Goal: Information Seeking & Learning: Learn about a topic

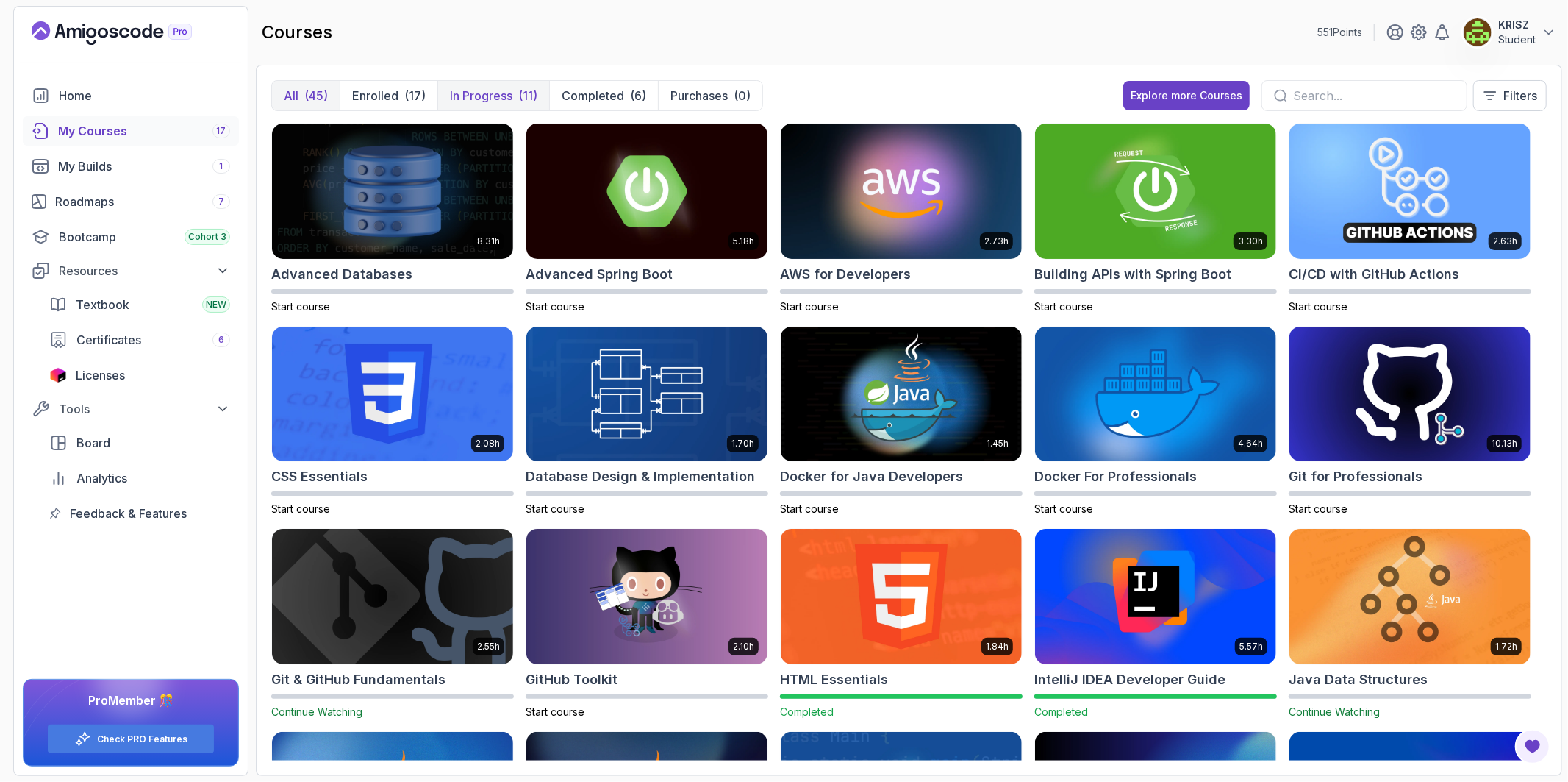
click at [498, 97] on p "In Progress" at bounding box center [481, 95] width 63 height 18
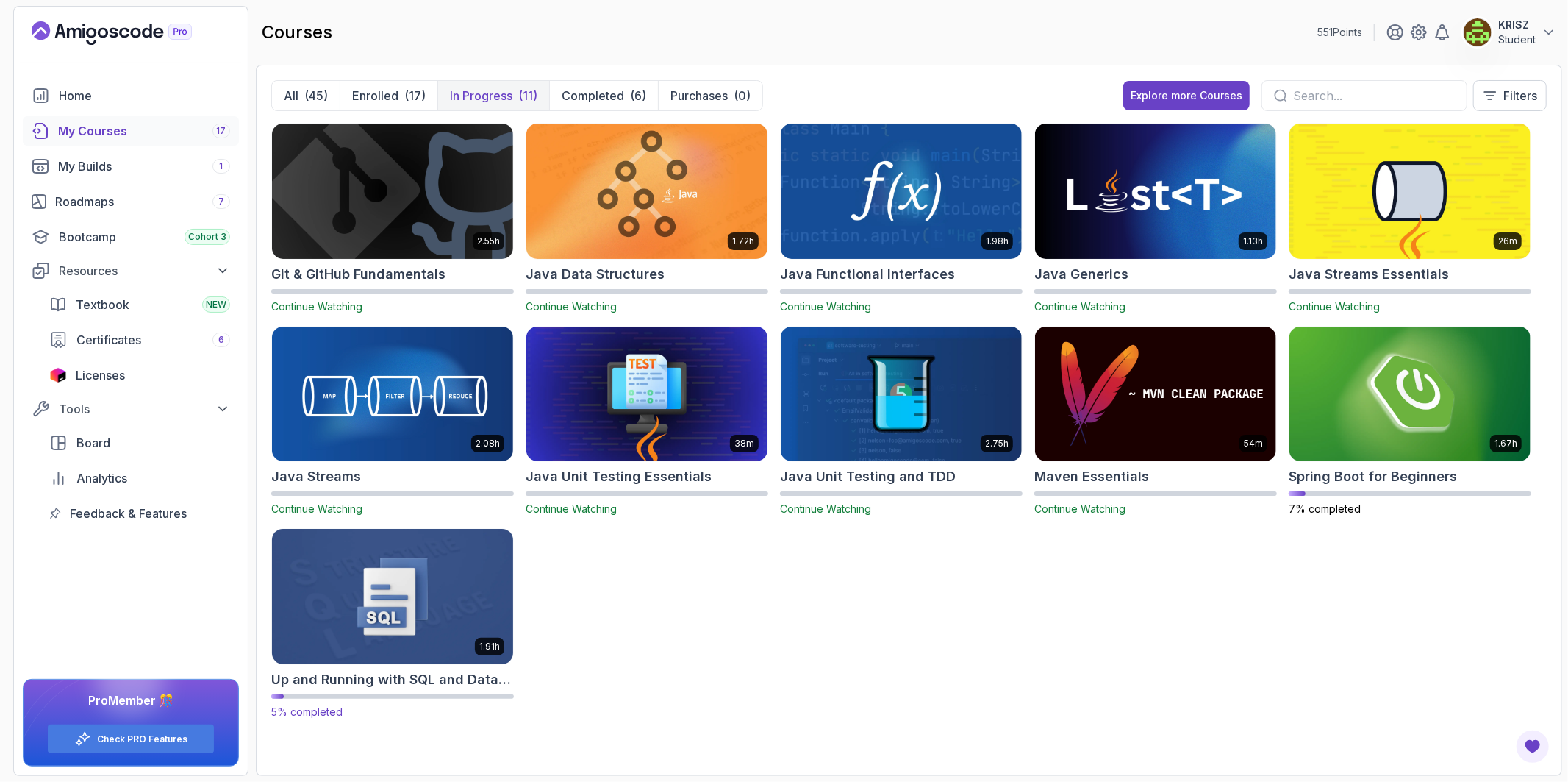
click at [416, 598] on img at bounding box center [392, 596] width 253 height 142
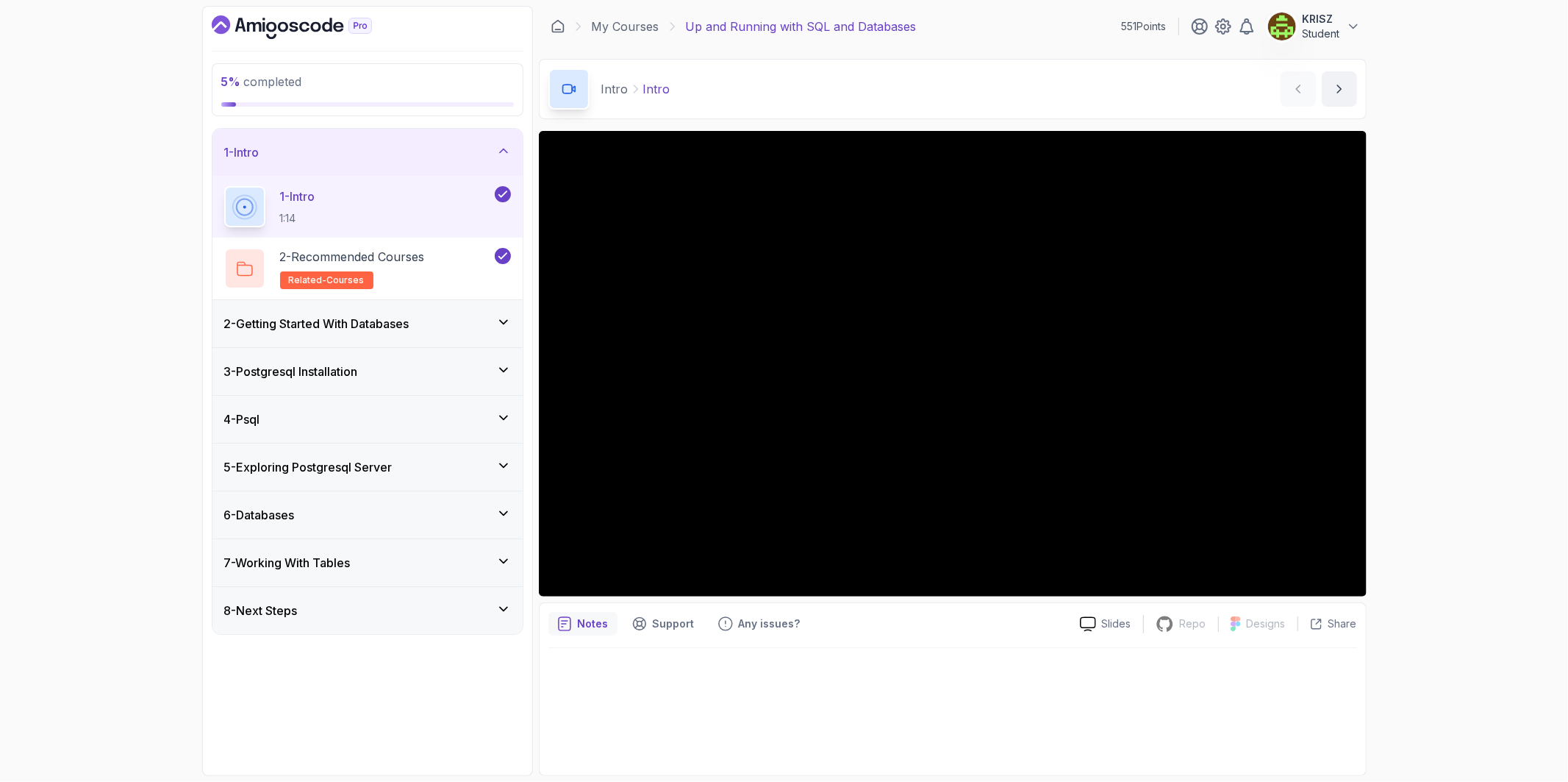
click at [353, 333] on h3 "2 - Getting Started With Databases" at bounding box center [317, 323] width 186 height 18
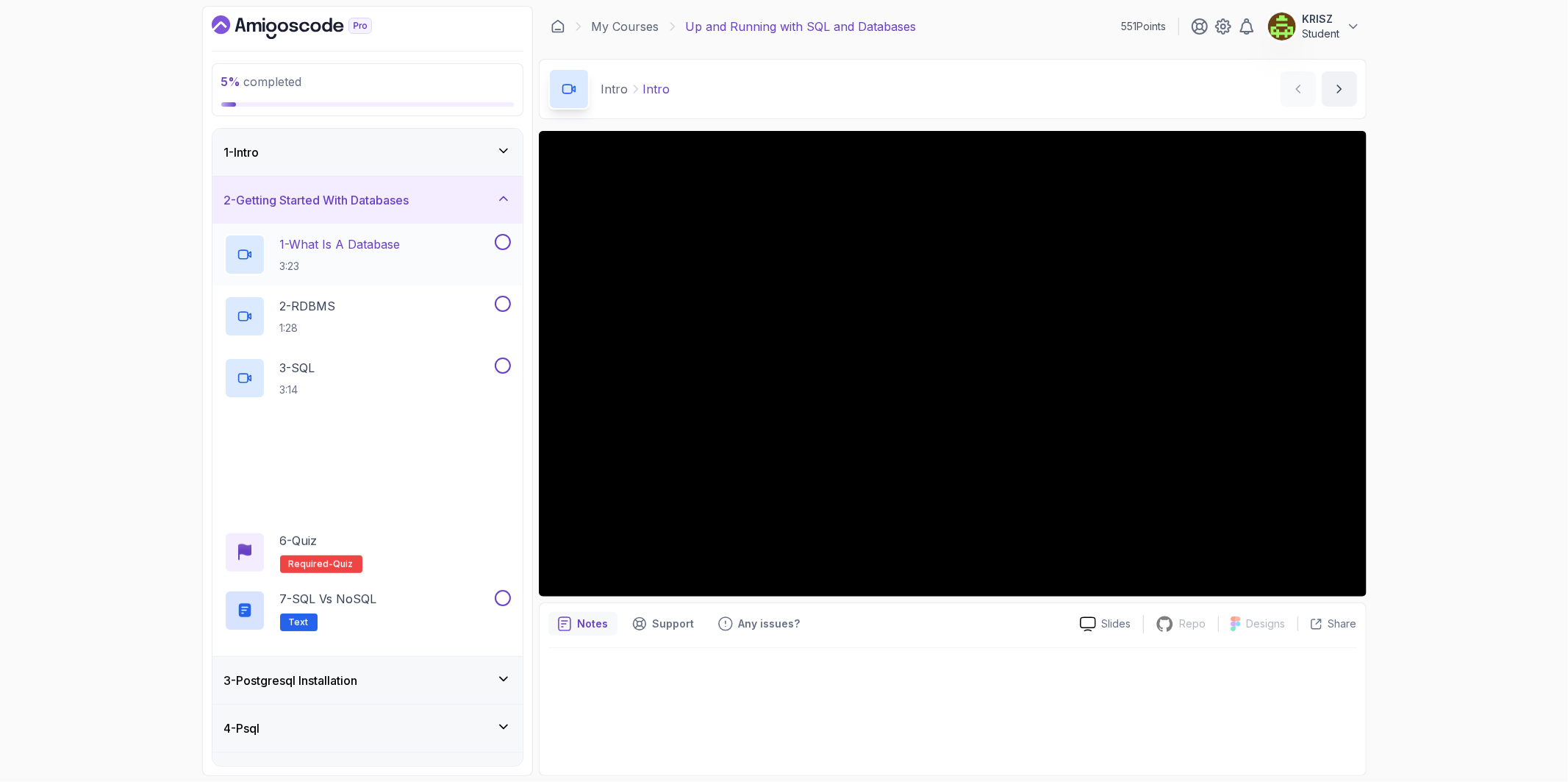
click at [373, 258] on h2 "1 - What Is A Database 3:23" at bounding box center [340, 254] width 121 height 38
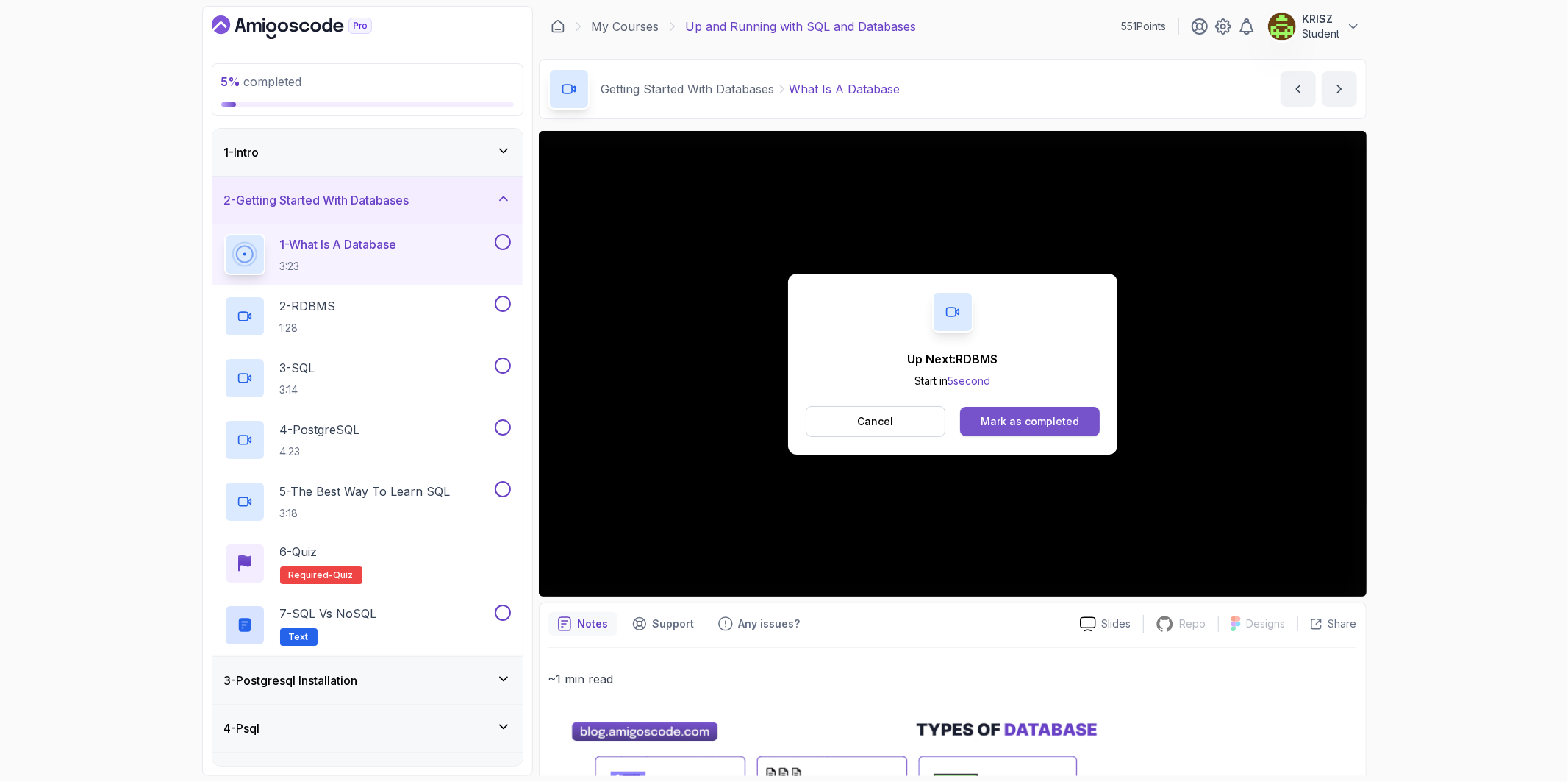
click at [1053, 423] on div "Mark as completed" at bounding box center [1029, 421] width 98 height 15
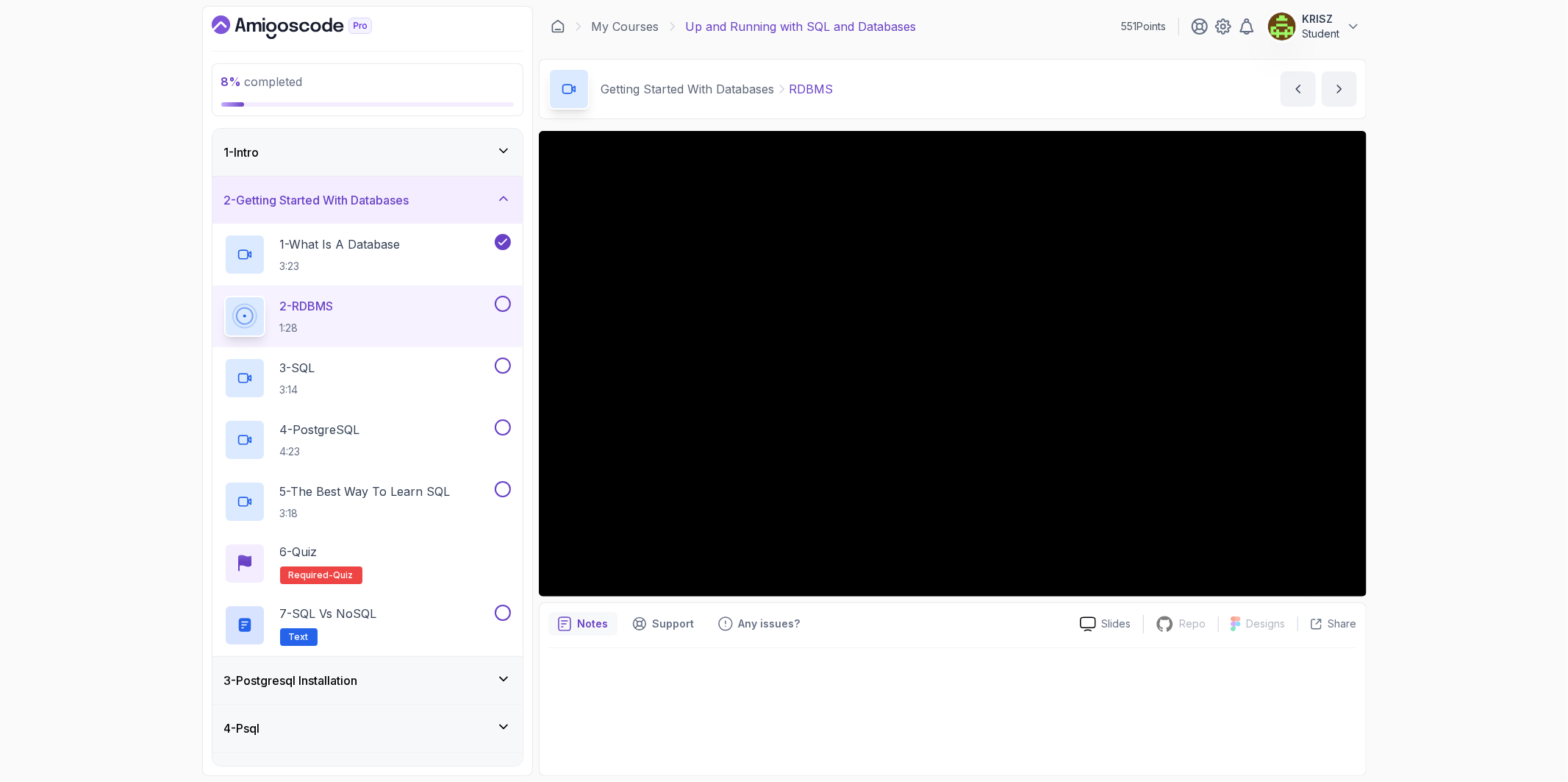
click at [498, 306] on button at bounding box center [503, 303] width 16 height 16
click at [380, 357] on div "3 - SQL 3:14" at bounding box center [358, 377] width 268 height 41
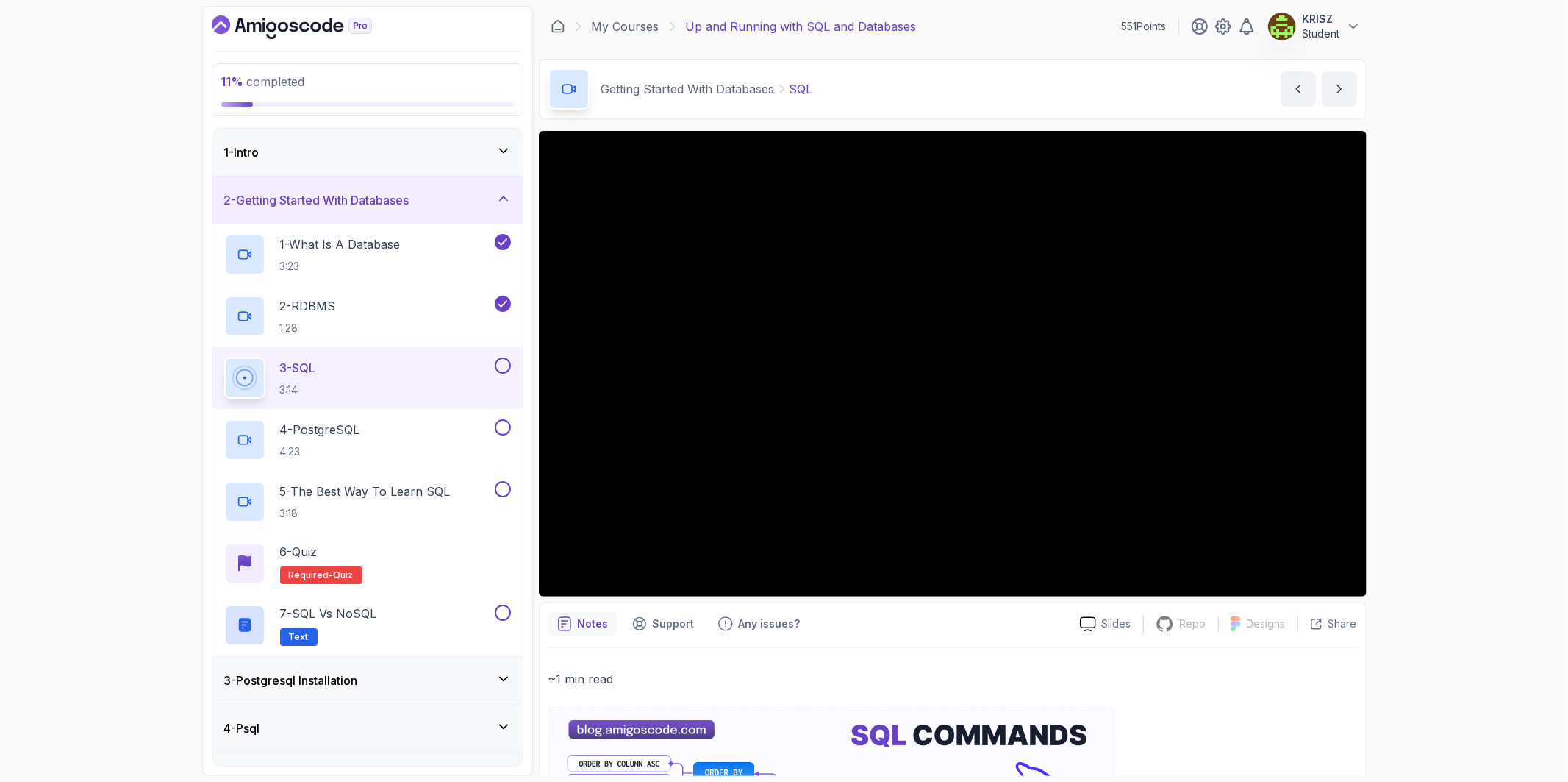
click at [507, 366] on button at bounding box center [503, 365] width 16 height 16
click at [419, 444] on div "4 - PostgreSQL 4:23" at bounding box center [358, 439] width 268 height 41
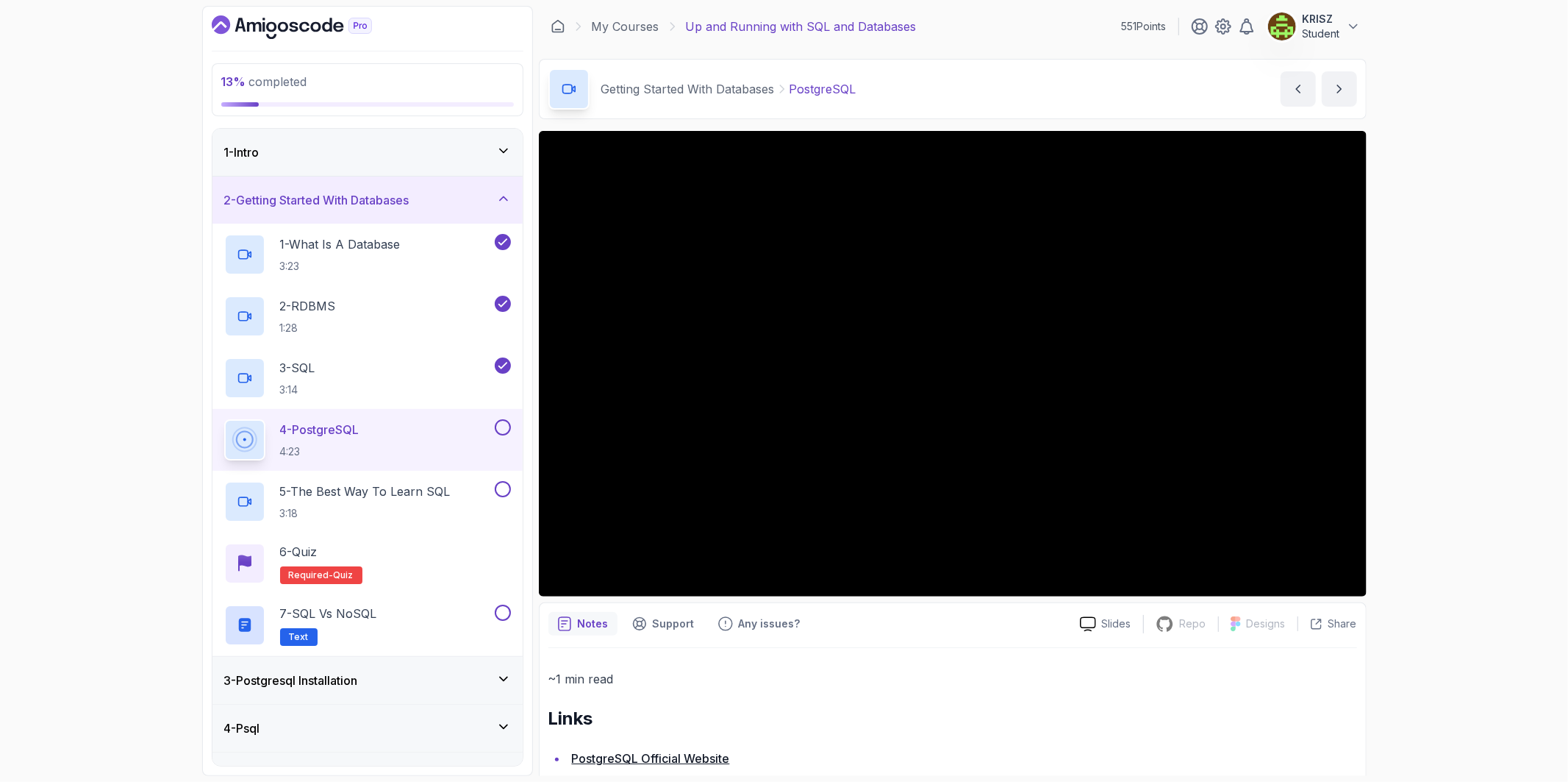
click at [1492, 496] on div "13 % completed 1 - Intro 2 - Getting Started With Databases 1 - What Is A Datab…" at bounding box center [784, 391] width 1568 height 782
click at [505, 425] on button at bounding box center [503, 427] width 16 height 16
click at [441, 493] on p "5 - The Best Way To Learn SQL" at bounding box center [365, 491] width 171 height 18
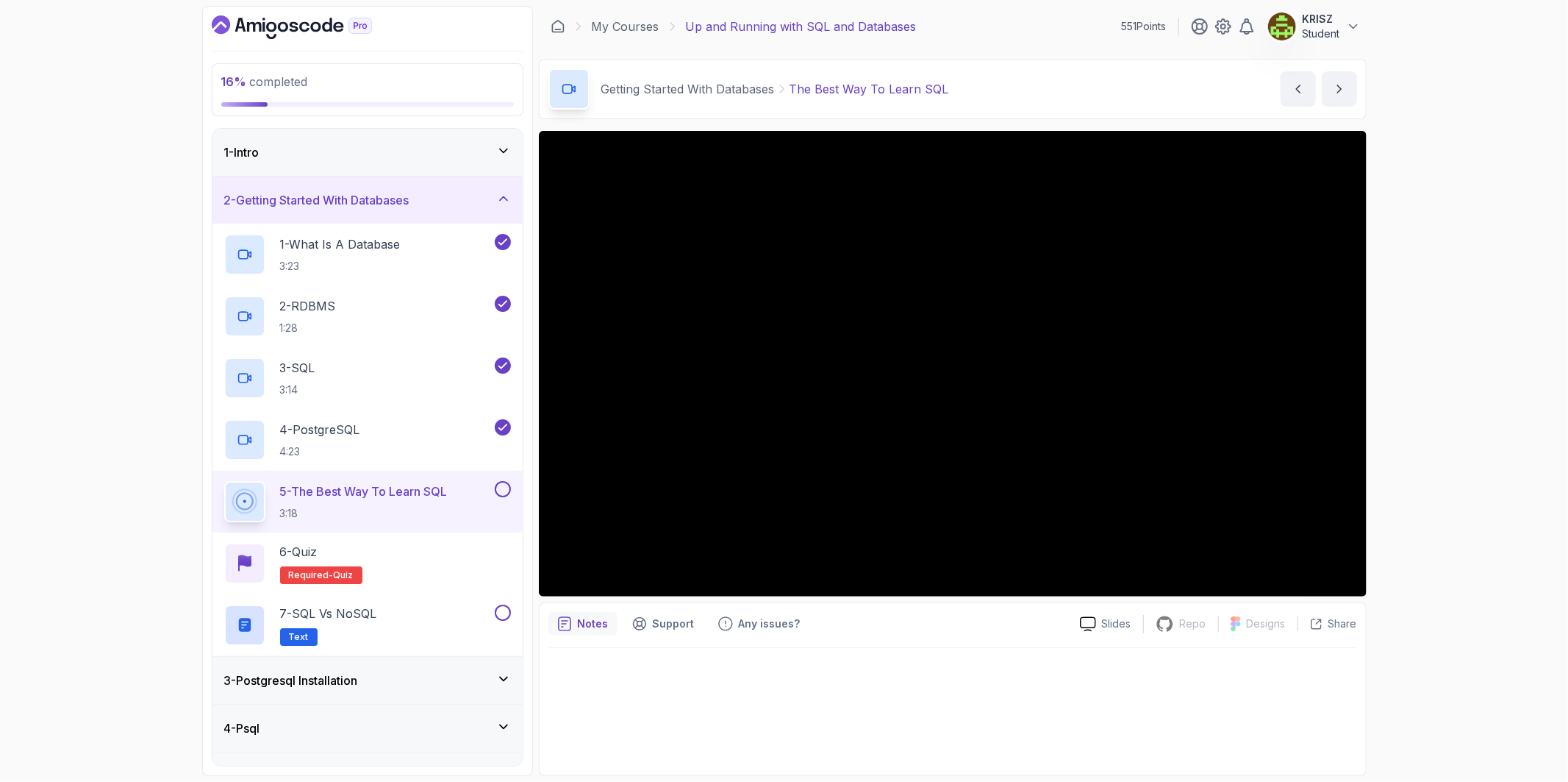
click at [505, 487] on button at bounding box center [503, 489] width 16 height 16
click at [441, 543] on div "6 - Quiz Required- quiz" at bounding box center [367, 563] width 287 height 41
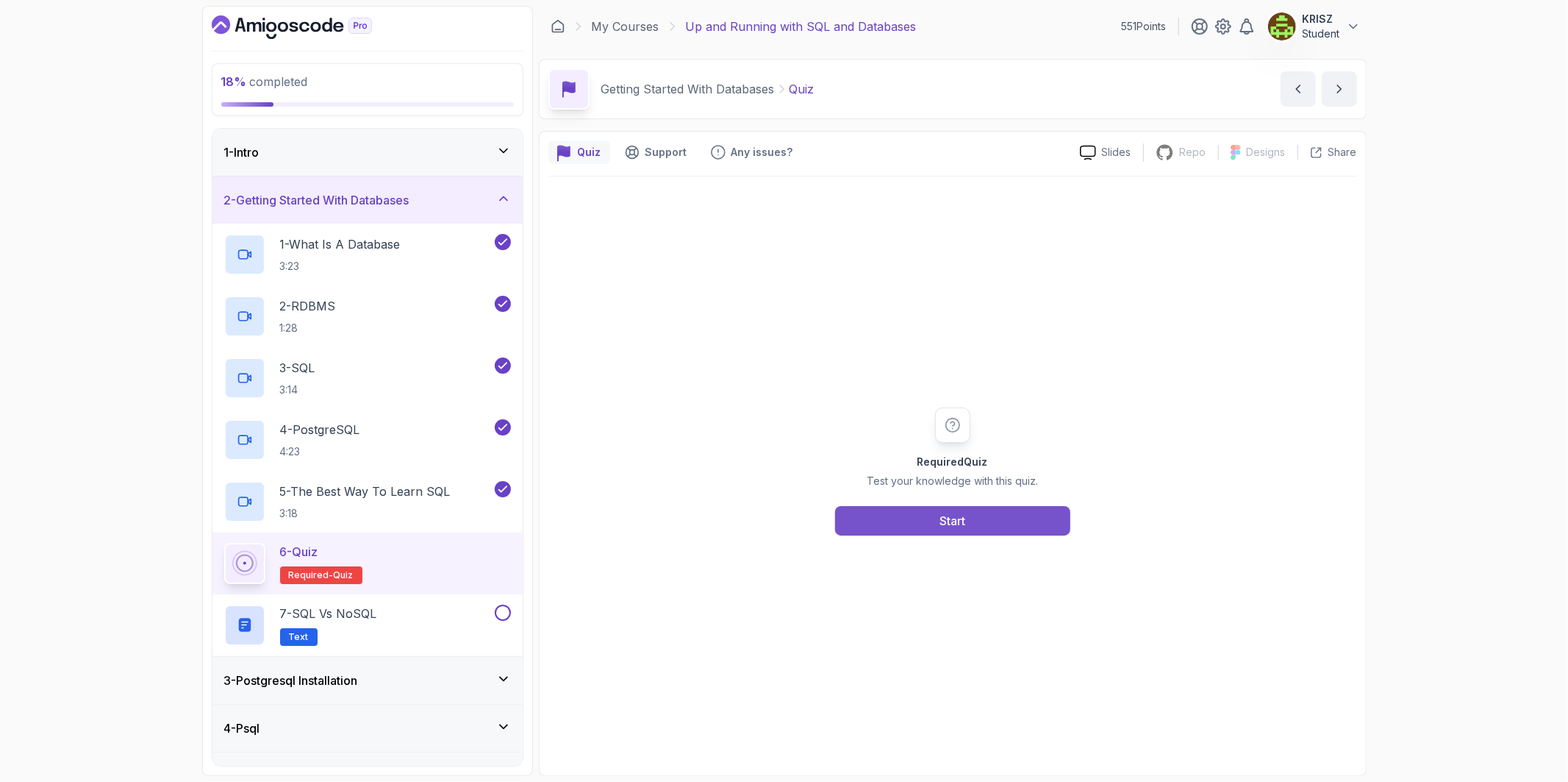
click at [912, 532] on button "Start" at bounding box center [953, 521] width 235 height 29
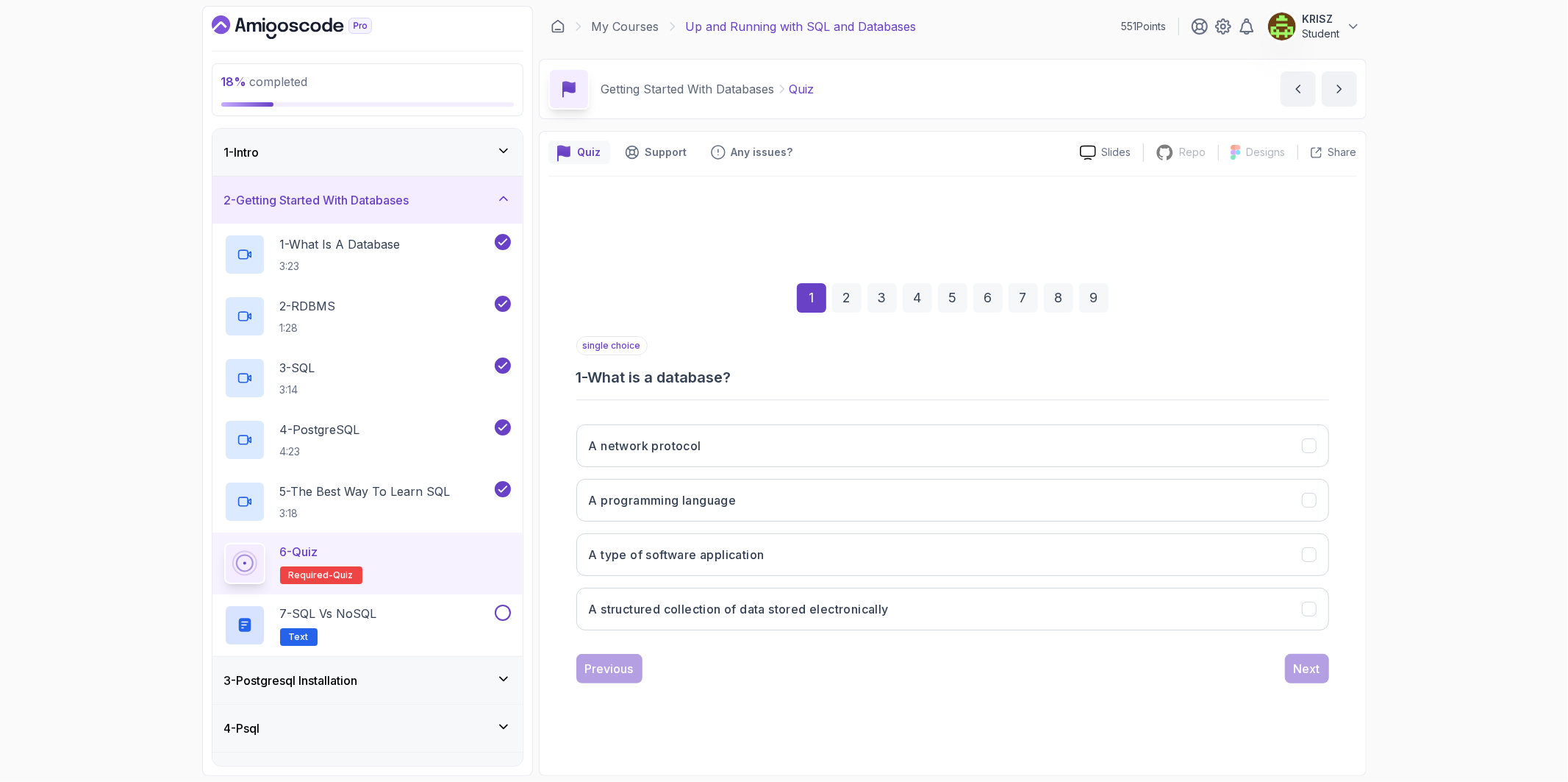
click at [850, 637] on div "A network protocol A programming language A type of software application A stru…" at bounding box center [952, 527] width 752 height 230
click at [854, 625] on button "A structured collection of data stored electronically" at bounding box center [952, 609] width 752 height 43
click at [1283, 679] on div "Previous Next" at bounding box center [952, 668] width 752 height 29
click at [1302, 678] on div "Next" at bounding box center [1307, 668] width 26 height 18
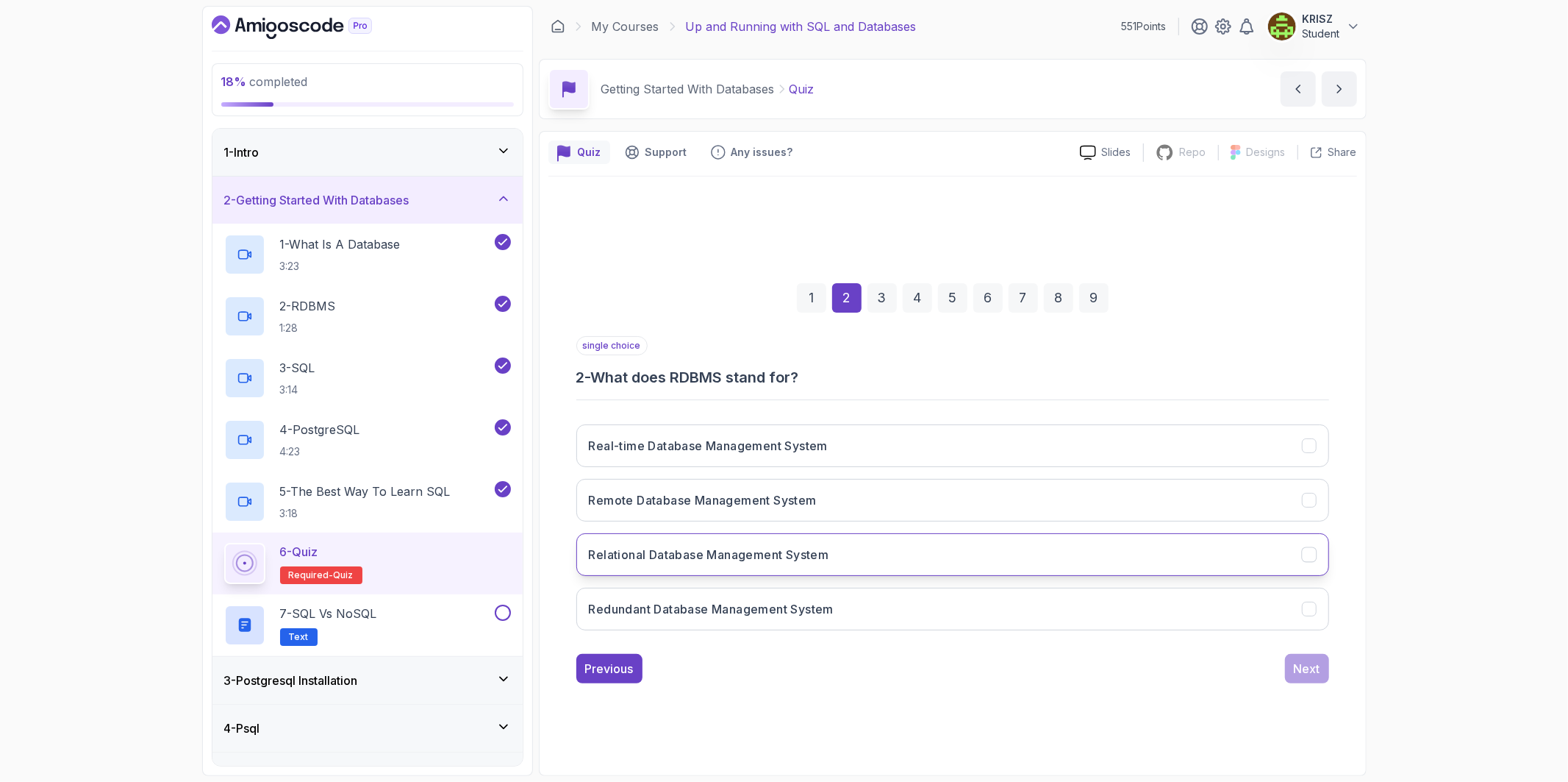
click at [801, 565] on button "Relational Database Management System" at bounding box center [952, 554] width 752 height 43
click at [1301, 674] on div "Next" at bounding box center [1307, 668] width 26 height 18
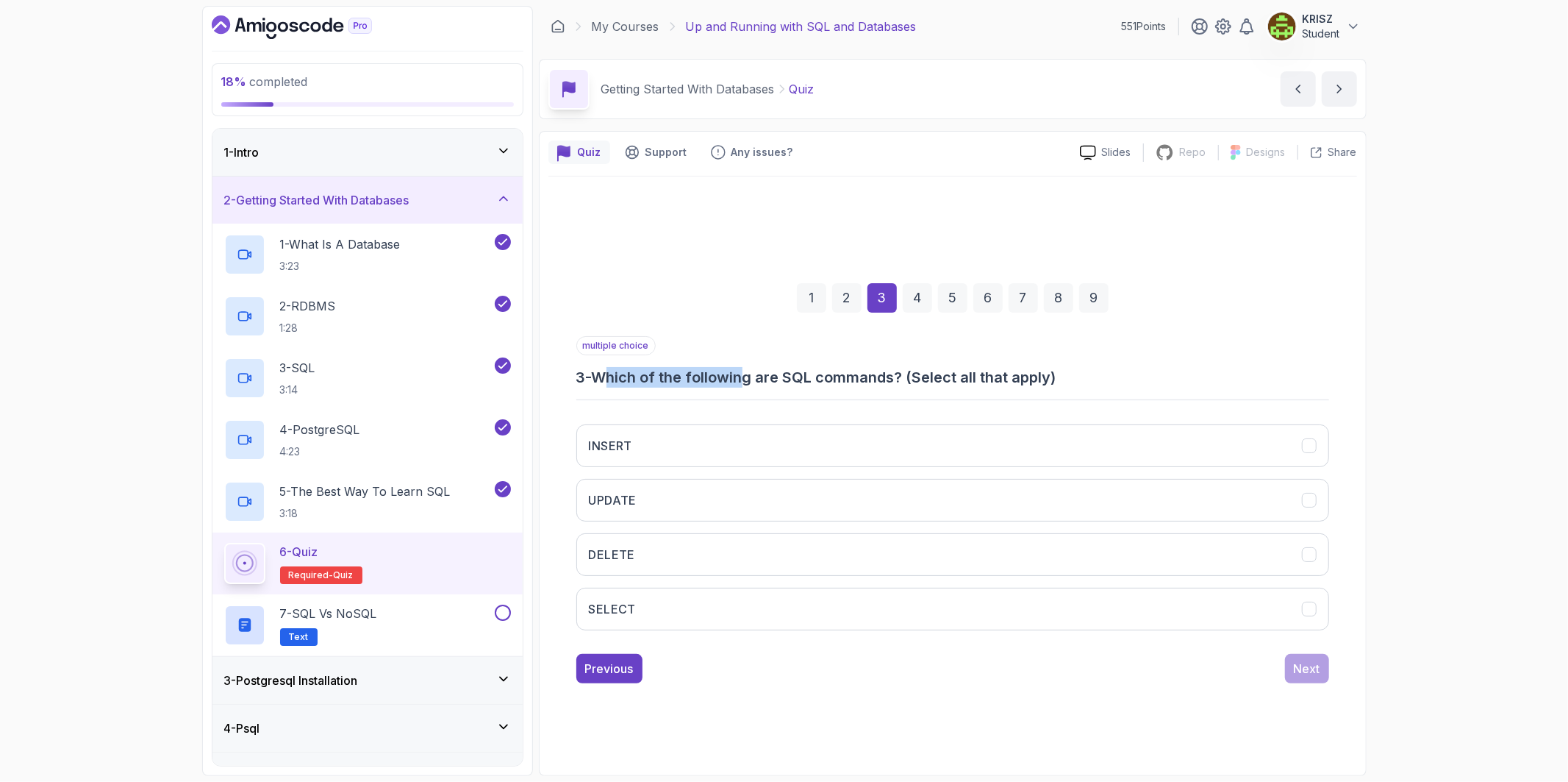
drag, startPoint x: 612, startPoint y: 378, endPoint x: 752, endPoint y: 377, distance: 140.0
click at [752, 377] on h3 "3 - Which of the following are SQL commands? (Select all that apply)" at bounding box center [952, 377] width 752 height 21
click at [707, 395] on div "multiple choice 3 - Which of the following are SQL commands? (Select all that a…" at bounding box center [952, 488] width 752 height 306
click at [662, 446] on button "INSERT" at bounding box center [952, 446] width 752 height 43
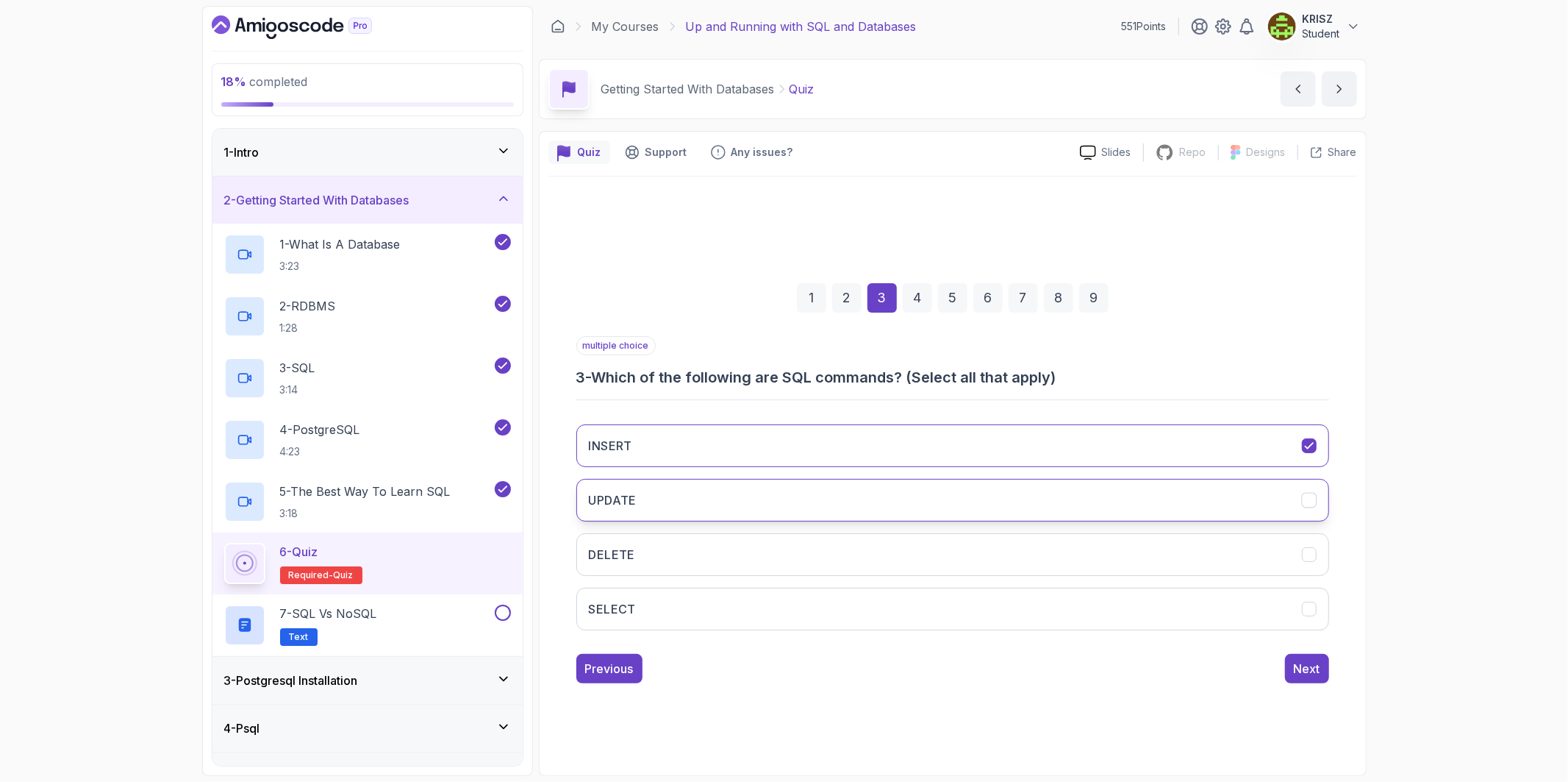
click at [680, 499] on button "UPDATE" at bounding box center [952, 500] width 752 height 43
click at [675, 549] on button "DELETE" at bounding box center [952, 554] width 752 height 43
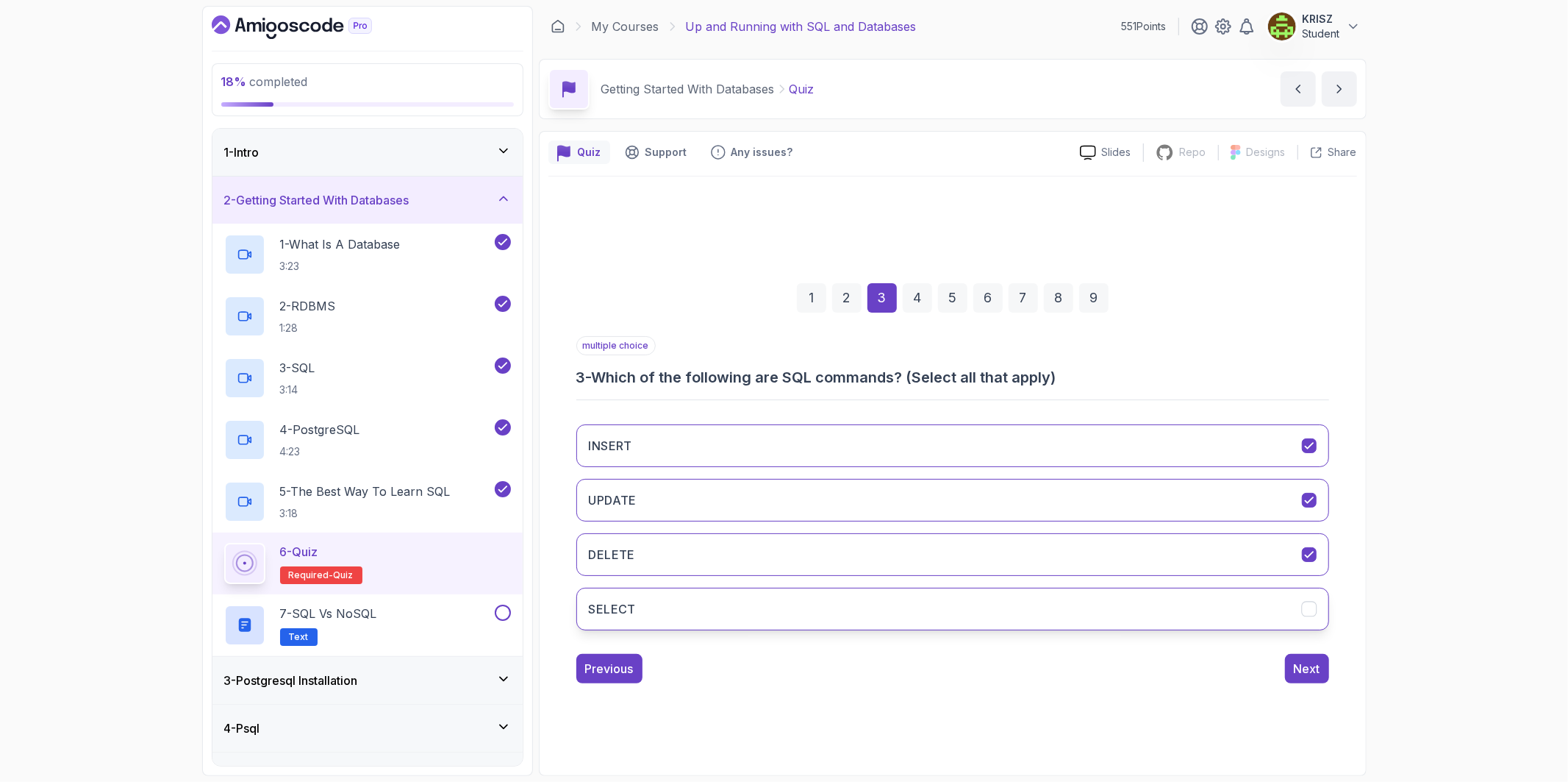
click at [686, 593] on button "SELECT" at bounding box center [952, 609] width 752 height 43
click at [1304, 678] on div "Next" at bounding box center [1307, 668] width 26 height 18
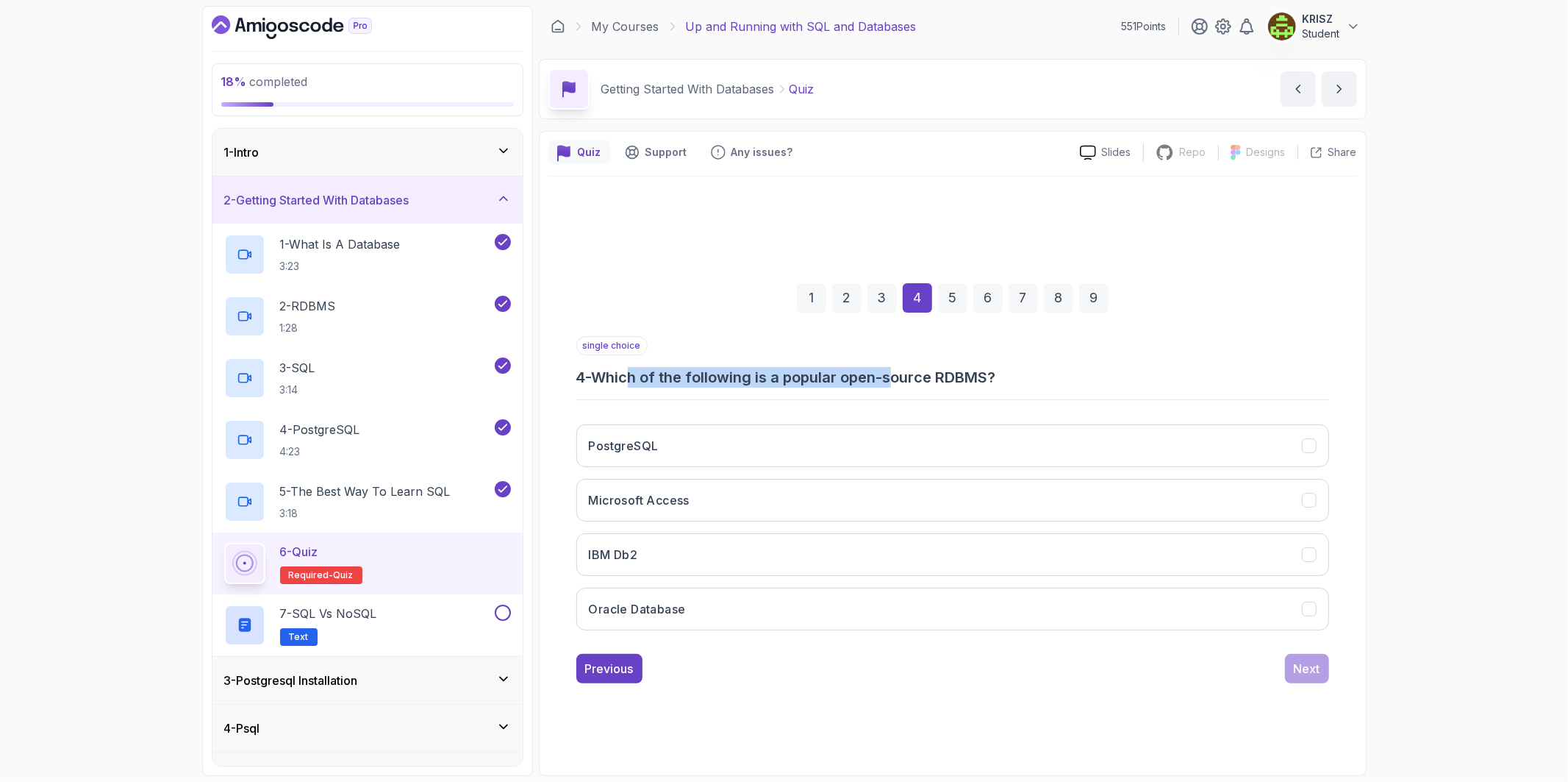
drag, startPoint x: 633, startPoint y: 377, endPoint x: 902, endPoint y: 385, distance: 269.1
click at [898, 385] on h3 "4 - Which of the following is a popular open-source RDBMS?" at bounding box center [952, 377] width 752 height 21
click at [1072, 381] on h3 "4 - Which of the following is a popular open-source RDBMS?" at bounding box center [952, 377] width 752 height 21
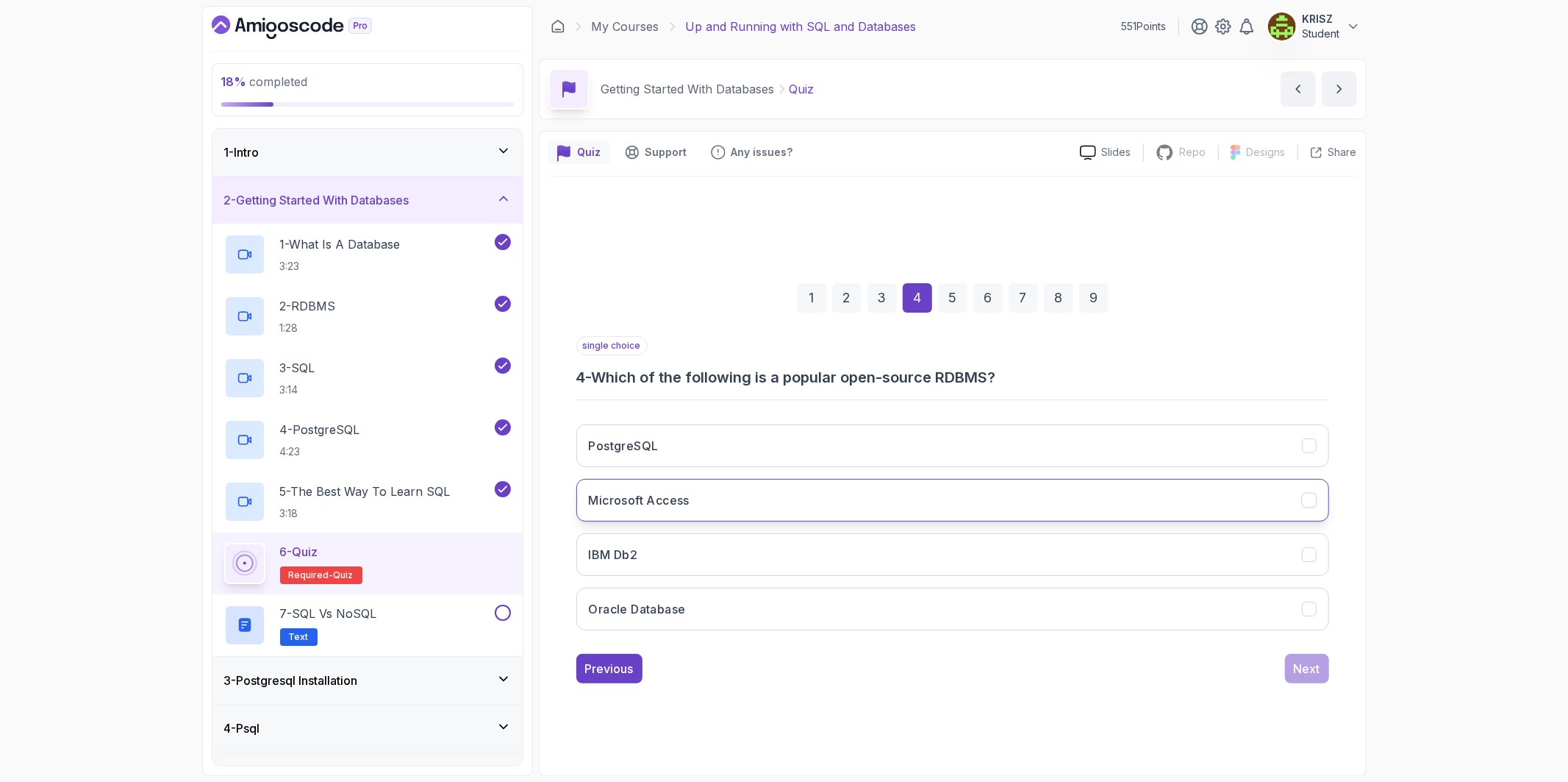
drag, startPoint x: 711, startPoint y: 452, endPoint x: 779, endPoint y: 485, distance: 75.6
click at [714, 452] on button "PostgreSQL" at bounding box center [952, 446] width 752 height 43
click at [1312, 678] on button "Next" at bounding box center [1307, 668] width 44 height 29
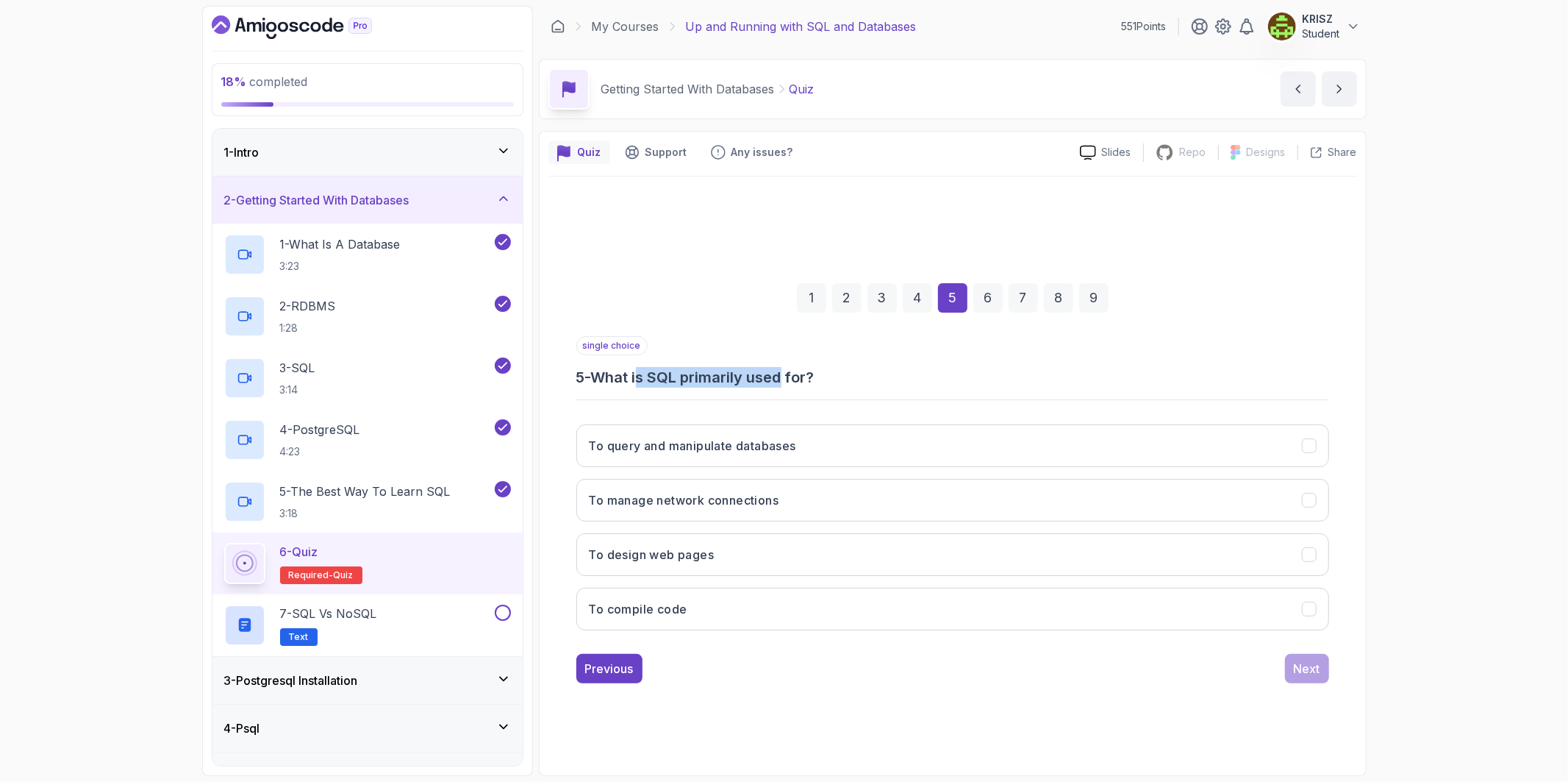
drag, startPoint x: 700, startPoint y: 378, endPoint x: 799, endPoint y: 377, distance: 99.0
click at [797, 377] on h3 "5 - What is SQL primarily used for?" at bounding box center [952, 377] width 752 height 21
click at [922, 387] on h3 "5 - What is SQL primarily used for?" at bounding box center [952, 377] width 752 height 21
click at [827, 445] on button "To query and manipulate databases" at bounding box center [952, 446] width 752 height 43
click at [1307, 678] on div "Next" at bounding box center [1307, 668] width 26 height 18
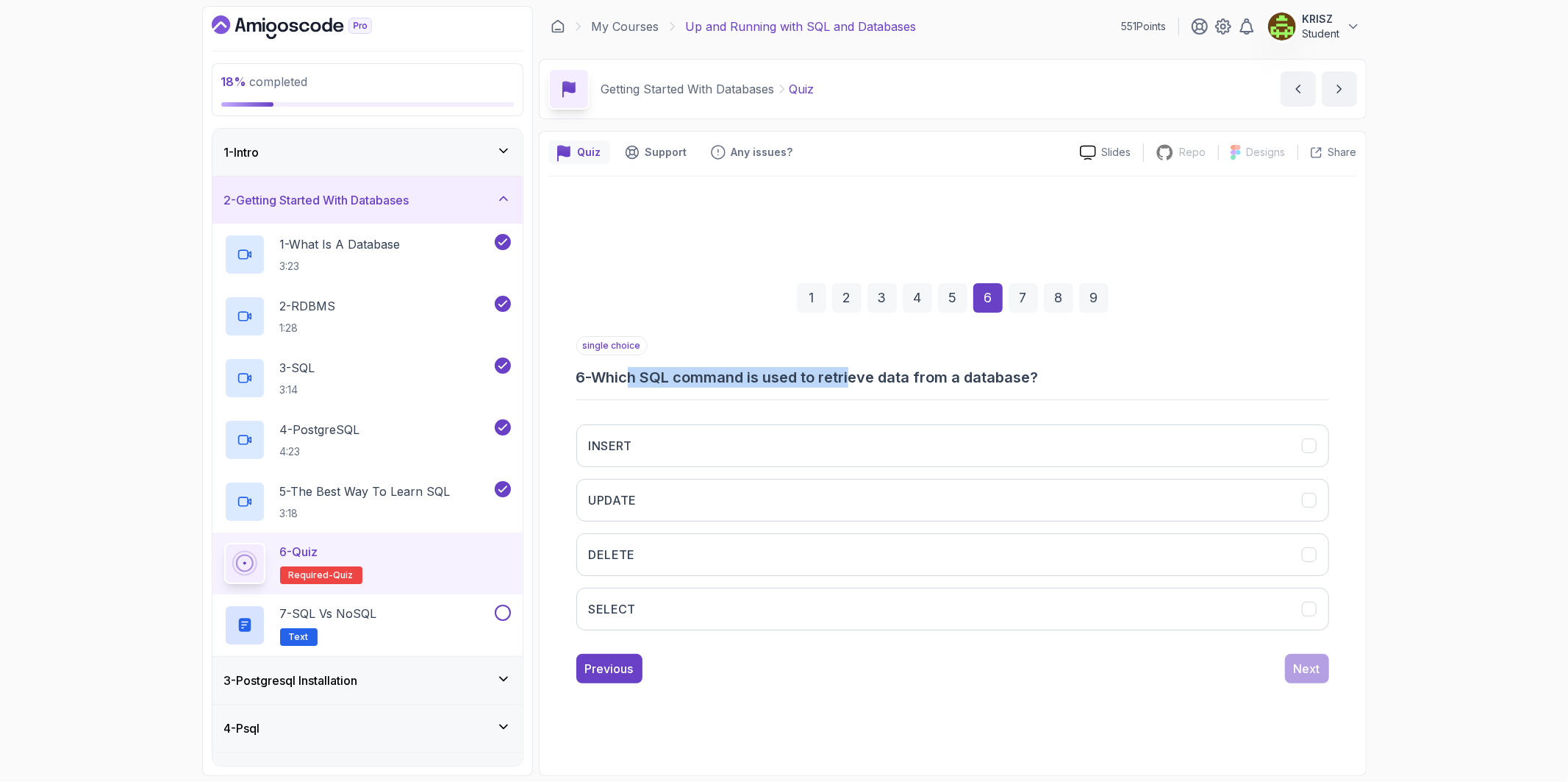
drag, startPoint x: 633, startPoint y: 380, endPoint x: 861, endPoint y: 383, distance: 228.0
click at [861, 383] on h3 "6 - Which SQL command is used to retrieve data from a database?" at bounding box center [952, 377] width 752 height 21
click at [840, 407] on div "single choice 6 - Which SQL command is used to retrieve data from a database? I…" at bounding box center [952, 488] width 752 height 306
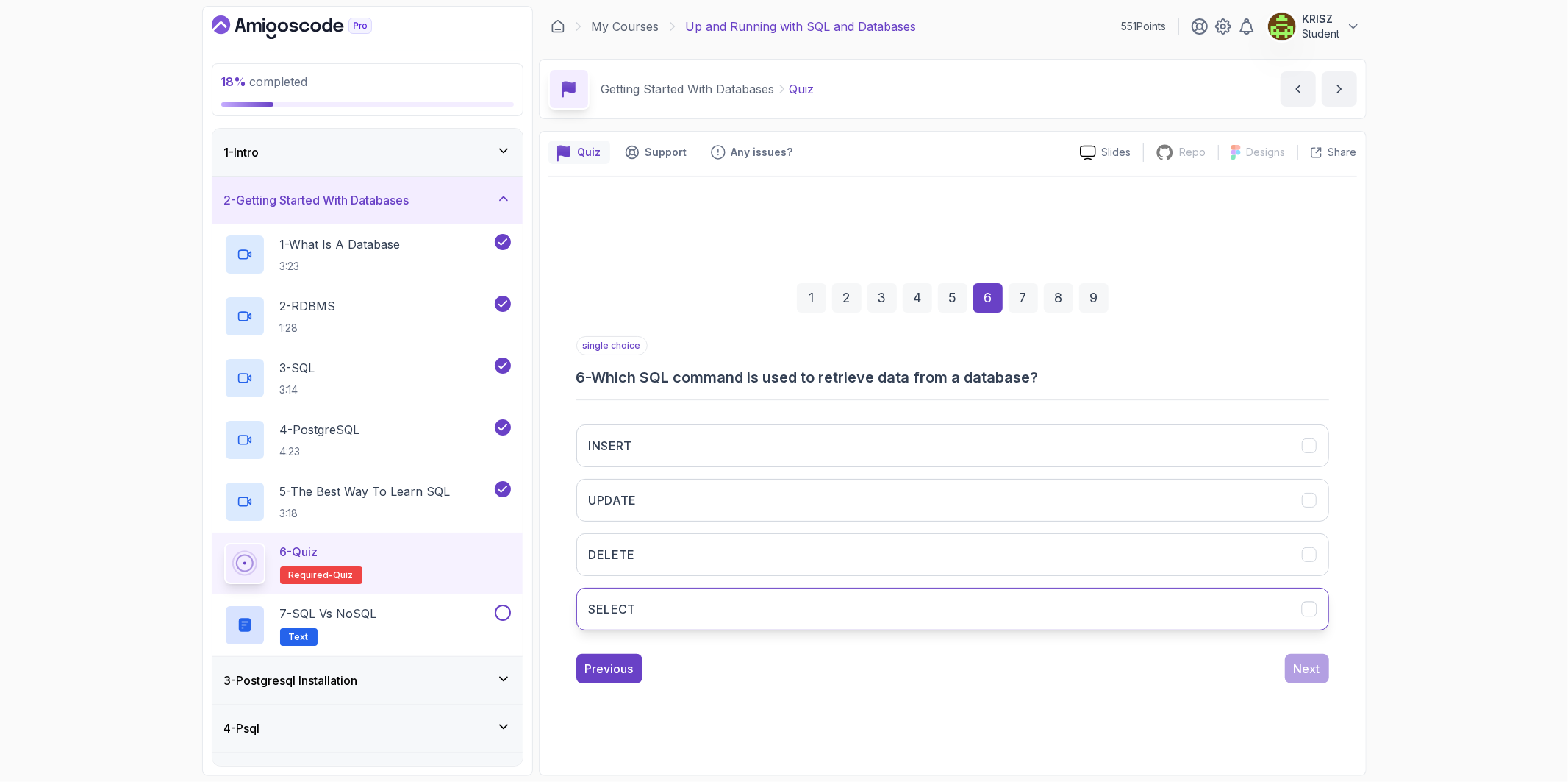
click at [768, 597] on button "SELECT" at bounding box center [952, 609] width 752 height 43
click at [1312, 661] on div "Next" at bounding box center [1307, 668] width 26 height 18
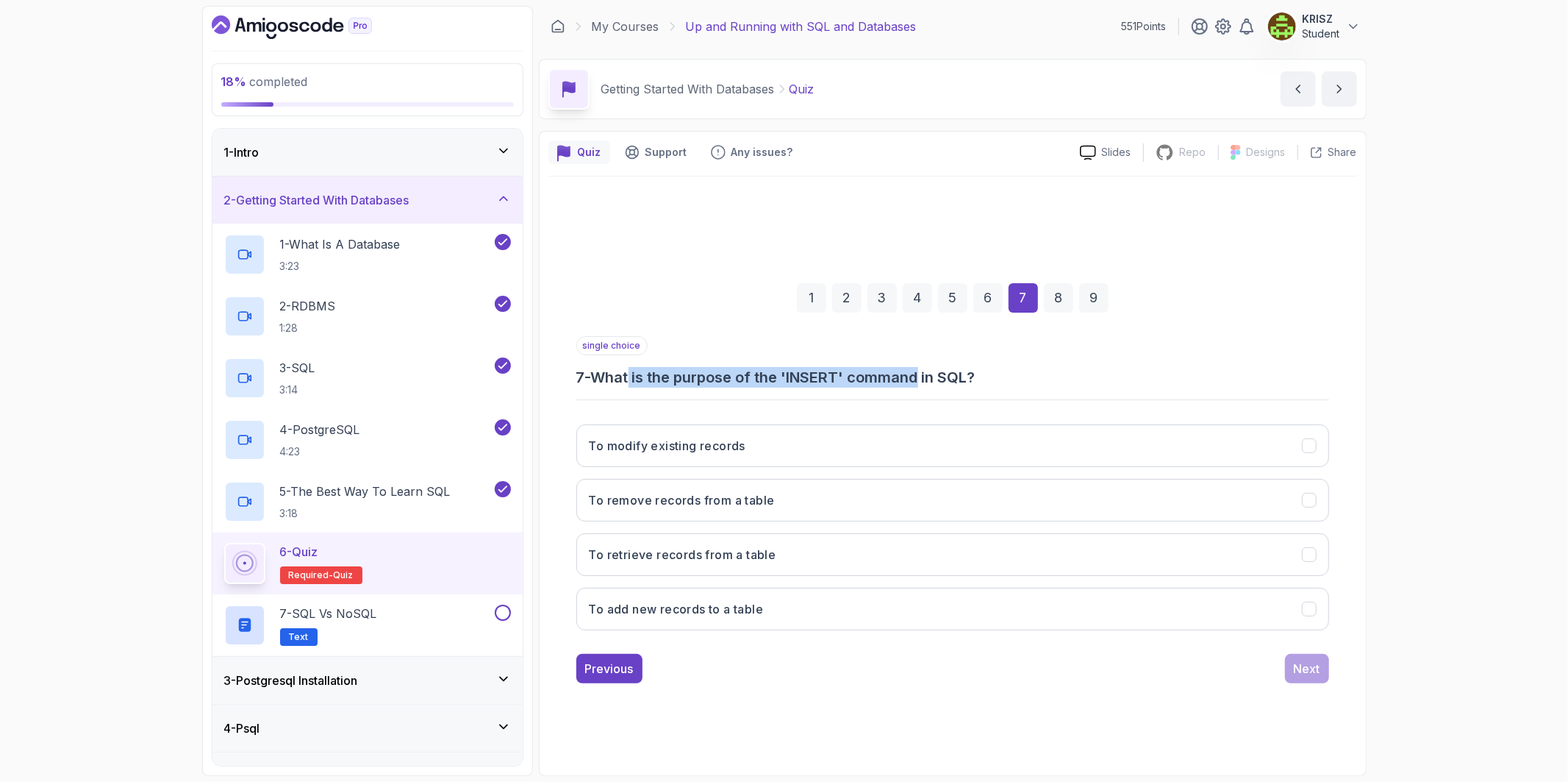
drag, startPoint x: 636, startPoint y: 374, endPoint x: 927, endPoint y: 369, distance: 291.0
click at [927, 369] on h3 "7 - What is the purpose of the 'INSERT' command in SQL?" at bounding box center [952, 377] width 752 height 21
click at [827, 599] on button "To add new records to a table" at bounding box center [952, 609] width 752 height 43
click at [1306, 672] on div "Next" at bounding box center [1307, 668] width 26 height 18
drag, startPoint x: 649, startPoint y: 380, endPoint x: 975, endPoint y: 383, distance: 326.0
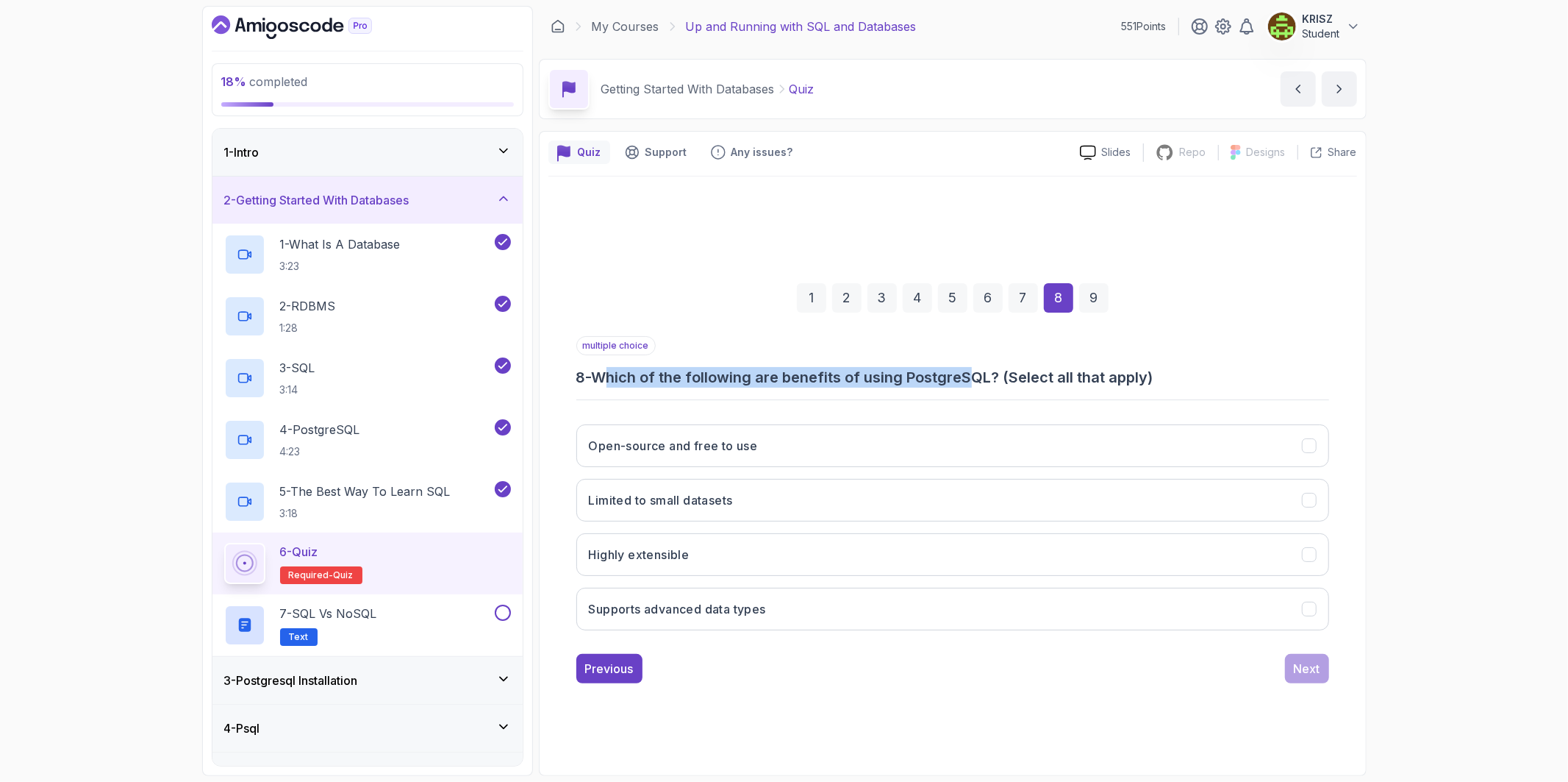
click at [975, 381] on h3 "8 - Which of the following are benefits of using PostgreSQL? (Select all that a…" at bounding box center [952, 377] width 752 height 21
click at [769, 441] on button "Open-source and free to use" at bounding box center [952, 446] width 752 height 43
drag, startPoint x: 850, startPoint y: 591, endPoint x: 862, endPoint y: 593, distance: 12.2
click at [851, 591] on button "Supports advanced data types" at bounding box center [952, 609] width 752 height 43
click at [1309, 669] on div "Next" at bounding box center [1307, 668] width 26 height 18
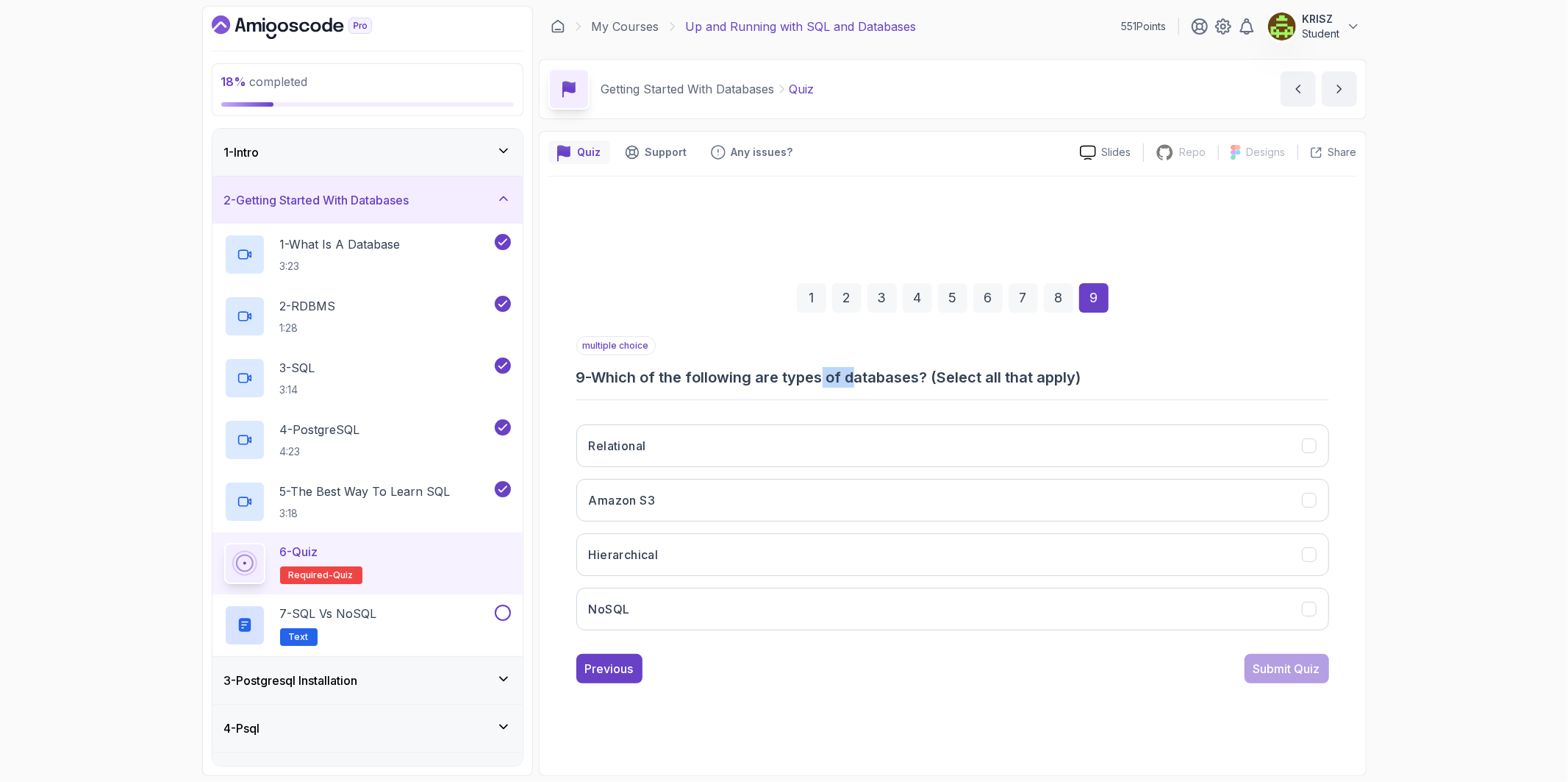
drag, startPoint x: 832, startPoint y: 381, endPoint x: 861, endPoint y: 382, distance: 29.0
click at [861, 382] on h3 "9 - Which of the following are types of databases? (Select all that apply)" at bounding box center [952, 377] width 752 height 21
click at [701, 397] on div "multiple choice 9 - Which of the following are types of databases? (Select all …" at bounding box center [952, 488] width 752 height 306
click at [765, 429] on button "Relational" at bounding box center [952, 446] width 752 height 43
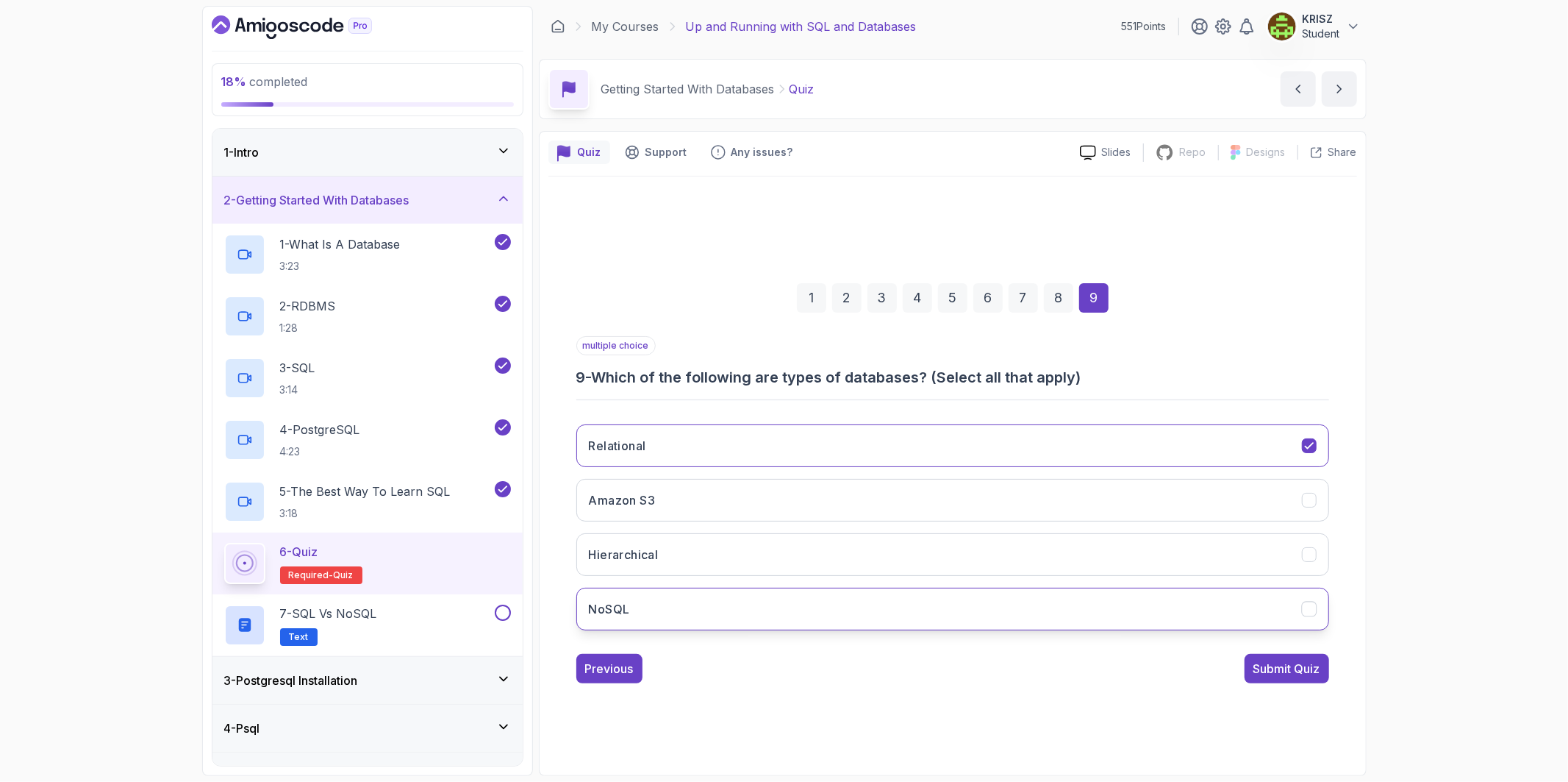
click at [750, 591] on button "NoSQL" at bounding box center [952, 609] width 752 height 43
click at [754, 567] on button "Hierarchical" at bounding box center [952, 554] width 752 height 43
click at [1273, 664] on div "Submit Quiz" at bounding box center [1287, 668] width 67 height 18
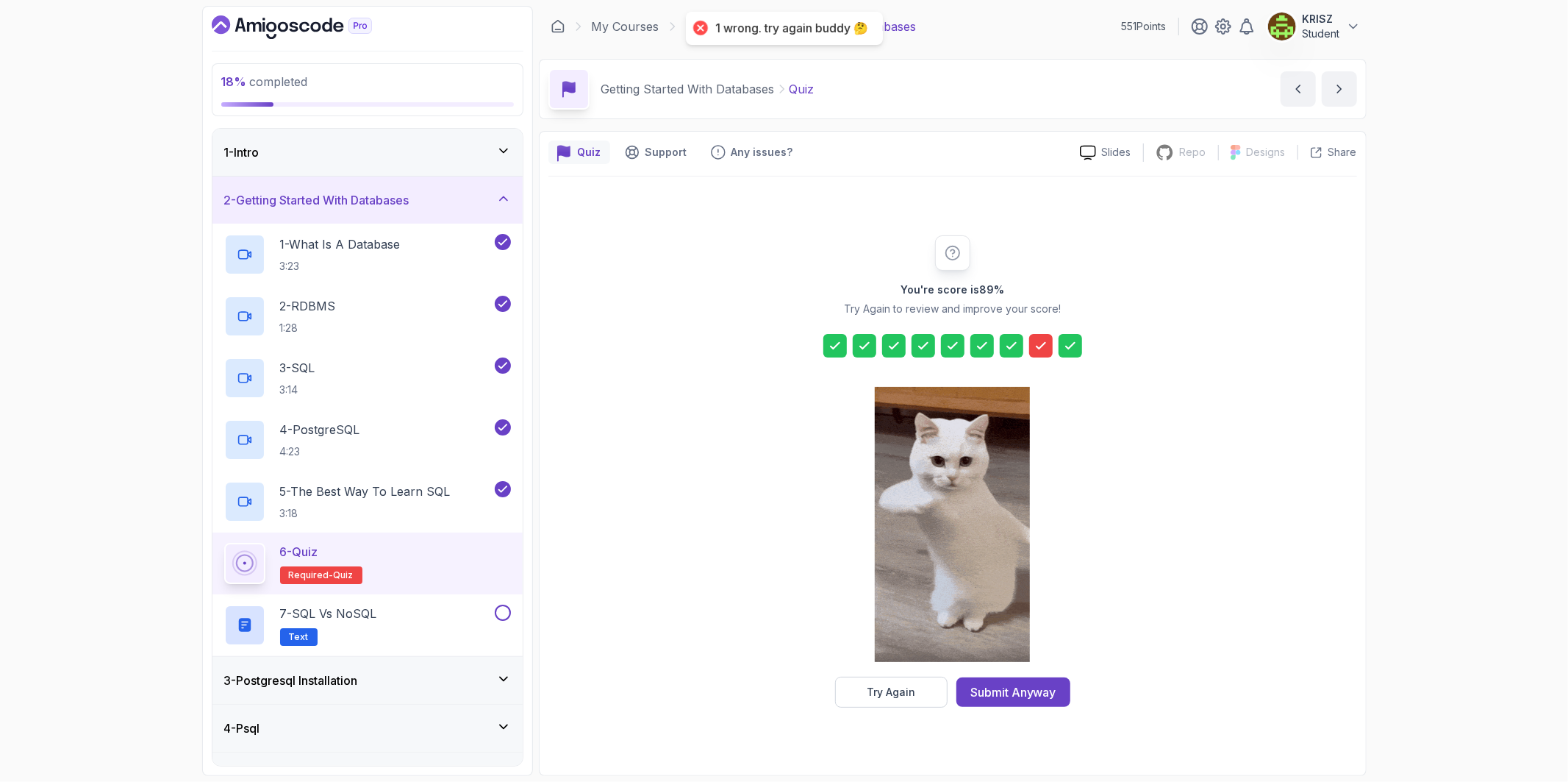
click at [1038, 341] on icon at bounding box center [1041, 345] width 15 height 15
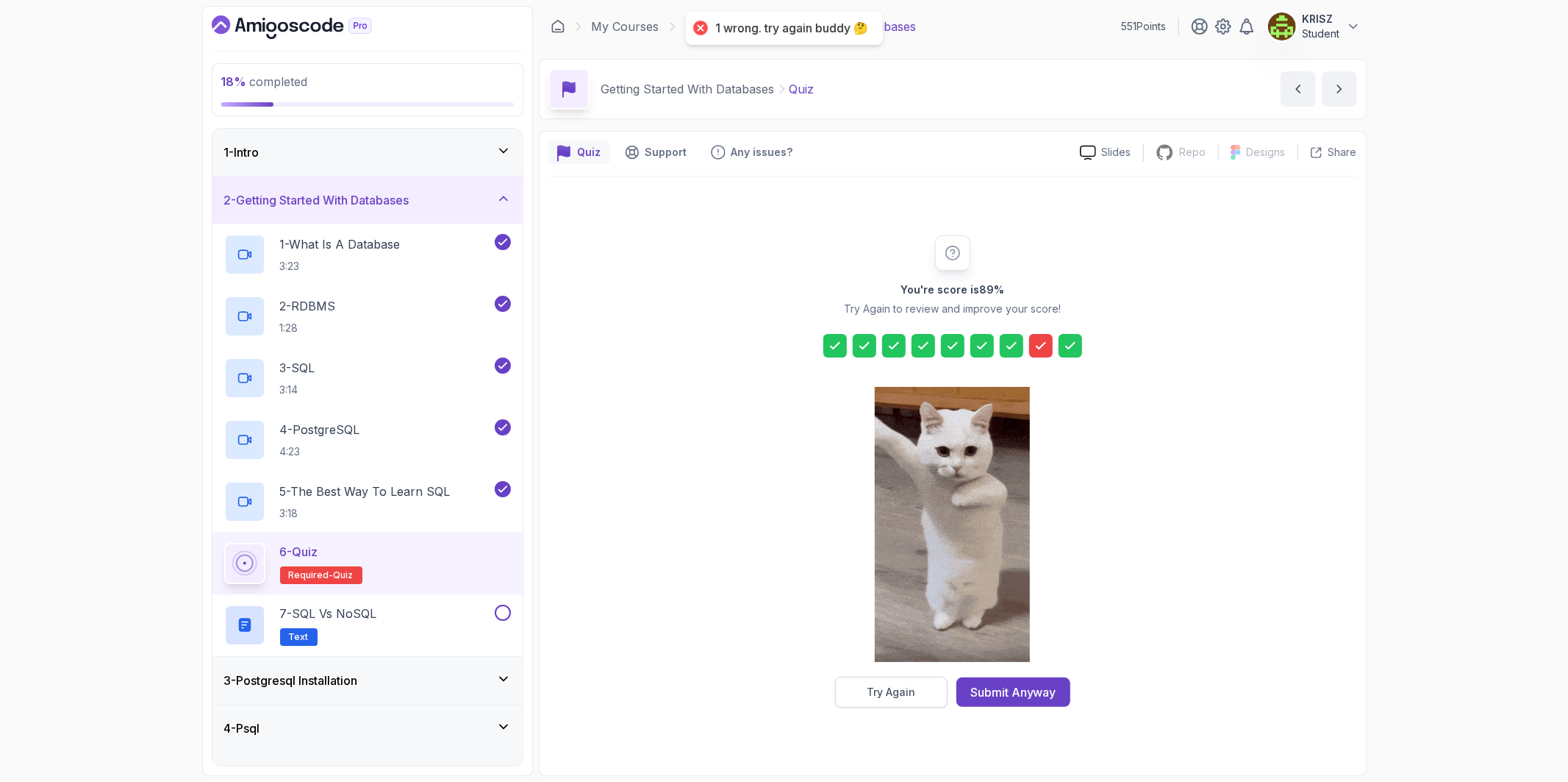
click at [922, 688] on button "Try Again" at bounding box center [891, 692] width 112 height 31
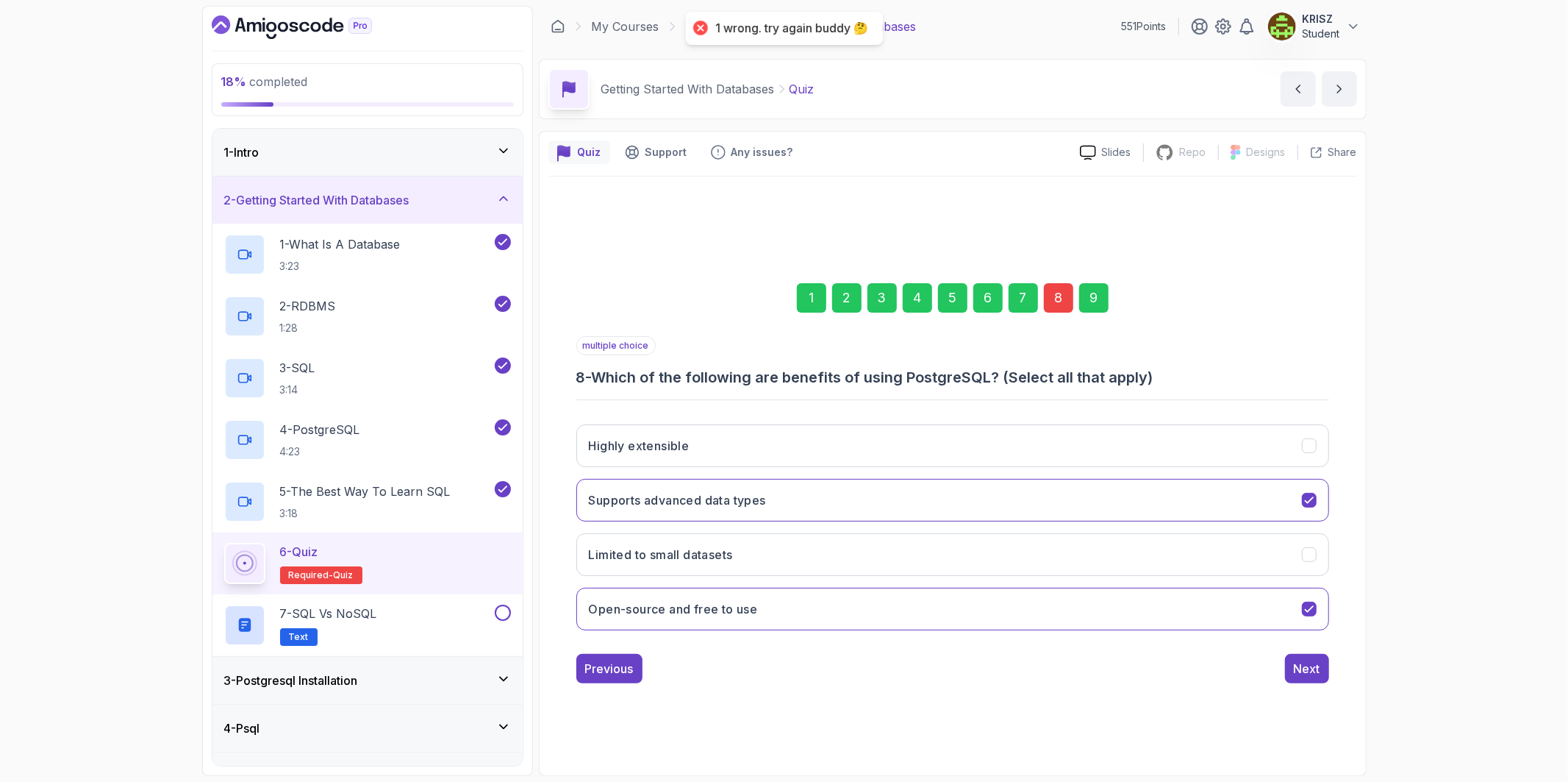
click at [1057, 302] on div "8" at bounding box center [1058, 298] width 29 height 29
click at [733, 439] on button "Highly extensible" at bounding box center [952, 446] width 752 height 43
drag, startPoint x: 1335, startPoint y: 674, endPoint x: 1318, endPoint y: 671, distance: 17.3
click at [1333, 674] on div "1 2 3 4 5 6 7 8 9 multiple choice 8 - Which of the following are benefits of us…" at bounding box center [953, 471] width 809 height 447
click at [1312, 671] on div "Next" at bounding box center [1307, 668] width 26 height 18
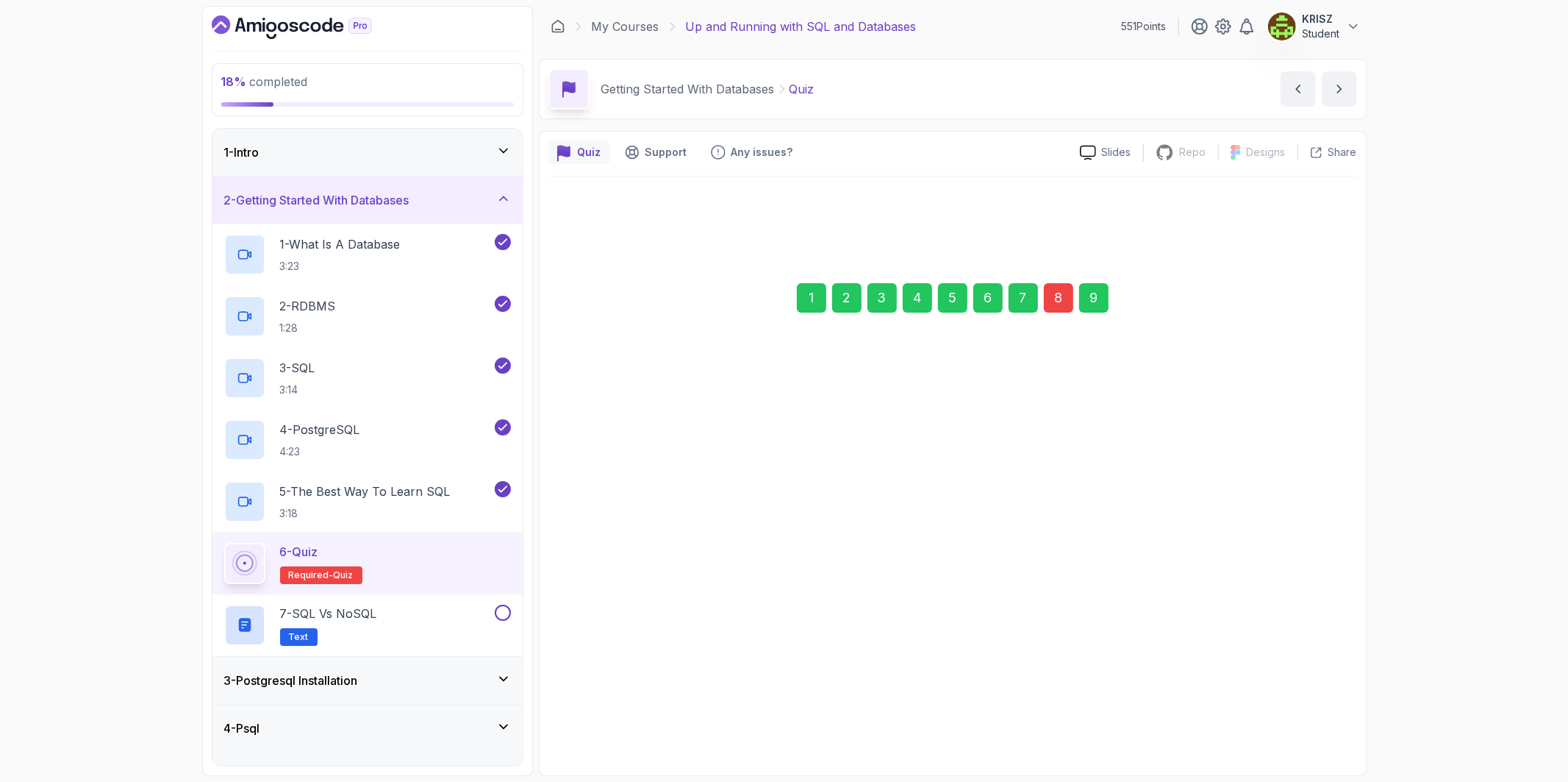
click at [1264, 671] on div "Submit Quiz" at bounding box center [1287, 668] width 67 height 18
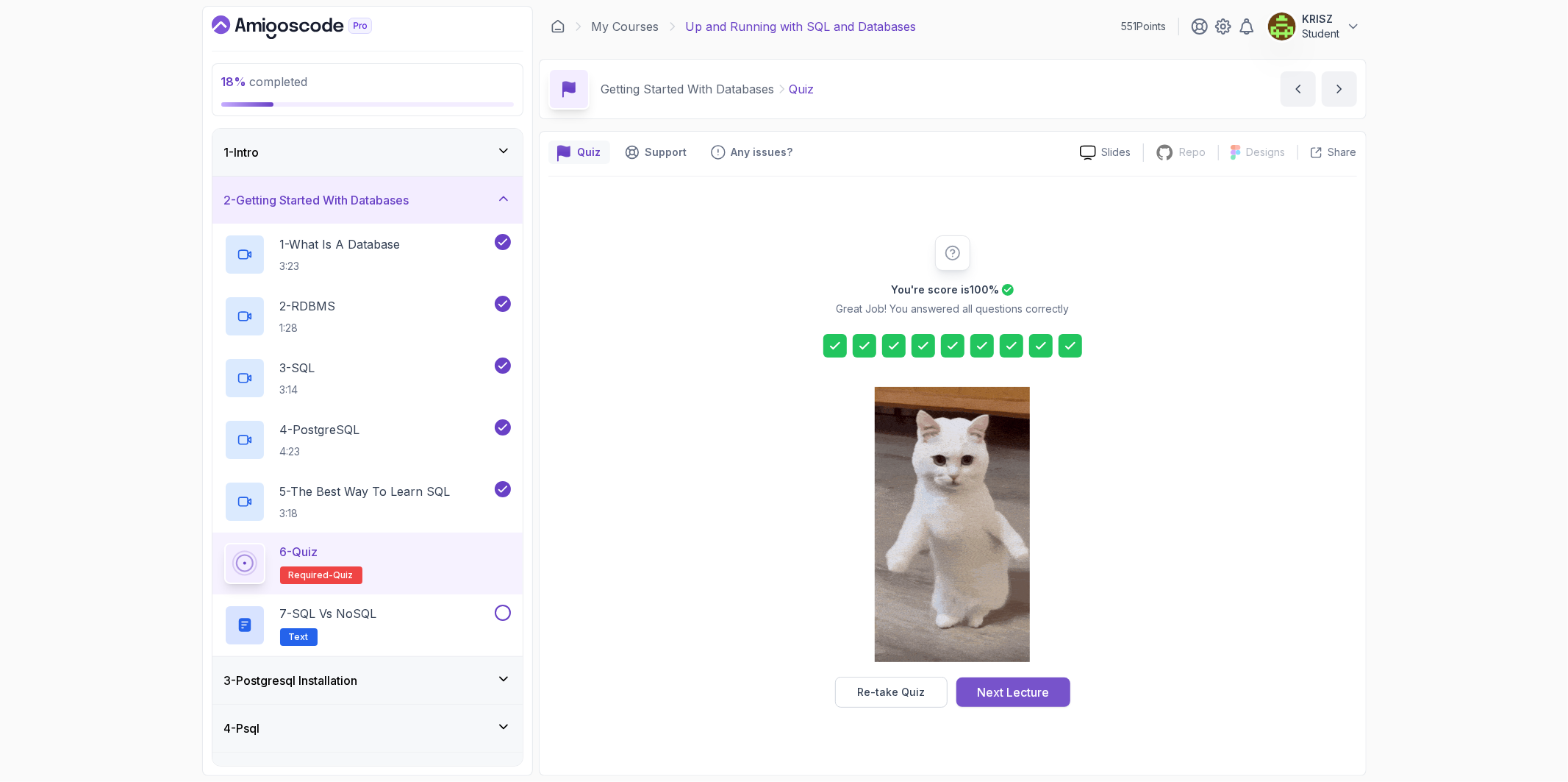
click at [1034, 695] on div "Next Lecture" at bounding box center [1012, 692] width 72 height 18
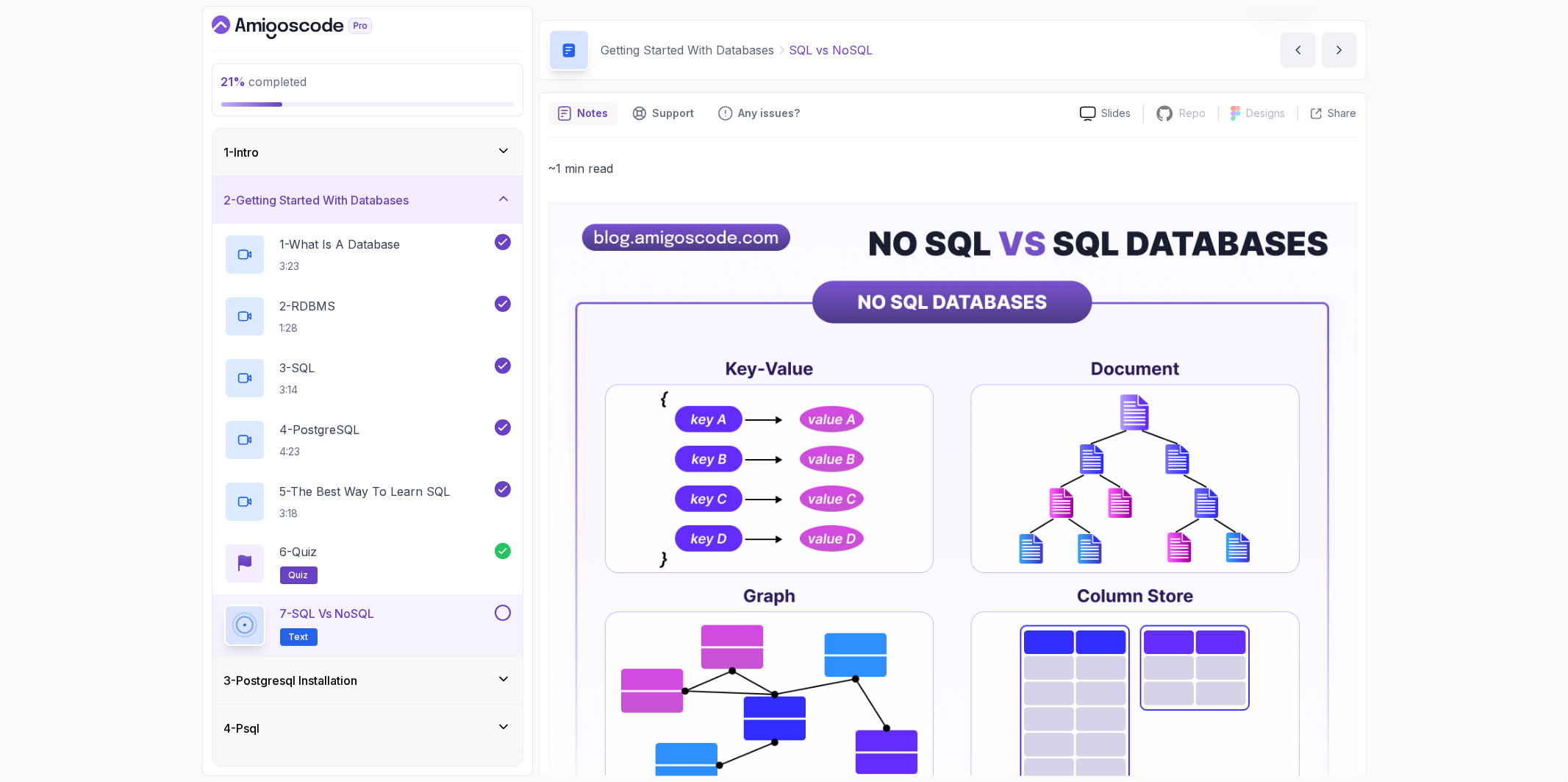
scroll to position [82, 0]
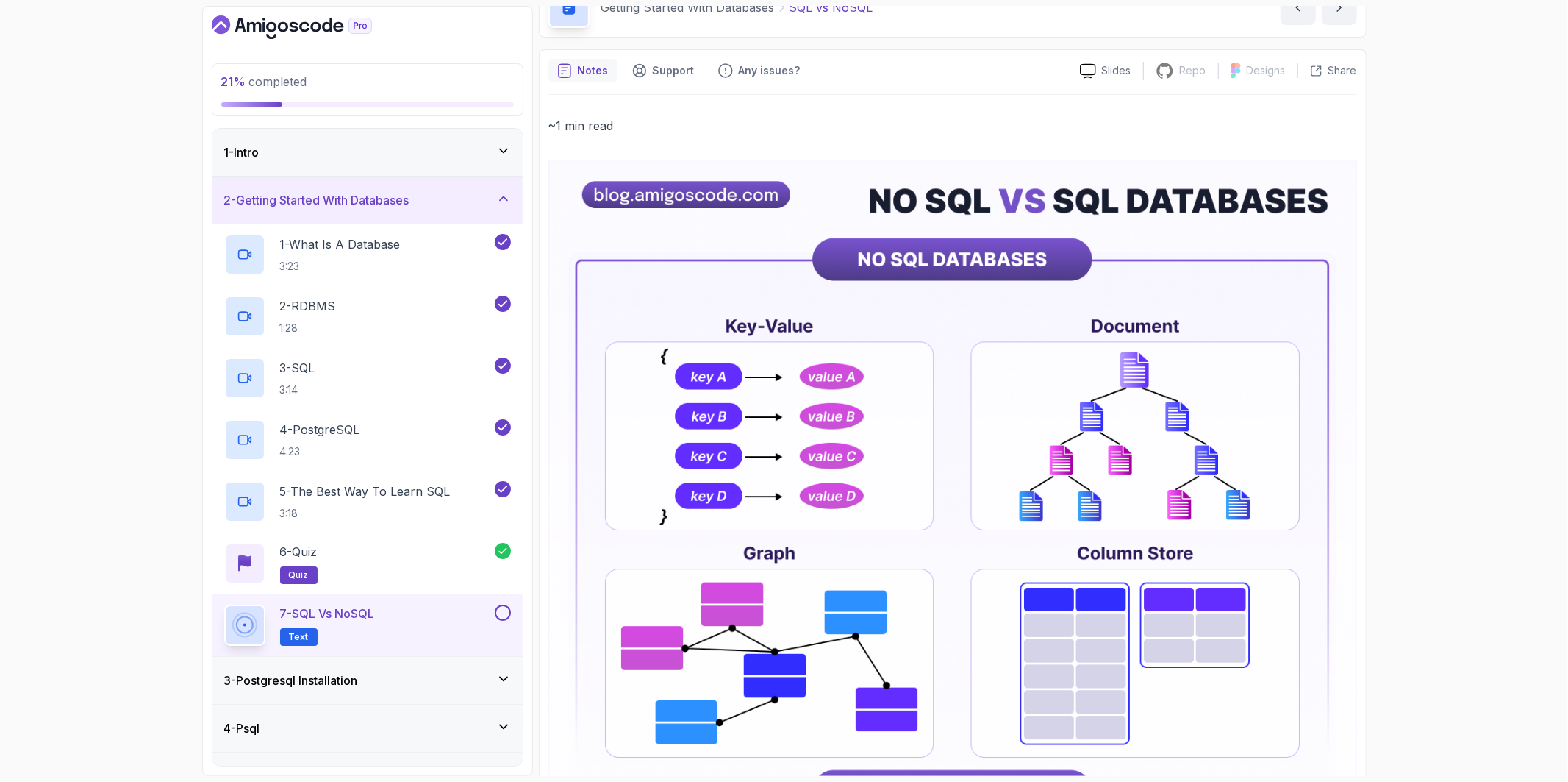
click at [509, 619] on div at bounding box center [501, 612] width 19 height 16
click at [499, 613] on button at bounding box center [503, 612] width 16 height 16
click at [485, 665] on div "3 - Postgresql Installation" at bounding box center [367, 680] width 310 height 47
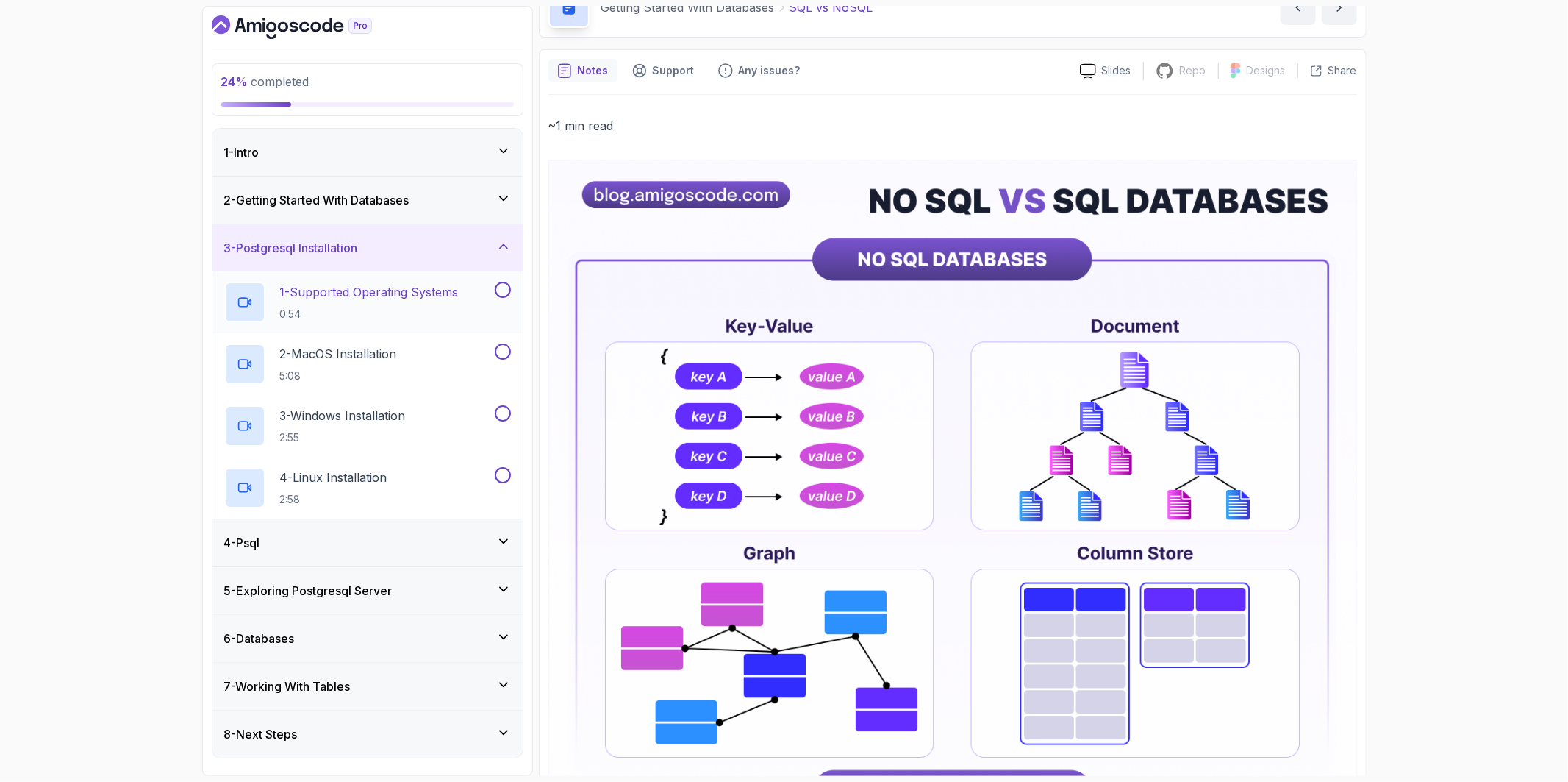
click at [390, 305] on h2 "1 - Supported Operating Systems 0:54" at bounding box center [369, 302] width 179 height 38
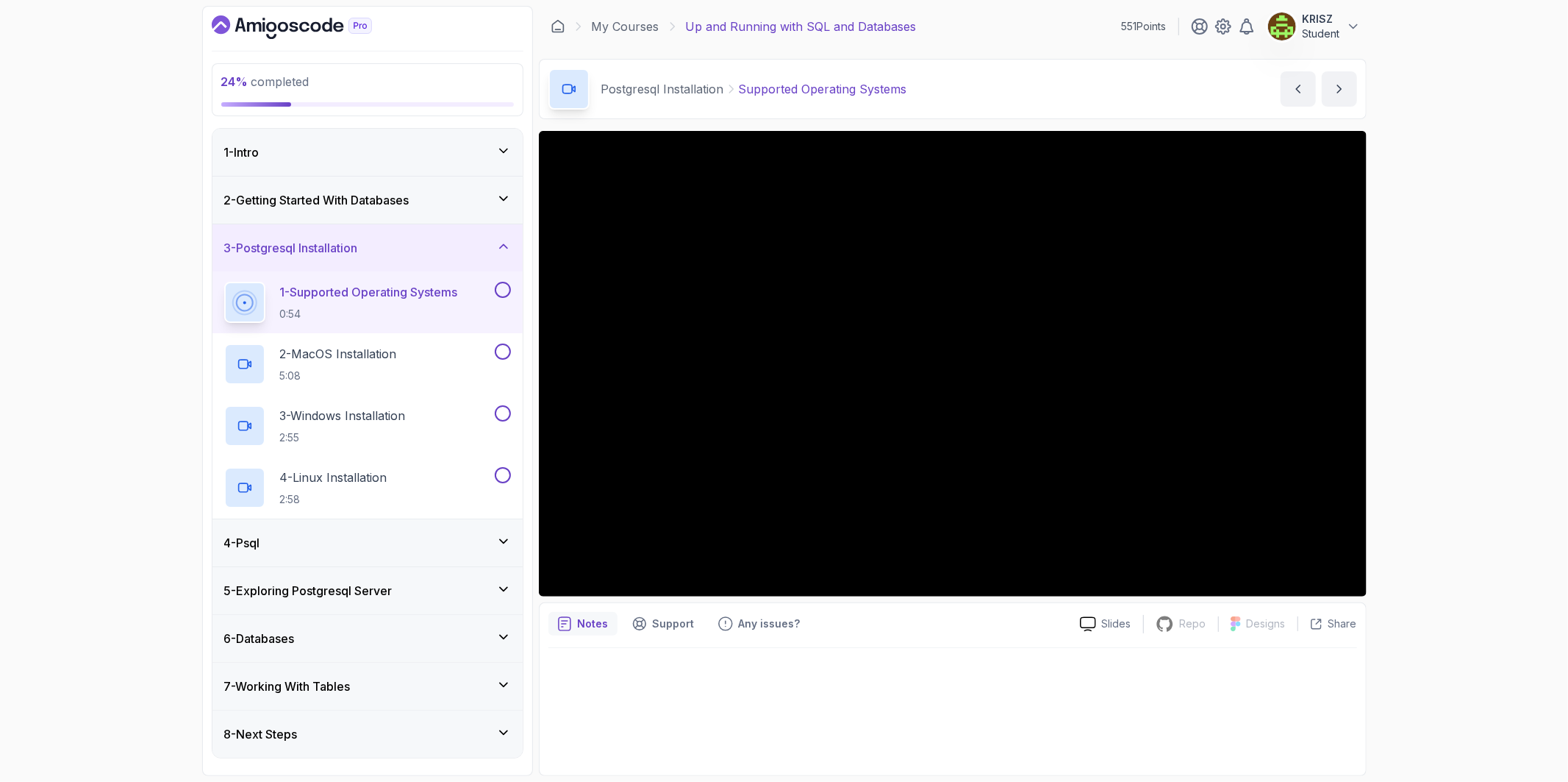
click at [497, 287] on button at bounding box center [503, 289] width 16 height 16
click at [502, 351] on button at bounding box center [503, 351] width 16 height 16
click at [503, 478] on button at bounding box center [503, 475] width 16 height 16
click at [356, 417] on p "3 - Windows Installation" at bounding box center [343, 415] width 126 height 18
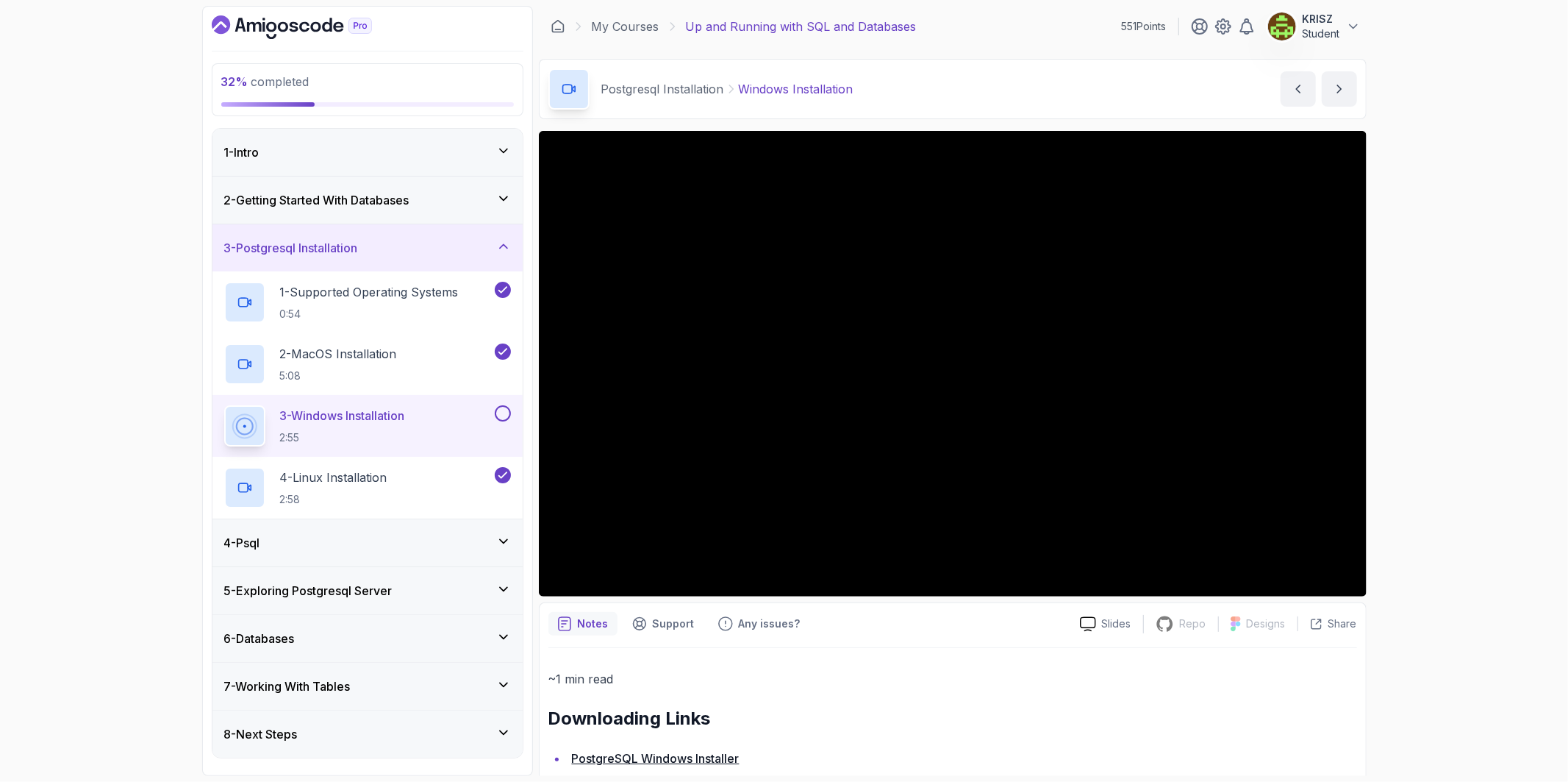
click at [506, 416] on button at bounding box center [503, 413] width 16 height 16
click at [439, 538] on div "4 - Psql" at bounding box center [367, 542] width 287 height 18
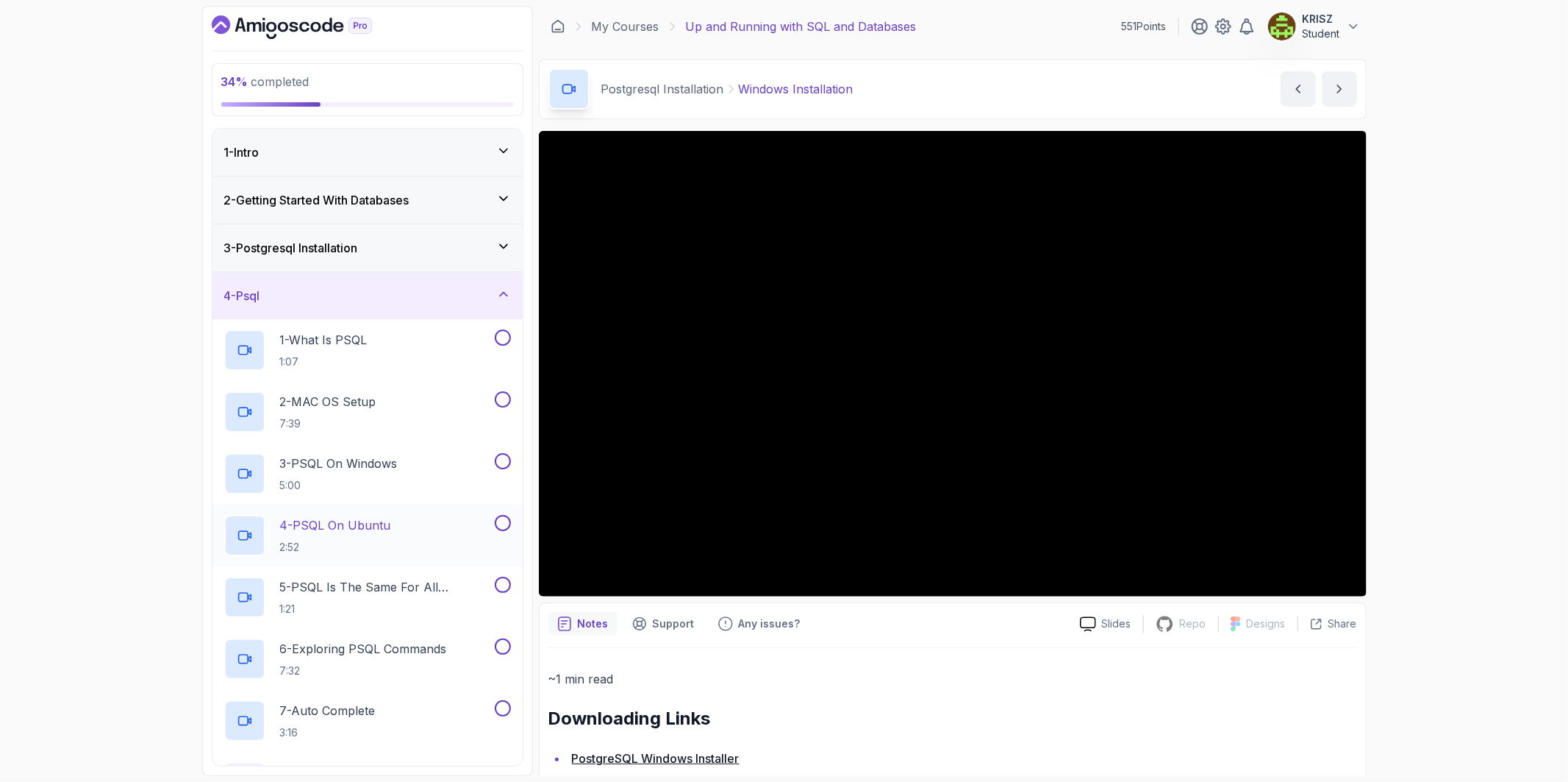
click at [498, 528] on button at bounding box center [503, 522] width 16 height 16
click at [504, 391] on div "2 - MAC OS Setup 7:39" at bounding box center [367, 411] width 310 height 62
click at [503, 397] on button at bounding box center [503, 399] width 16 height 16
click at [406, 333] on div "1 - What Is PSQL 1:07" at bounding box center [358, 350] width 268 height 41
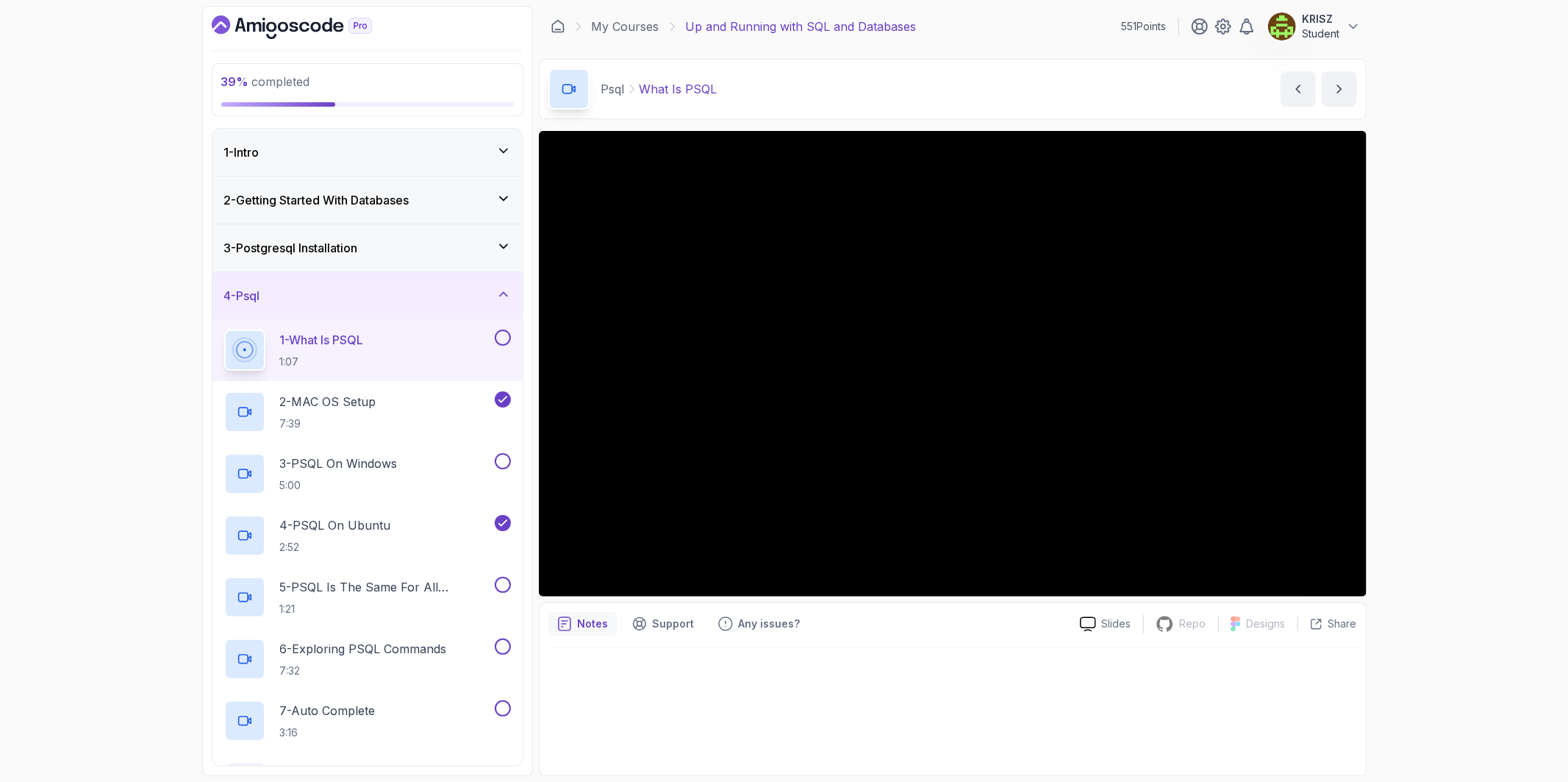
click at [506, 338] on button at bounding box center [503, 337] width 16 height 16
click at [365, 489] on p "5:00" at bounding box center [339, 485] width 118 height 15
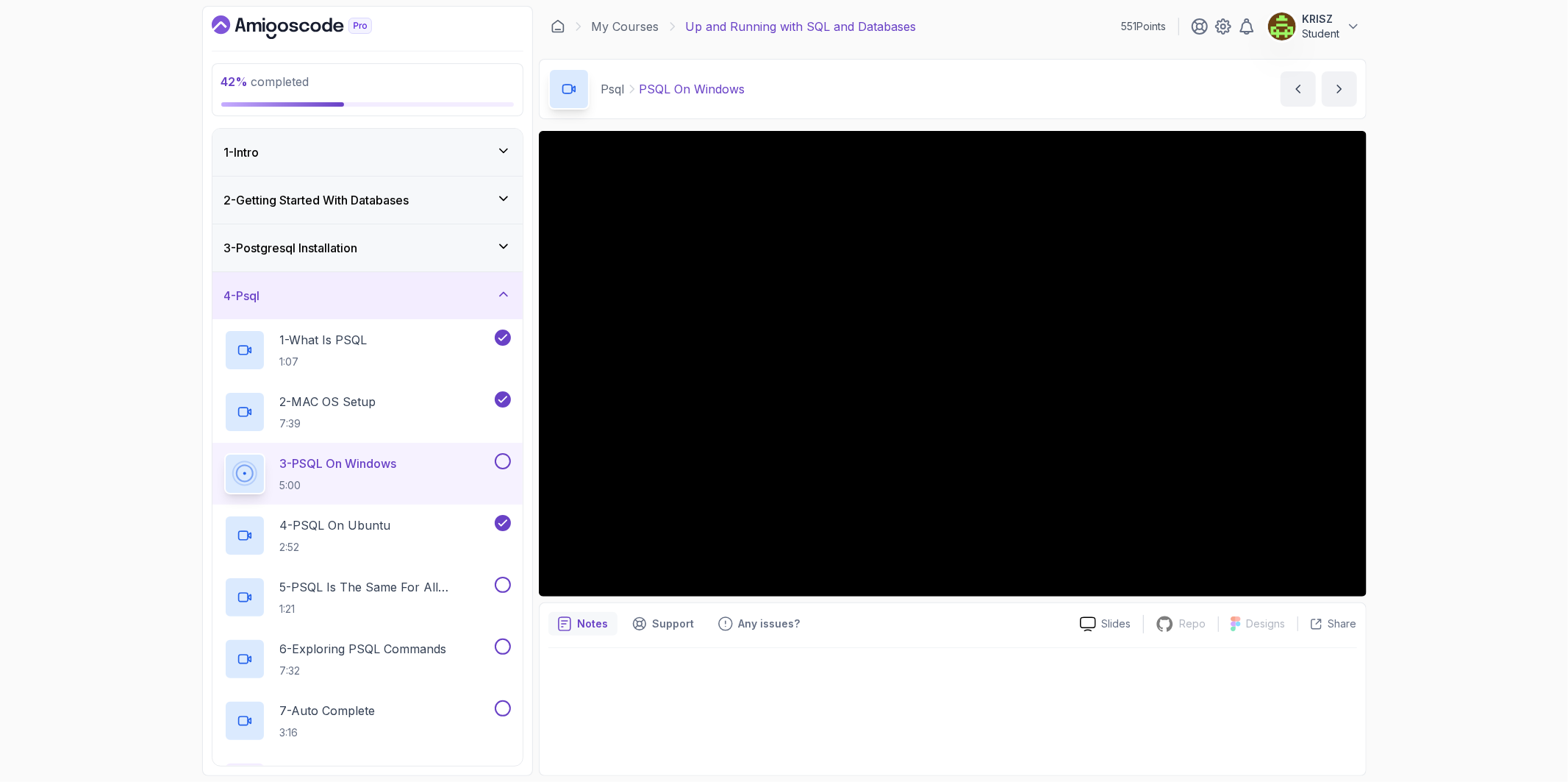
click at [399, 269] on div "3 - Postgresql Installation" at bounding box center [367, 248] width 310 height 47
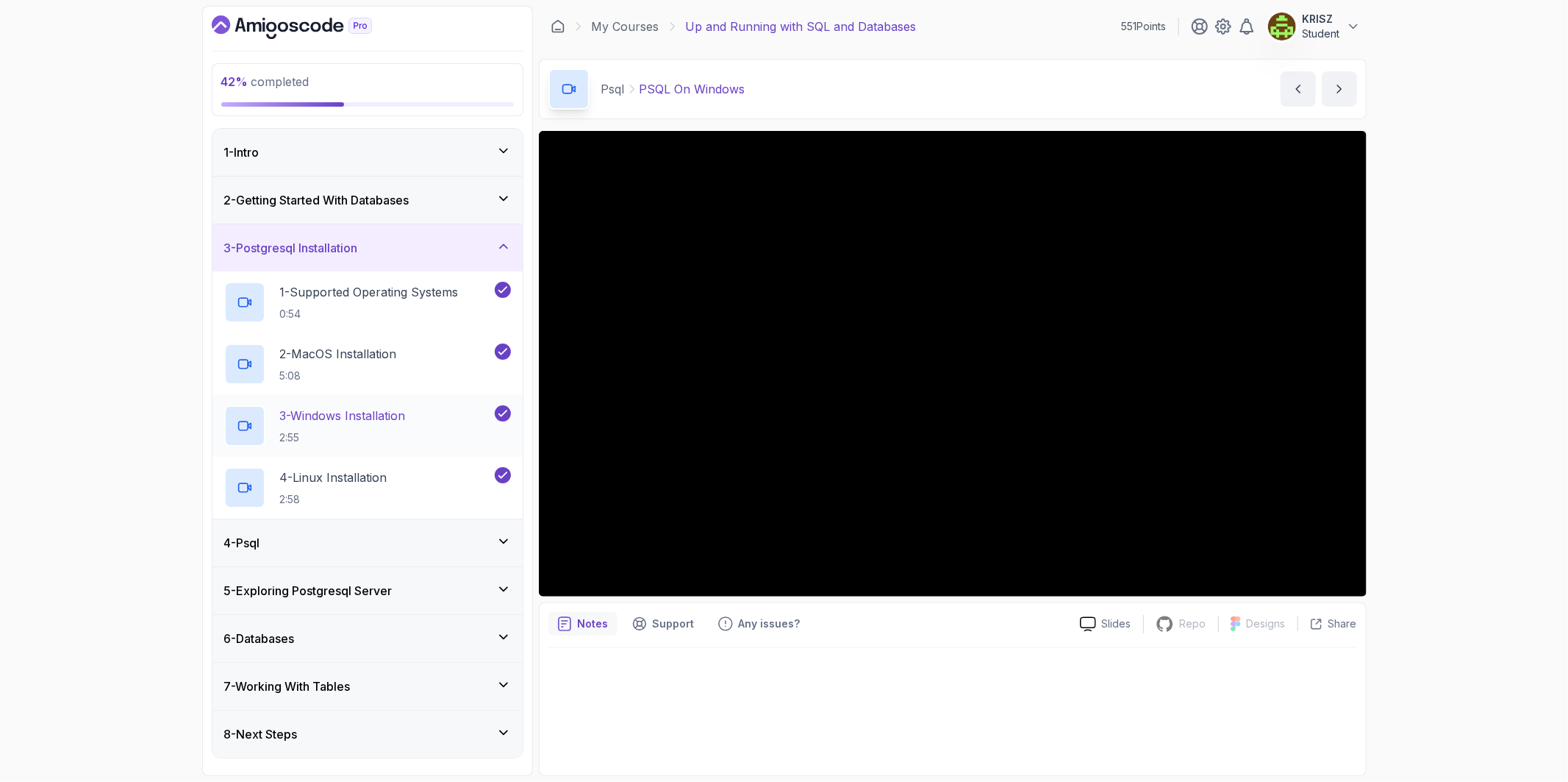
click at [398, 414] on p "3 - Windows Installation" at bounding box center [343, 415] width 126 height 18
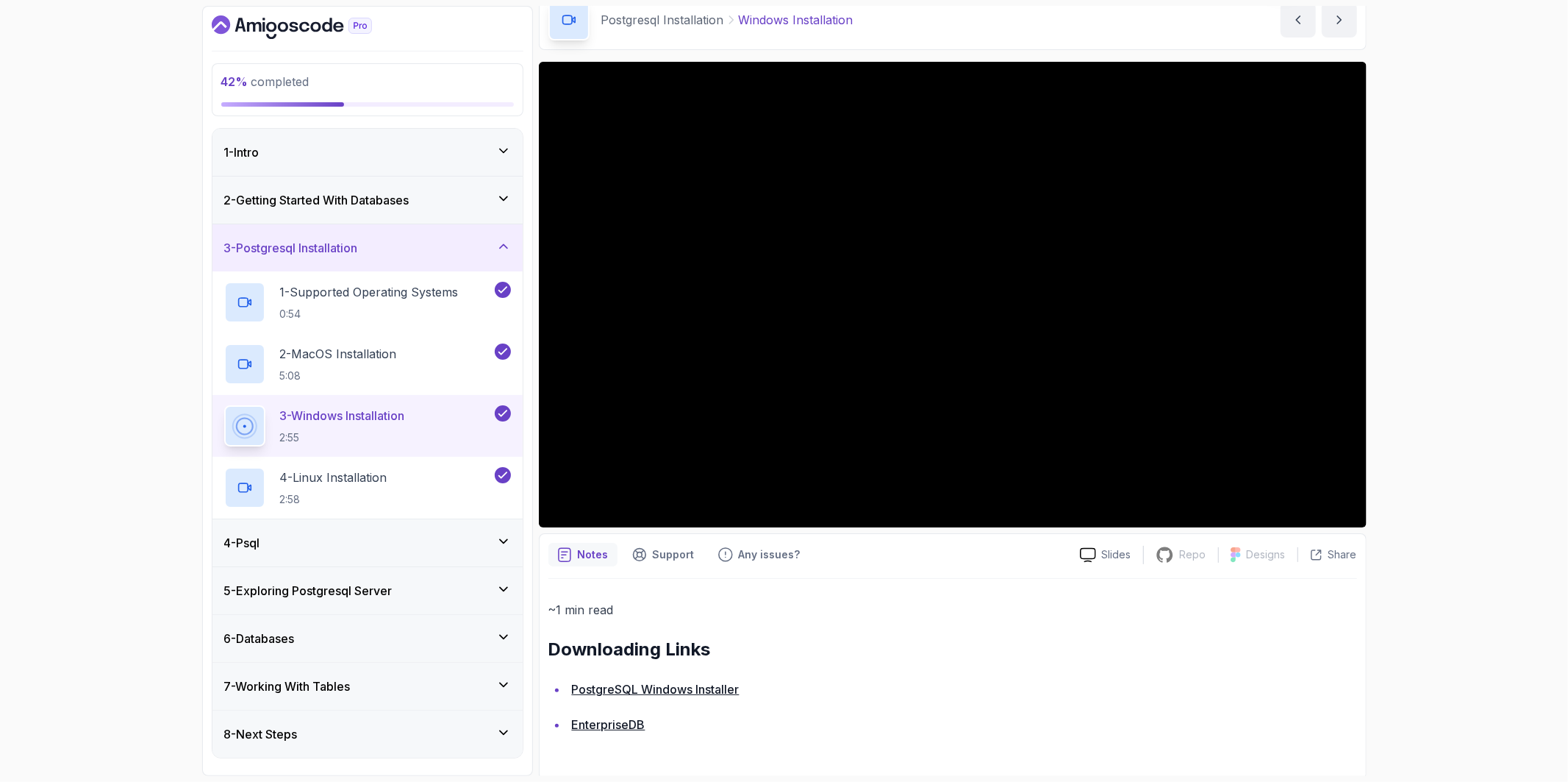
scroll to position [72, 0]
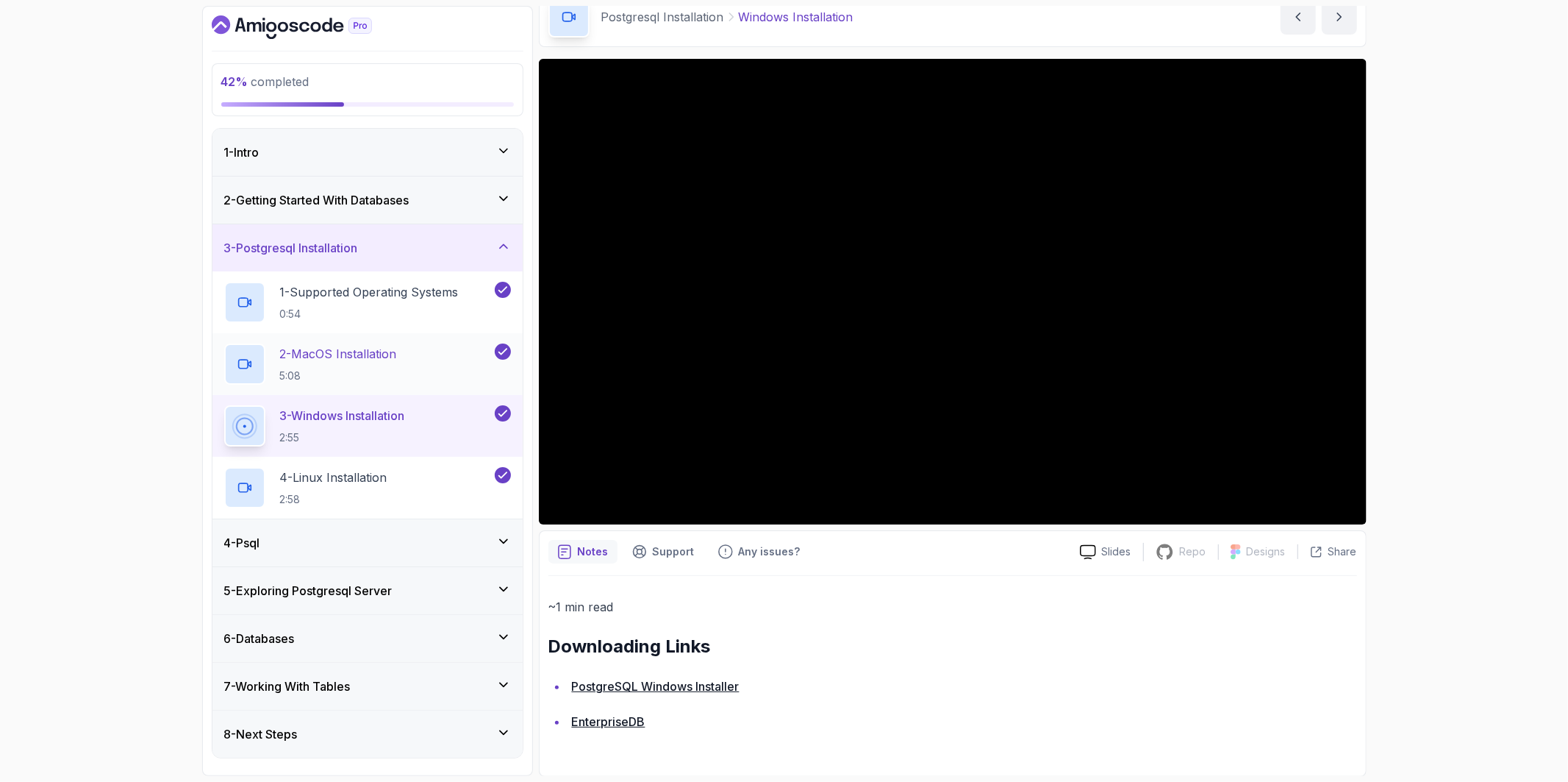
click at [380, 364] on h2 "2 - MacOS Installation 5:08" at bounding box center [338, 364] width 117 height 38
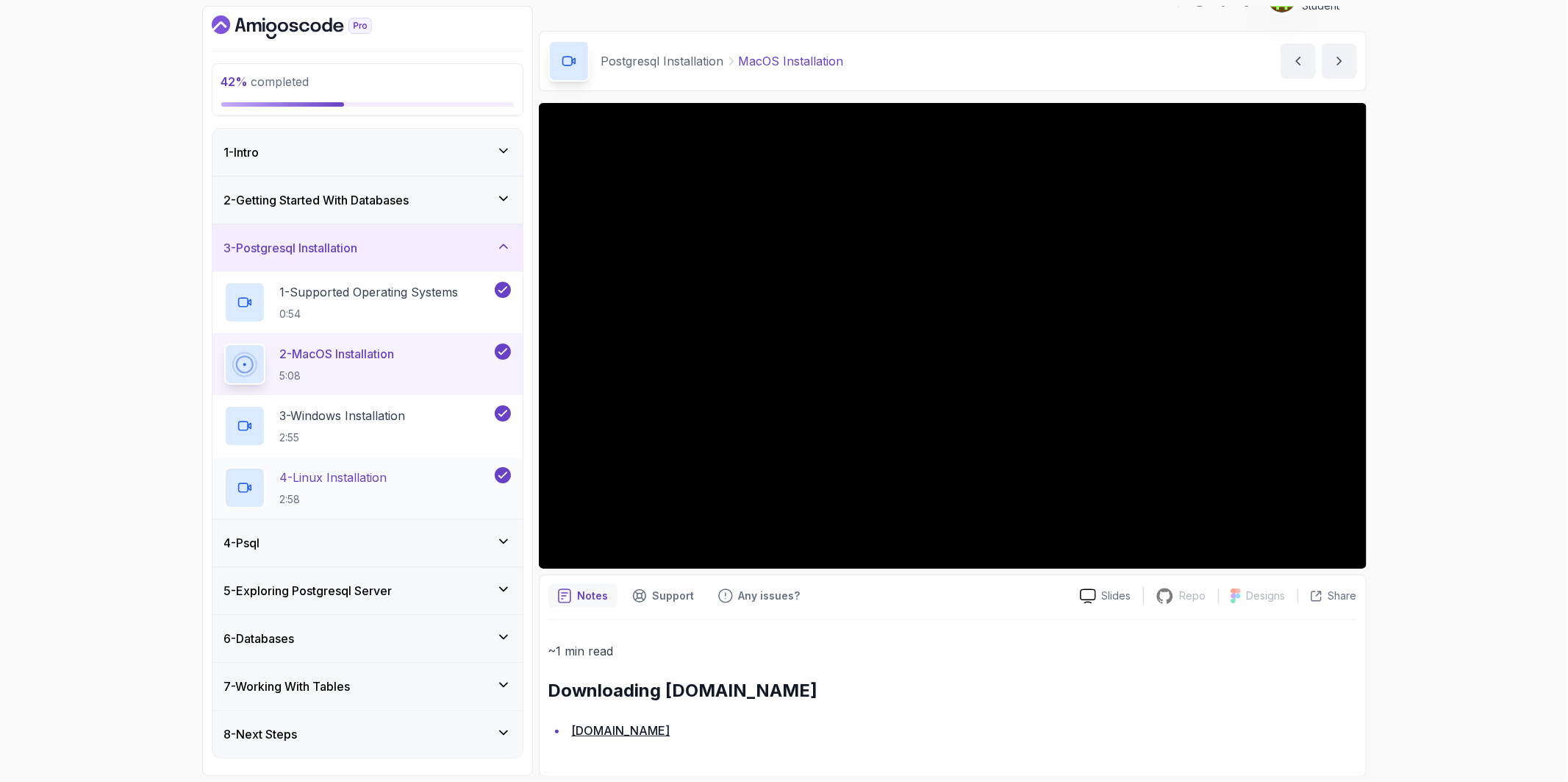
click at [363, 474] on p "4 - Linux Installation" at bounding box center [333, 477] width 107 height 18
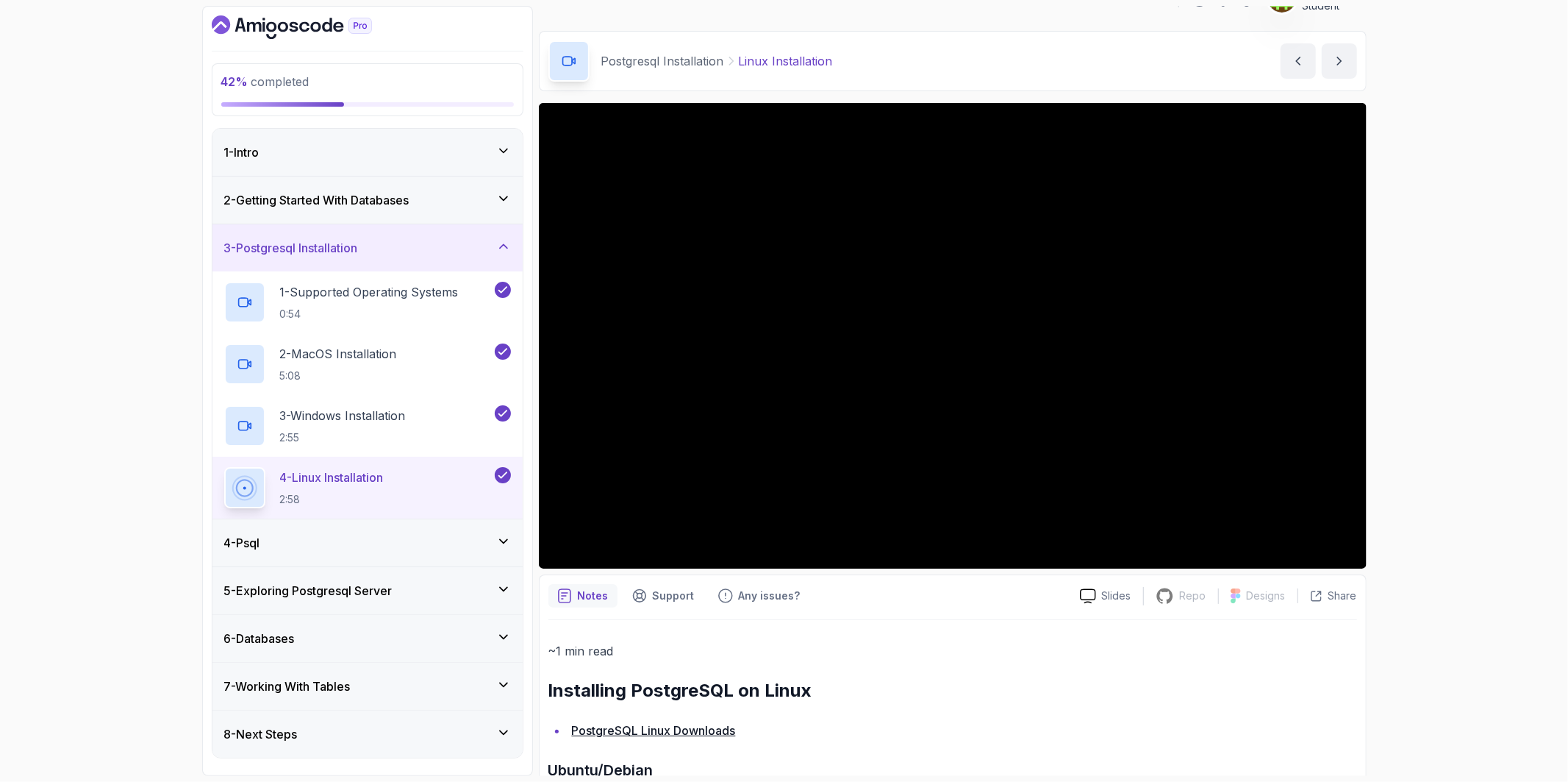
scroll to position [72, 0]
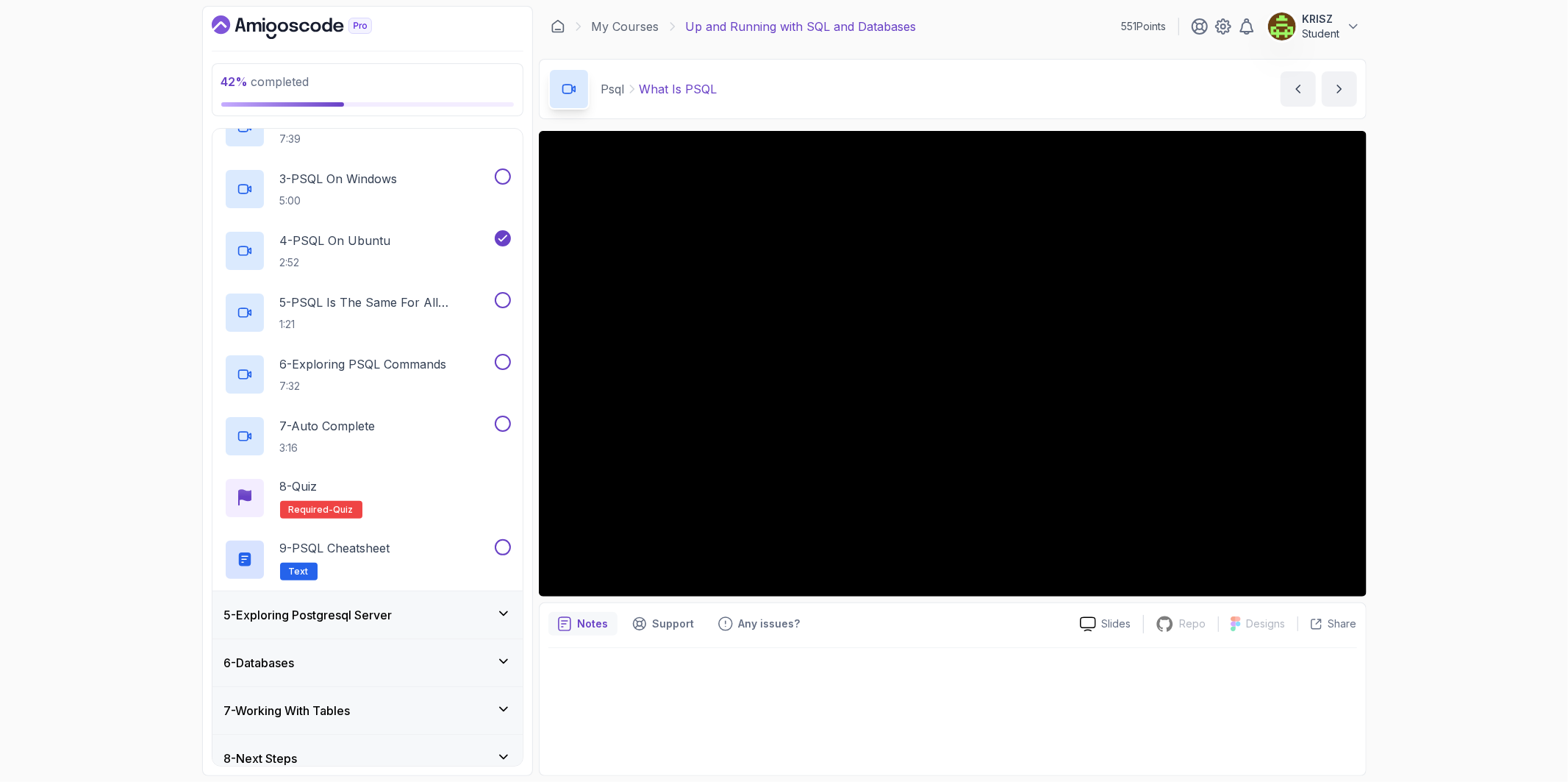
scroll to position [300, 0]
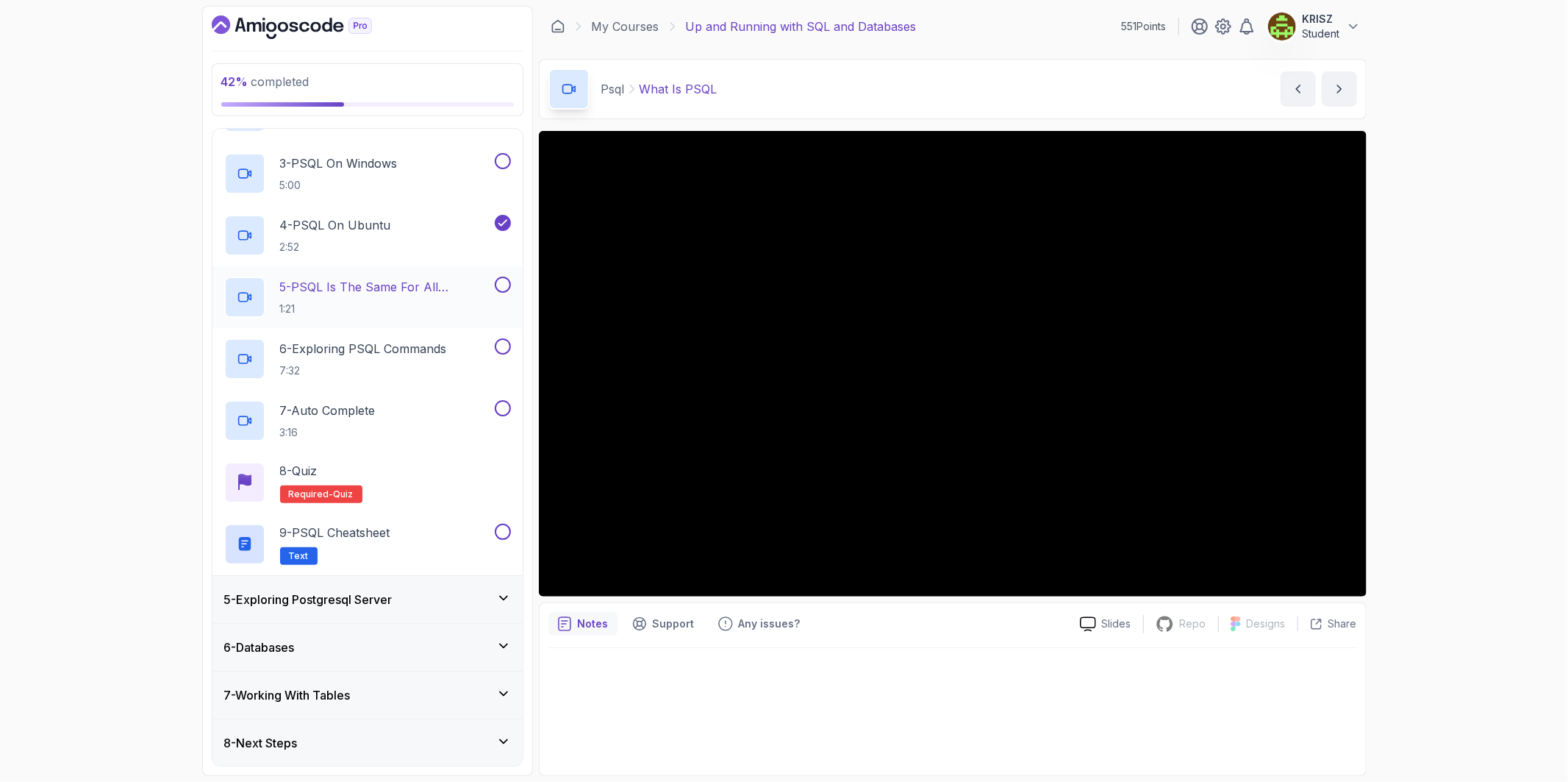
click at [458, 599] on div "5 - Exploring Postgresql Server" at bounding box center [367, 599] width 287 height 18
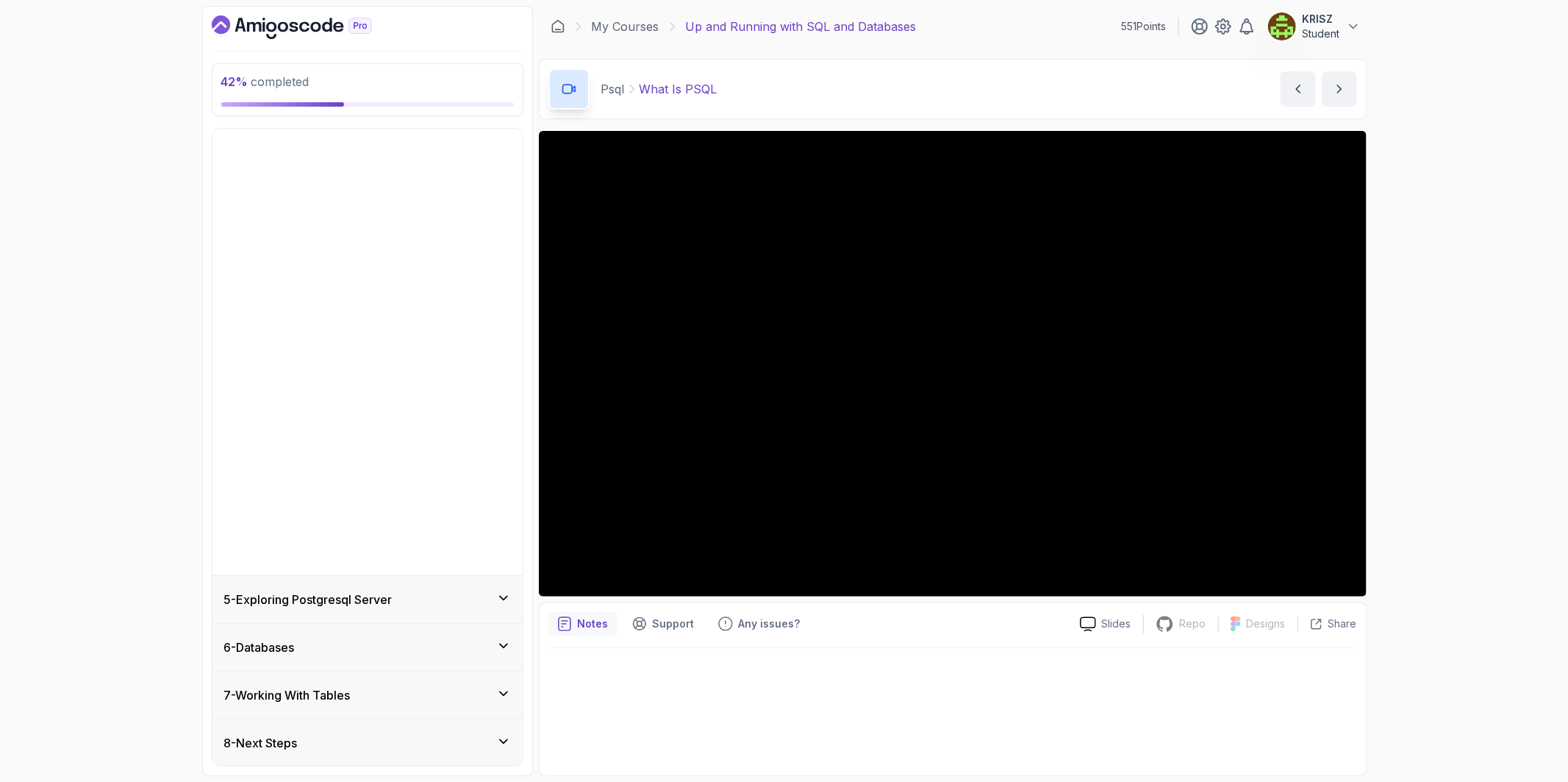
scroll to position [0, 0]
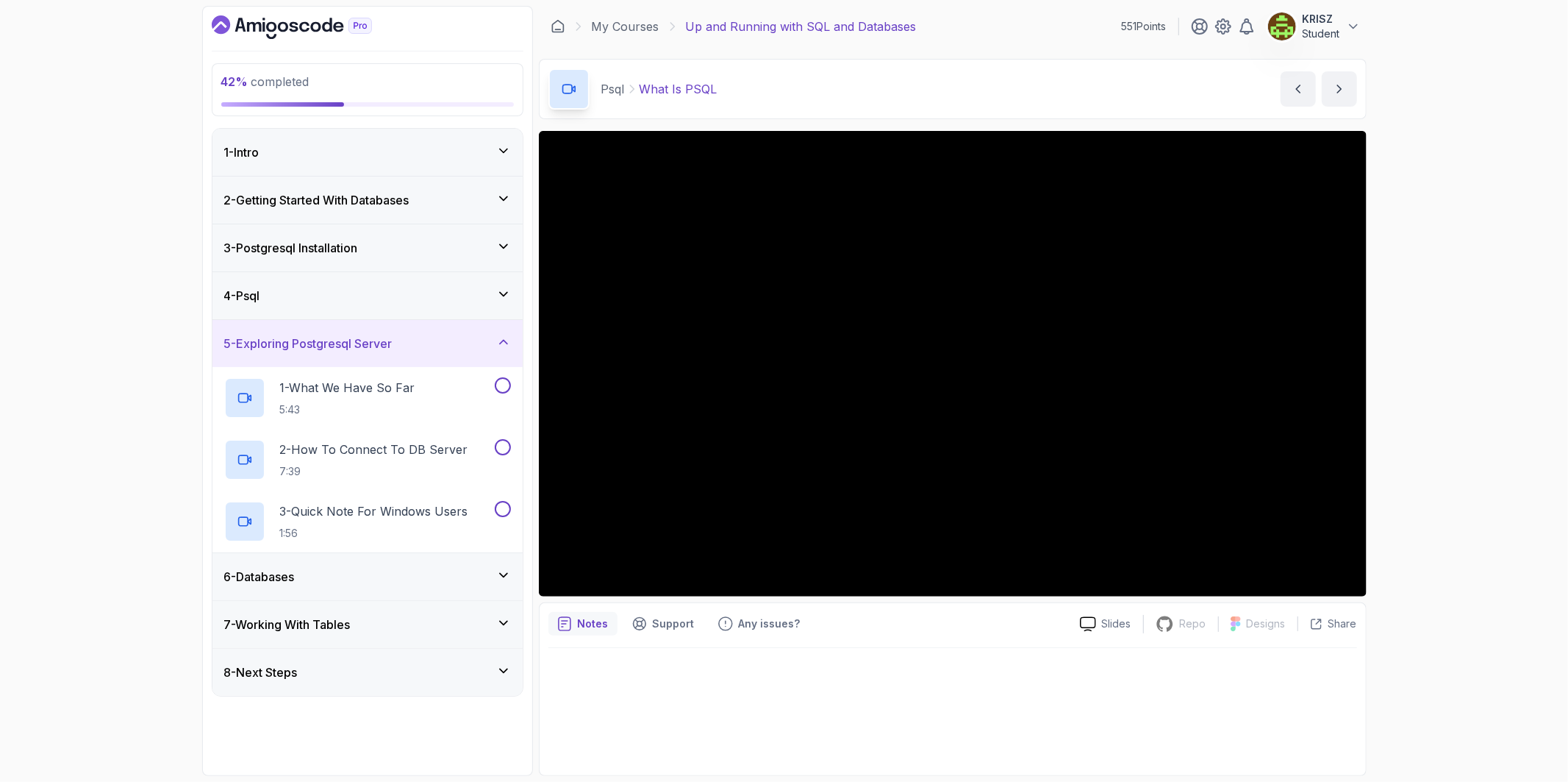
click at [353, 289] on div "4 - Psql" at bounding box center [367, 295] width 287 height 18
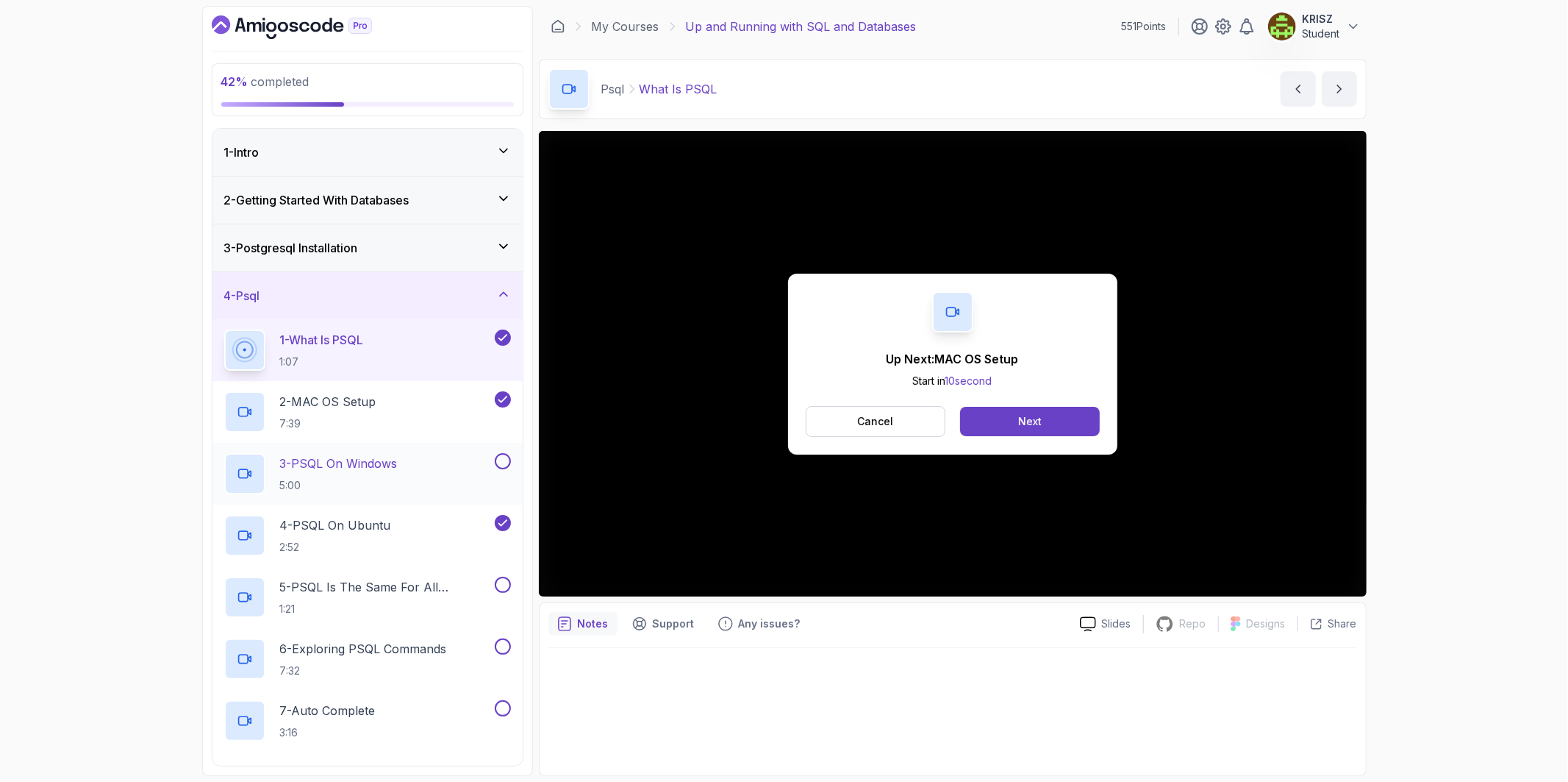
click at [437, 471] on div "3 - PSQL On Windows 5:00" at bounding box center [358, 473] width 268 height 41
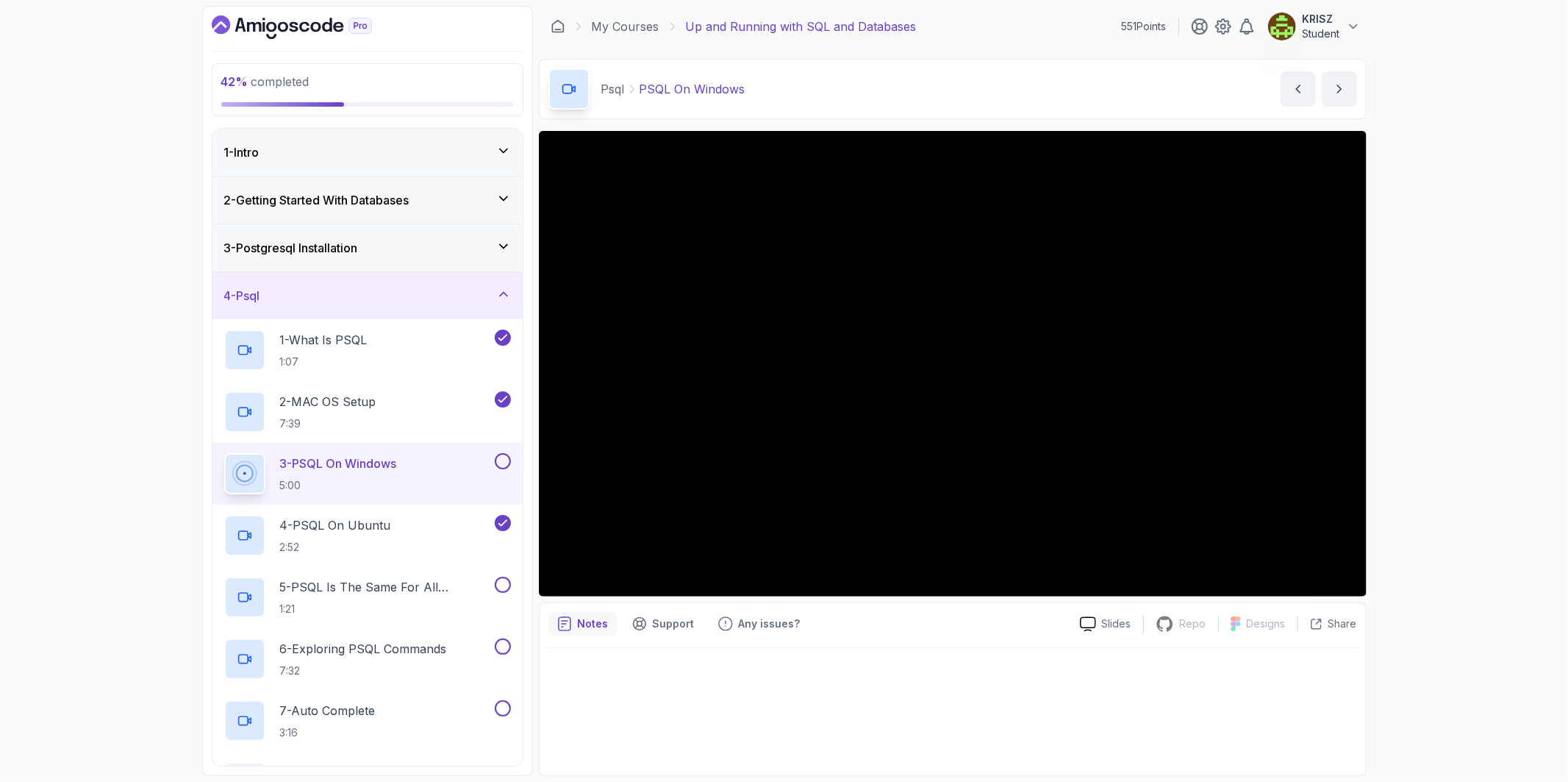
click at [1431, 556] on div "42 % completed 1 - Intro 2 - Getting Started With Databases 3 - Postgresql Inst…" at bounding box center [784, 391] width 1568 height 782
click at [507, 466] on button at bounding box center [503, 461] width 16 height 16
click at [424, 578] on p "5 - PSQL Is The Same For All Operating Systems" at bounding box center [386, 586] width 212 height 18
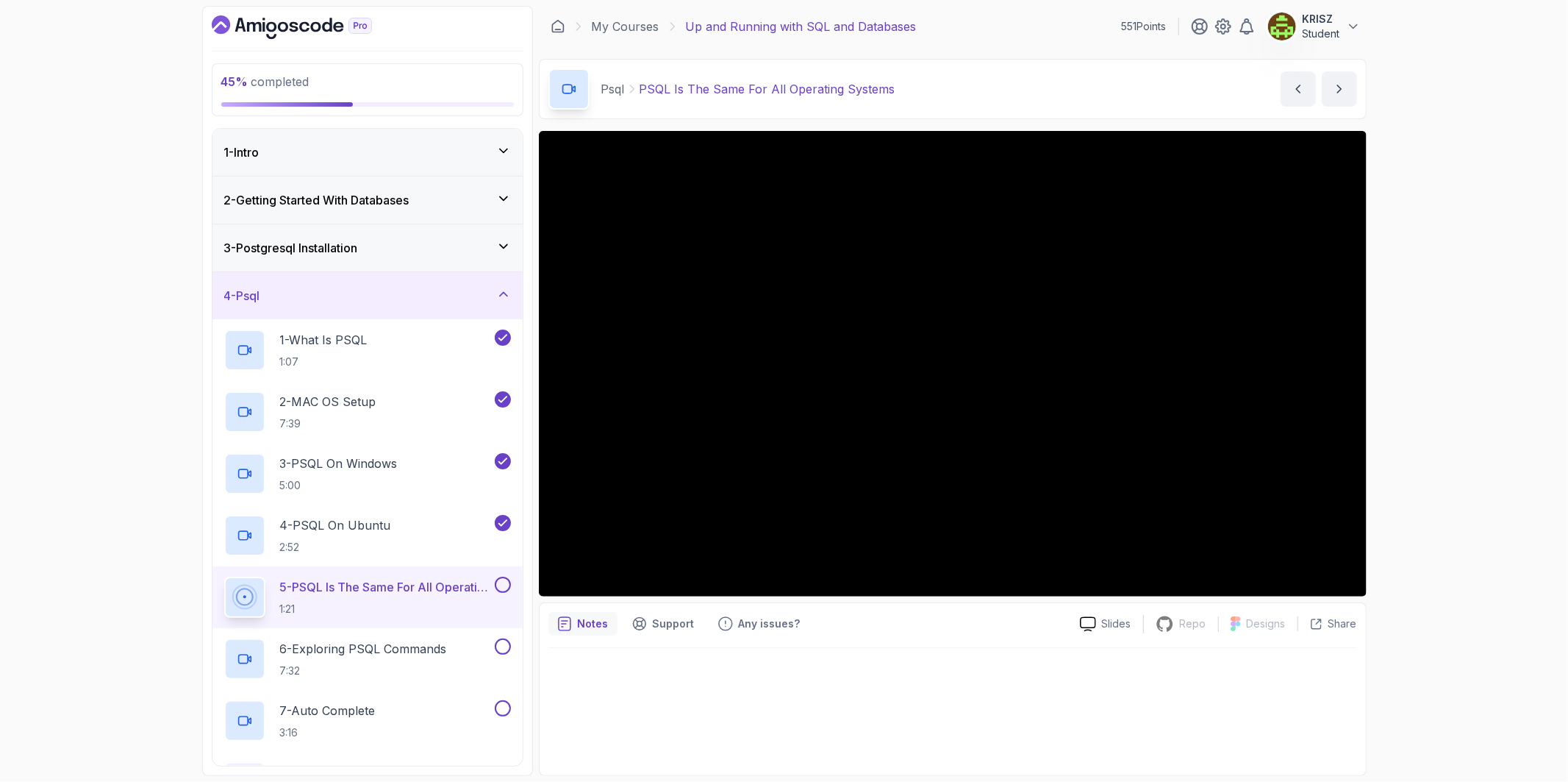
click at [502, 586] on button at bounding box center [503, 584] width 16 height 16
click at [455, 648] on div "6 - Exploring PSQL Commands 7:32" at bounding box center [358, 658] width 268 height 41
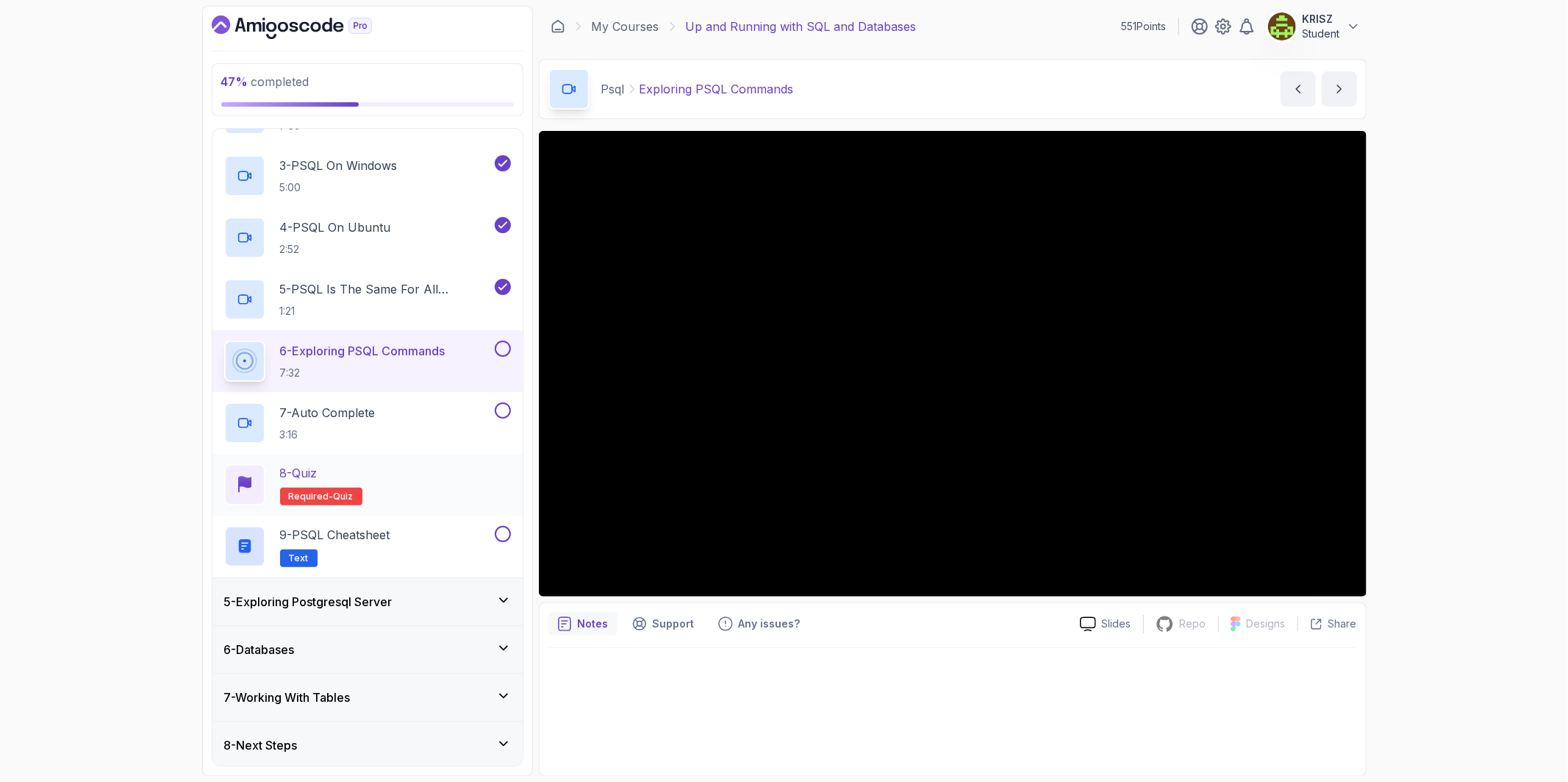
scroll to position [300, 0]
click at [399, 730] on div "8 - Next Steps" at bounding box center [367, 743] width 310 height 47
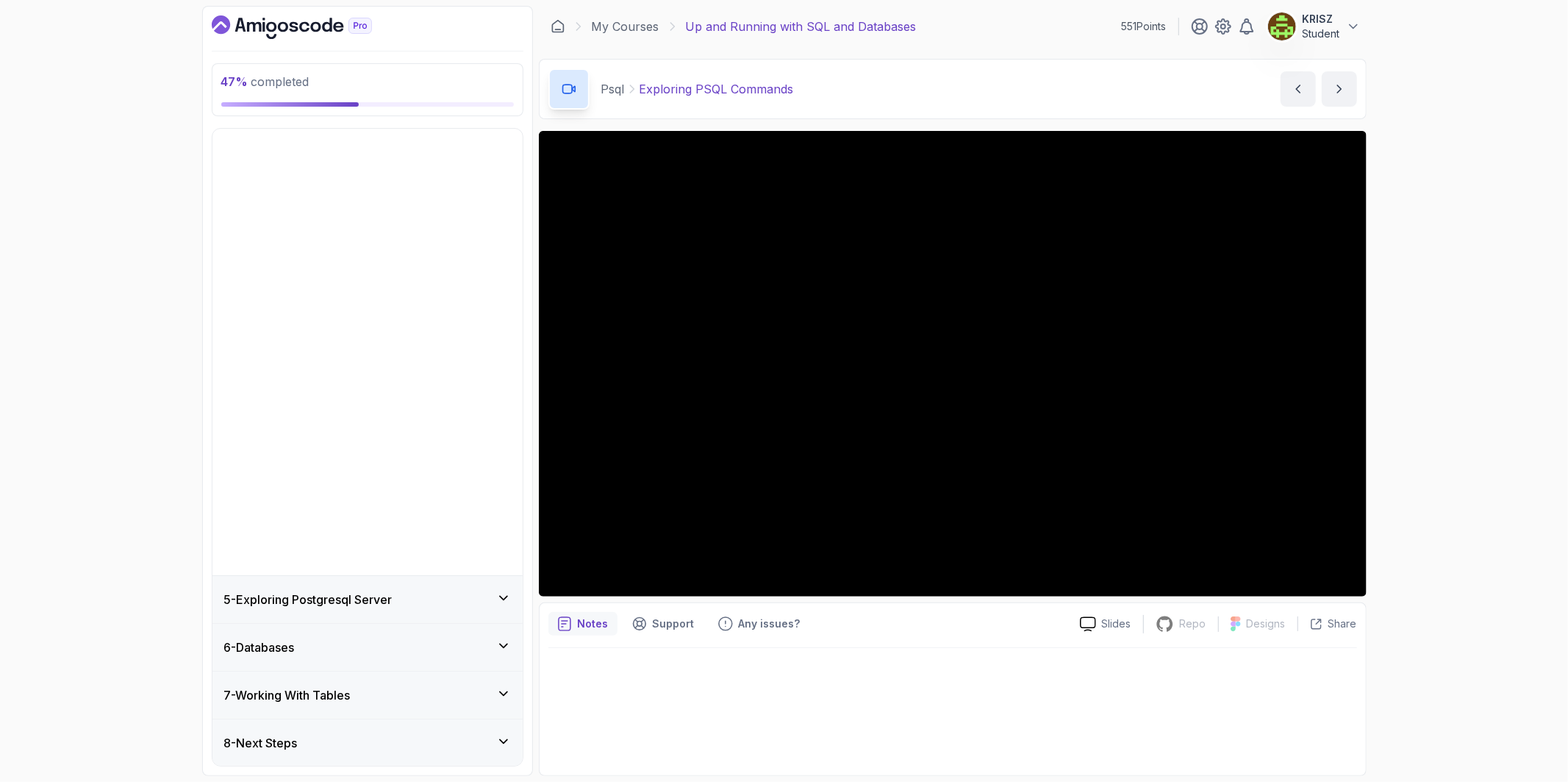
scroll to position [0, 0]
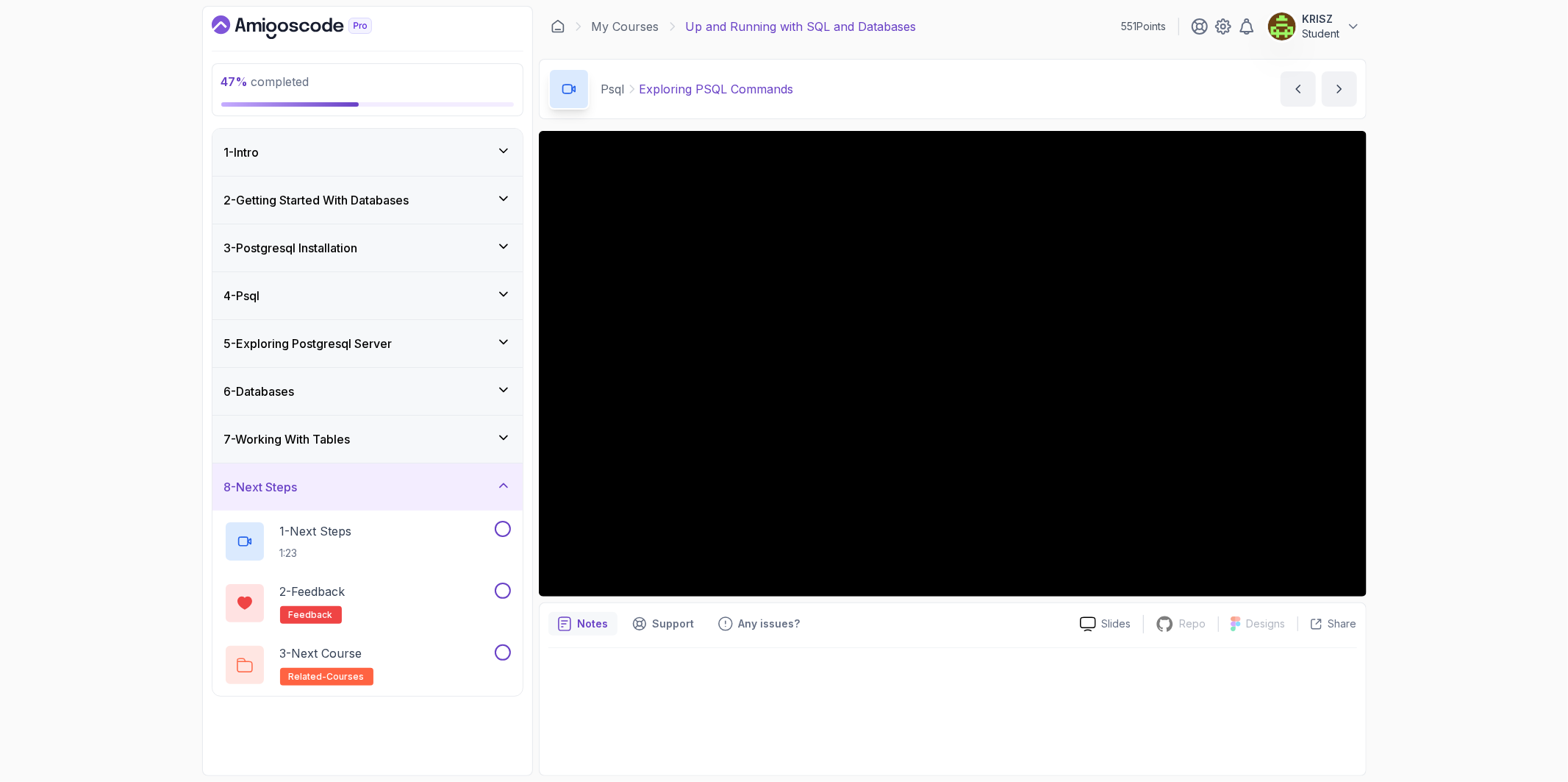
click at [401, 446] on div "7 - Working With Tables" at bounding box center [367, 439] width 287 height 18
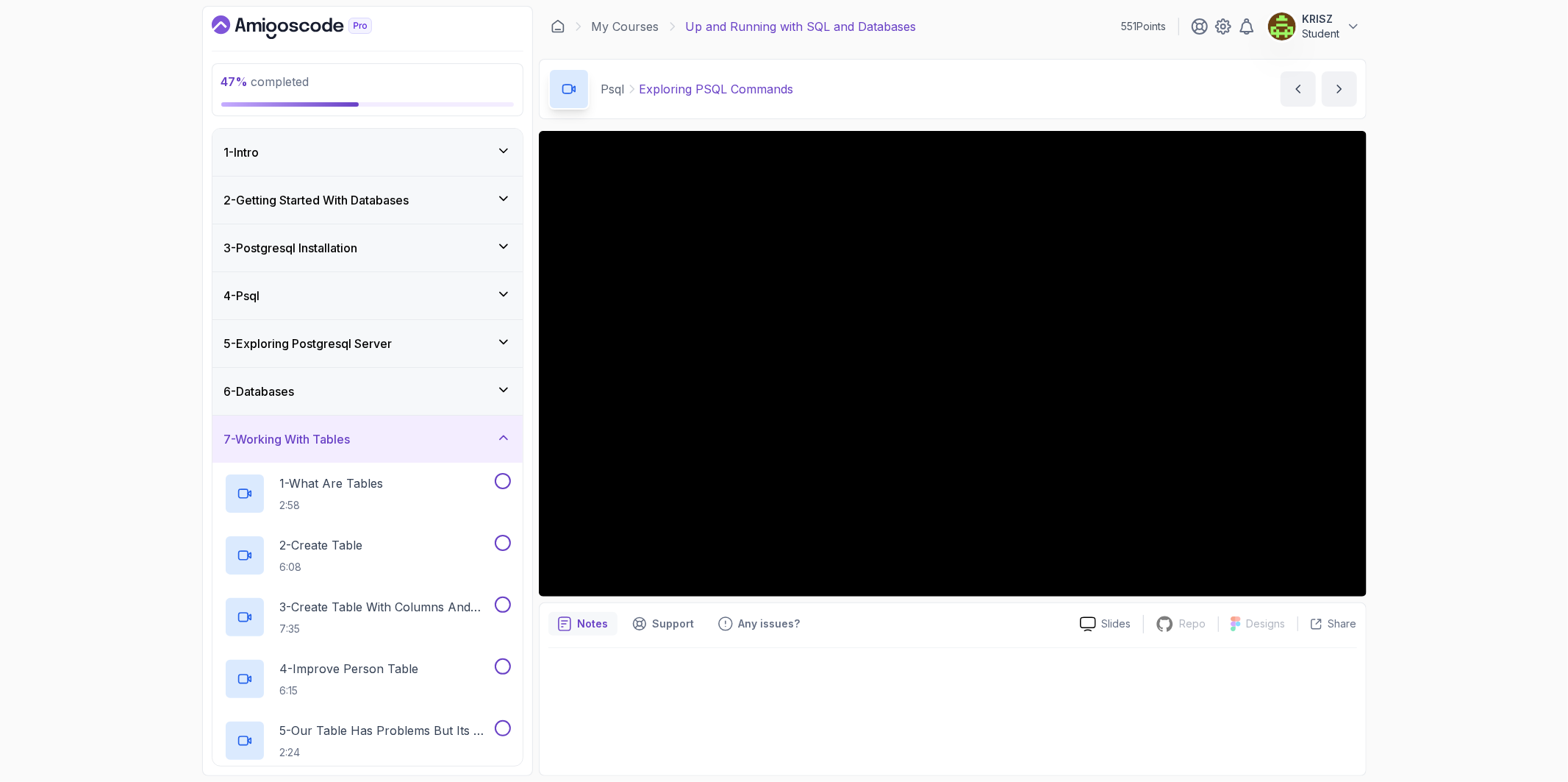
click at [398, 402] on div "6 - Databases" at bounding box center [367, 391] width 310 height 47
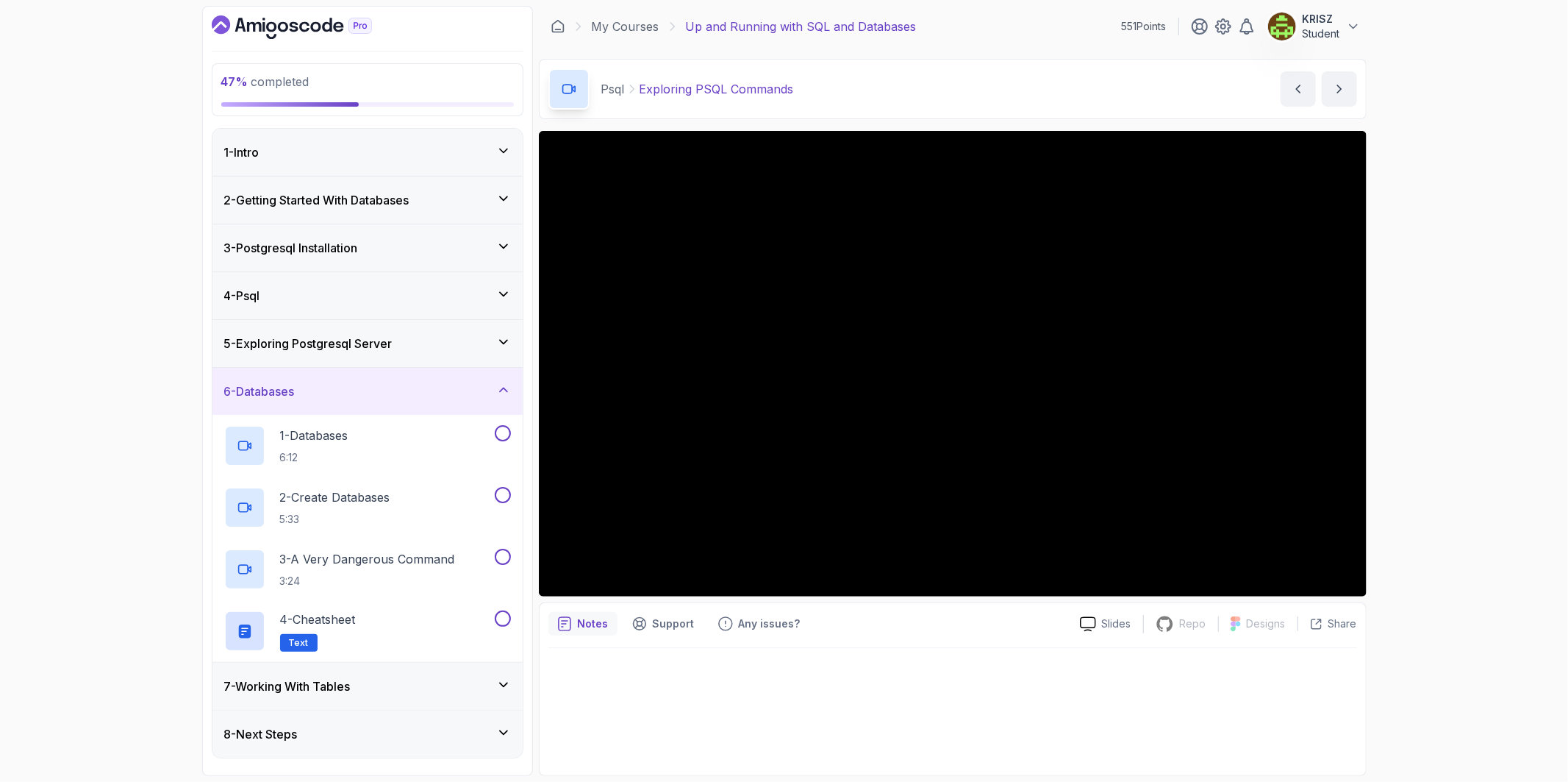
click at [439, 349] on div "5 - Exploring Postgresql Server" at bounding box center [367, 343] width 287 height 18
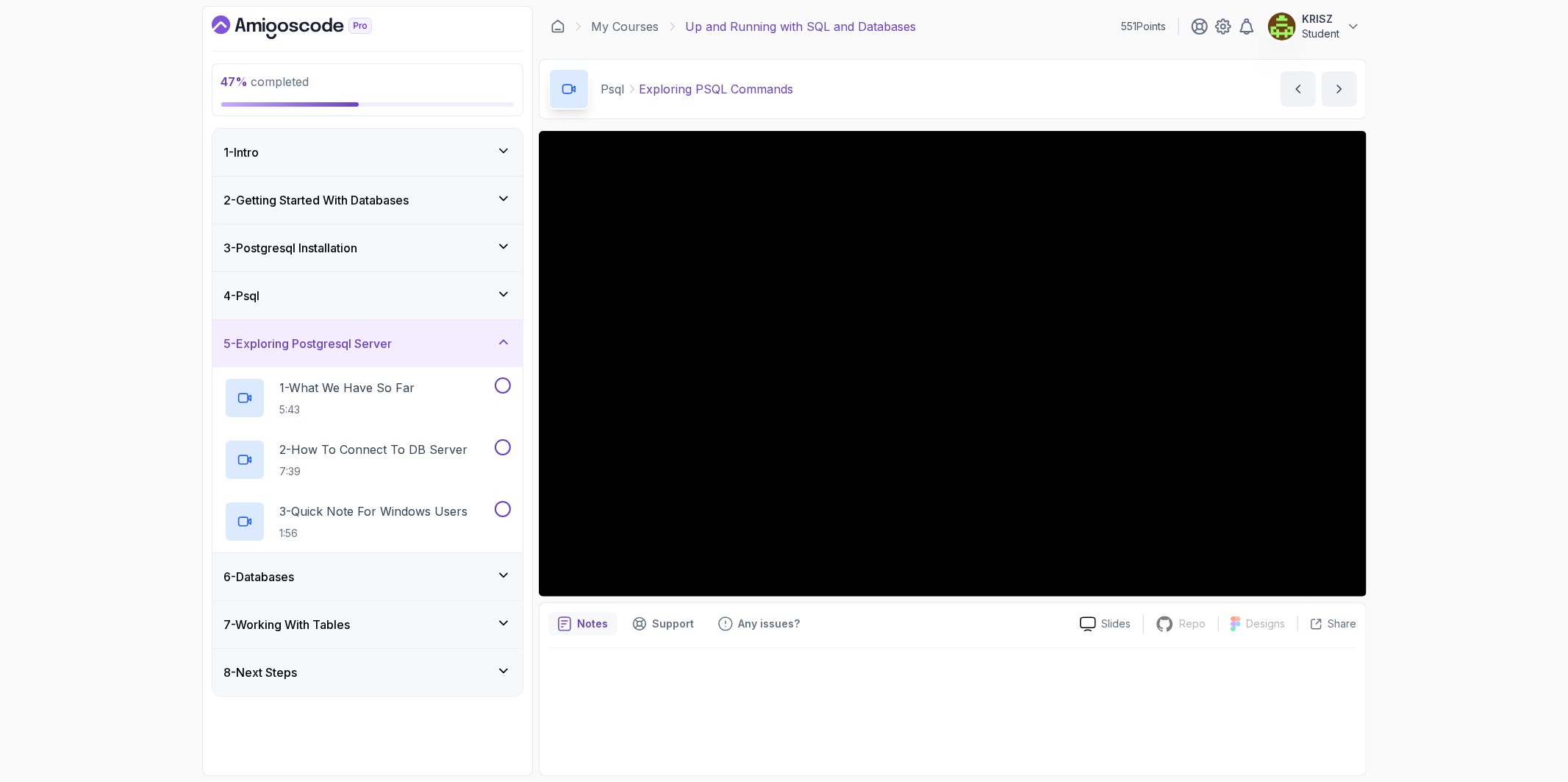
click at [407, 295] on div "4 - Psql" at bounding box center [367, 295] width 287 height 18
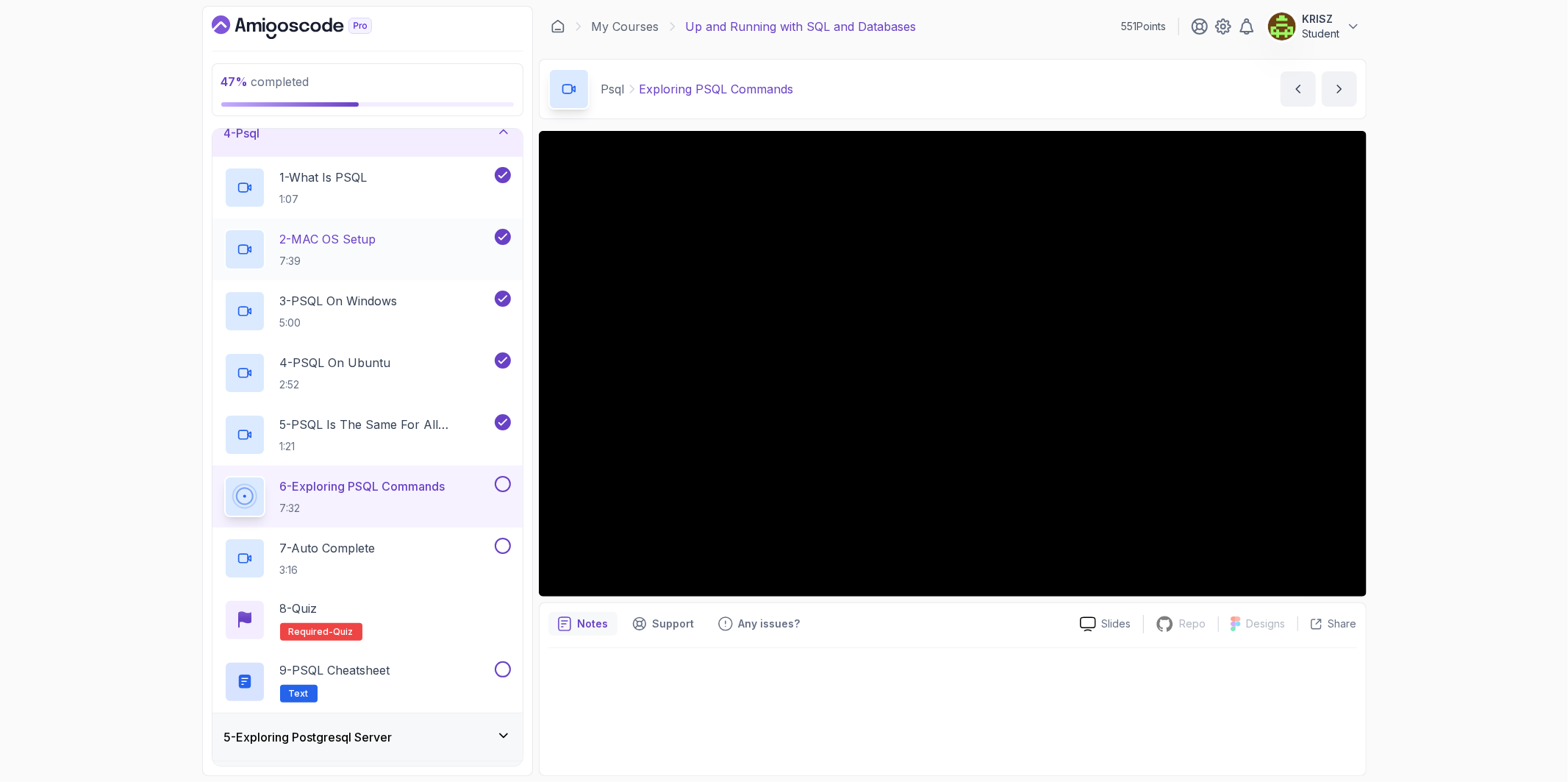
scroll to position [163, 0]
click at [499, 484] on button at bounding box center [503, 483] width 16 height 16
click at [458, 557] on div "7 - Auto Complete 3:16" at bounding box center [358, 557] width 268 height 41
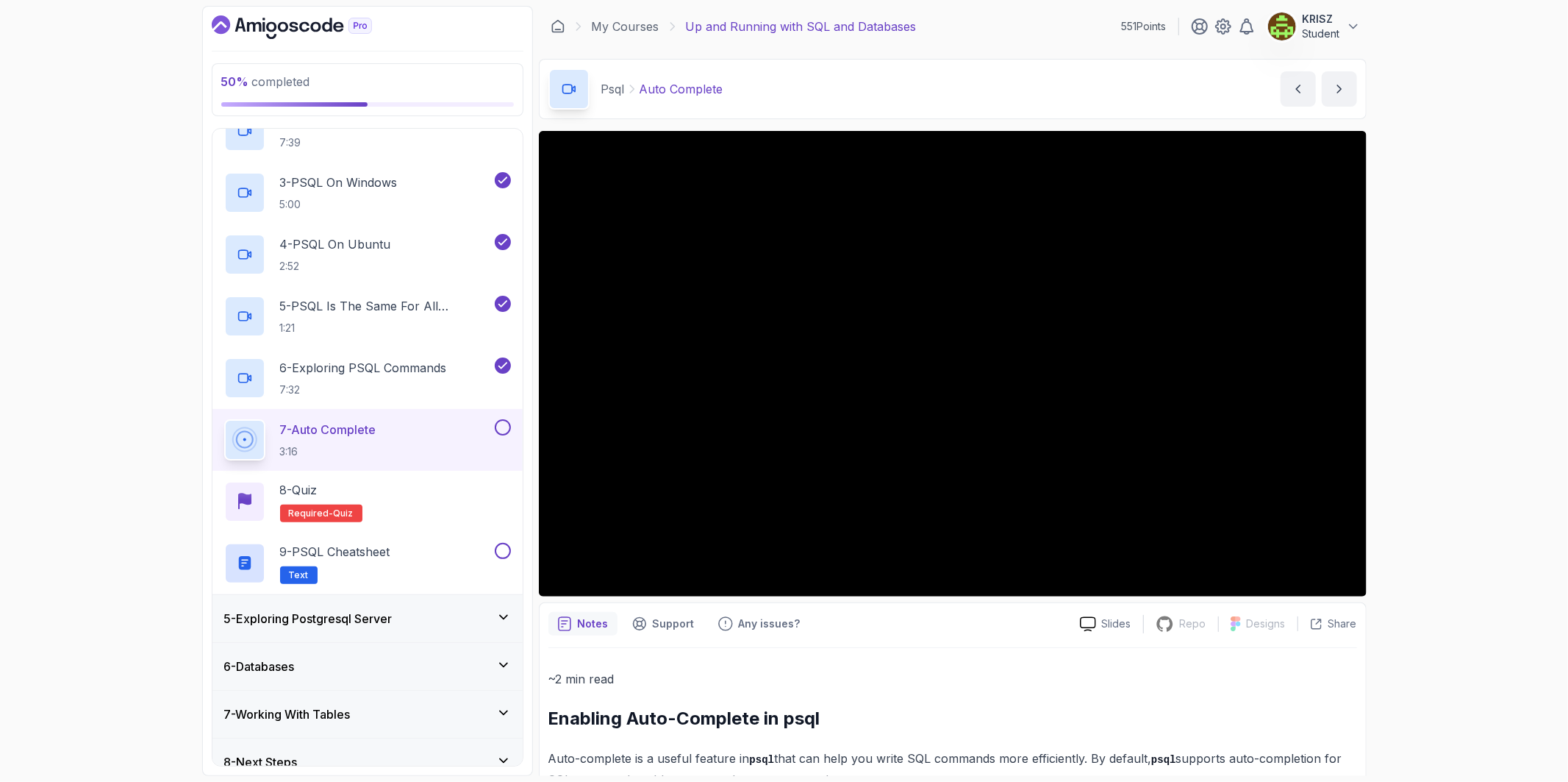
scroll to position [300, 0]
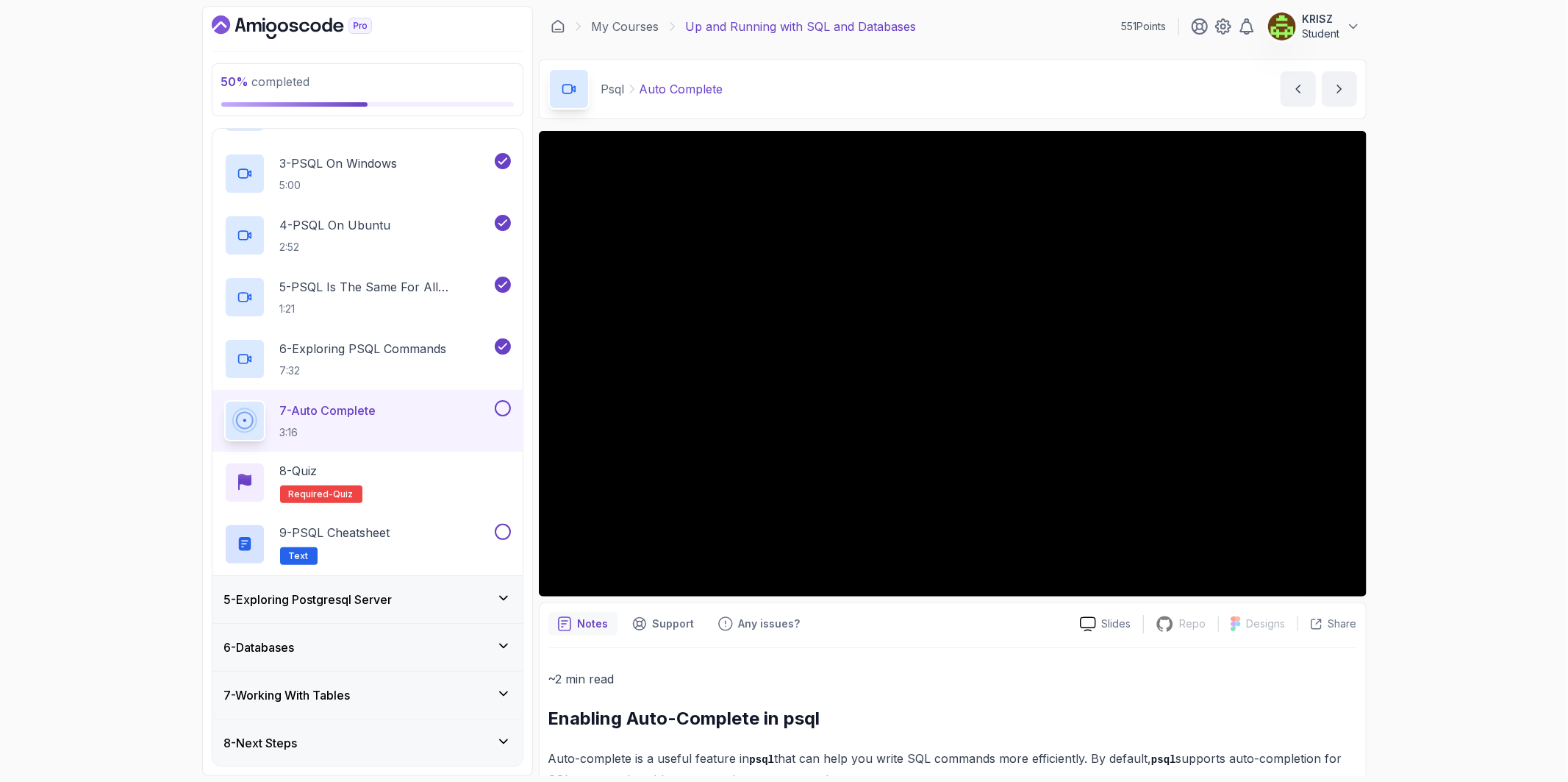
click at [460, 596] on div "5 - Exploring Postgresql Server" at bounding box center [367, 599] width 287 height 18
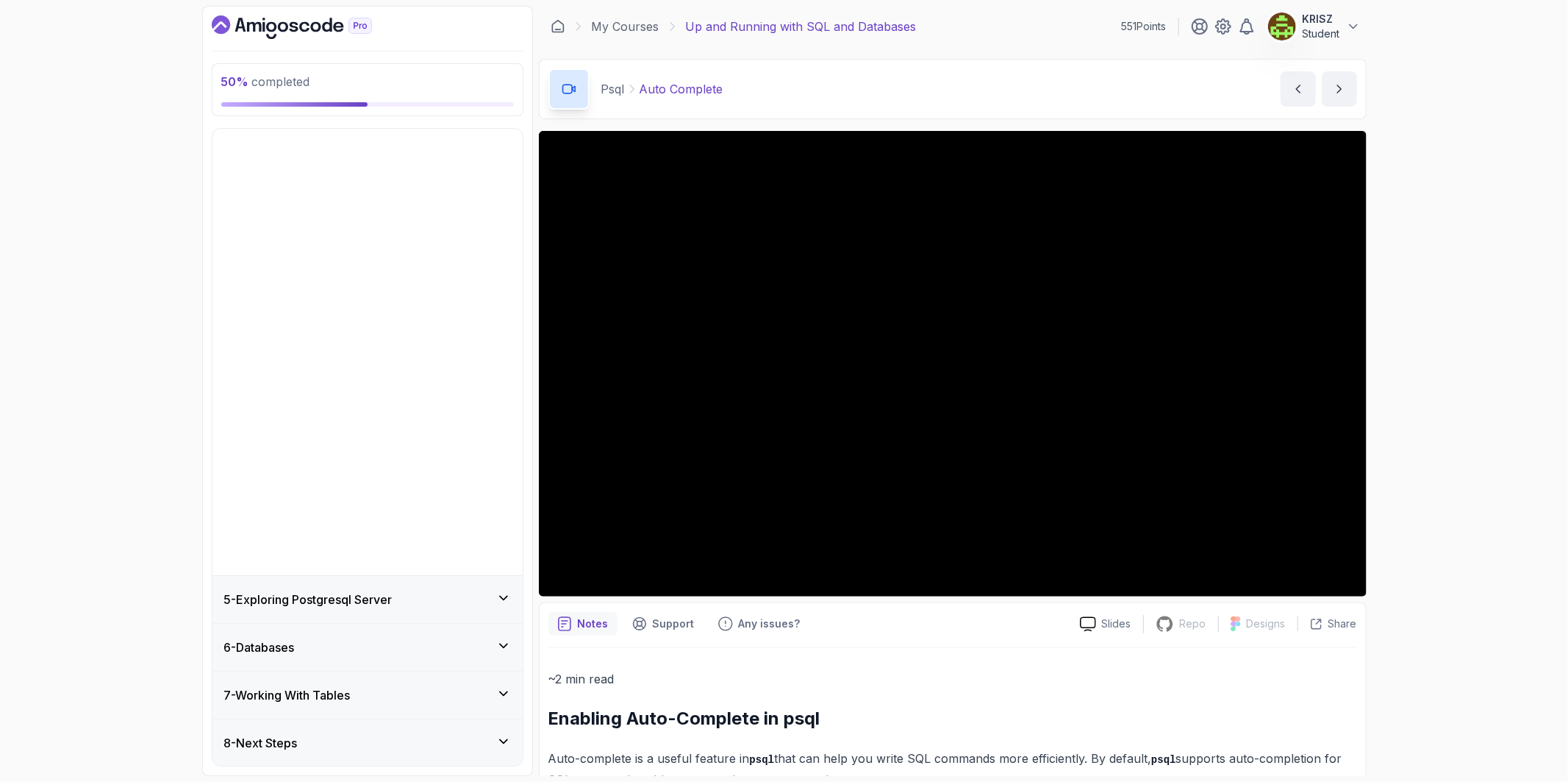
scroll to position [0, 0]
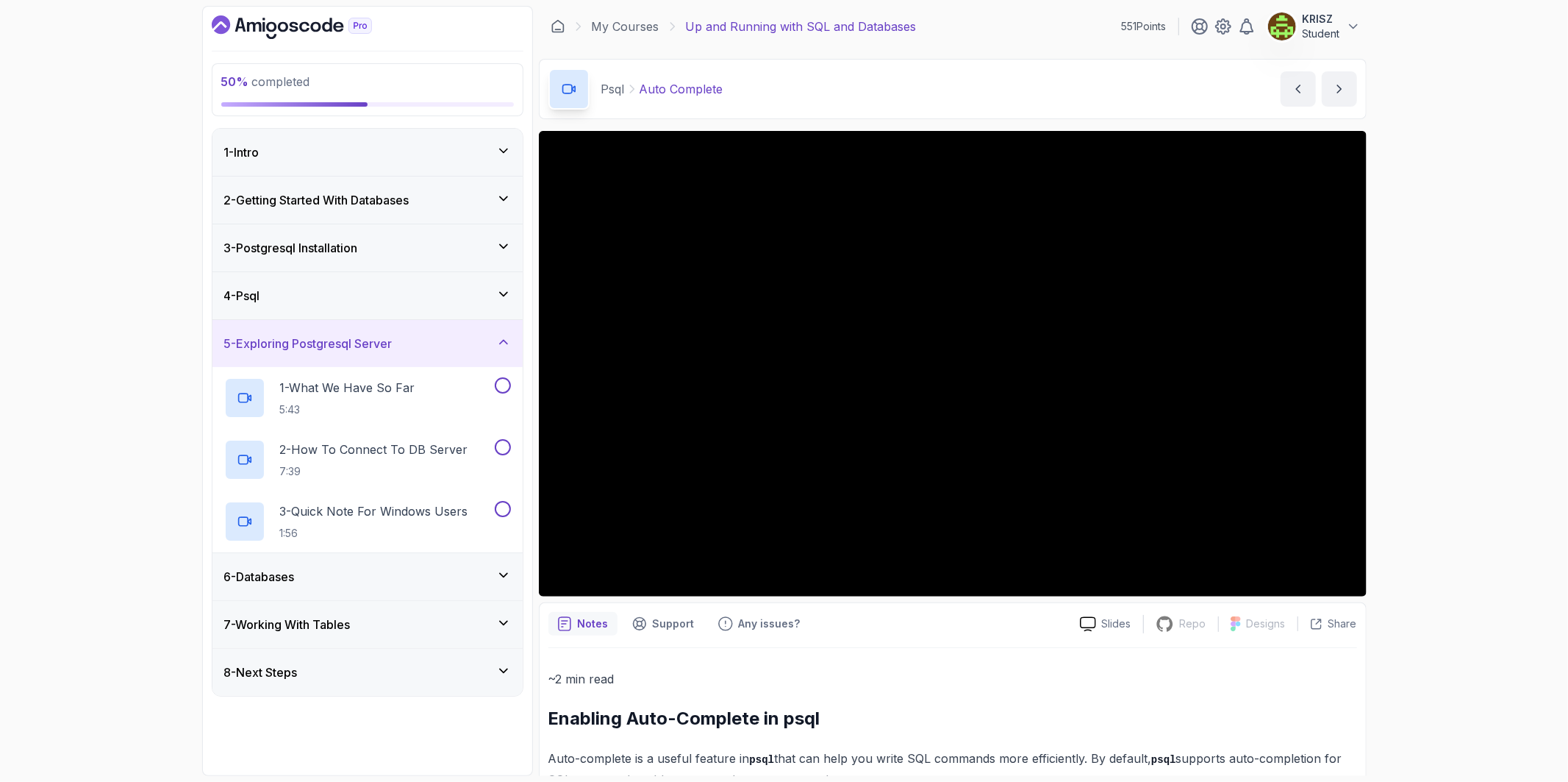
click at [435, 576] on div "6 - Databases" at bounding box center [367, 576] width 287 height 18
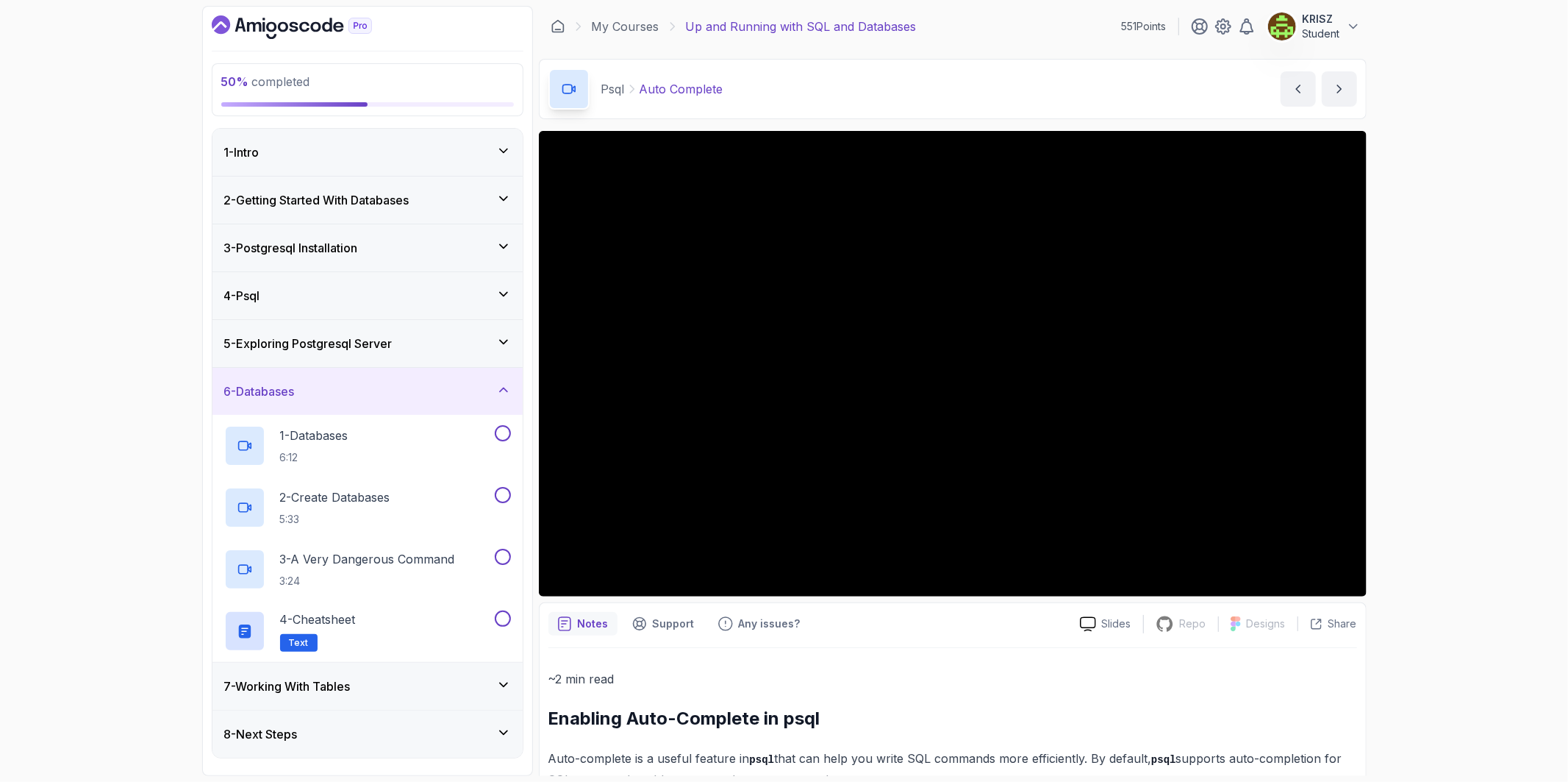
click at [444, 682] on div "7 - Working With Tables" at bounding box center [367, 686] width 287 height 18
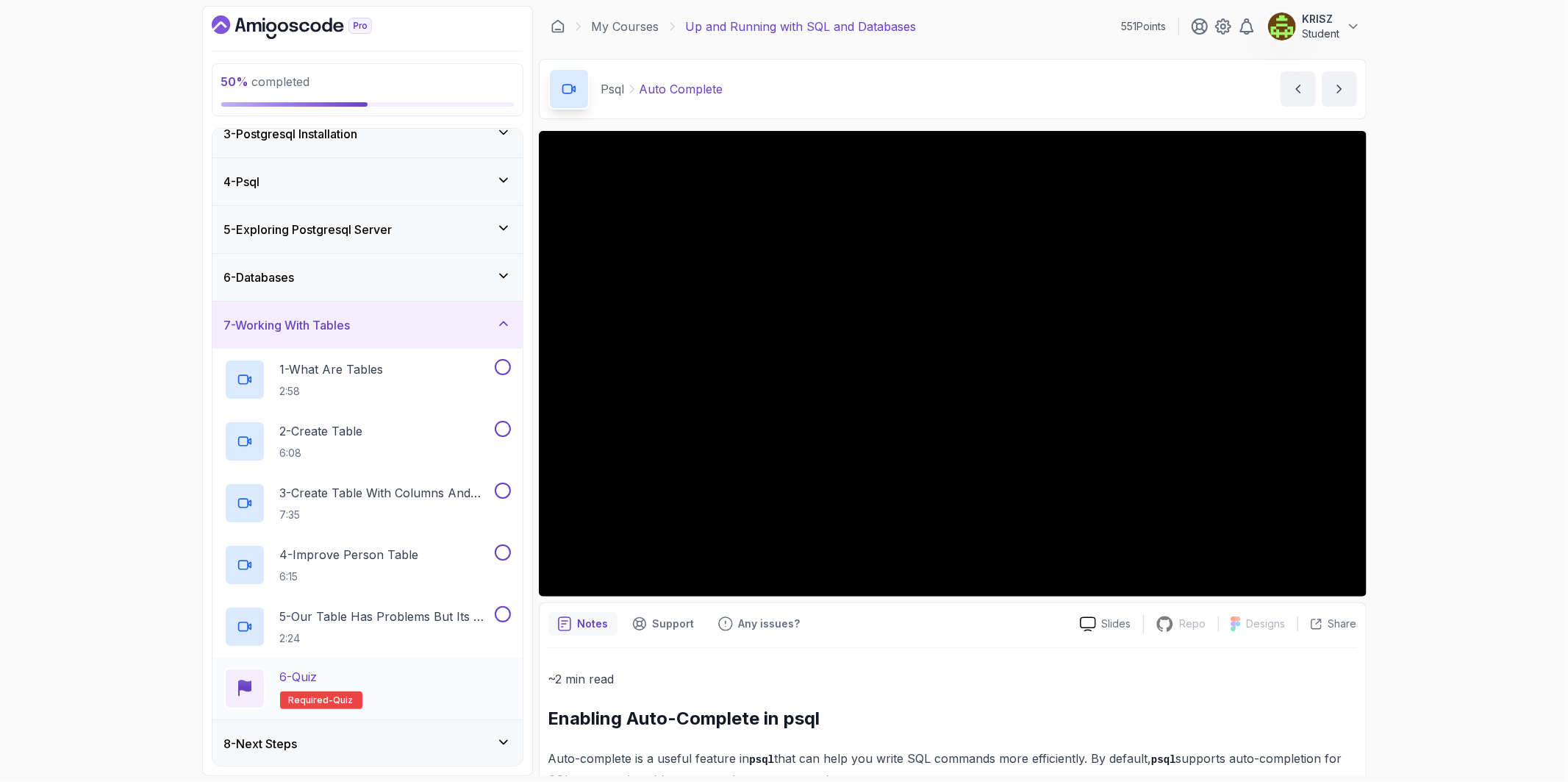
scroll to position [115, 0]
click at [453, 726] on div "8 - Next Steps" at bounding box center [367, 742] width 310 height 47
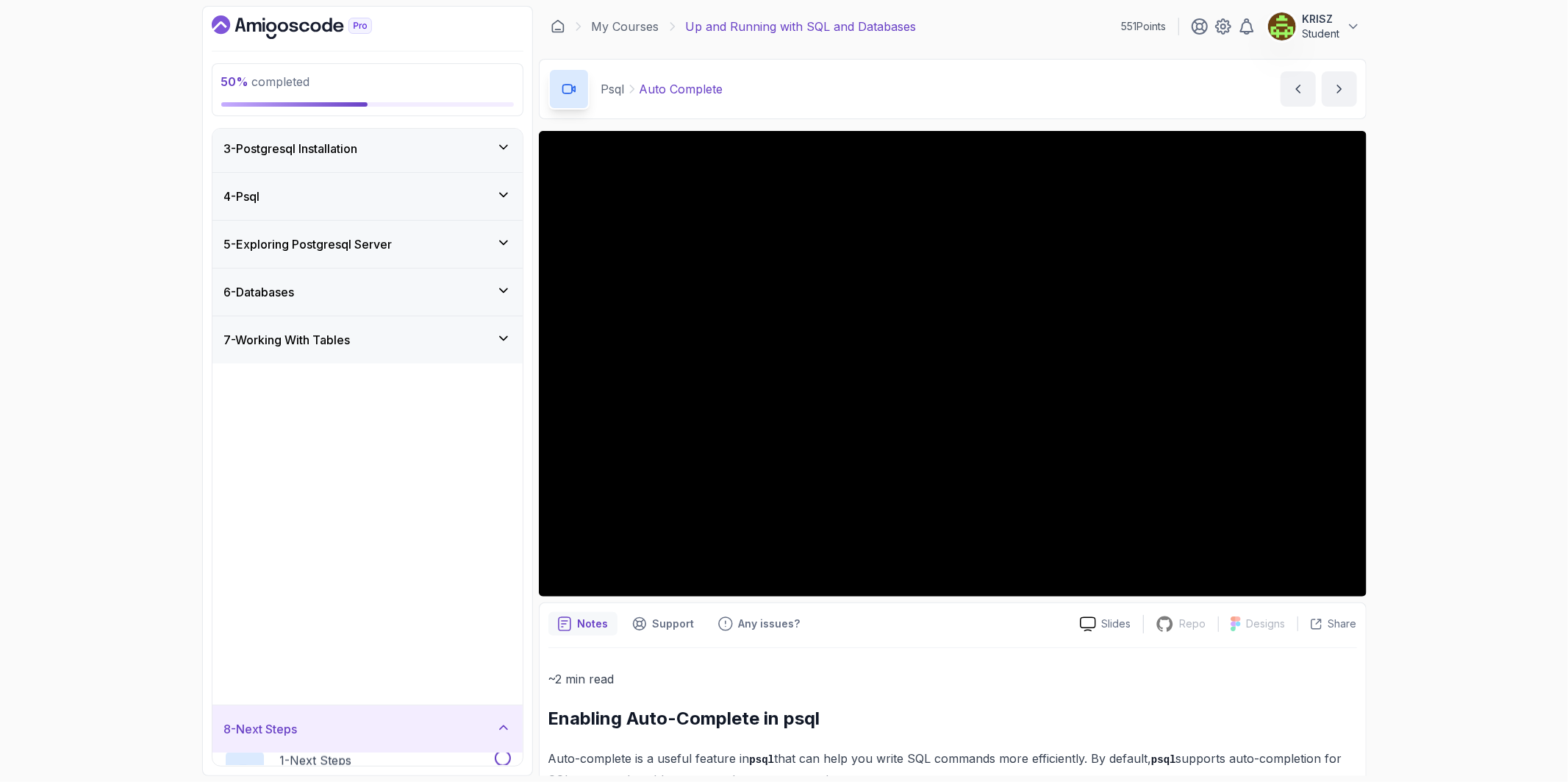
scroll to position [0, 0]
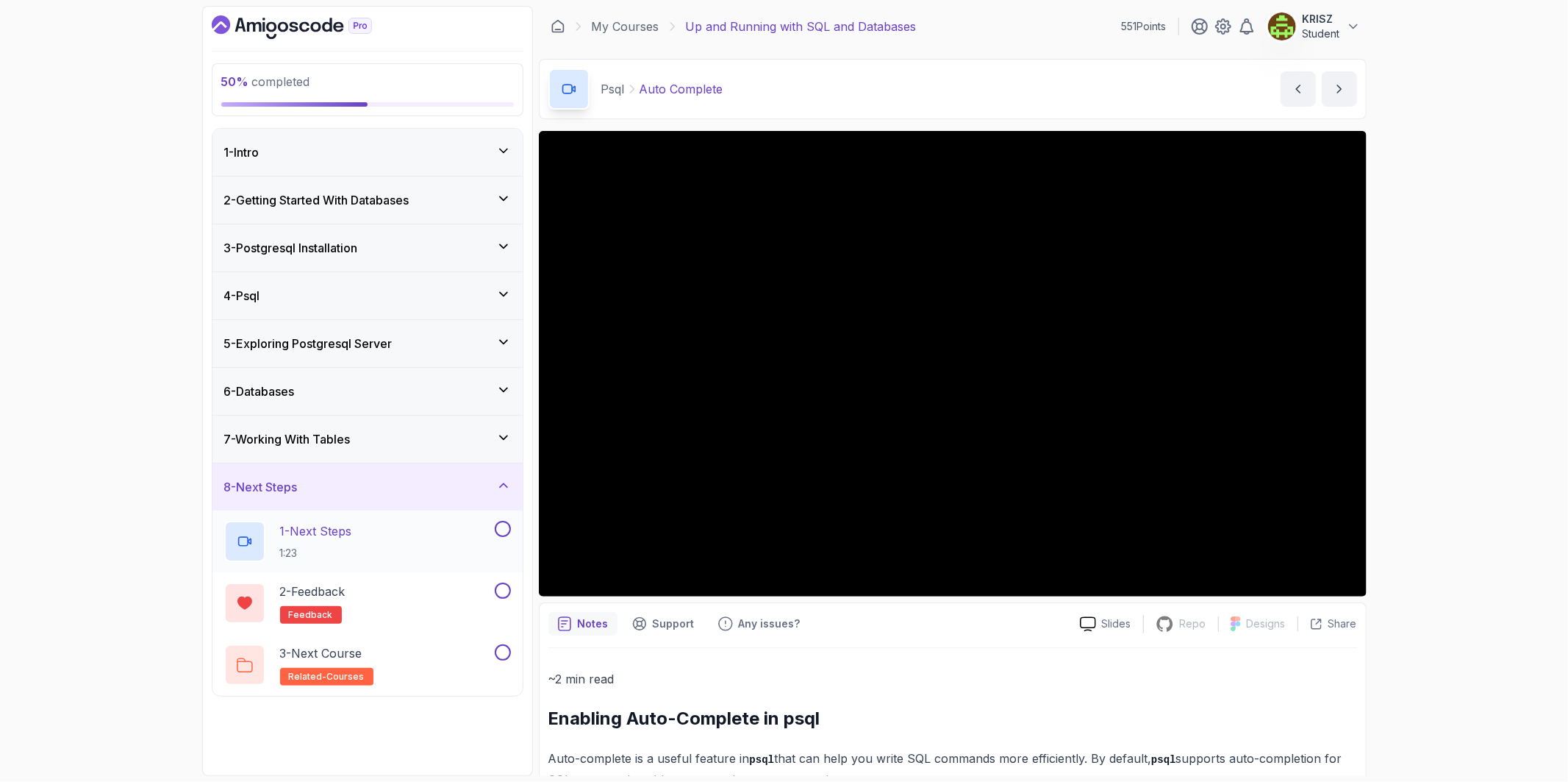
click at [513, 528] on div "1 - Next Steps 1:23" at bounding box center [367, 541] width 310 height 62
click at [498, 531] on button at bounding box center [503, 528] width 16 height 16
click at [500, 585] on button at bounding box center [503, 590] width 16 height 16
click at [450, 650] on div "3 - Next Course related-courses" at bounding box center [358, 664] width 268 height 41
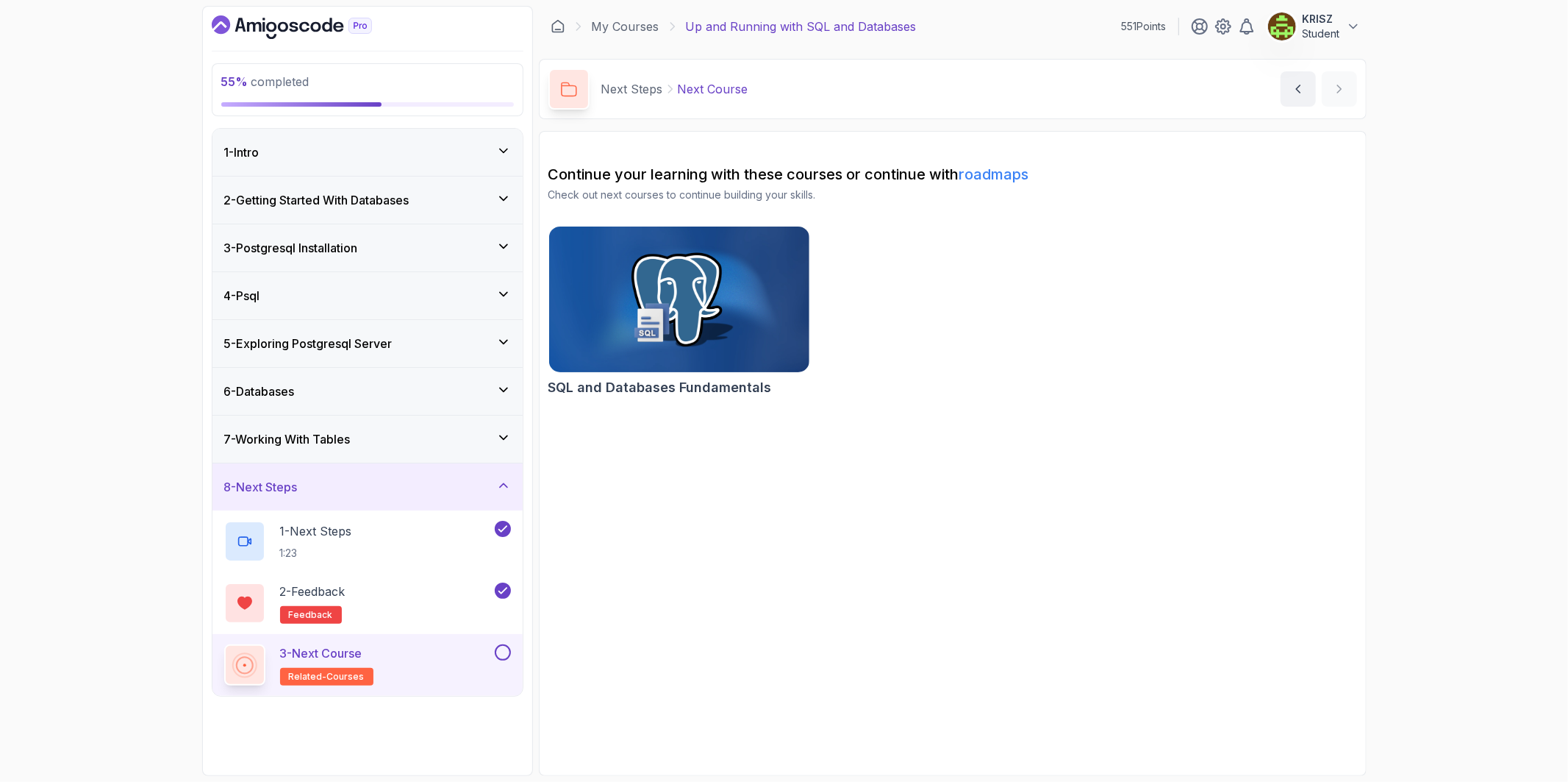
click at [377, 303] on div "4 - Psql" at bounding box center [367, 295] width 287 height 18
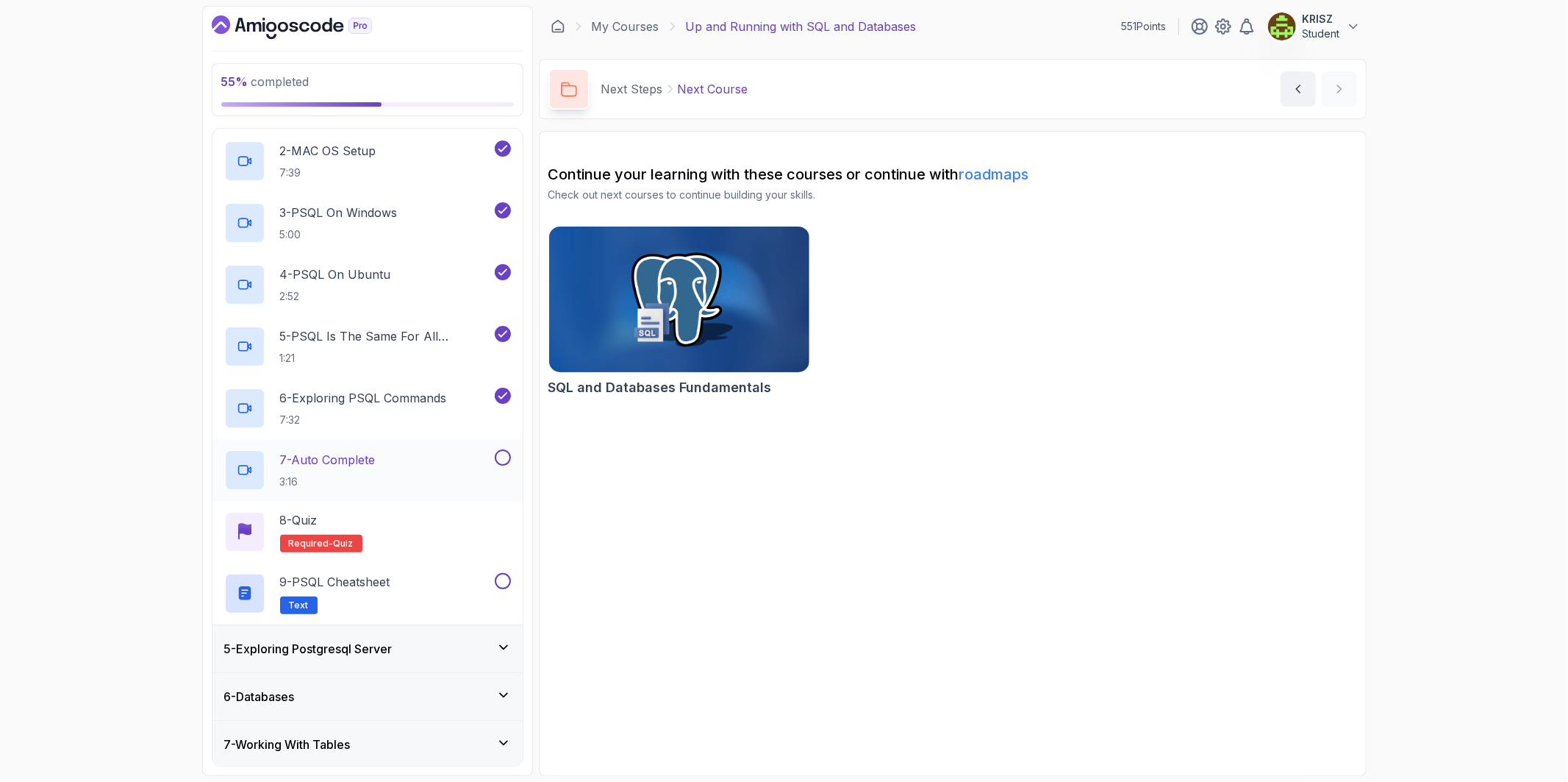
scroll to position [300, 0]
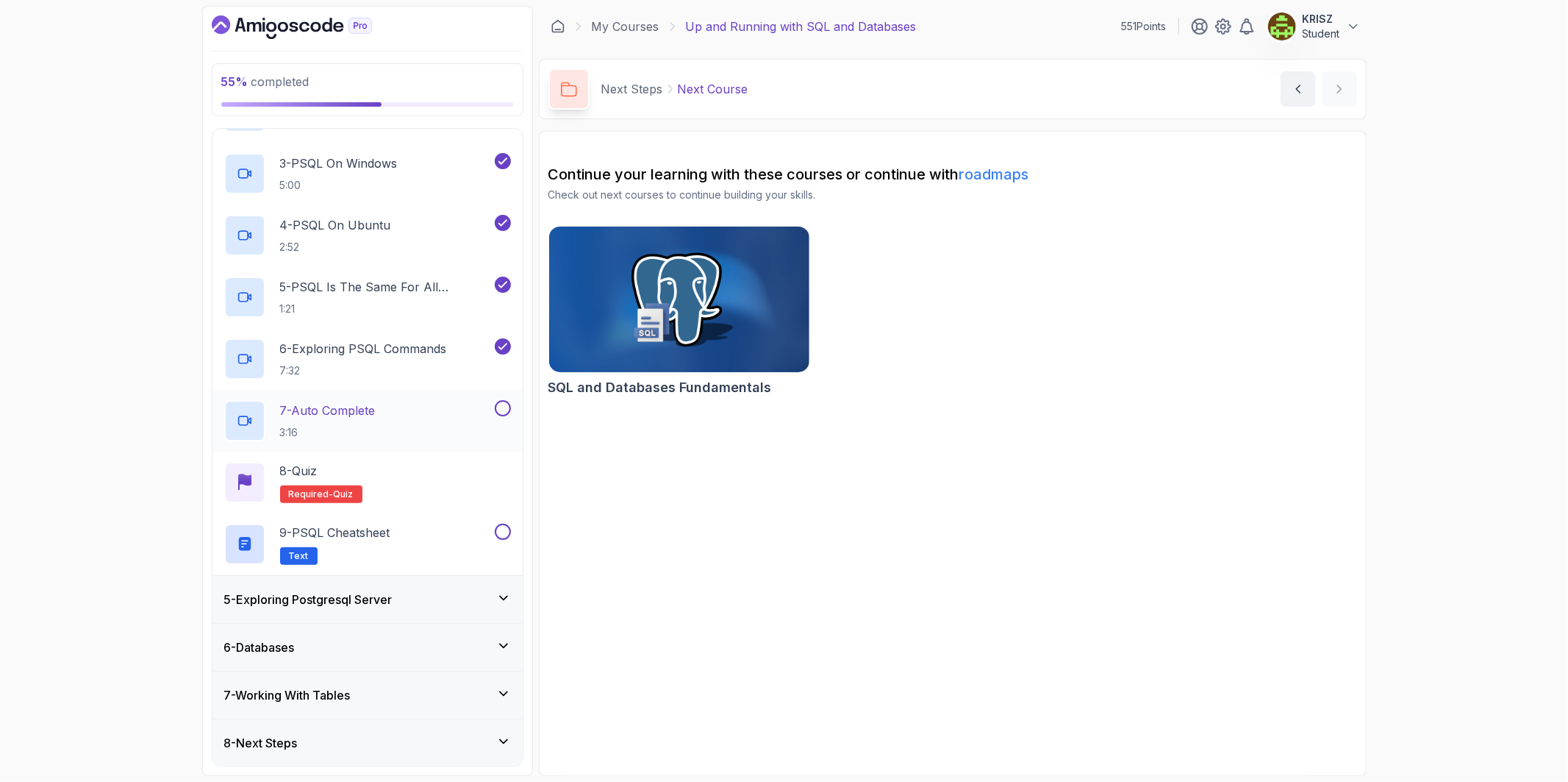
click at [387, 410] on div "7 - Auto Complete 3:16" at bounding box center [358, 420] width 268 height 41
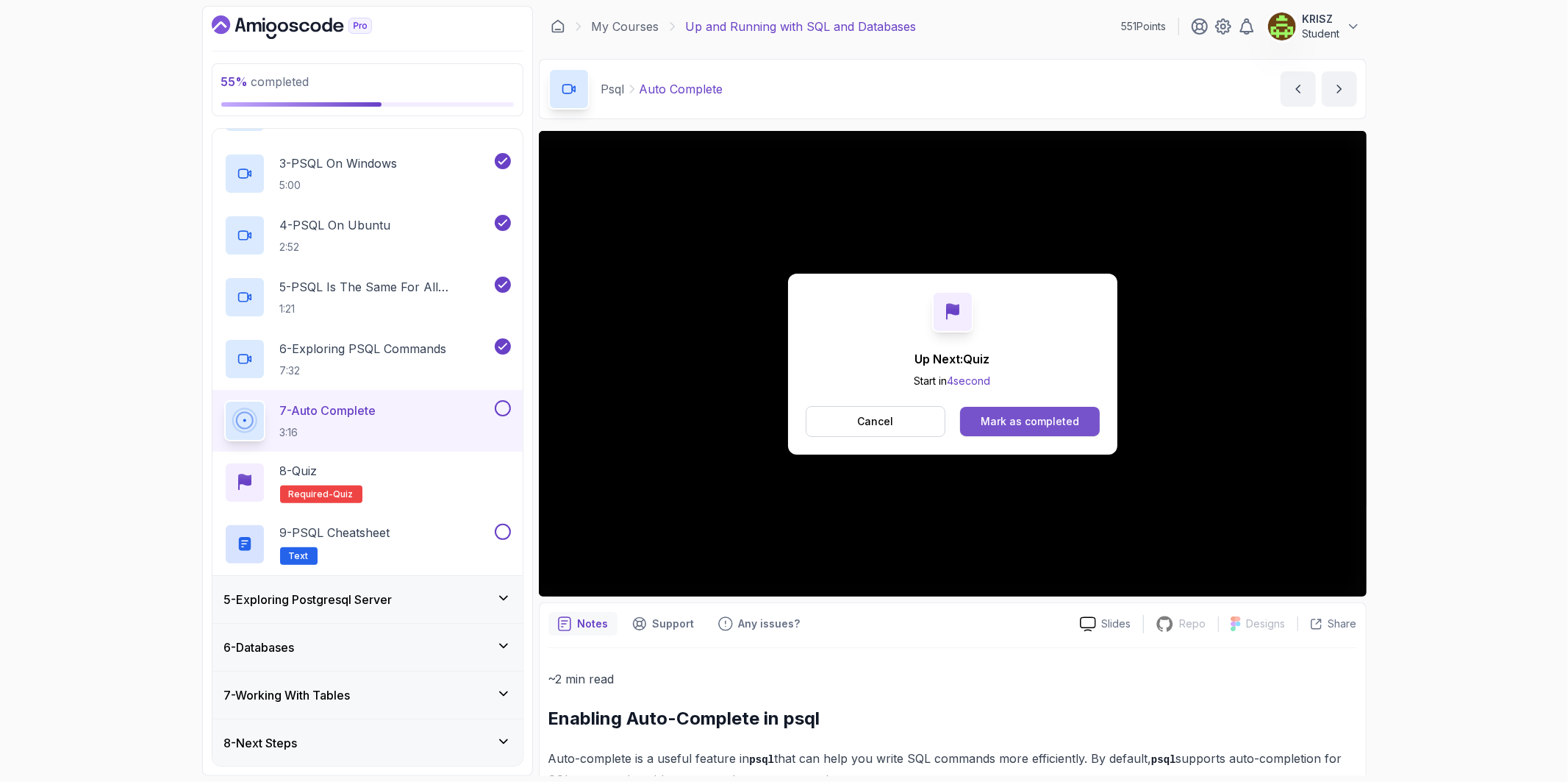
click at [997, 428] on div "Mark as completed" at bounding box center [1029, 421] width 98 height 15
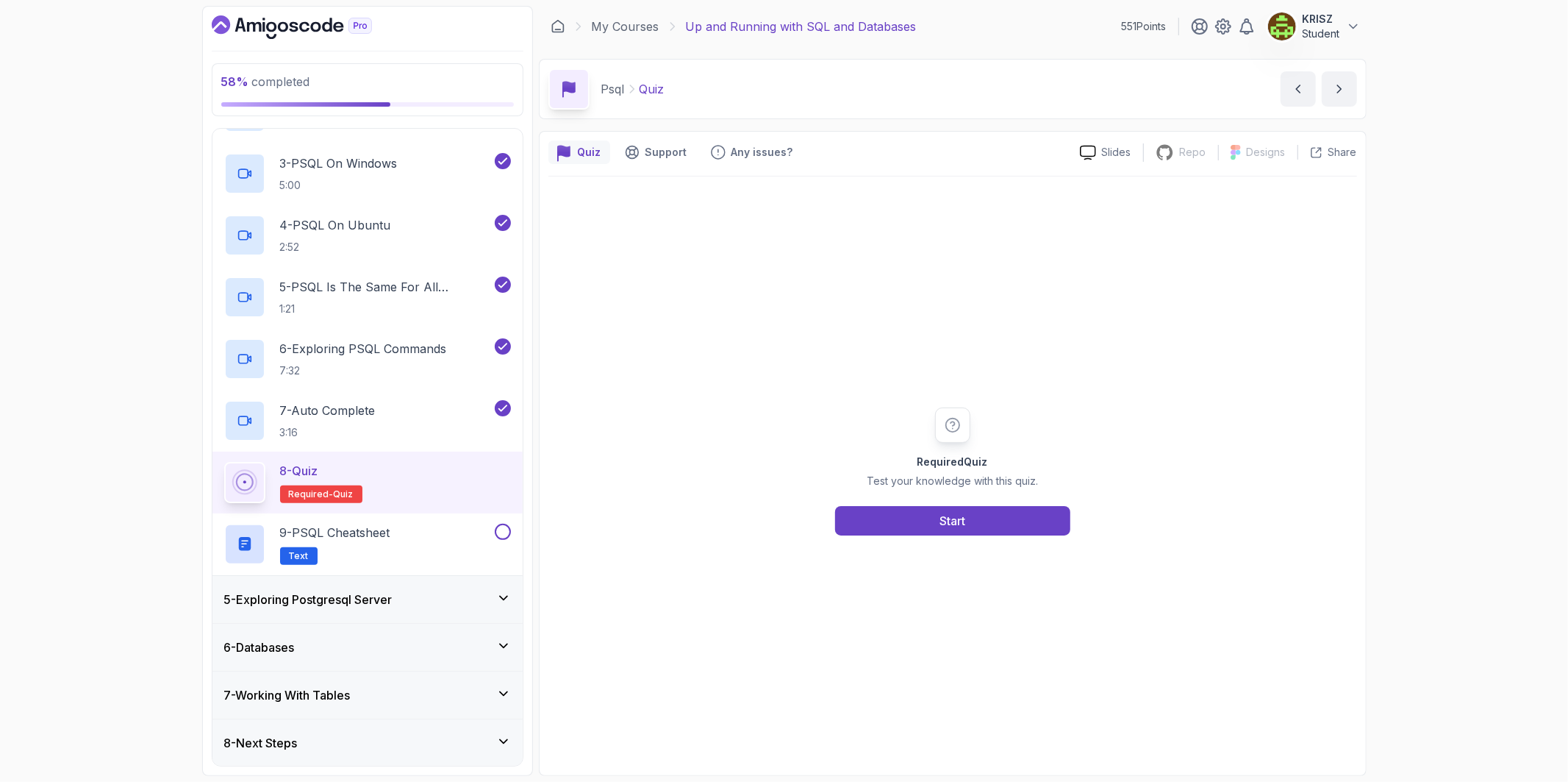
click at [960, 544] on div "Required Quiz Test your knowledge with this quiz. Start" at bounding box center [953, 471] width 809 height 589
click at [961, 522] on div "Start" at bounding box center [952, 521] width 26 height 18
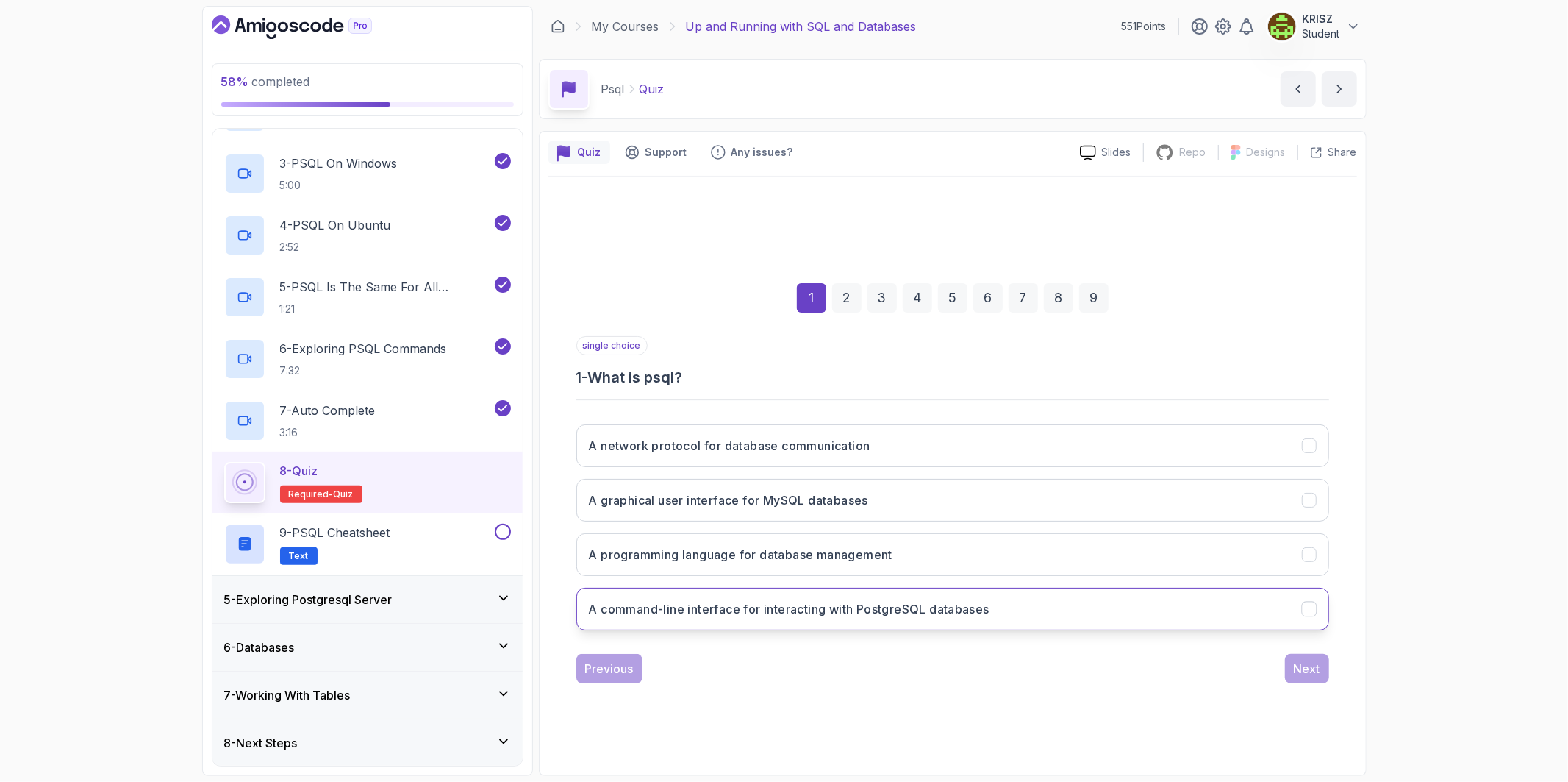
click at [956, 623] on button "A command-line interface for interacting with PostgreSQL databases" at bounding box center [952, 609] width 752 height 43
click at [1290, 664] on button "Next" at bounding box center [1307, 668] width 44 height 29
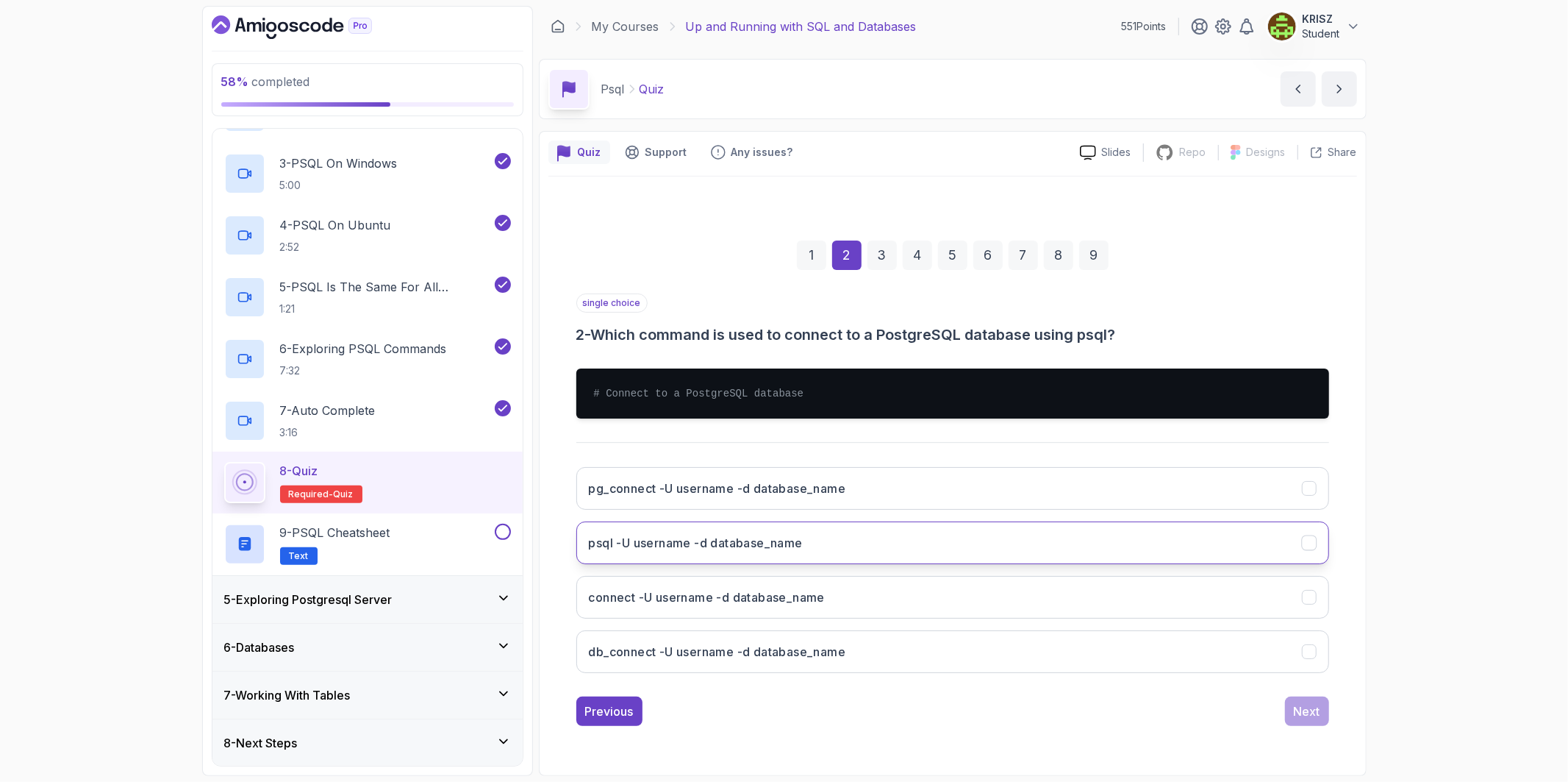
click at [937, 543] on button "psql -U username -d database_name" at bounding box center [952, 542] width 752 height 43
click at [1294, 710] on div "Next" at bounding box center [1307, 711] width 26 height 18
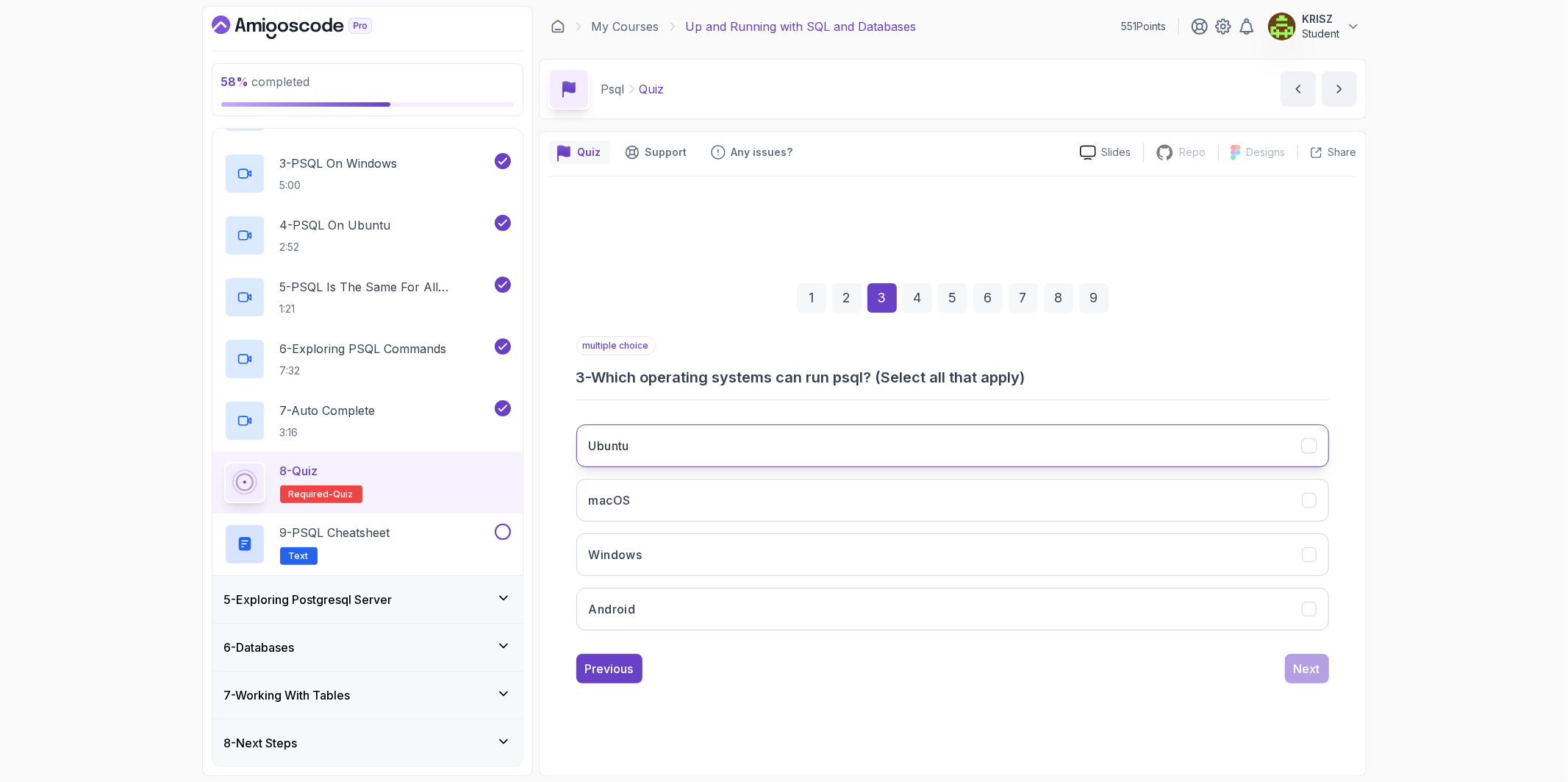
click at [714, 435] on button "Ubuntu" at bounding box center [952, 446] width 752 height 43
drag, startPoint x: 704, startPoint y: 484, endPoint x: 704, endPoint y: 498, distance: 14.0
click at [704, 487] on button "macOS" at bounding box center [952, 500] width 752 height 43
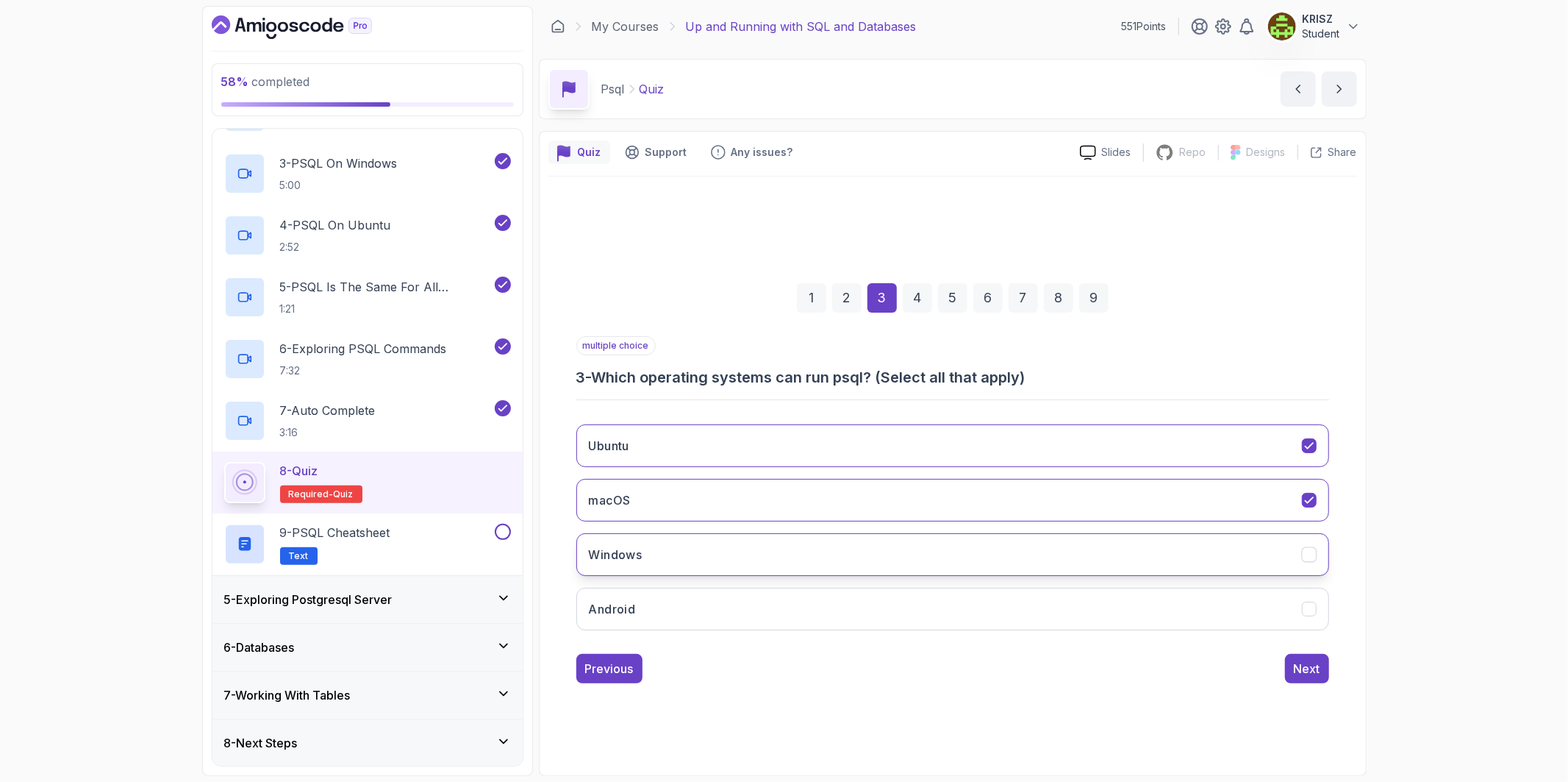
click at [699, 537] on button "Windows" at bounding box center [952, 554] width 752 height 43
click at [1318, 664] on div "Next" at bounding box center [1307, 668] width 26 height 18
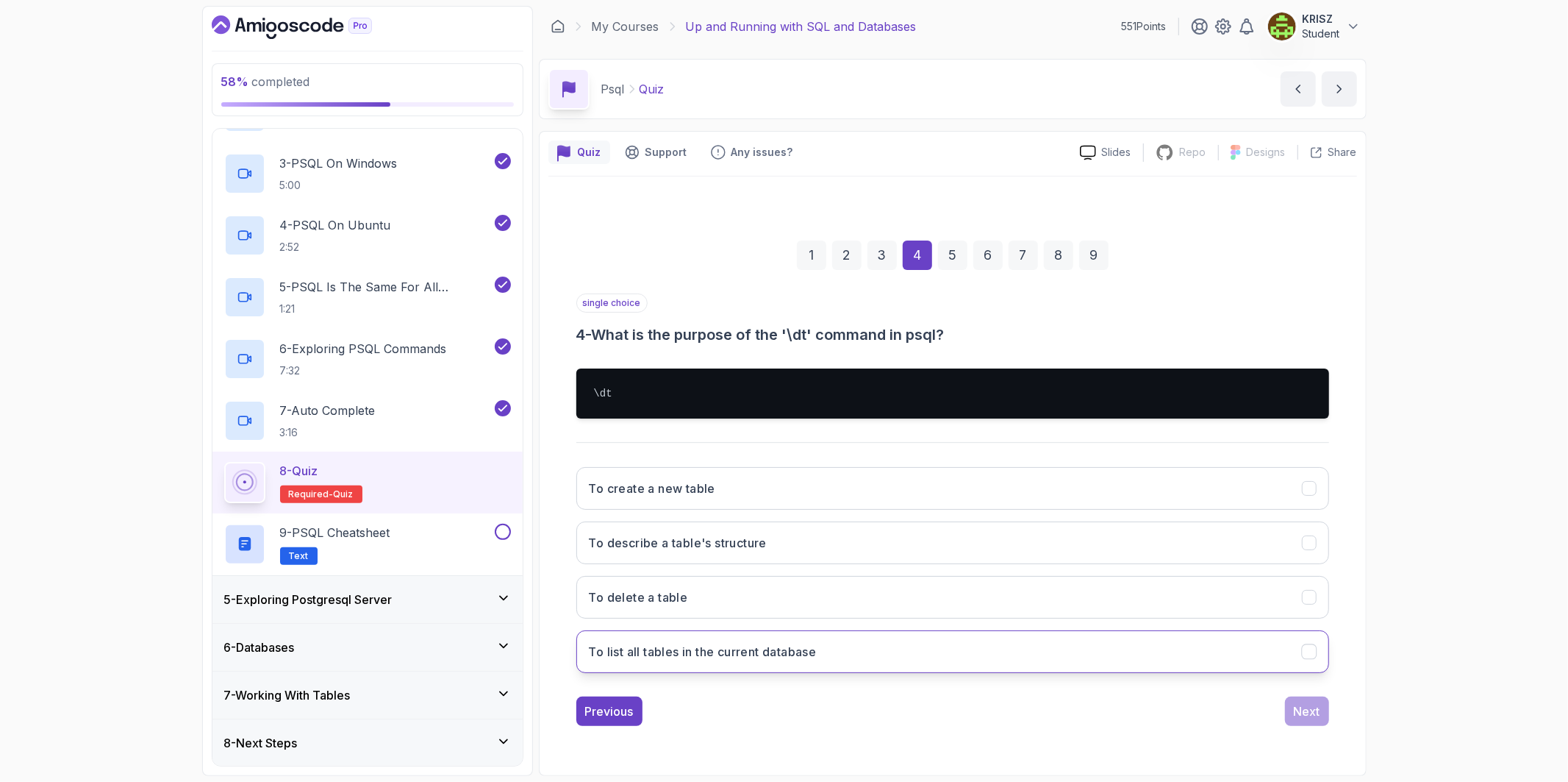
click at [905, 660] on button "To list all tables in the current database" at bounding box center [952, 651] width 752 height 43
click at [1301, 707] on div "Next" at bounding box center [1307, 711] width 26 height 18
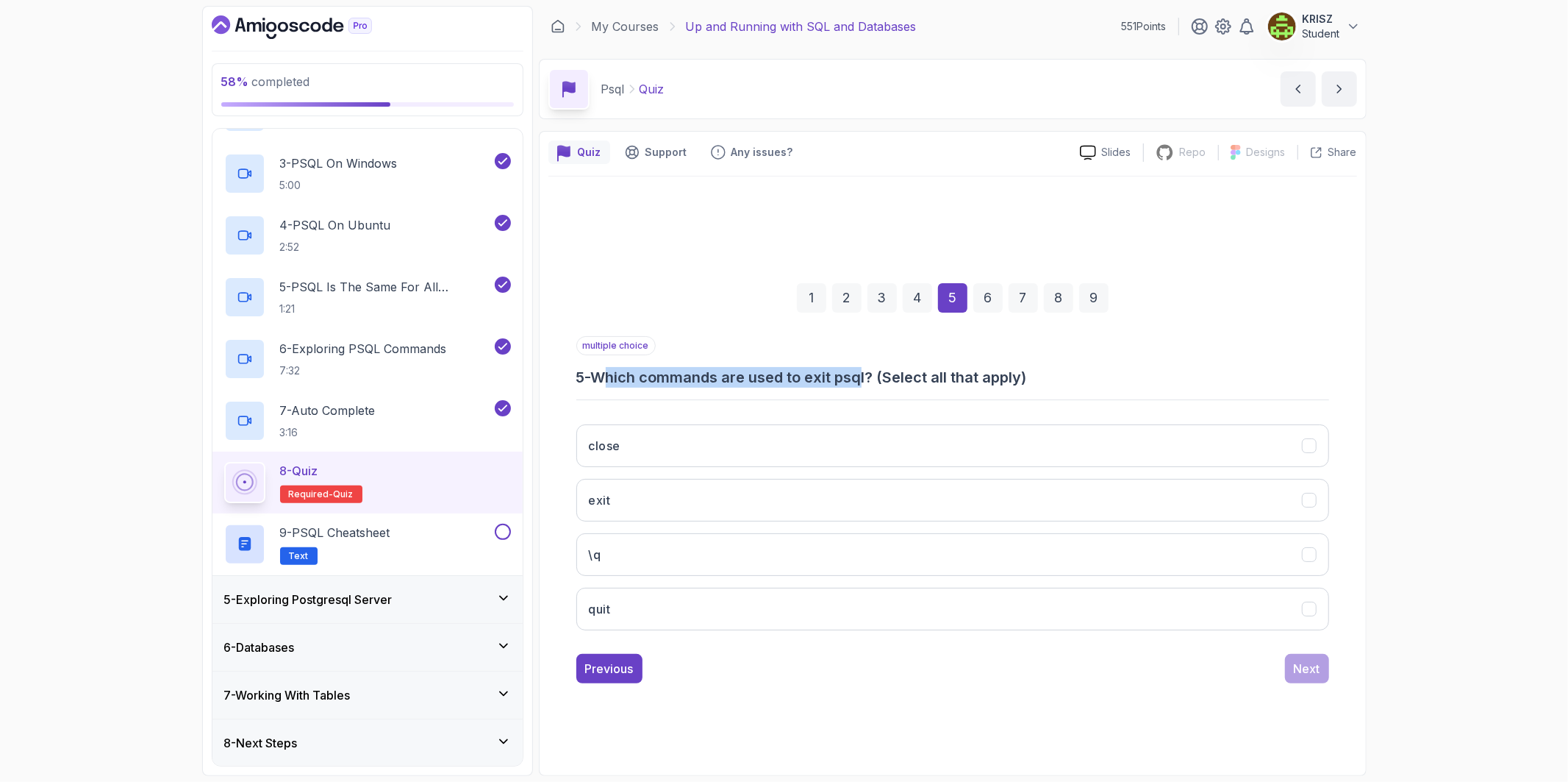
drag, startPoint x: 607, startPoint y: 377, endPoint x: 870, endPoint y: 377, distance: 263.0
click at [870, 377] on h3 "5 - Which commands are used to exit psql? (Select all that apply)" at bounding box center [952, 377] width 752 height 21
drag, startPoint x: 789, startPoint y: 336, endPoint x: 761, endPoint y: 370, distance: 44.0
click at [789, 336] on div "multiple choice 5 - Which commands are used to exit psql? (Select all that appl…" at bounding box center [952, 361] width 752 height 52
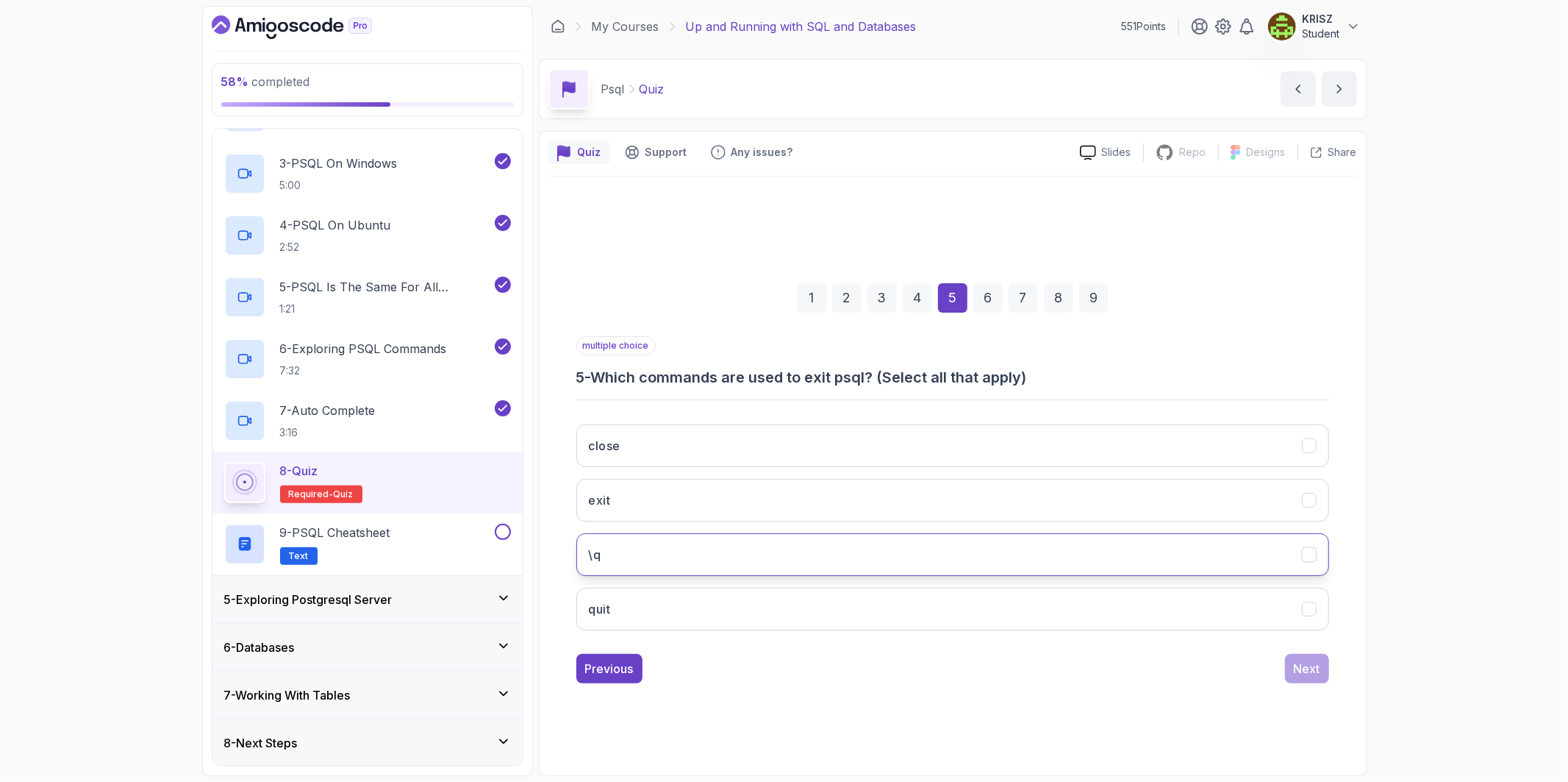
click at [702, 551] on button "\q" at bounding box center [952, 554] width 752 height 43
click at [1029, 613] on button "quit" at bounding box center [952, 609] width 752 height 43
click at [1321, 665] on button "Next" at bounding box center [1307, 668] width 44 height 29
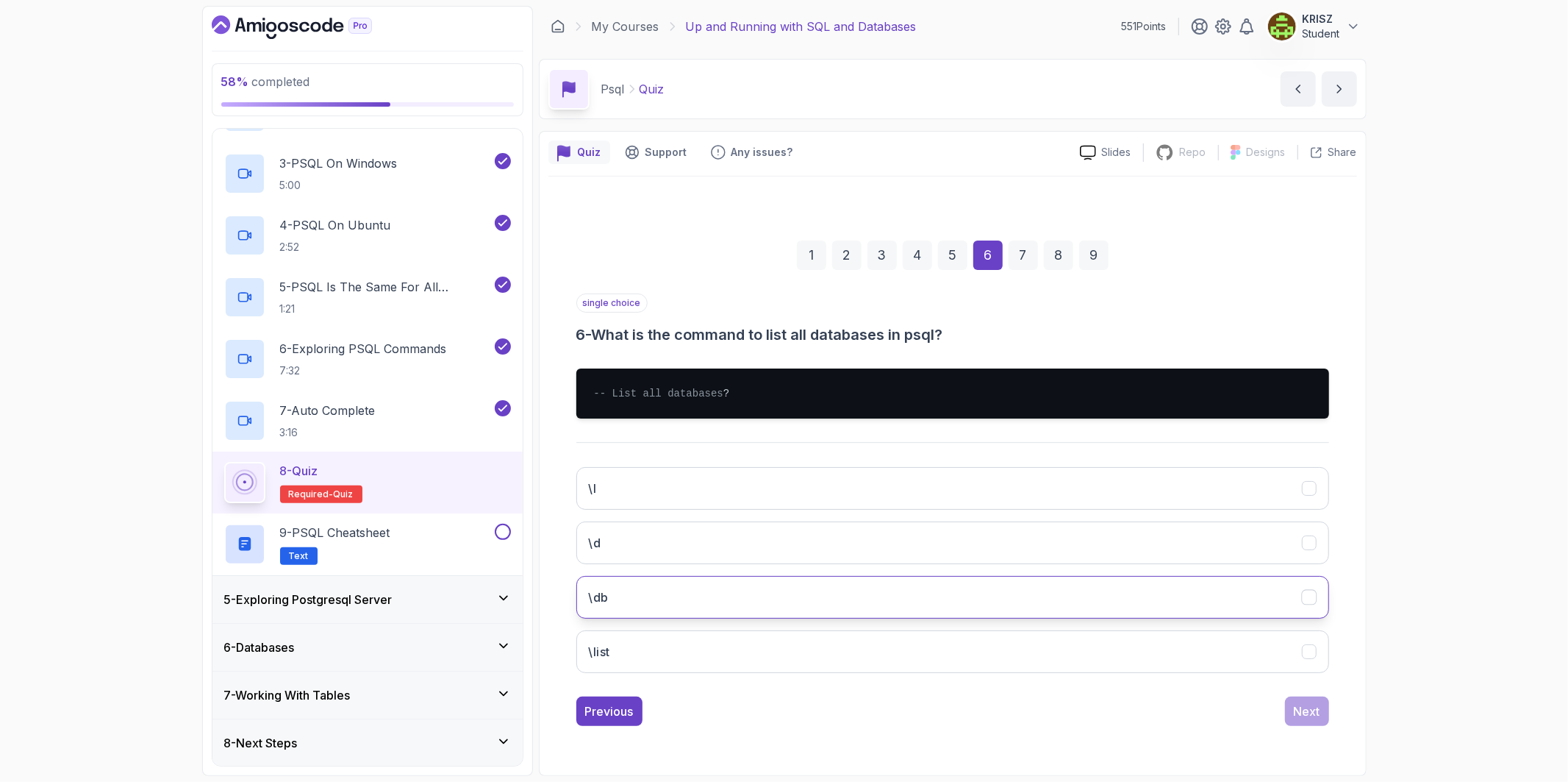
drag, startPoint x: 825, startPoint y: 592, endPoint x: 886, endPoint y: 599, distance: 61.4
click at [826, 592] on button "\db" at bounding box center [952, 596] width 752 height 43
click at [1317, 713] on div "Next" at bounding box center [1307, 711] width 26 height 18
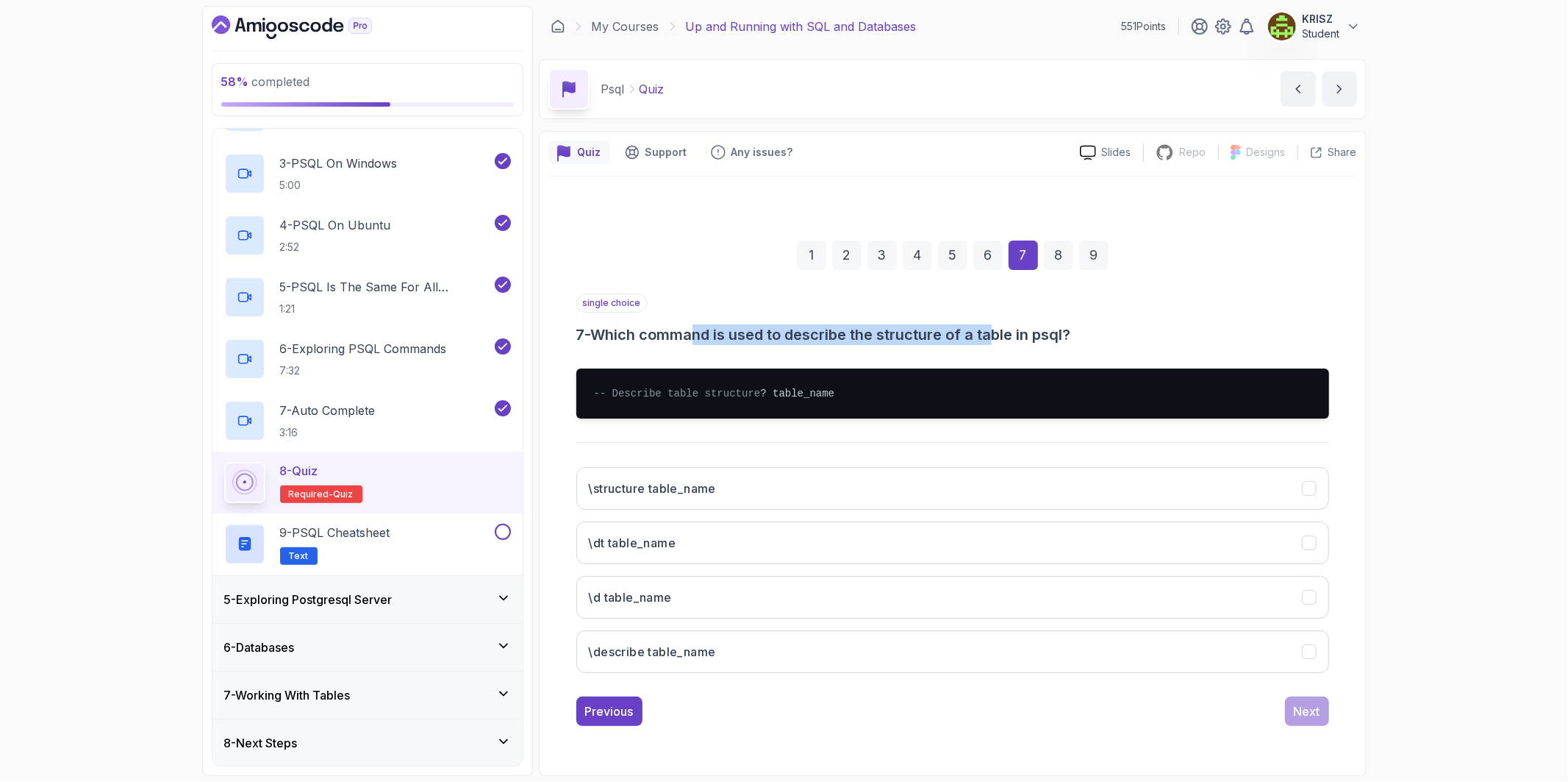
drag, startPoint x: 726, startPoint y: 330, endPoint x: 997, endPoint y: 332, distance: 271.0
click at [997, 332] on h3 "7 - Which command is used to describe the structure of a table in psql?" at bounding box center [952, 334] width 752 height 21
click at [809, 293] on div "single choice 7 - Which command is used to describe the structure of a table in…" at bounding box center [952, 319] width 752 height 52
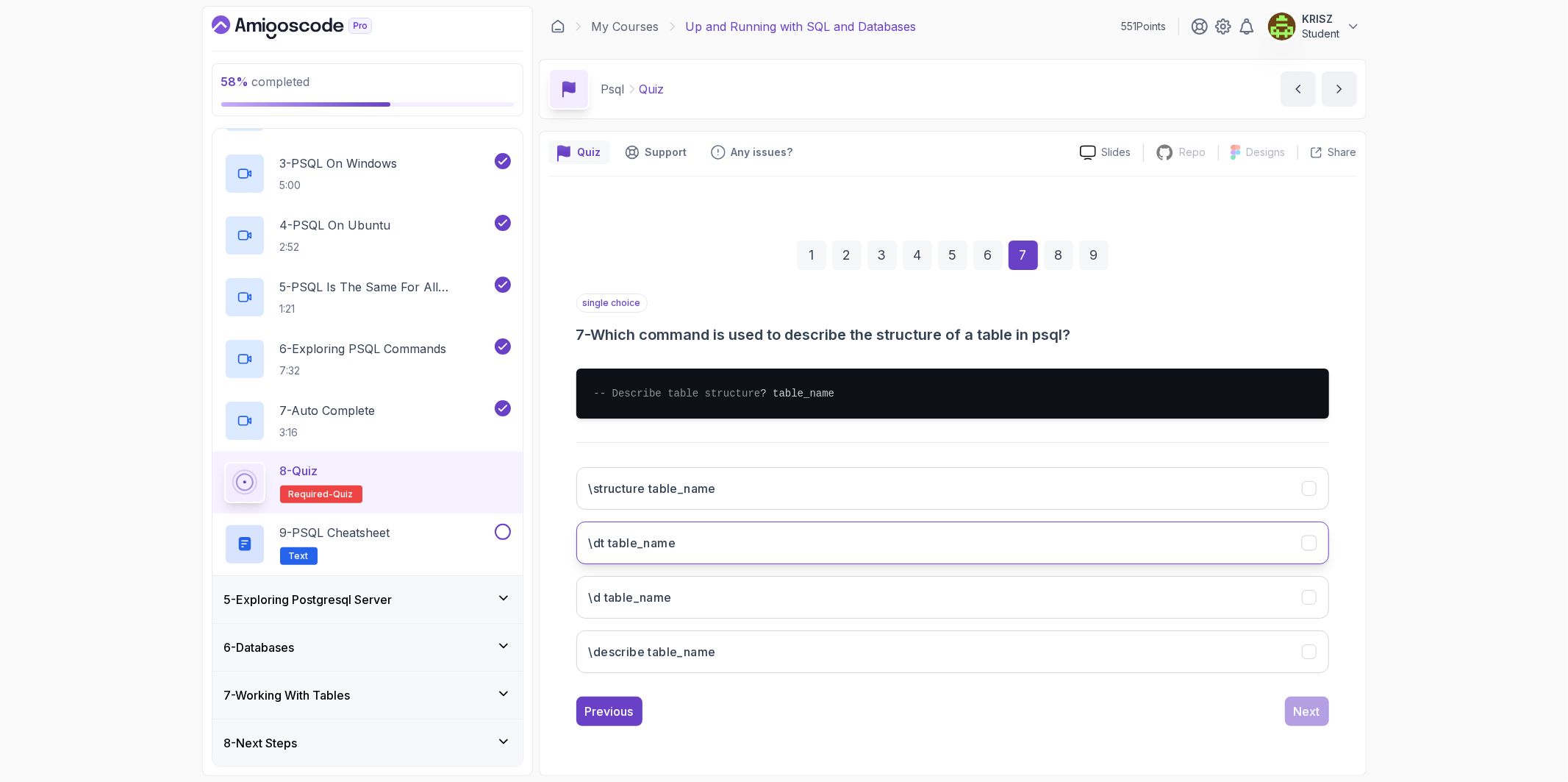
click at [912, 528] on button "\dt table_name" at bounding box center [952, 542] width 752 height 43
click at [1300, 710] on div "Next" at bounding box center [1307, 711] width 26 height 18
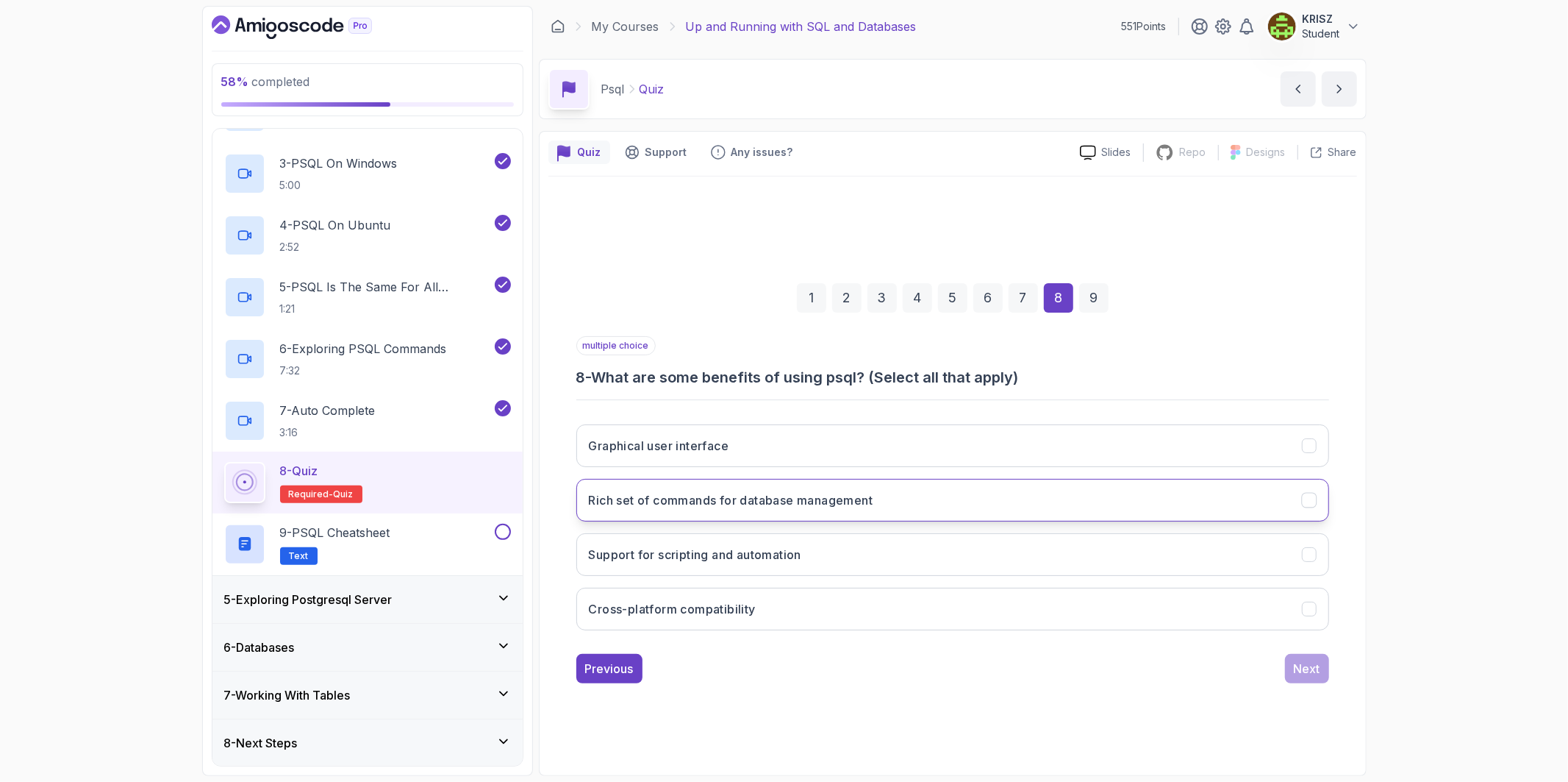
click at [951, 497] on button "Rich set of commands for database management" at bounding box center [952, 500] width 752 height 43
click at [941, 544] on button "Support for scripting and automation" at bounding box center [952, 554] width 752 height 43
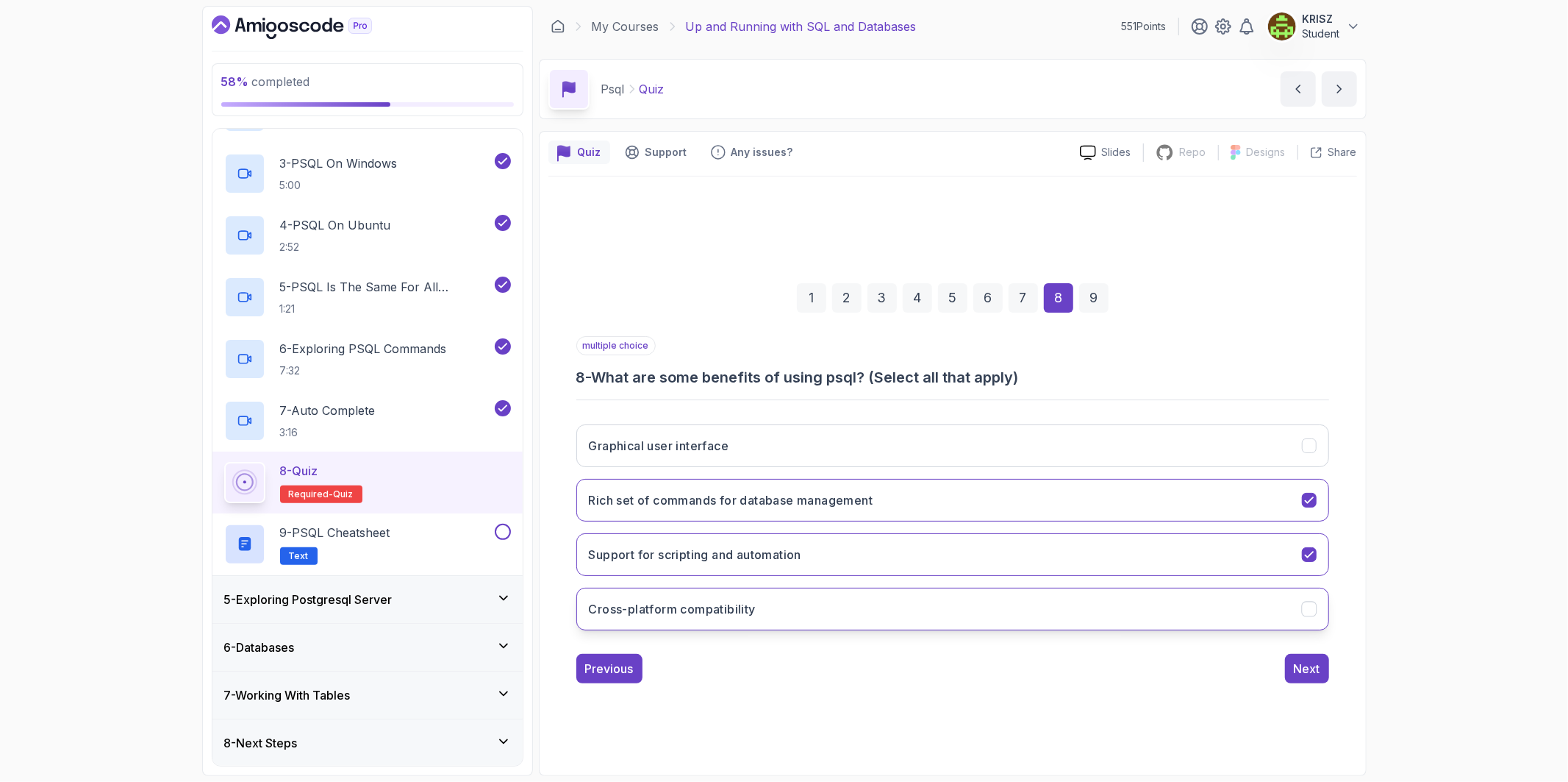
click at [1253, 628] on button "Cross-platform compatibility" at bounding box center [952, 609] width 752 height 43
click at [1320, 669] on button "Next" at bounding box center [1307, 668] width 44 height 29
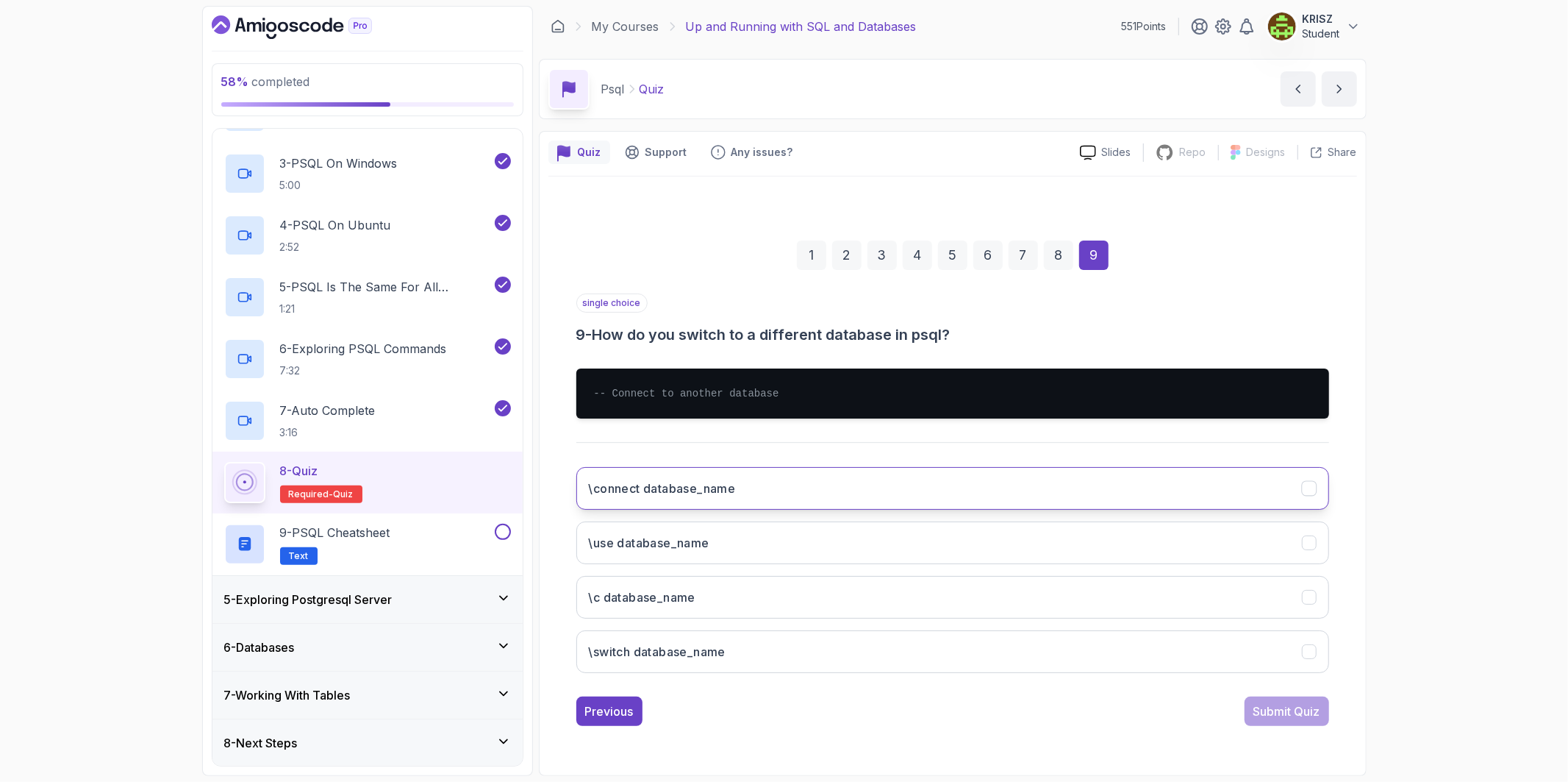
click at [876, 497] on button "\connect database_name" at bounding box center [952, 488] width 752 height 43
click at [1241, 715] on div "Previous Submit Quiz" at bounding box center [952, 711] width 752 height 29
click at [1270, 717] on div "Submit Quiz" at bounding box center [1287, 711] width 67 height 18
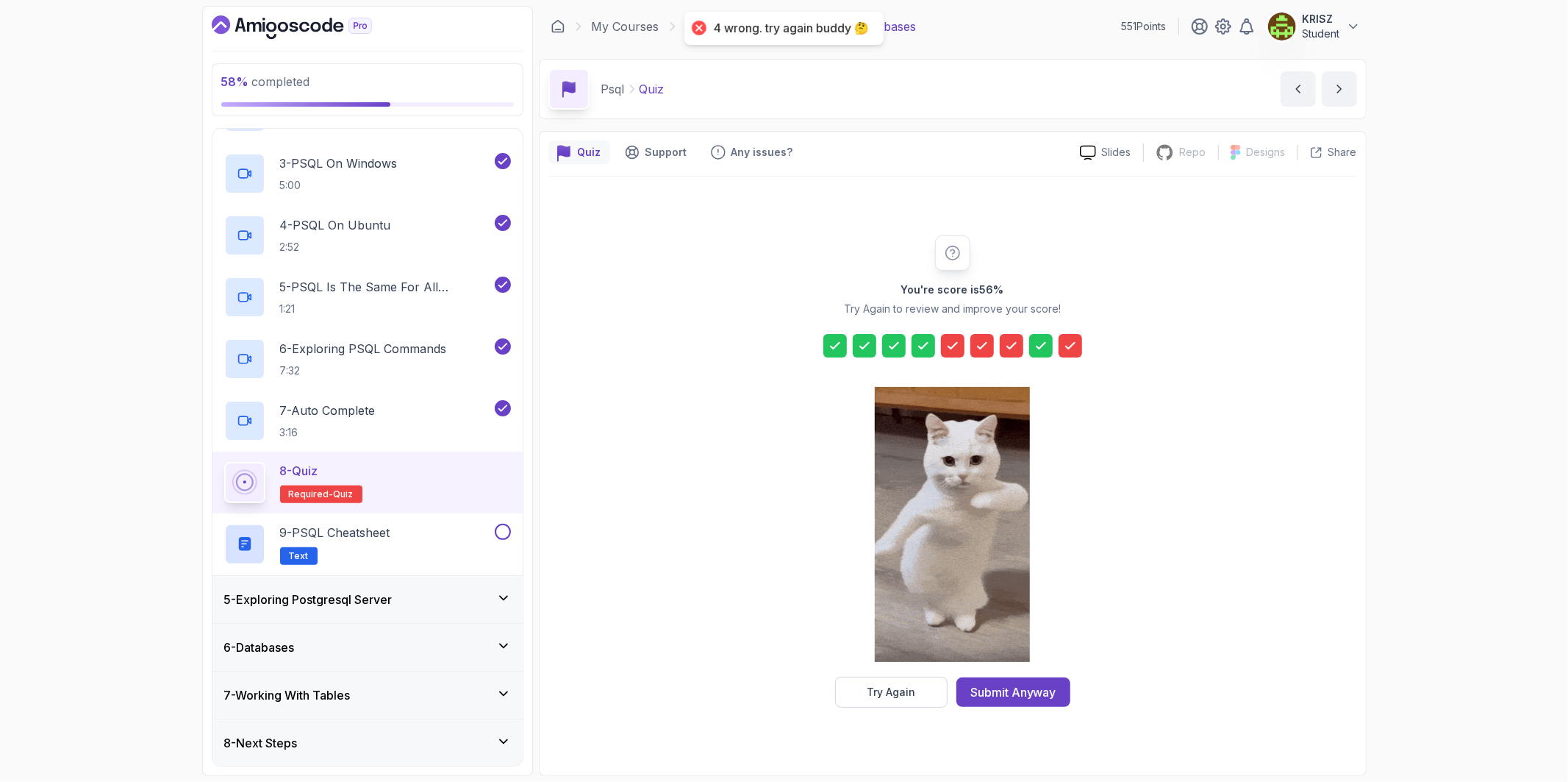
click at [949, 343] on icon at bounding box center [953, 345] width 15 height 15
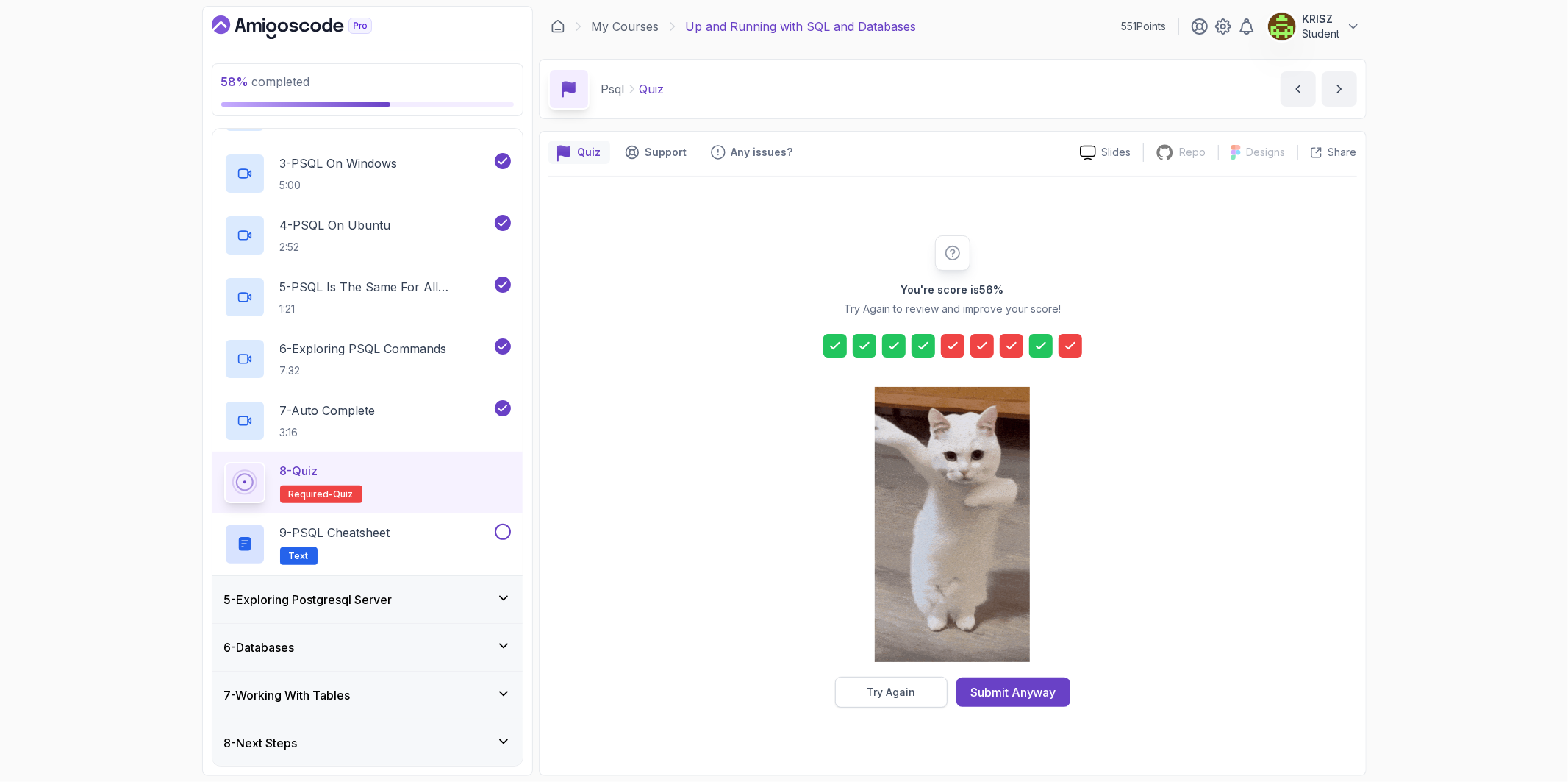
click at [901, 692] on div "Try Again" at bounding box center [891, 692] width 49 height 15
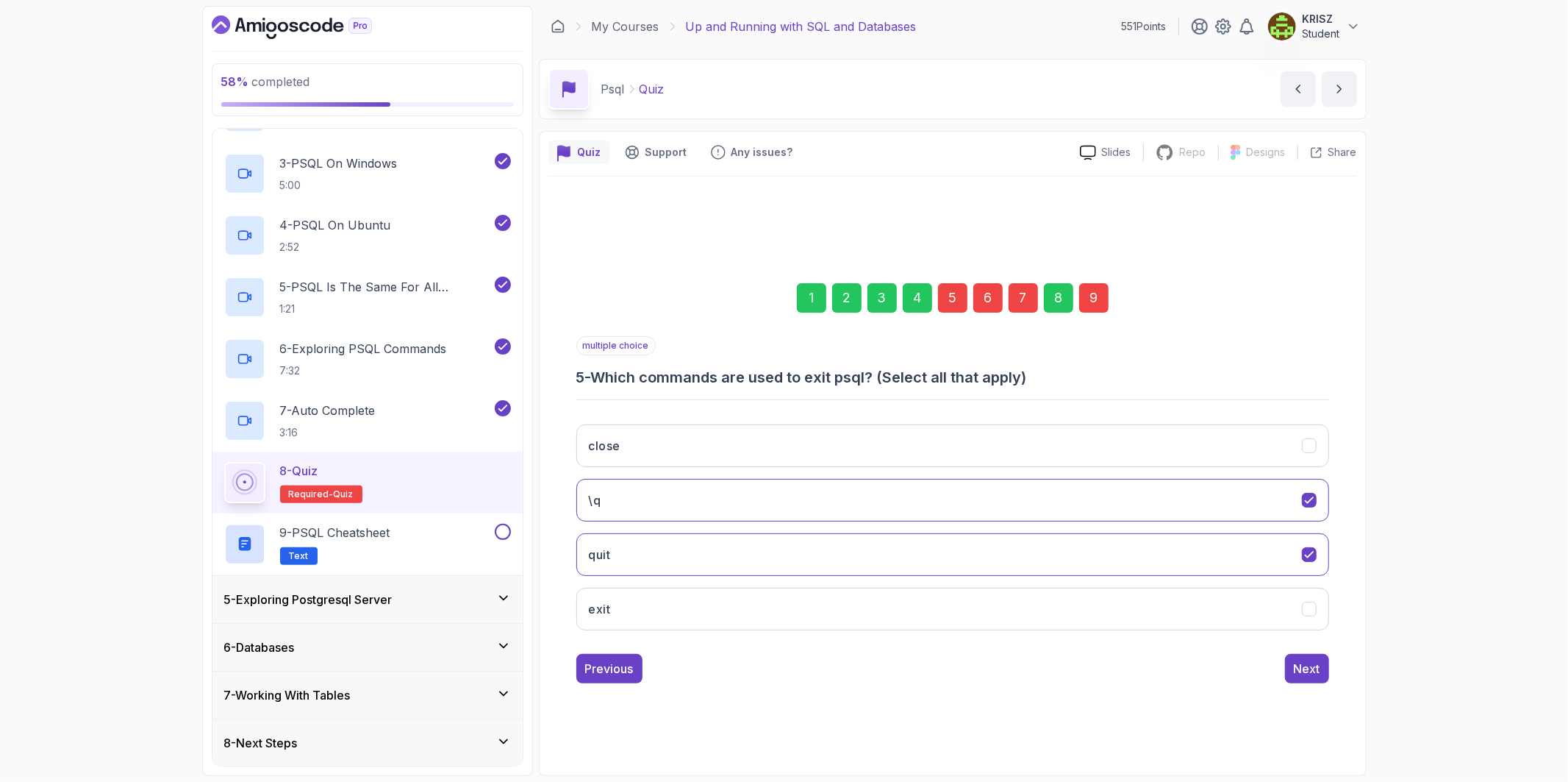
click at [948, 302] on div "5" at bounding box center [953, 298] width 29 height 29
click at [840, 551] on button "quit" at bounding box center [952, 554] width 752 height 43
click at [841, 603] on button "exit" at bounding box center [952, 609] width 752 height 43
click at [989, 296] on div "6" at bounding box center [988, 298] width 29 height 29
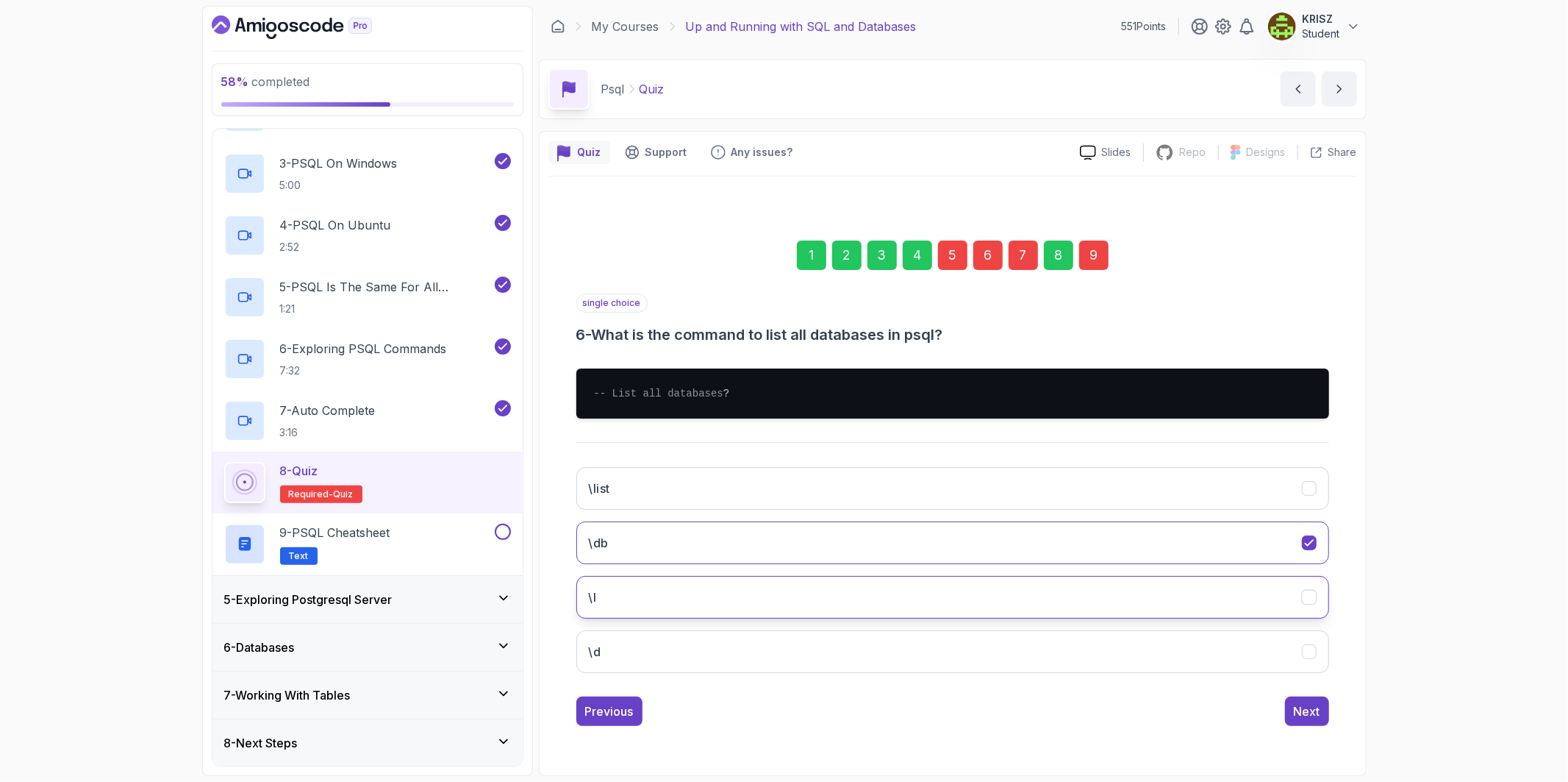
click at [776, 598] on button "\l" at bounding box center [952, 596] width 752 height 43
click at [1021, 250] on div "7" at bounding box center [1023, 255] width 29 height 29
click at [797, 547] on button "\d table_name" at bounding box center [952, 542] width 752 height 43
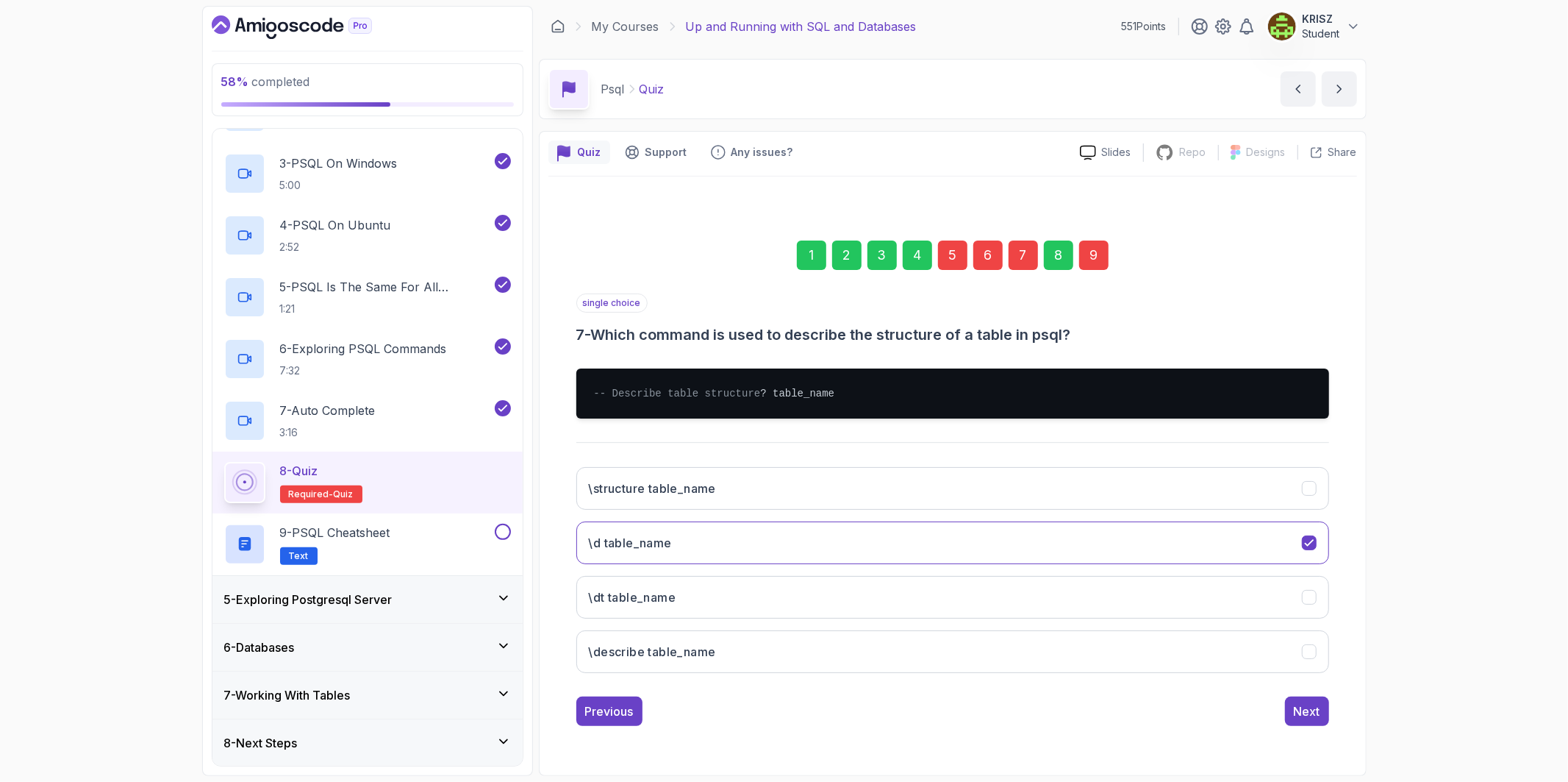
click at [1098, 251] on div "9" at bounding box center [1094, 255] width 29 height 29
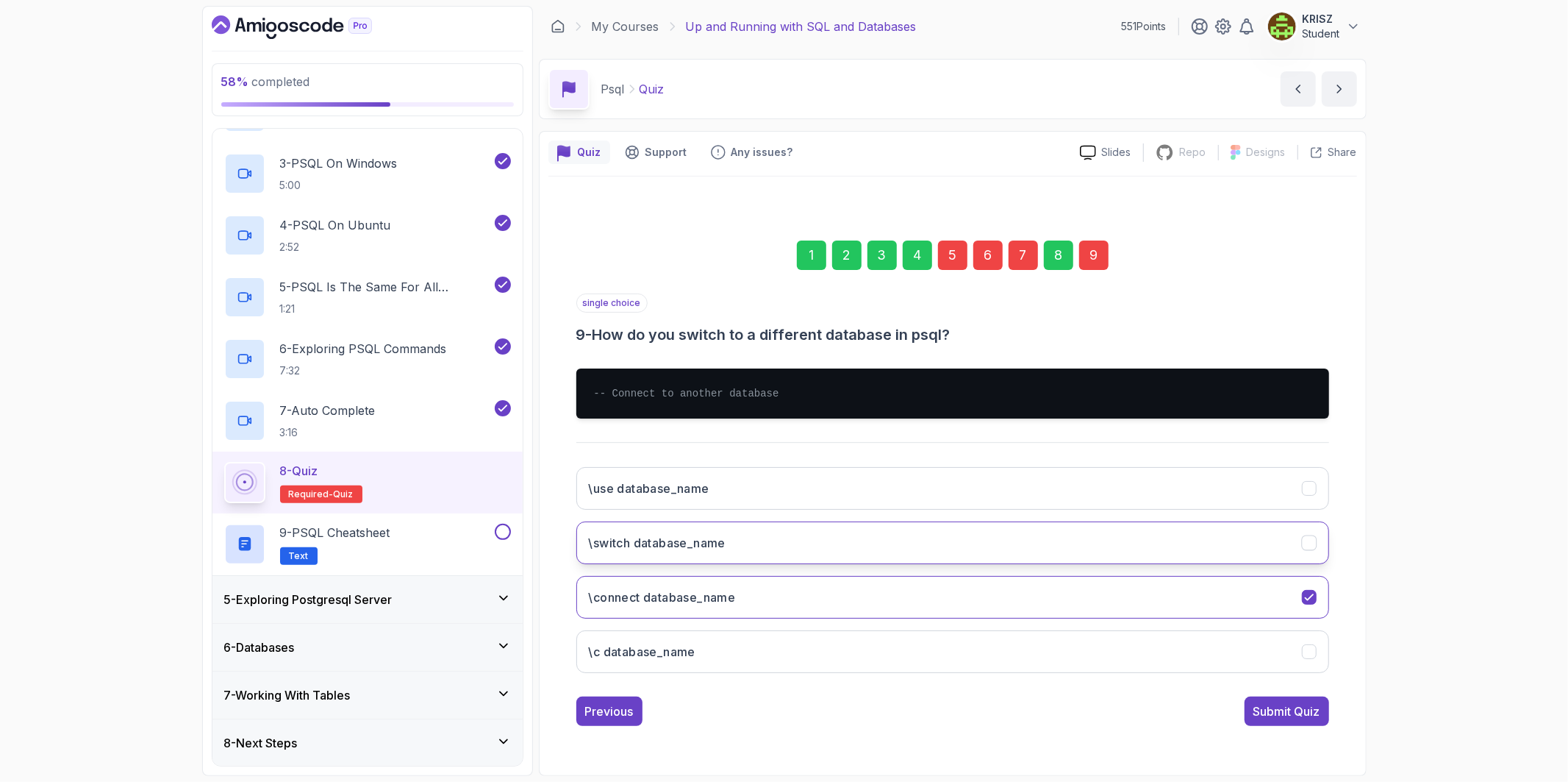
click at [827, 548] on button "\switch database_name" at bounding box center [952, 542] width 752 height 43
click at [1269, 707] on div "Submit Quiz" at bounding box center [1287, 711] width 67 height 18
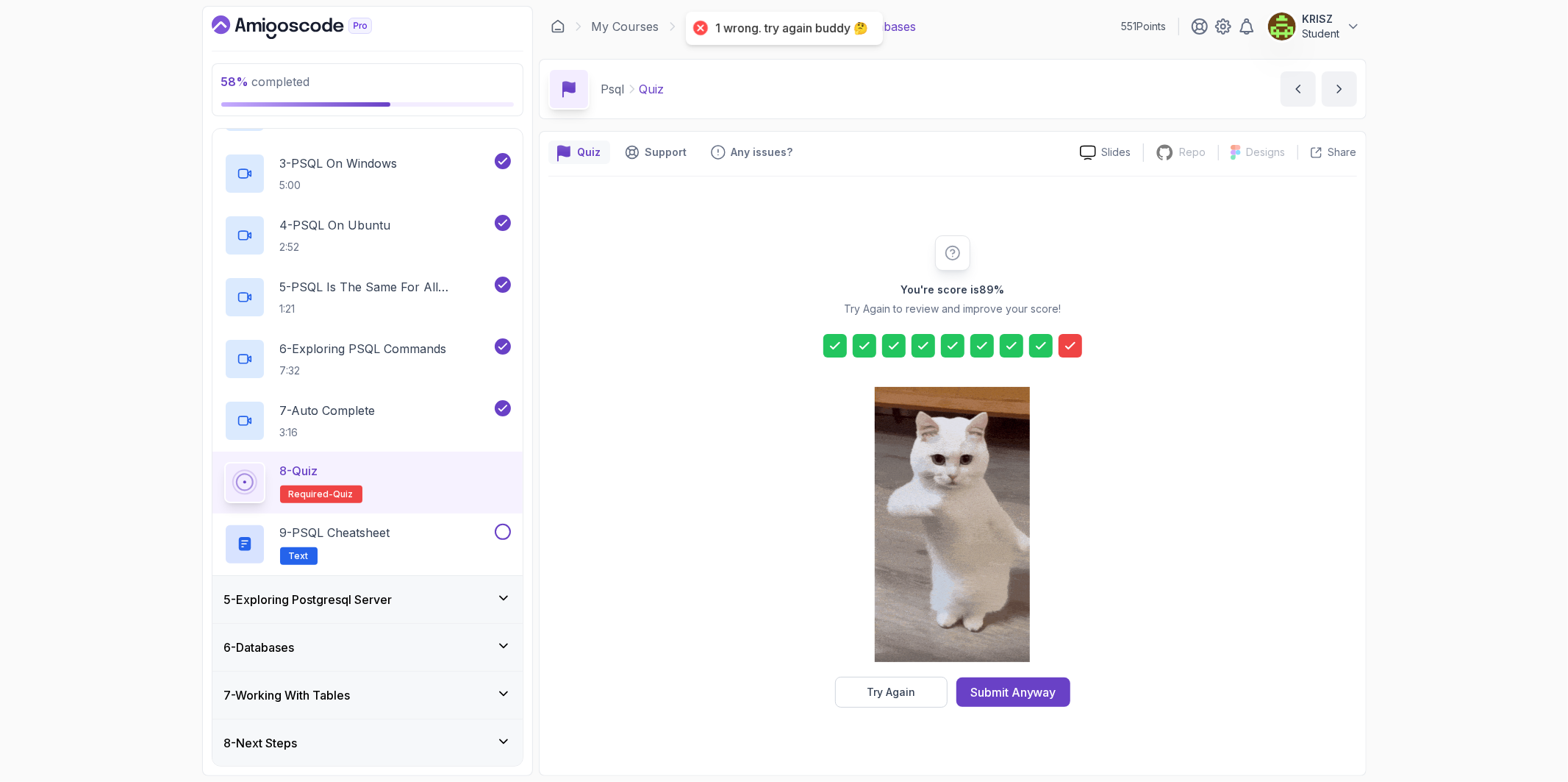
click at [946, 344] on icon at bounding box center [953, 345] width 15 height 15
click at [899, 692] on div "Try Again" at bounding box center [891, 692] width 49 height 15
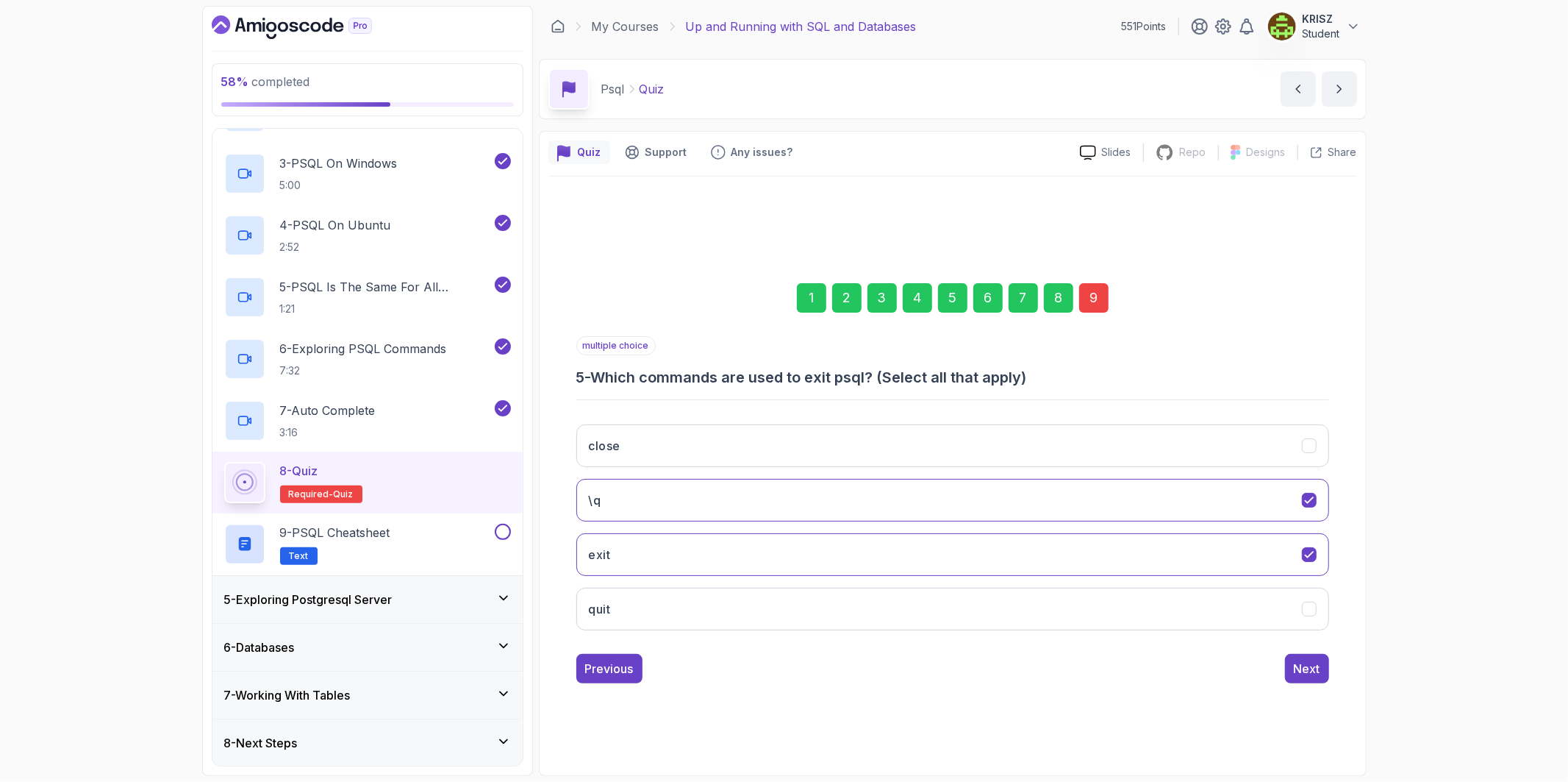
click at [959, 289] on div "5" at bounding box center [953, 298] width 29 height 29
click at [990, 295] on div "6" at bounding box center [988, 298] width 29 height 29
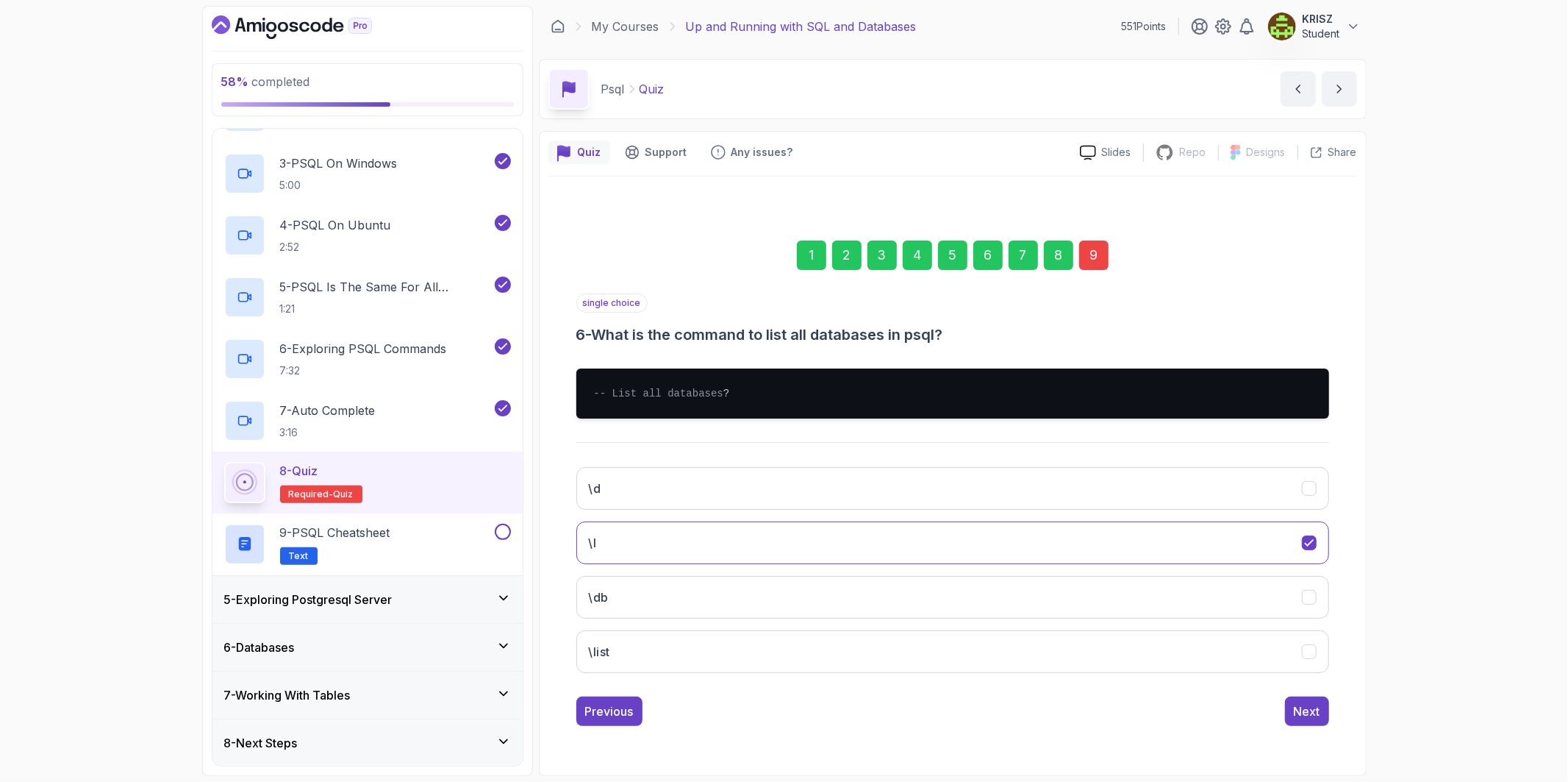
click at [1022, 293] on div "single choice 6 - What is the command to list all databases in psql?" at bounding box center [952, 319] width 752 height 52
click at [1017, 254] on div "7" at bounding box center [1023, 255] width 29 height 29
click at [1093, 244] on div "9" at bounding box center [1094, 255] width 29 height 29
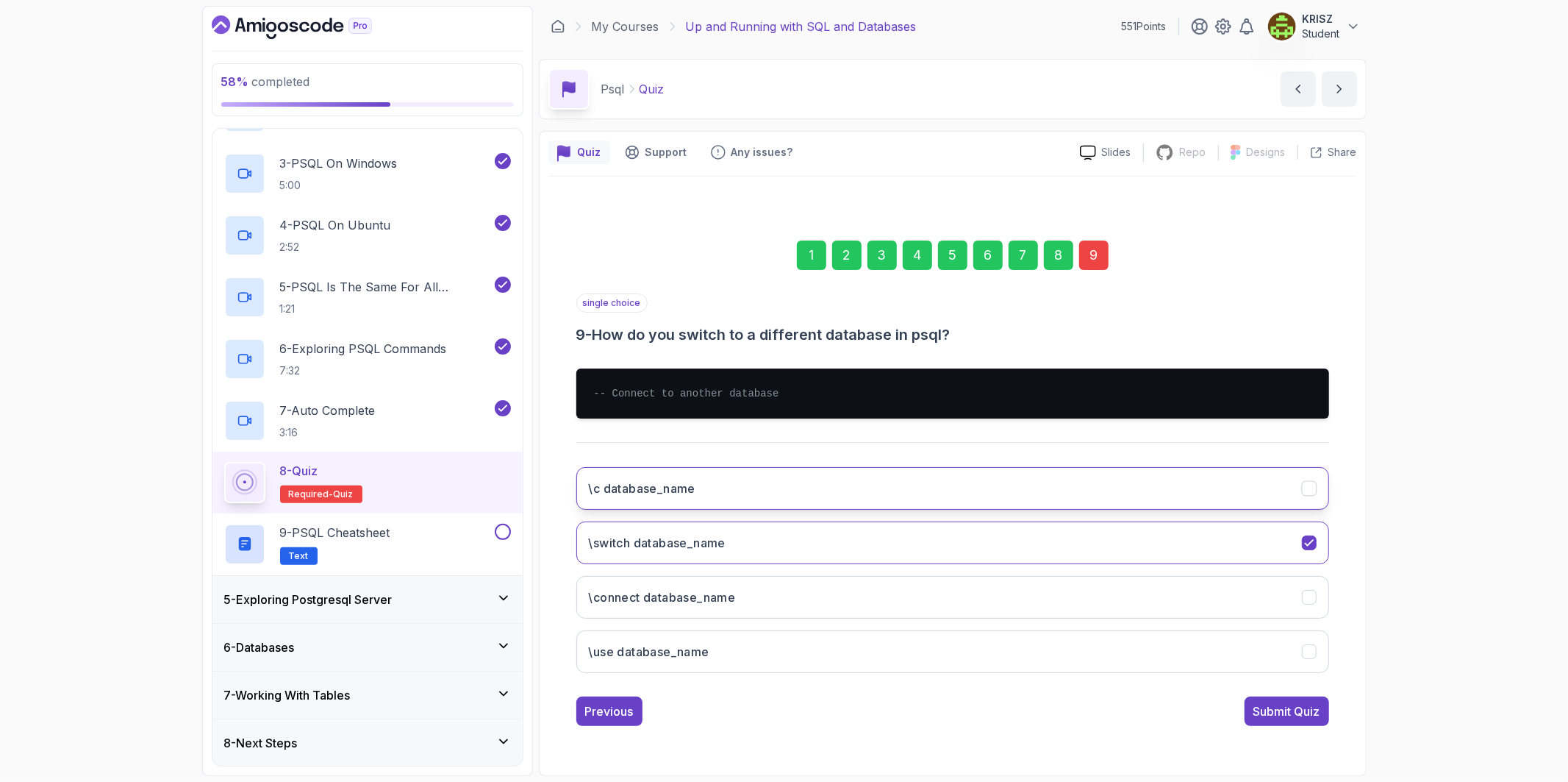
click at [762, 493] on button "\c database_name" at bounding box center [952, 488] width 752 height 43
click at [1282, 723] on button "Submit Quiz" at bounding box center [1286, 711] width 84 height 29
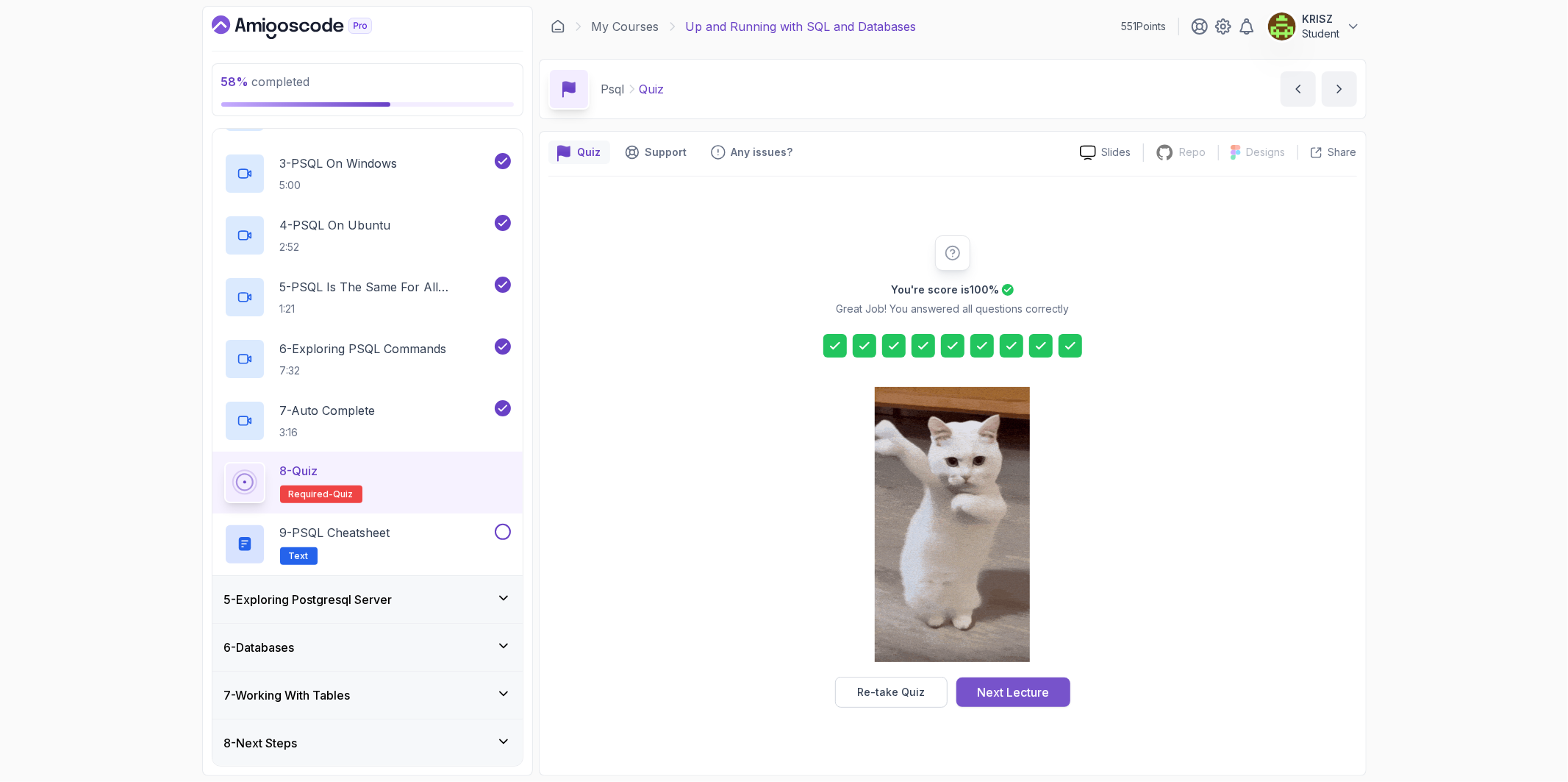
click at [1046, 688] on div "Next Lecture" at bounding box center [1012, 692] width 72 height 18
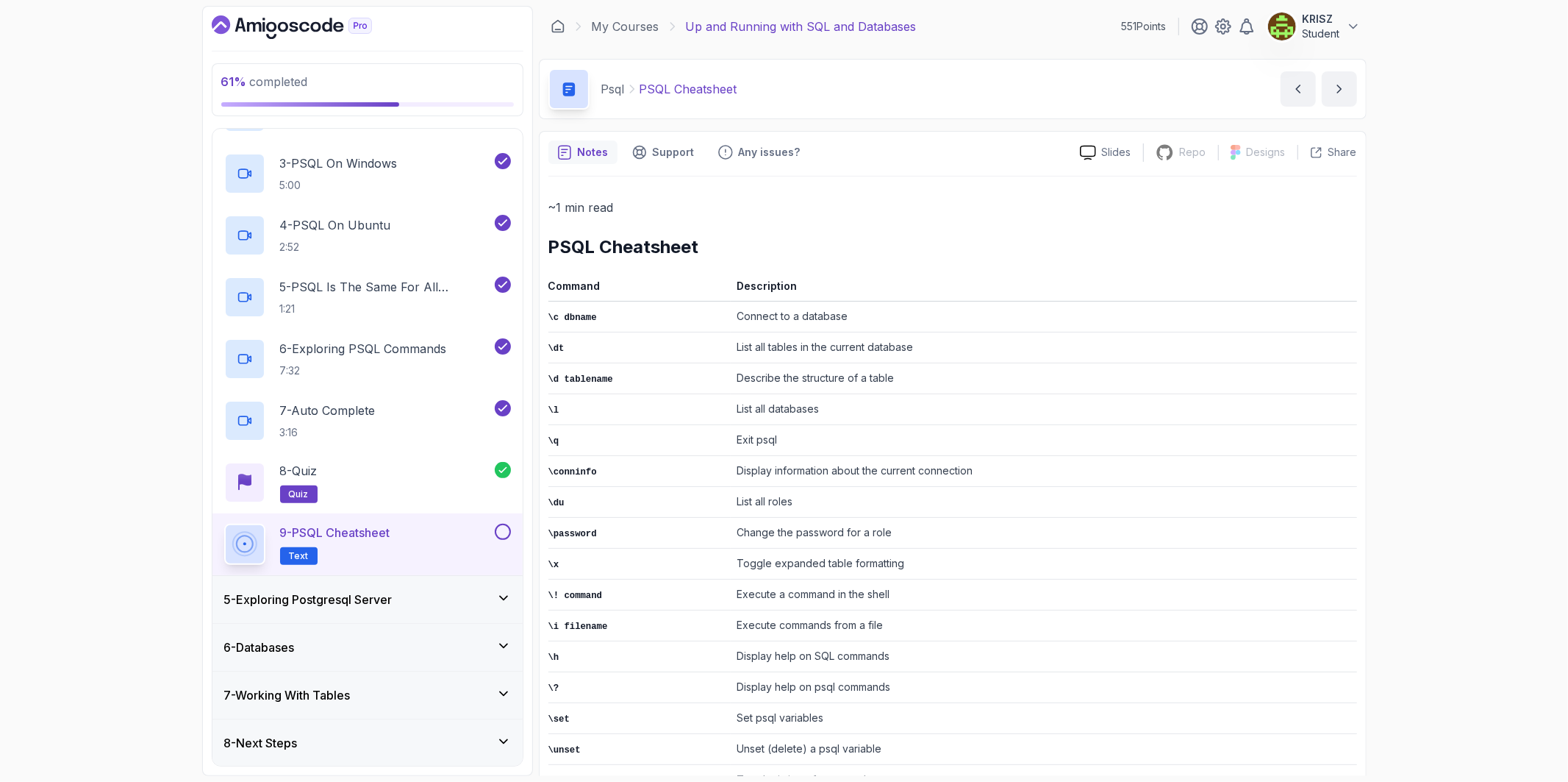
click at [499, 533] on button at bounding box center [503, 531] width 16 height 16
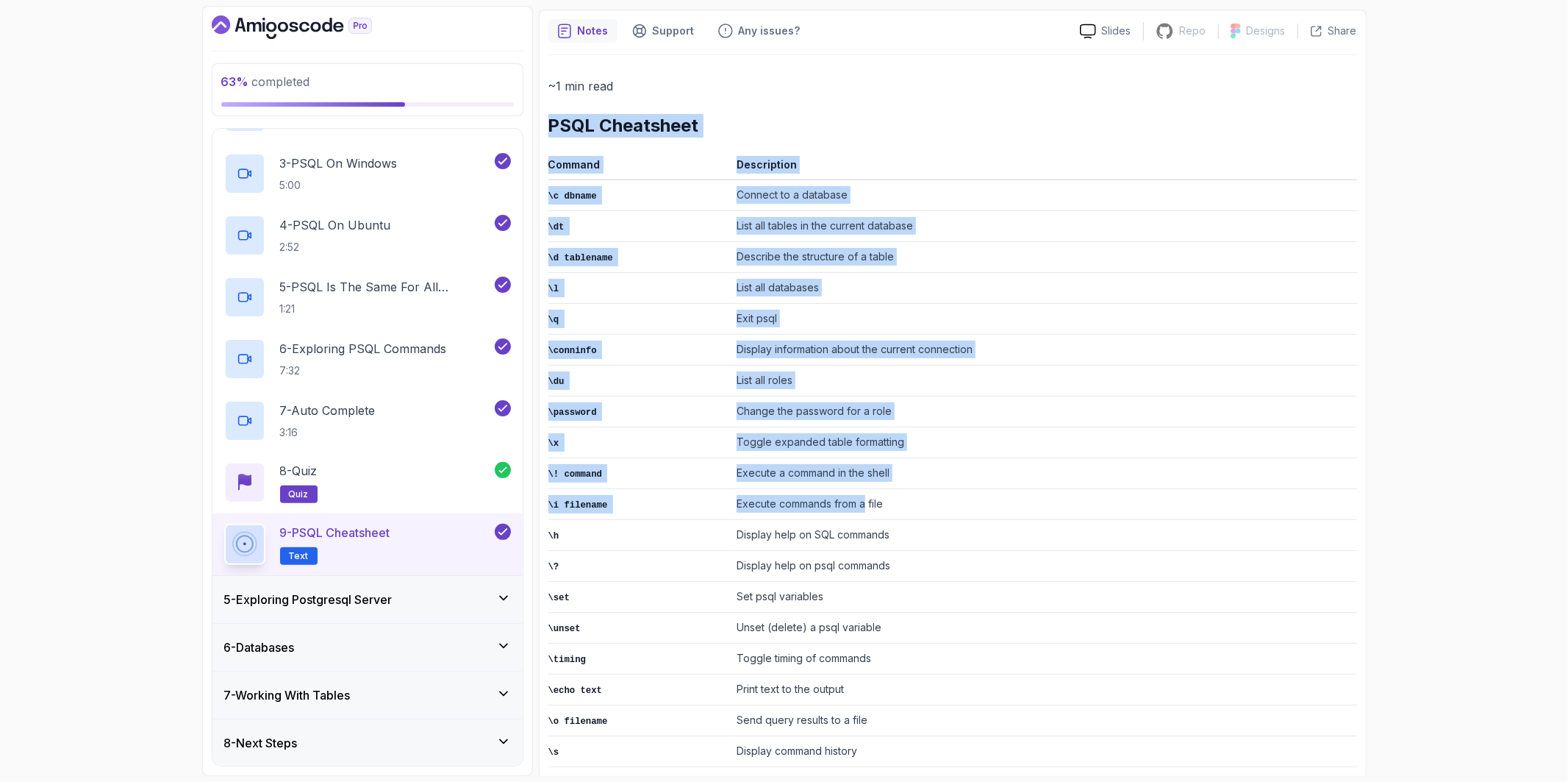
scroll to position [164, 0]
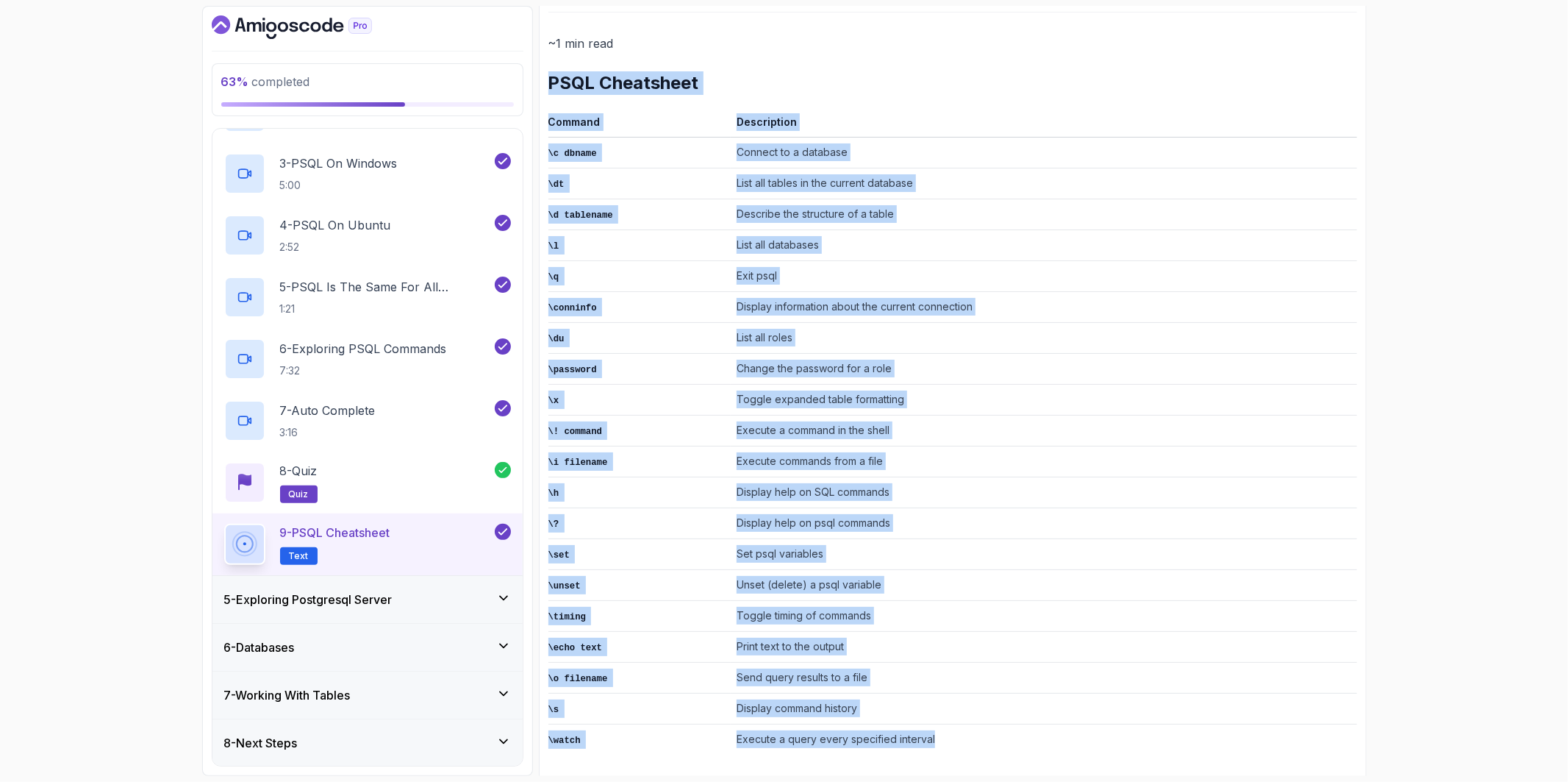
drag, startPoint x: 545, startPoint y: 245, endPoint x: 931, endPoint y: 731, distance: 620.6
click at [931, 731] on div "Notes Support Any issues? Slides Repo Repository not available Designs Design n…" at bounding box center [953, 375] width 827 height 818
copy div "PSQL Cheatsheet Command Description \c dbname Connect to a database \dt List al…"
click at [435, 592] on div "5 - Exploring Postgresql Server" at bounding box center [367, 599] width 287 height 18
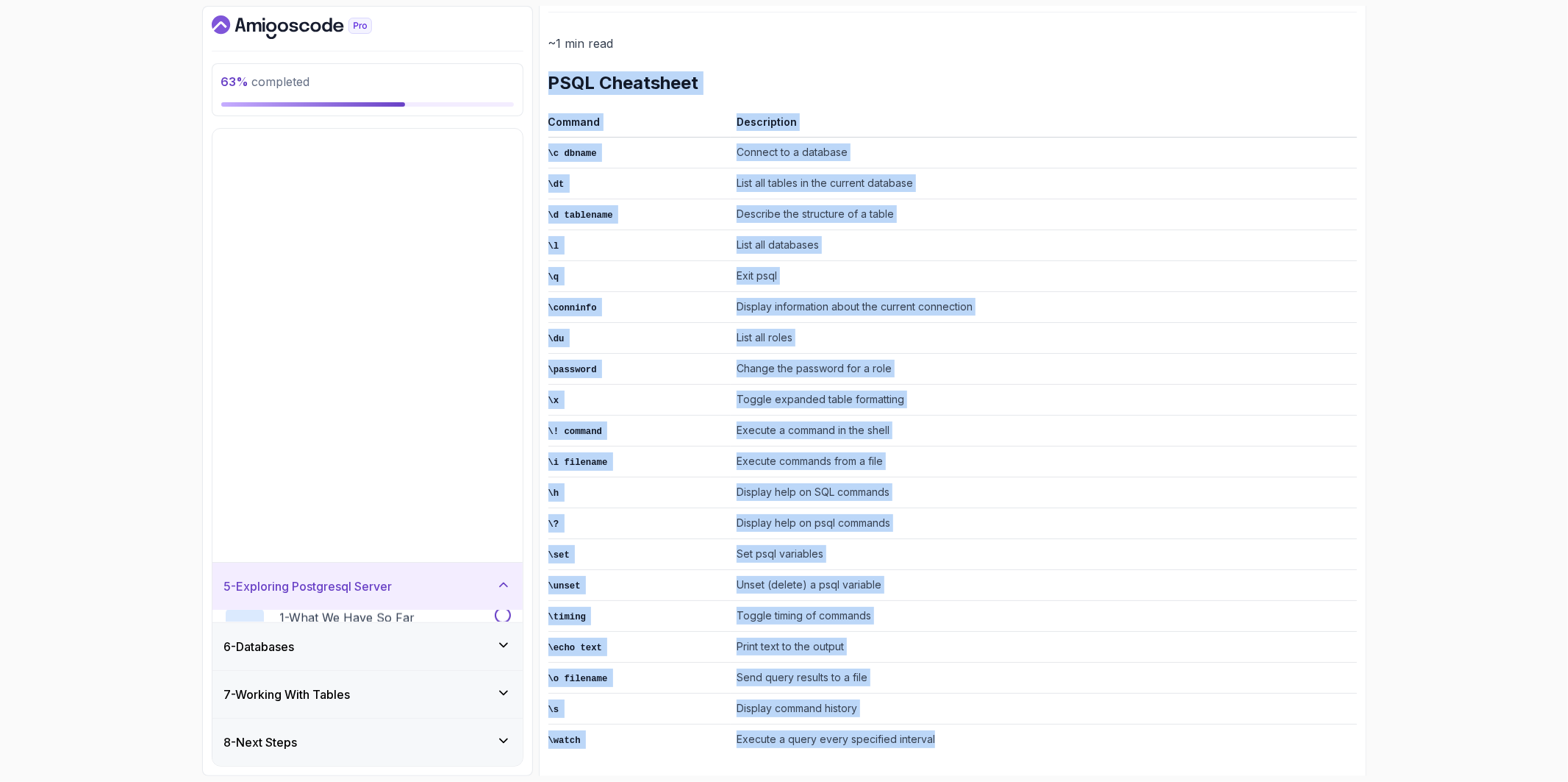
scroll to position [0, 0]
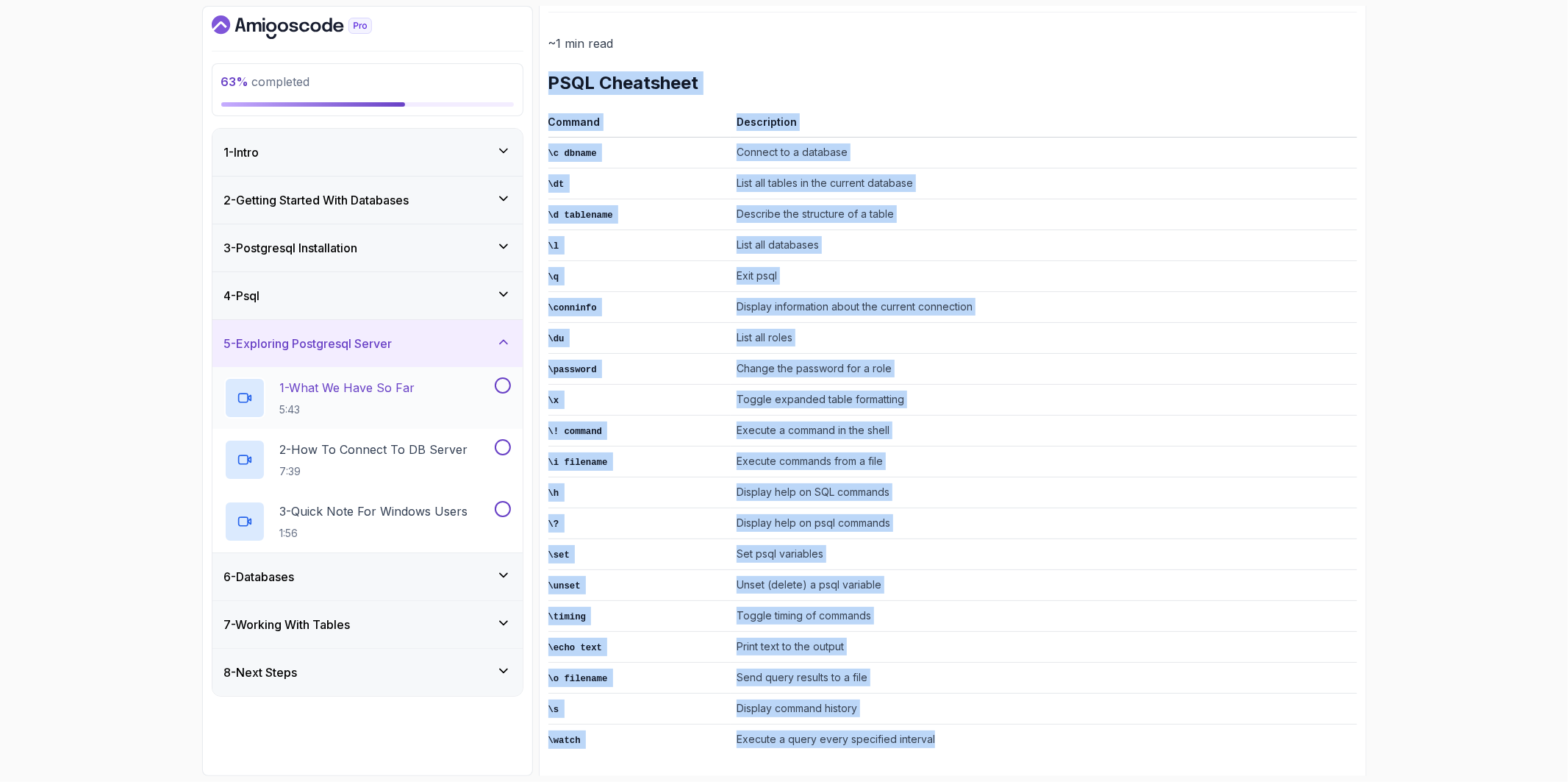
click at [387, 417] on div "1 - What We Have So Far 5:43" at bounding box center [358, 398] width 268 height 41
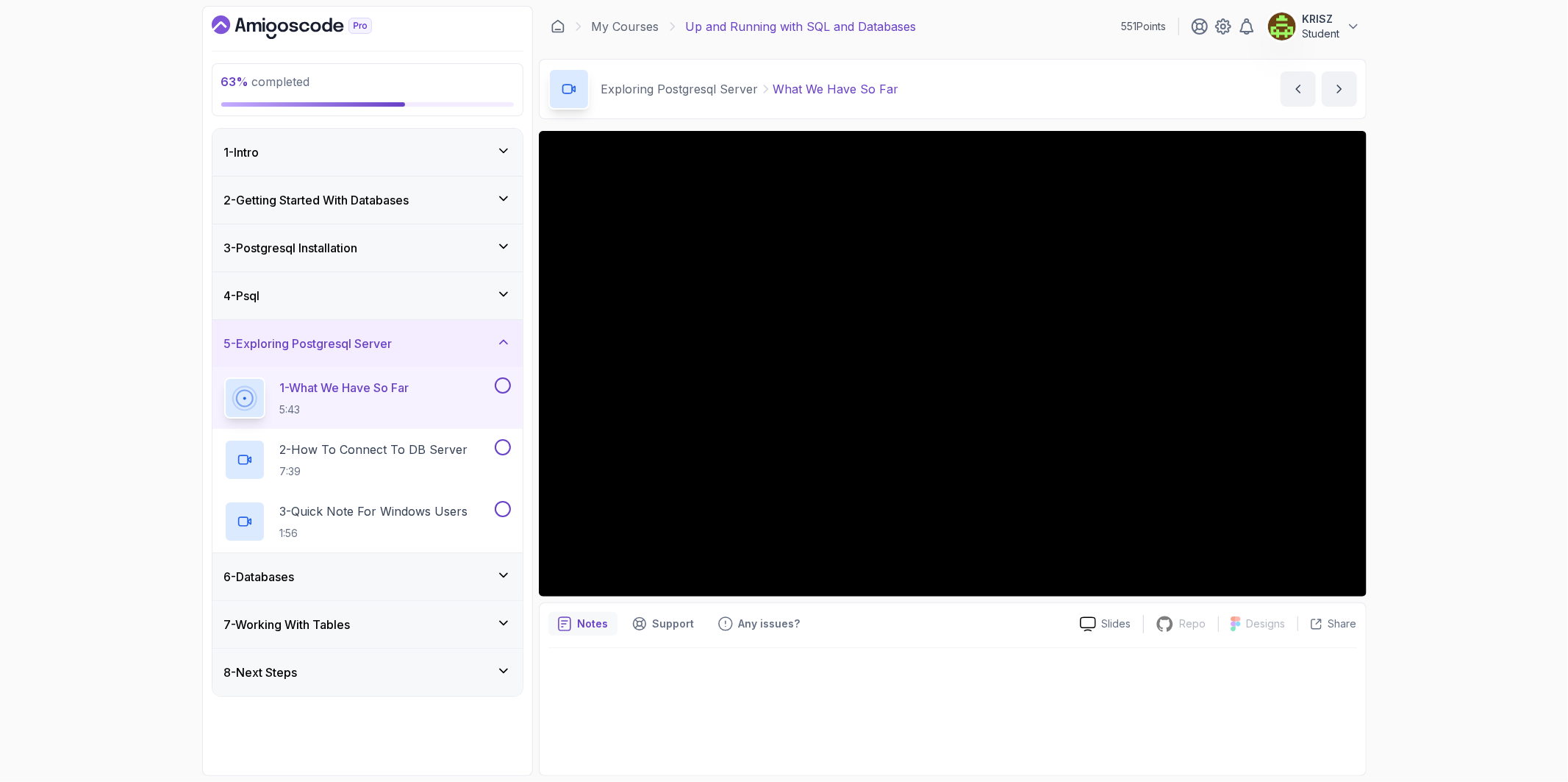
click at [506, 385] on button at bounding box center [503, 385] width 16 height 16
click at [499, 446] on button at bounding box center [503, 447] width 16 height 16
click at [499, 503] on button at bounding box center [503, 508] width 16 height 16
click at [474, 564] on div "6 - Databases" at bounding box center [367, 576] width 310 height 47
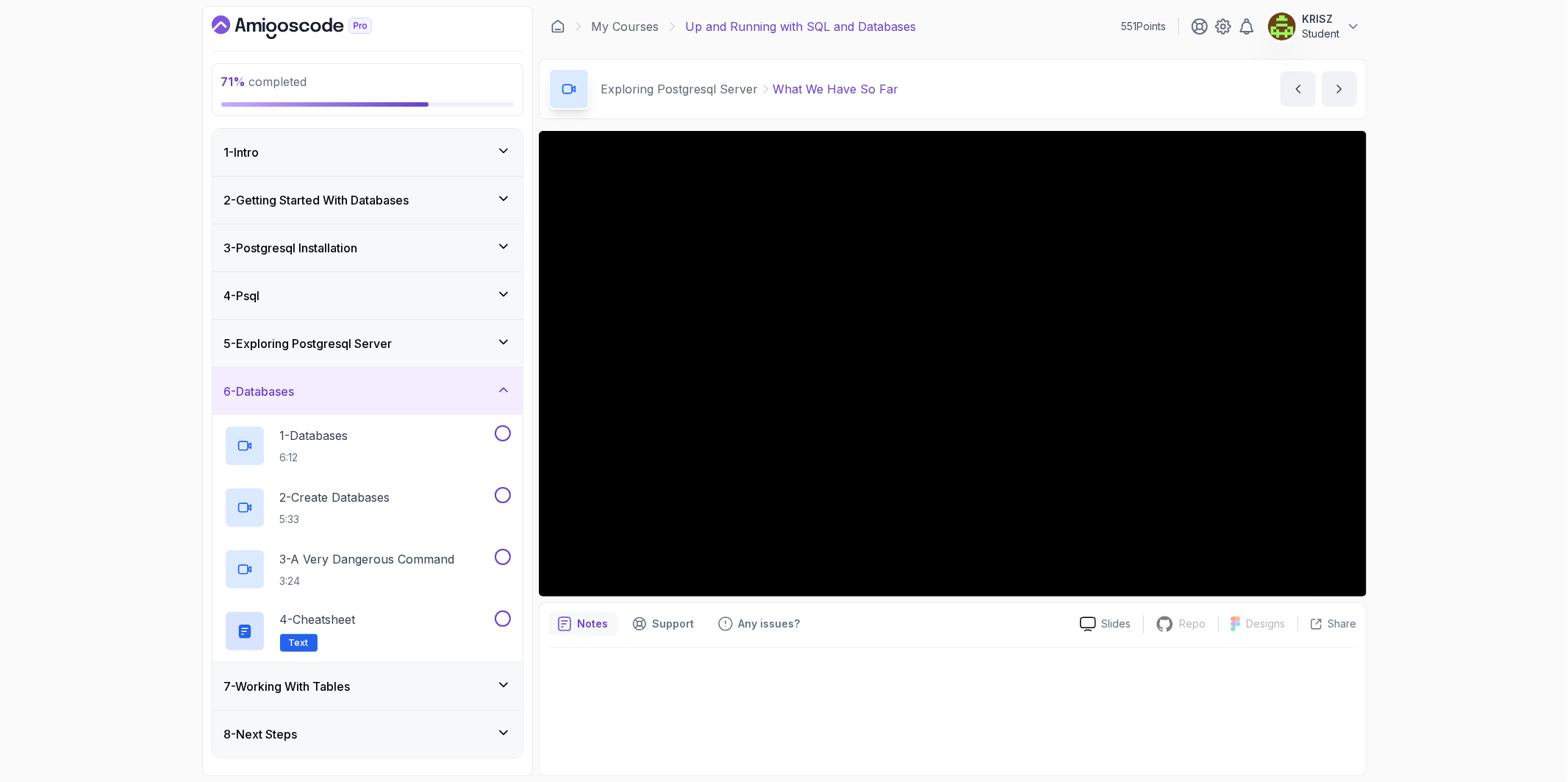
click at [498, 394] on icon at bounding box center [503, 389] width 15 height 15
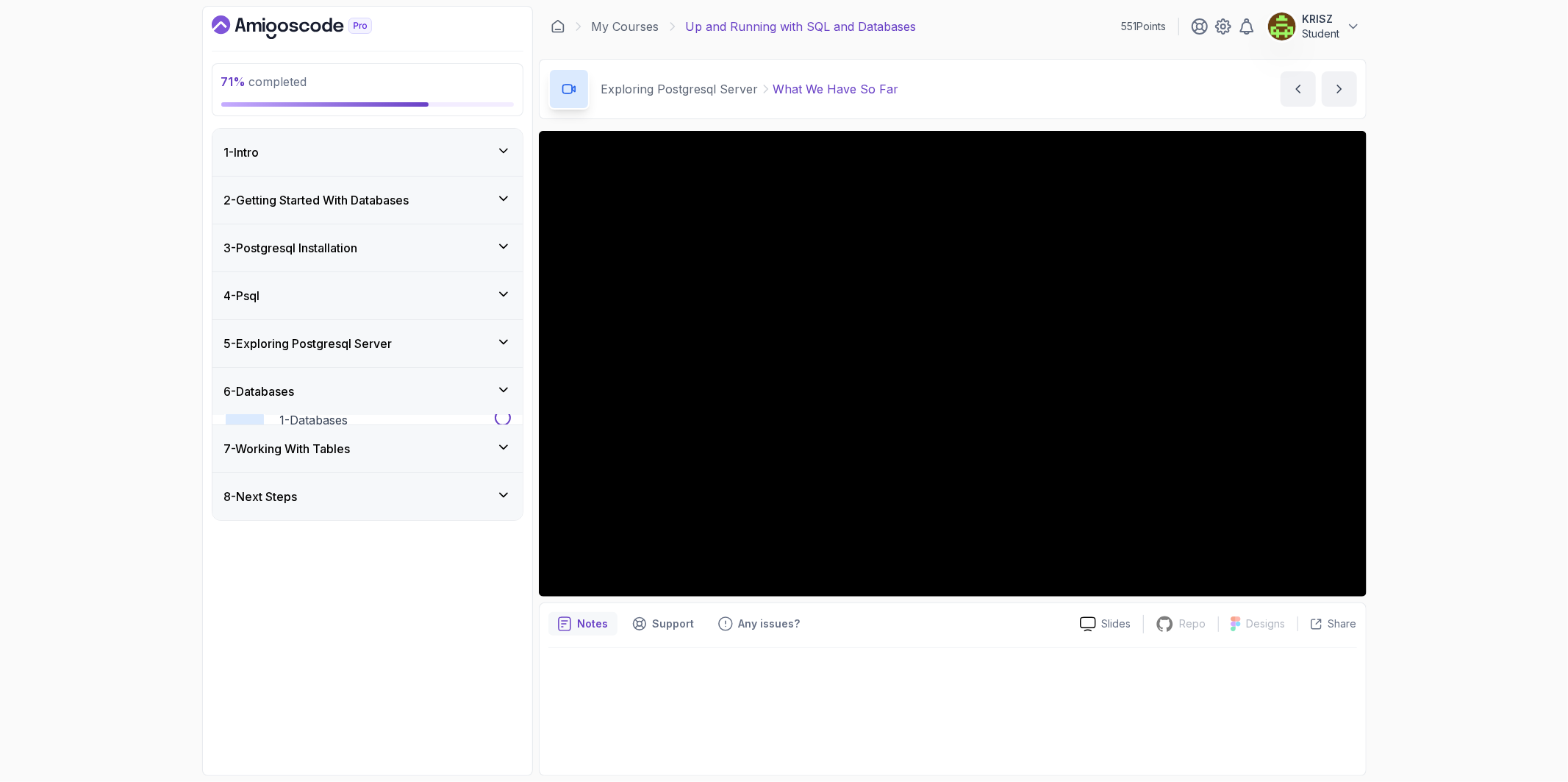
click at [473, 354] on div "5 - Exploring Postgresql Server" at bounding box center [367, 343] width 310 height 47
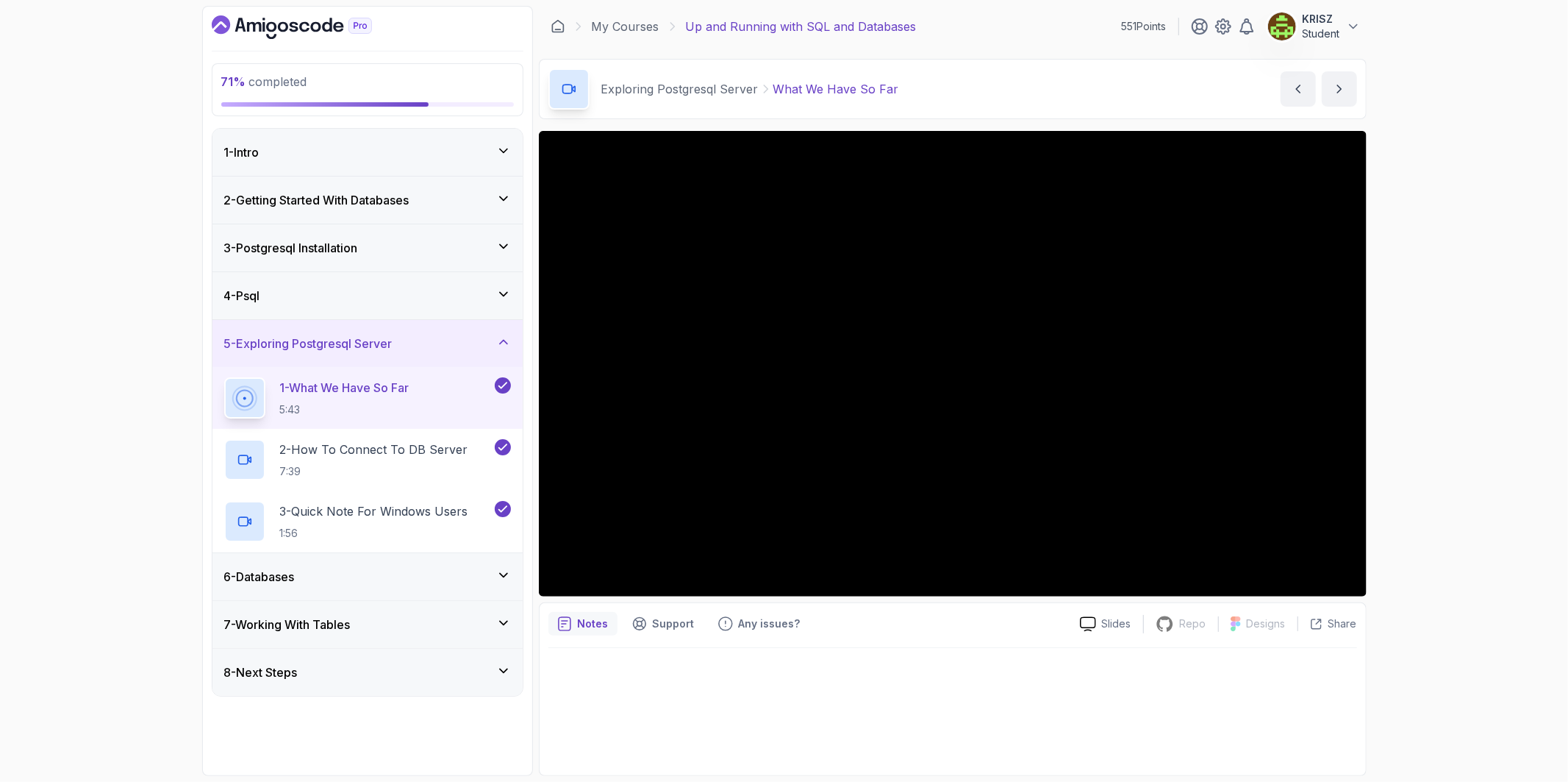
click at [500, 385] on icon at bounding box center [503, 385] width 13 height 15
drag, startPoint x: 499, startPoint y: 445, endPoint x: 499, endPoint y: 463, distance: 18.0
click at [499, 446] on icon at bounding box center [503, 446] width 13 height 15
click at [498, 511] on icon at bounding box center [503, 508] width 13 height 15
click at [489, 625] on div "7 - Working With Tables" at bounding box center [367, 624] width 287 height 18
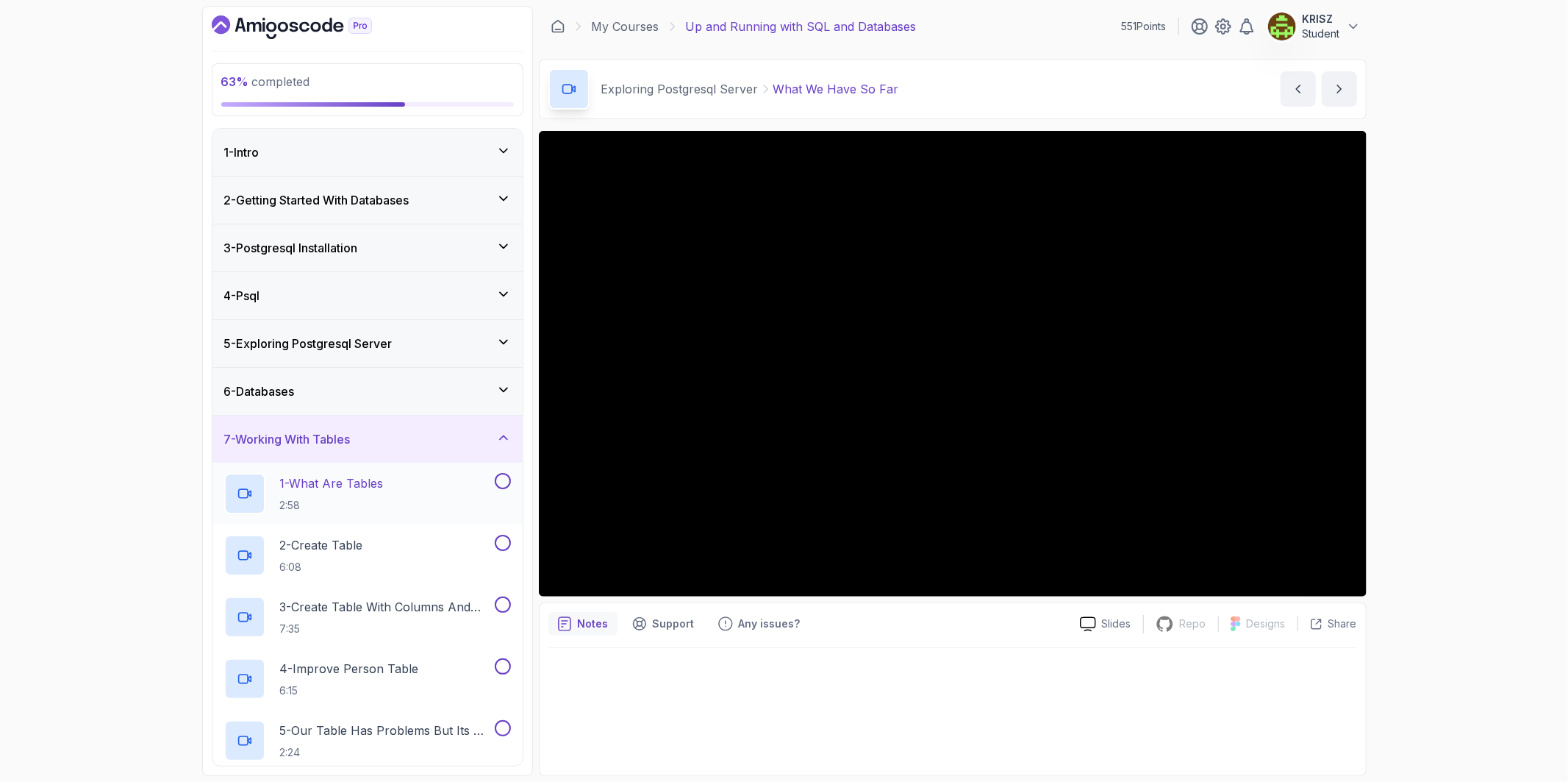
click at [429, 499] on div "1 - What Are Tables 2:58" at bounding box center [358, 493] width 268 height 41
click at [390, 406] on div "6 - Databases" at bounding box center [367, 391] width 310 height 47
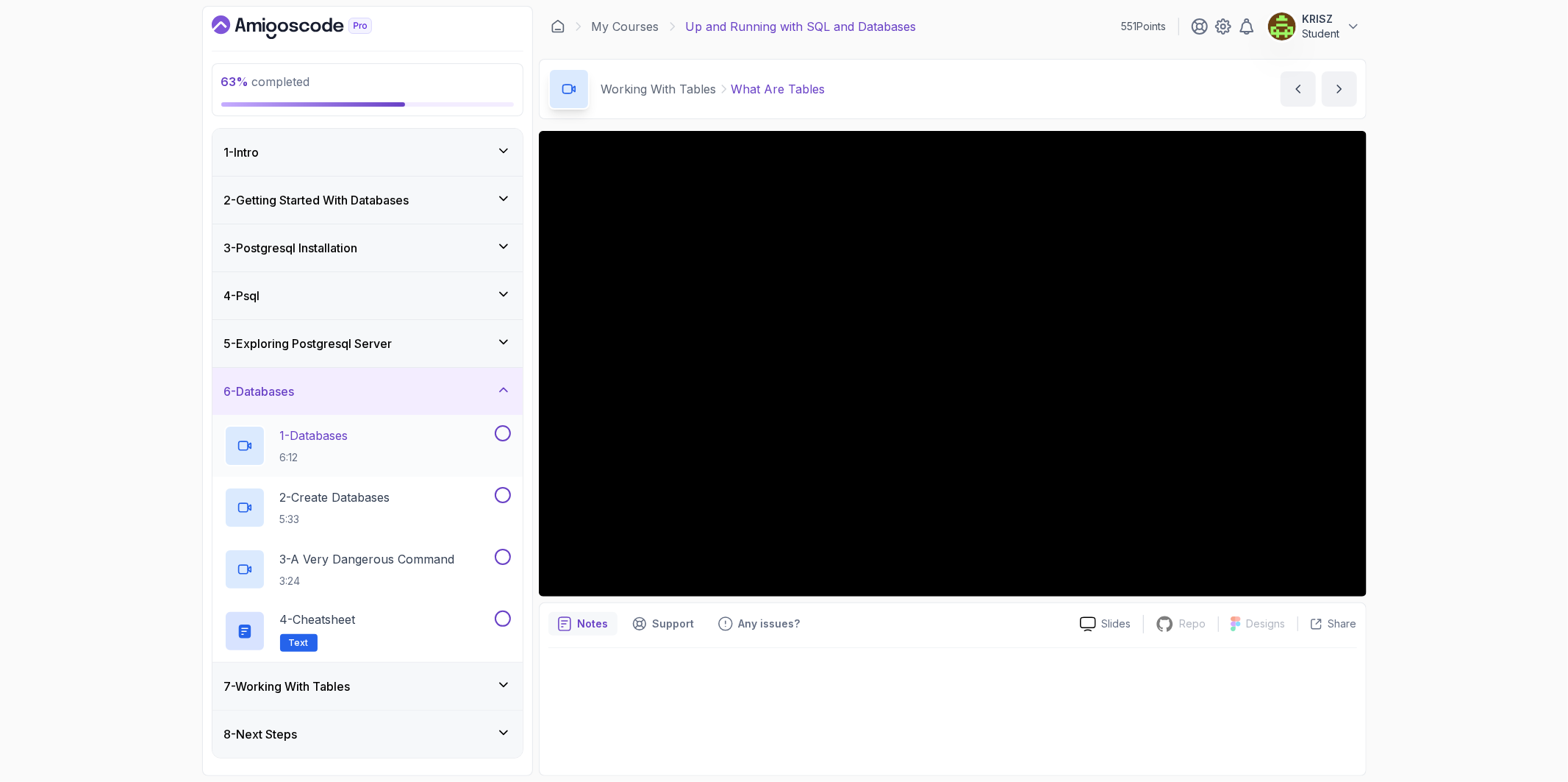
click at [397, 457] on div "1 - Databases 6:12" at bounding box center [358, 445] width 268 height 41
click at [486, 346] on div "5 - Exploring Postgresql Server" at bounding box center [367, 343] width 287 height 18
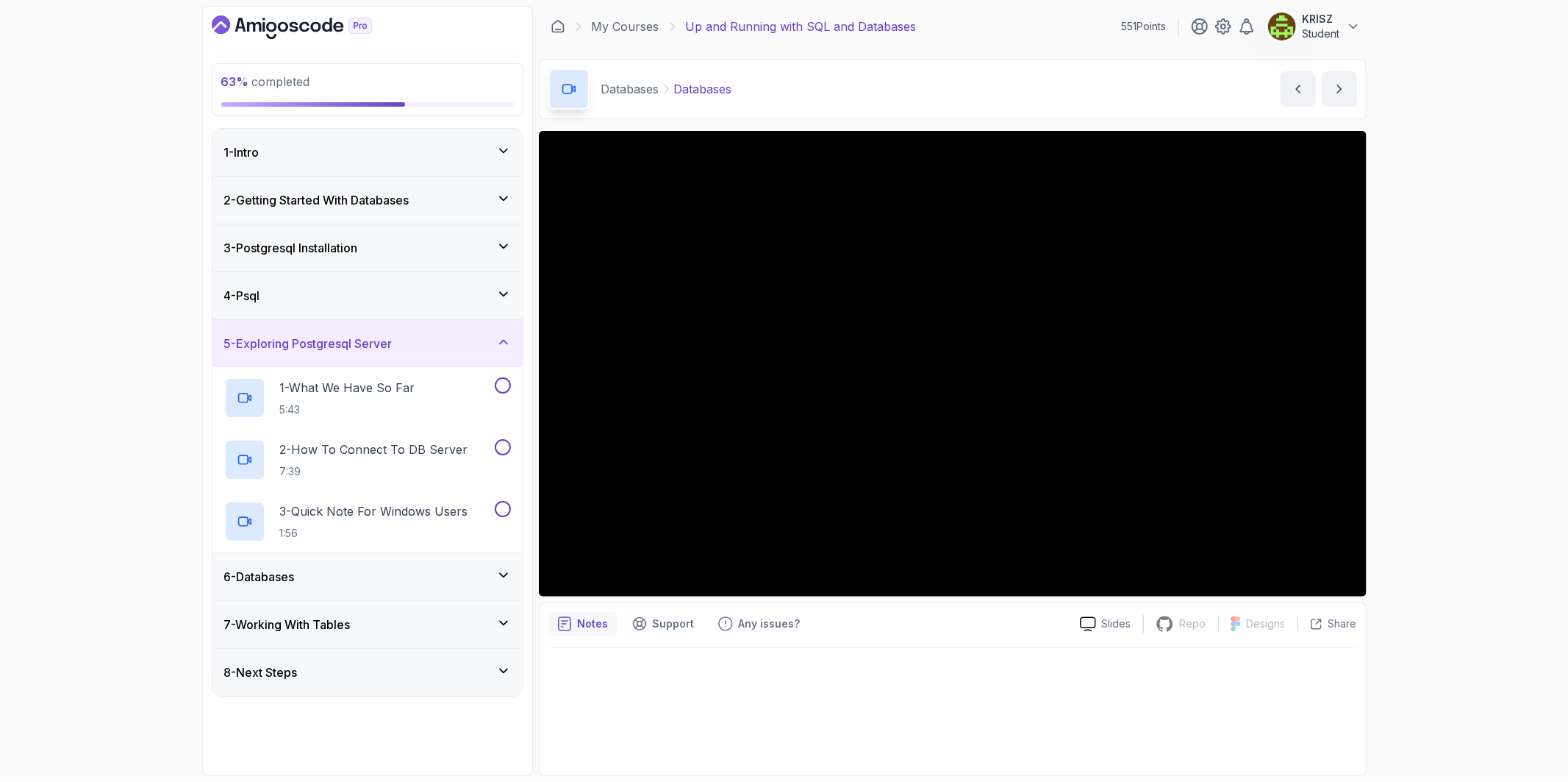
click at [445, 569] on div "6 - Databases" at bounding box center [367, 576] width 287 height 18
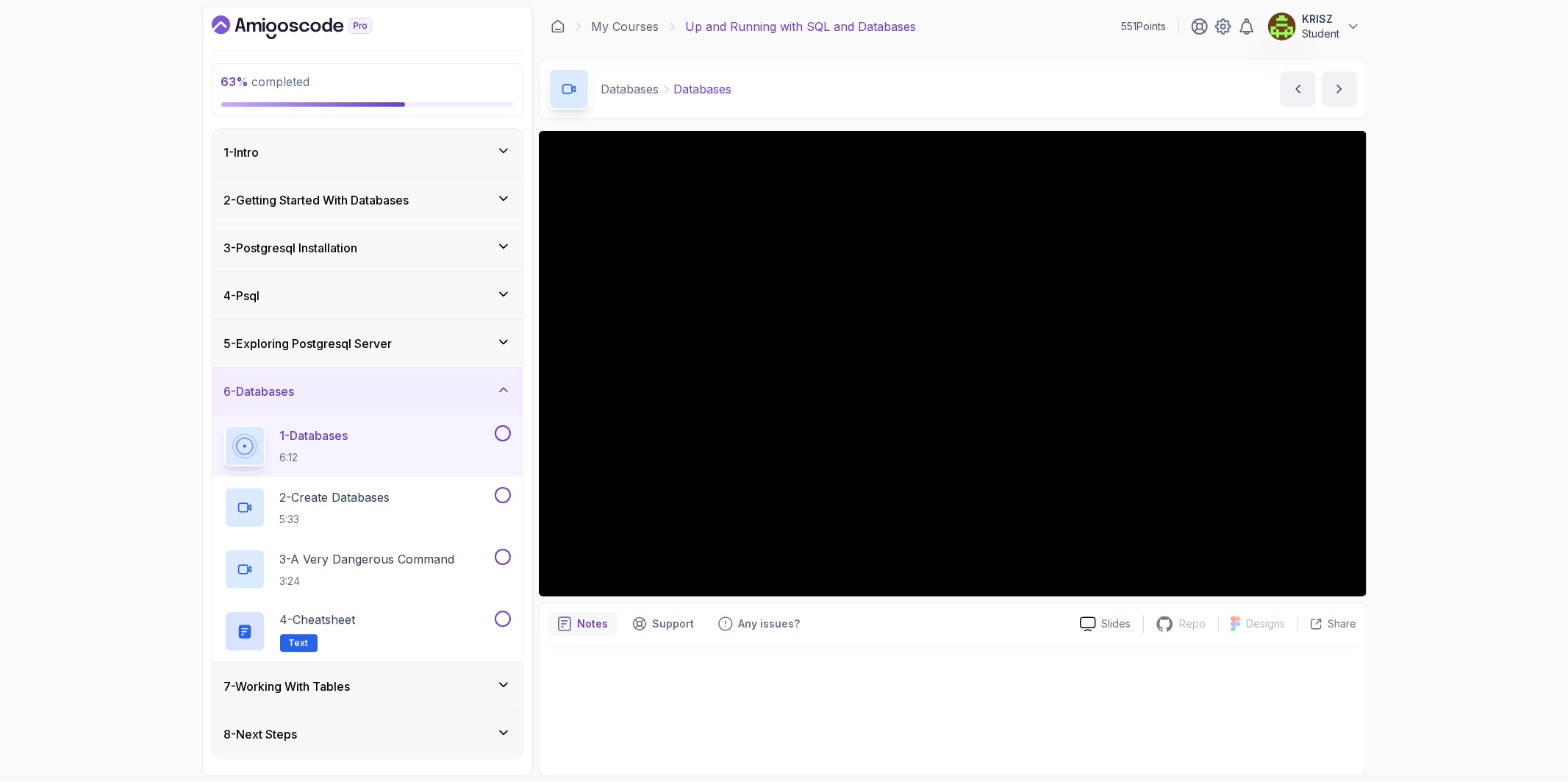
click at [402, 307] on div "4 - Psql" at bounding box center [367, 295] width 310 height 47
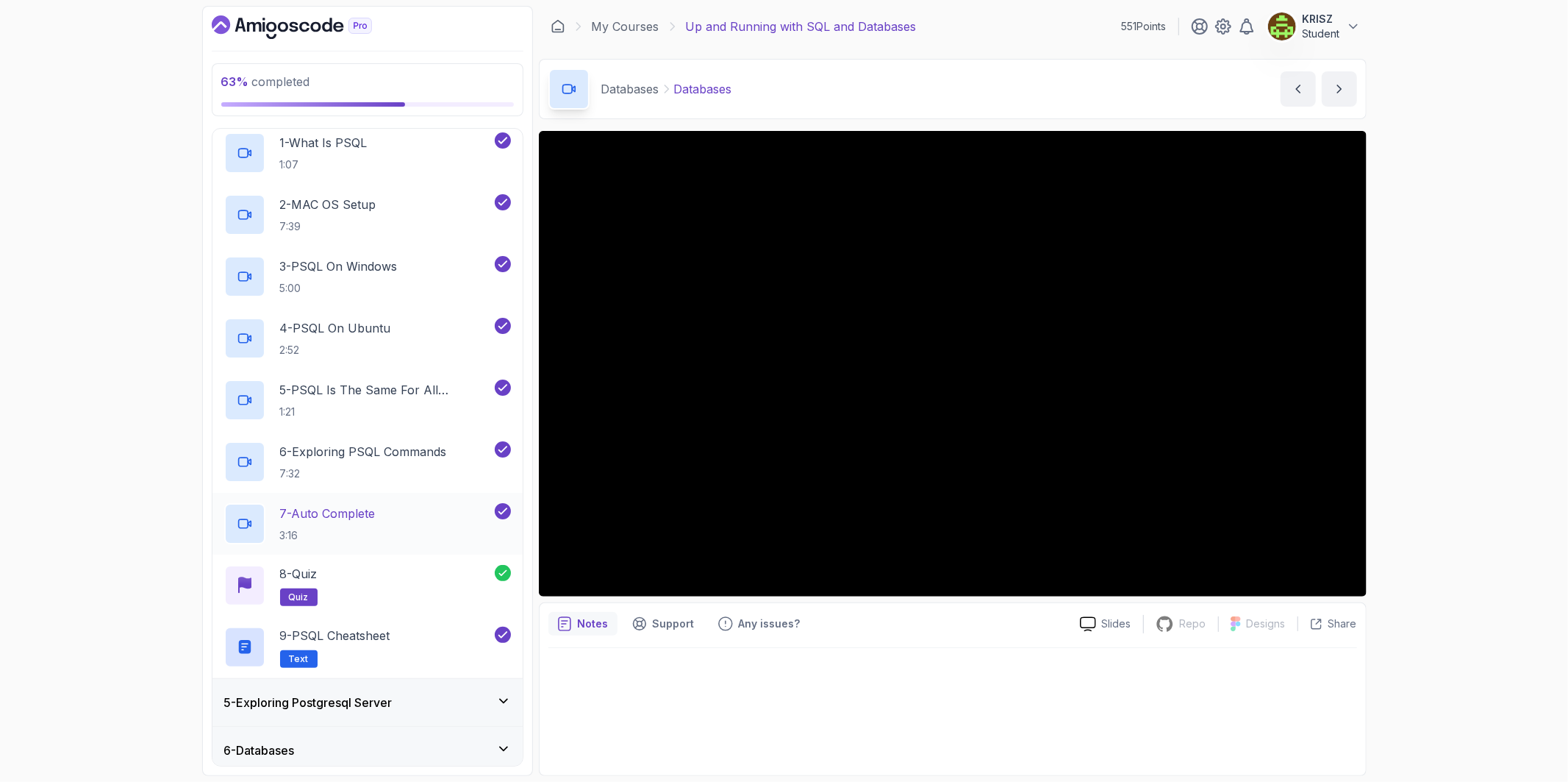
scroll to position [245, 0]
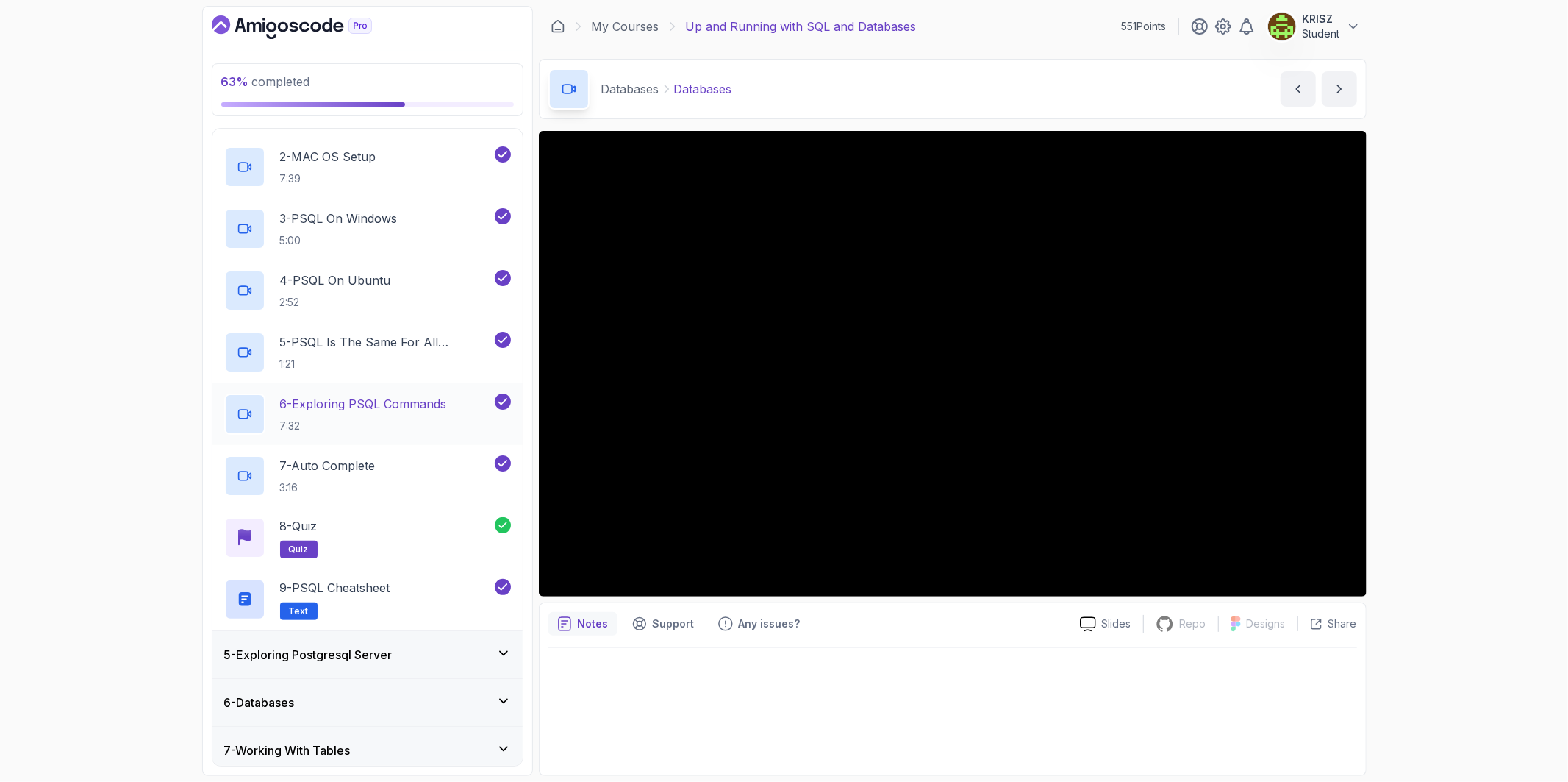
click at [501, 403] on icon at bounding box center [503, 401] width 8 height 6
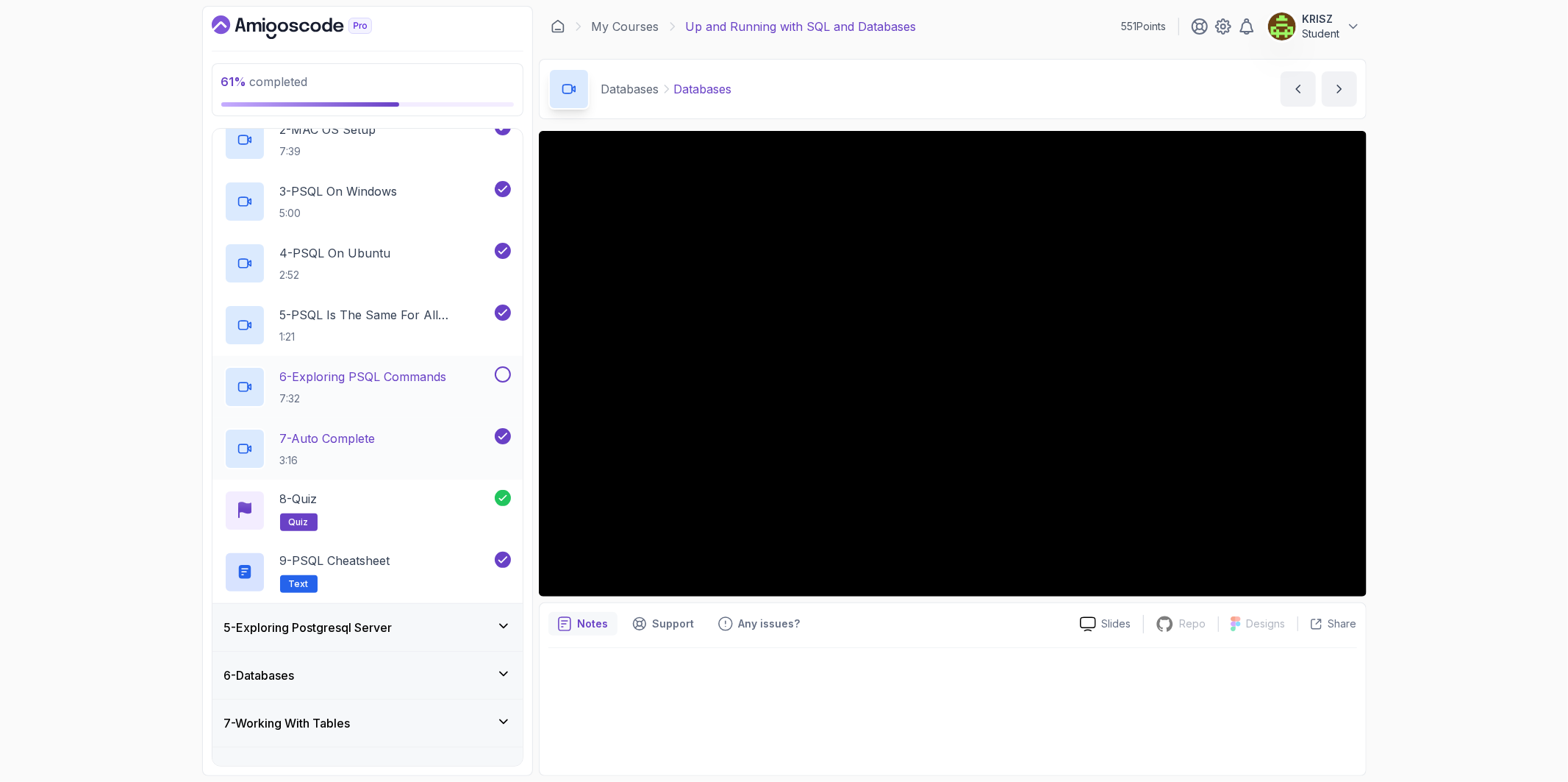
scroll to position [300, 0]
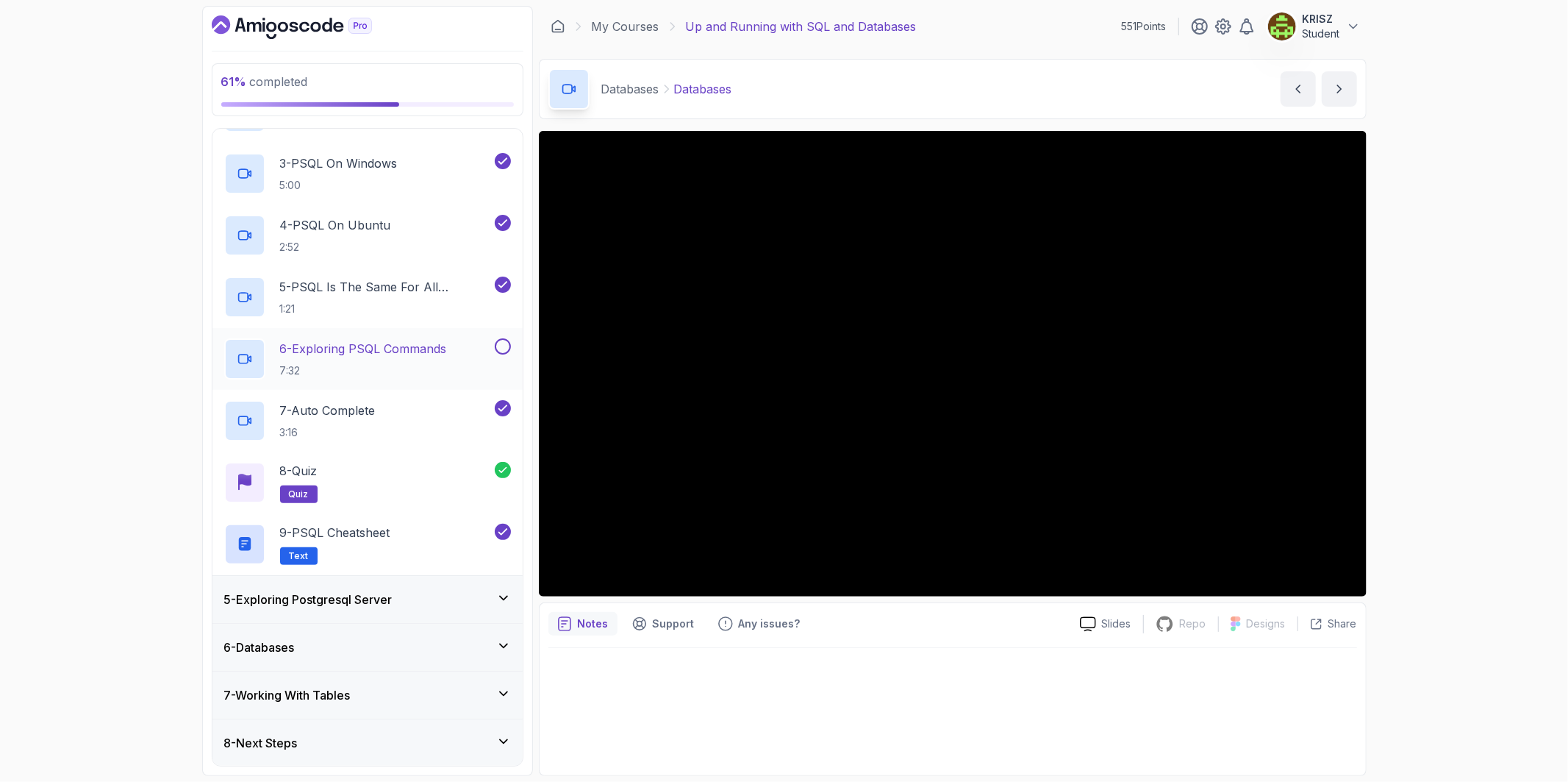
click at [455, 638] on div "6 - Databases" at bounding box center [367, 647] width 287 height 18
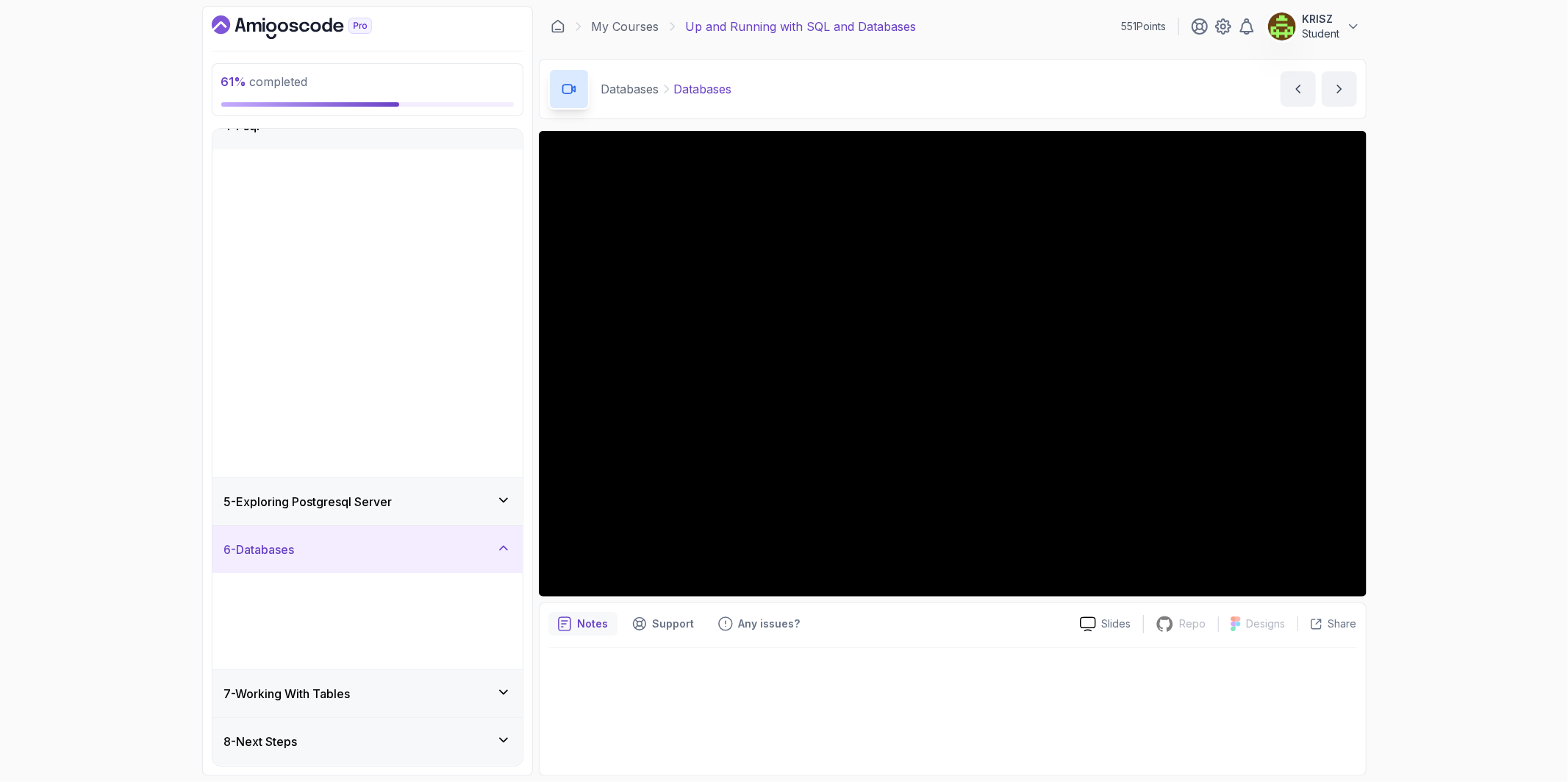
scroll to position [0, 0]
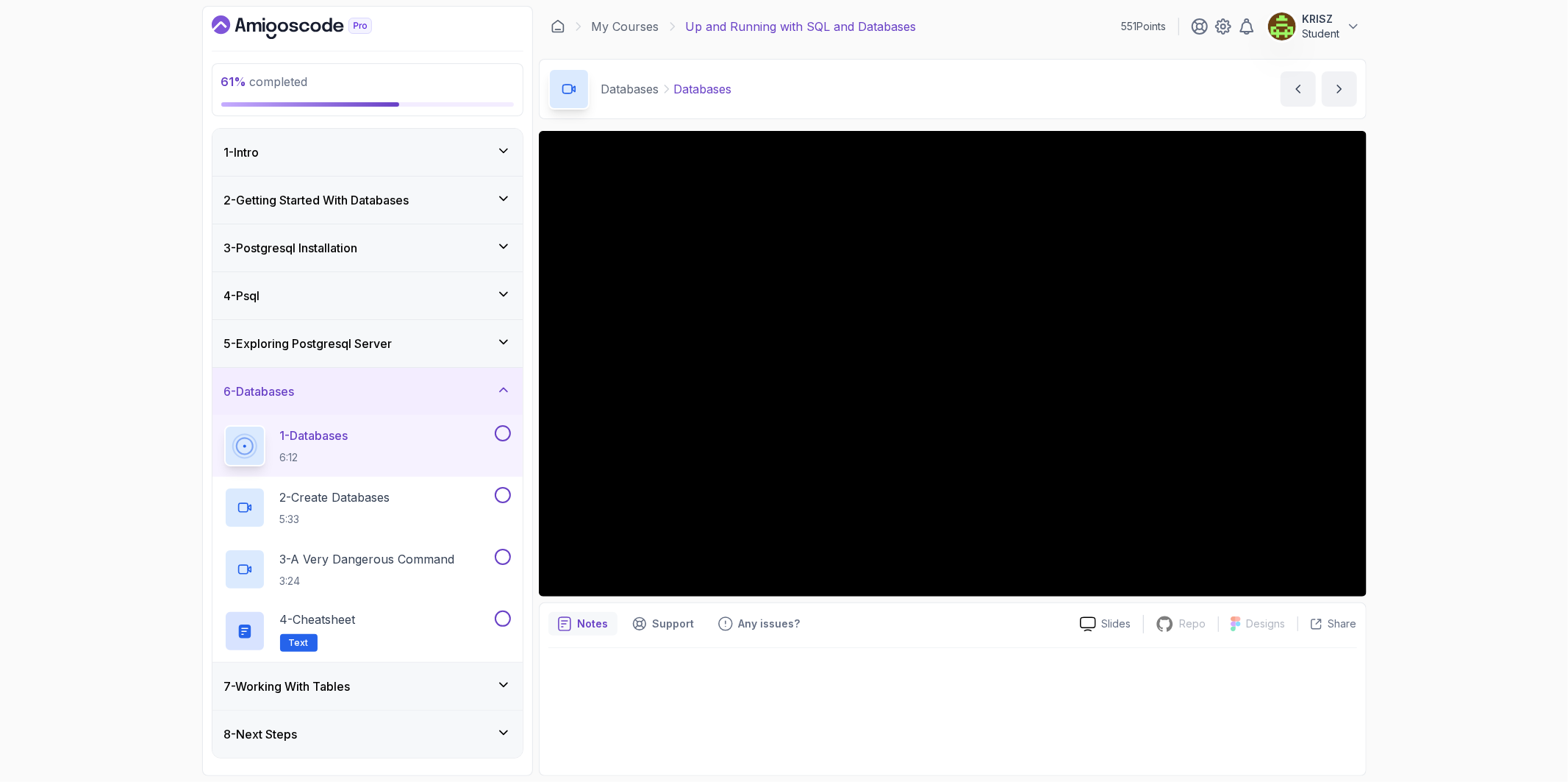
click at [1447, 504] on div "61 % completed 1 - Intro 2 - Getting Started With Databases 3 - Postgresql Inst…" at bounding box center [784, 391] width 1568 height 782
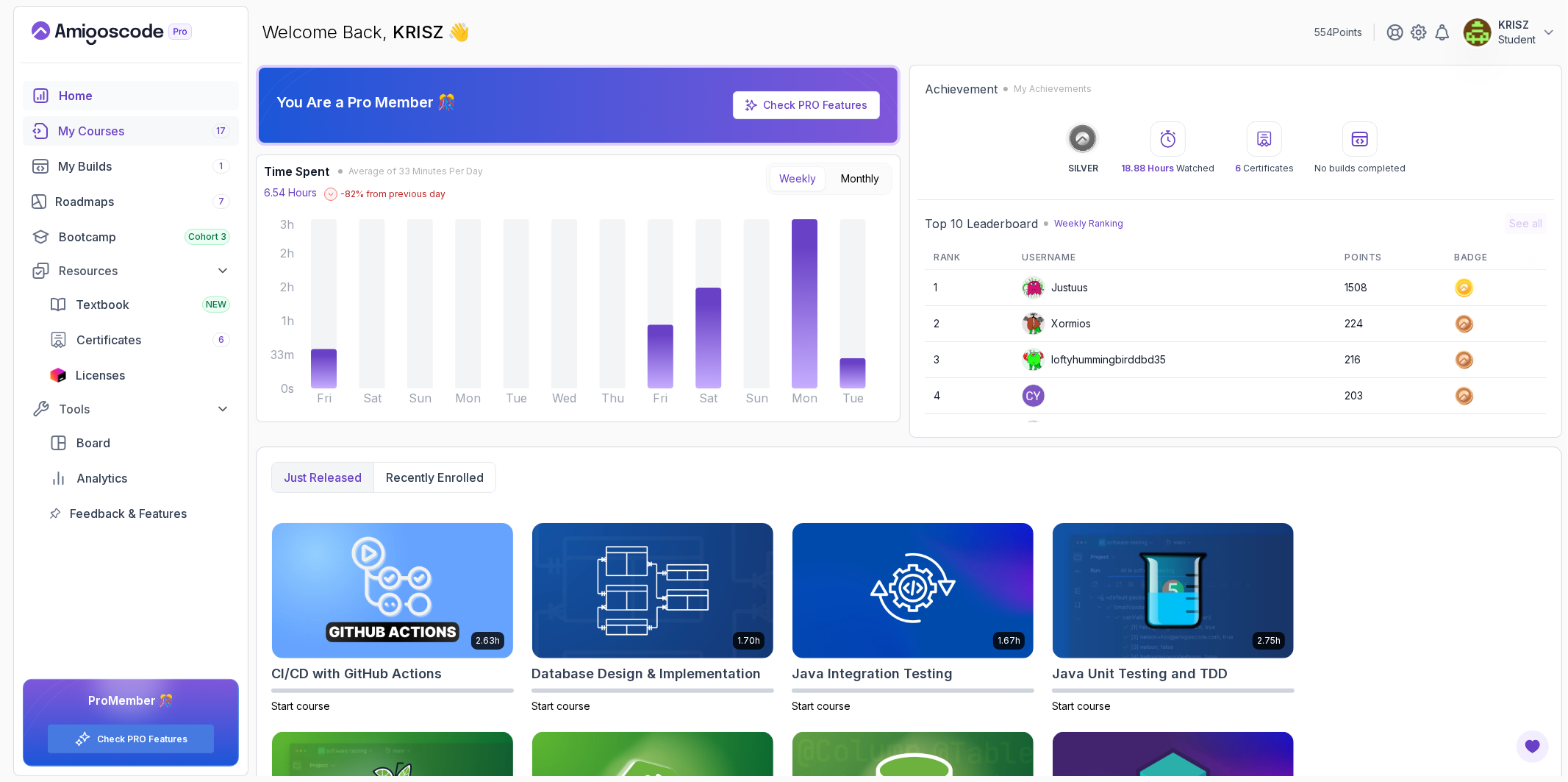
click at [120, 135] on div "My Courses 17" at bounding box center [144, 131] width 172 height 18
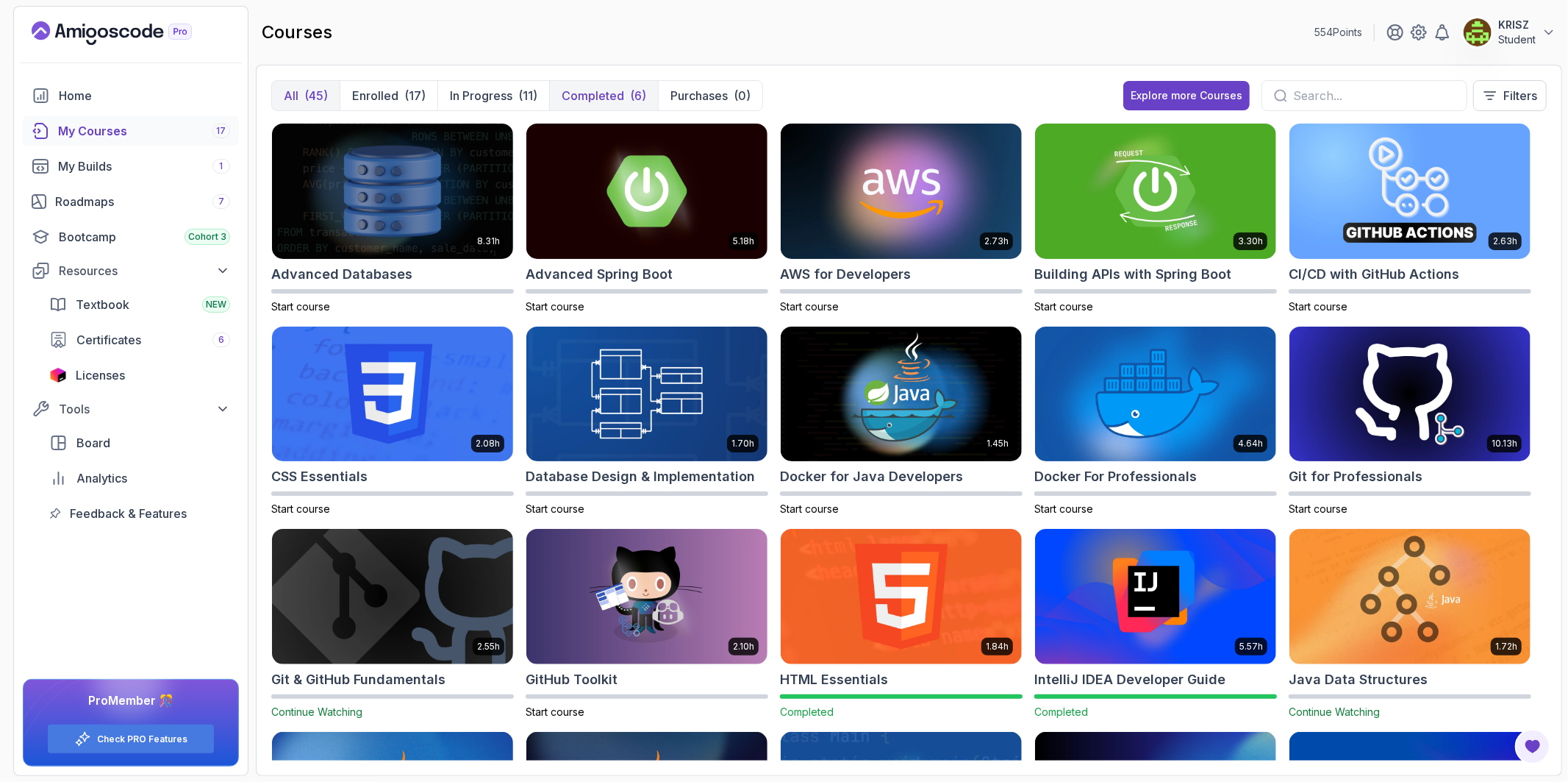
click at [587, 101] on p "Completed" at bounding box center [592, 95] width 63 height 18
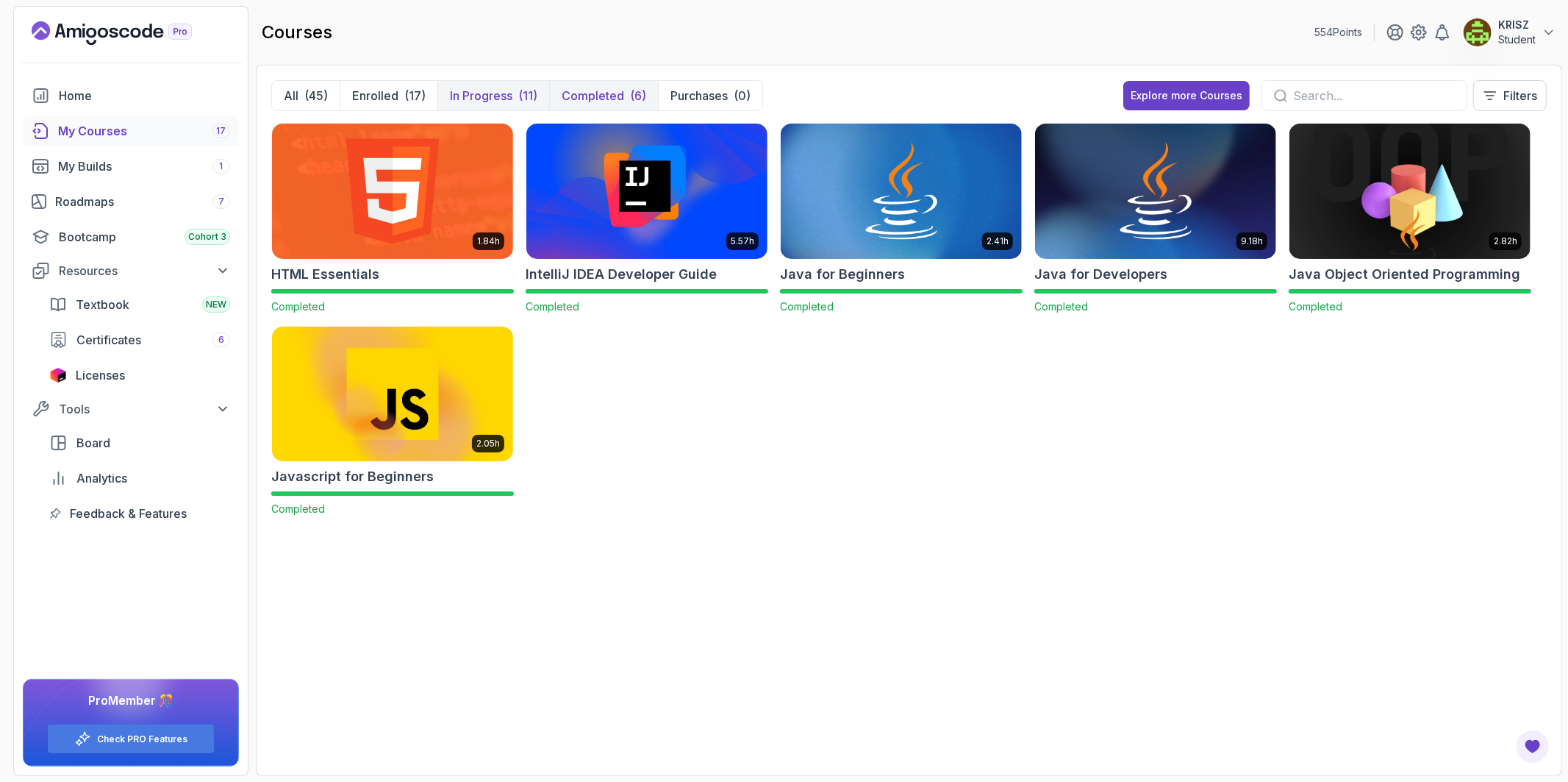
click at [498, 94] on p "In Progress" at bounding box center [481, 95] width 63 height 18
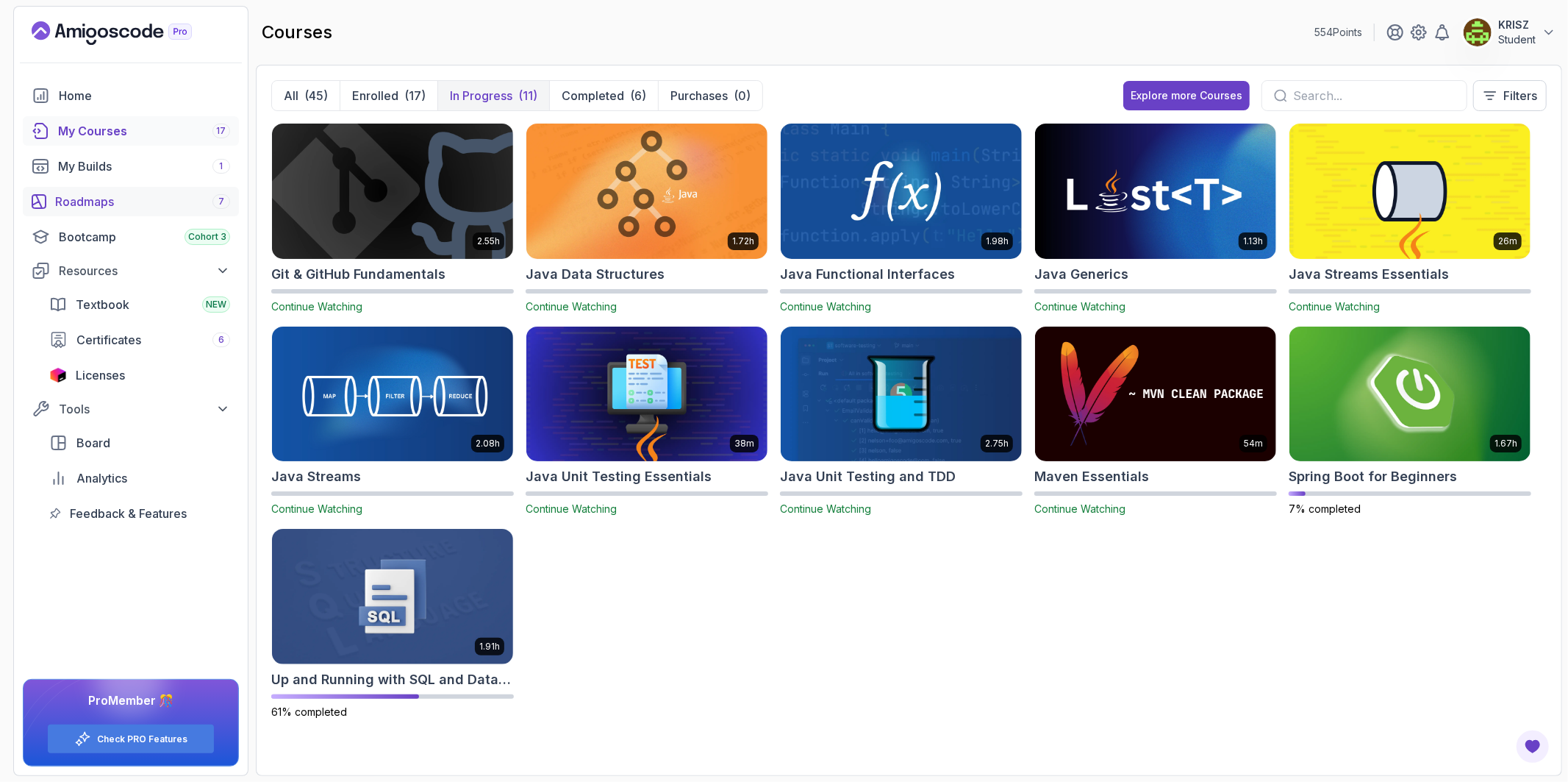
click at [209, 200] on div "Roadmaps 7" at bounding box center [142, 201] width 175 height 18
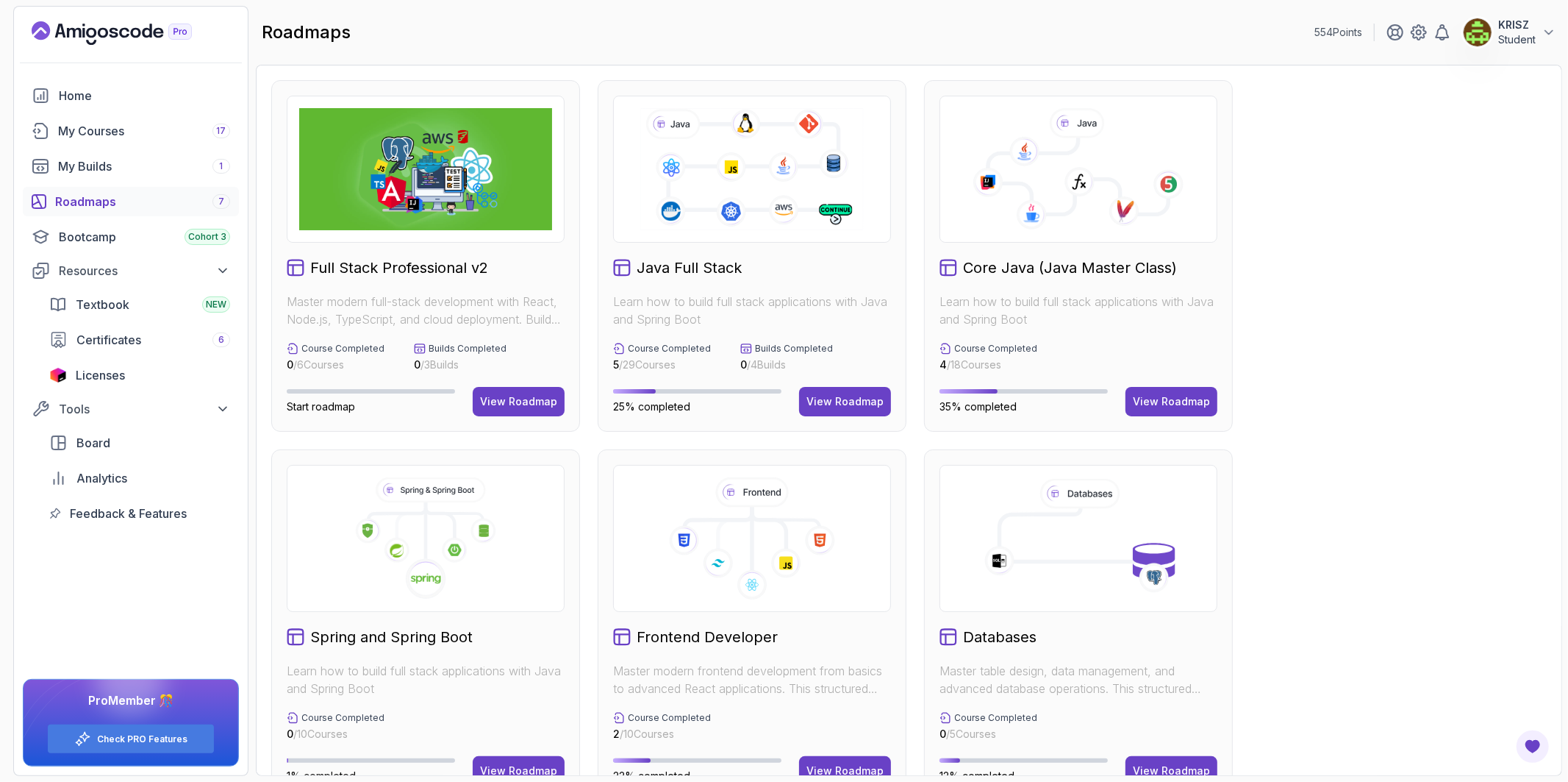
click at [1145, 761] on div "Full Stack Professional v2 Master modern full-stack development with React, Nod…" at bounding box center [908, 625] width 1275 height 1090
click at [1147, 763] on div "View Roadmap" at bounding box center [1171, 770] width 77 height 15
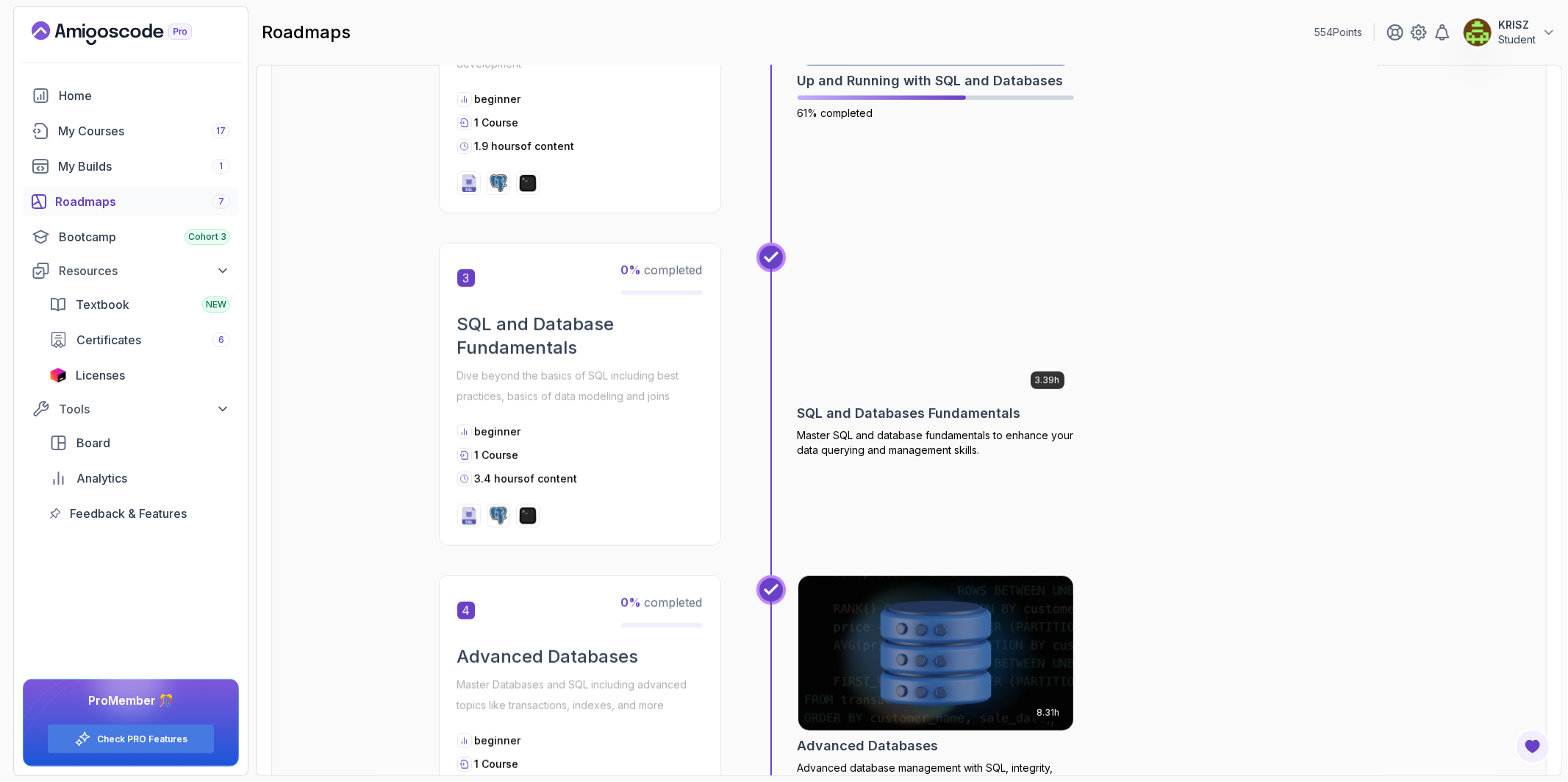
scroll to position [832, 0]
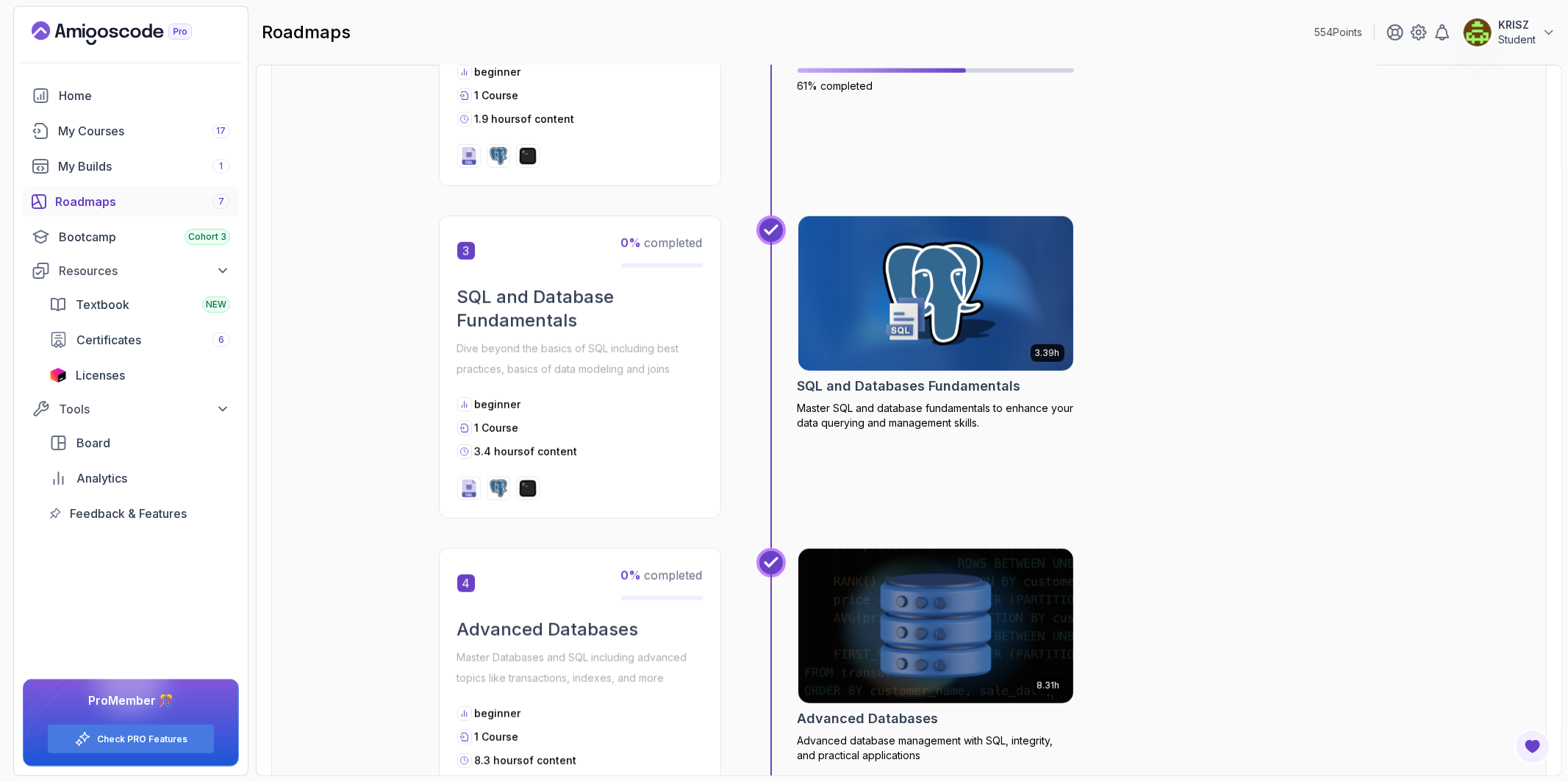
click at [922, 329] on img at bounding box center [936, 293] width 289 height 162
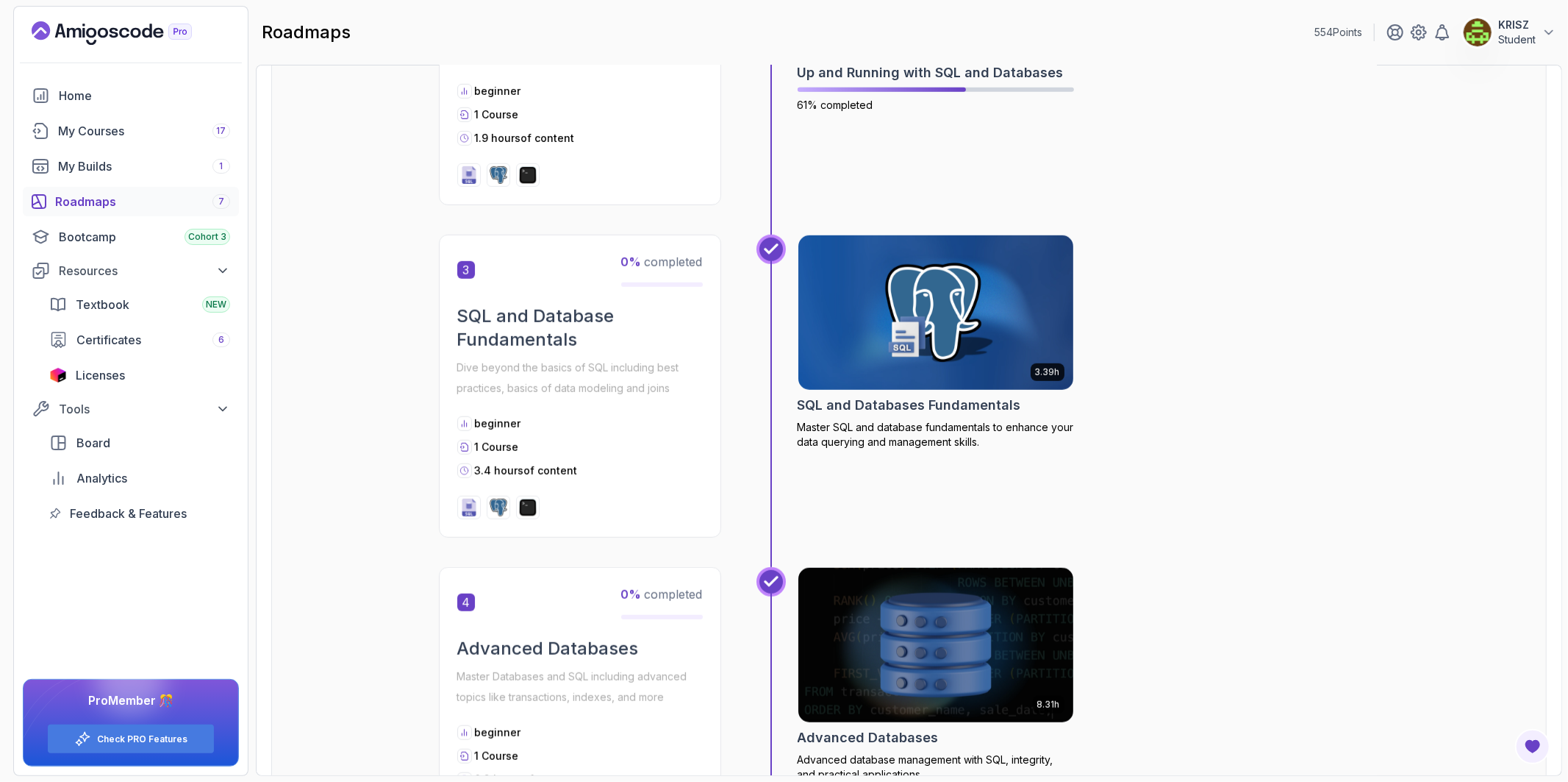
scroll to position [817, 0]
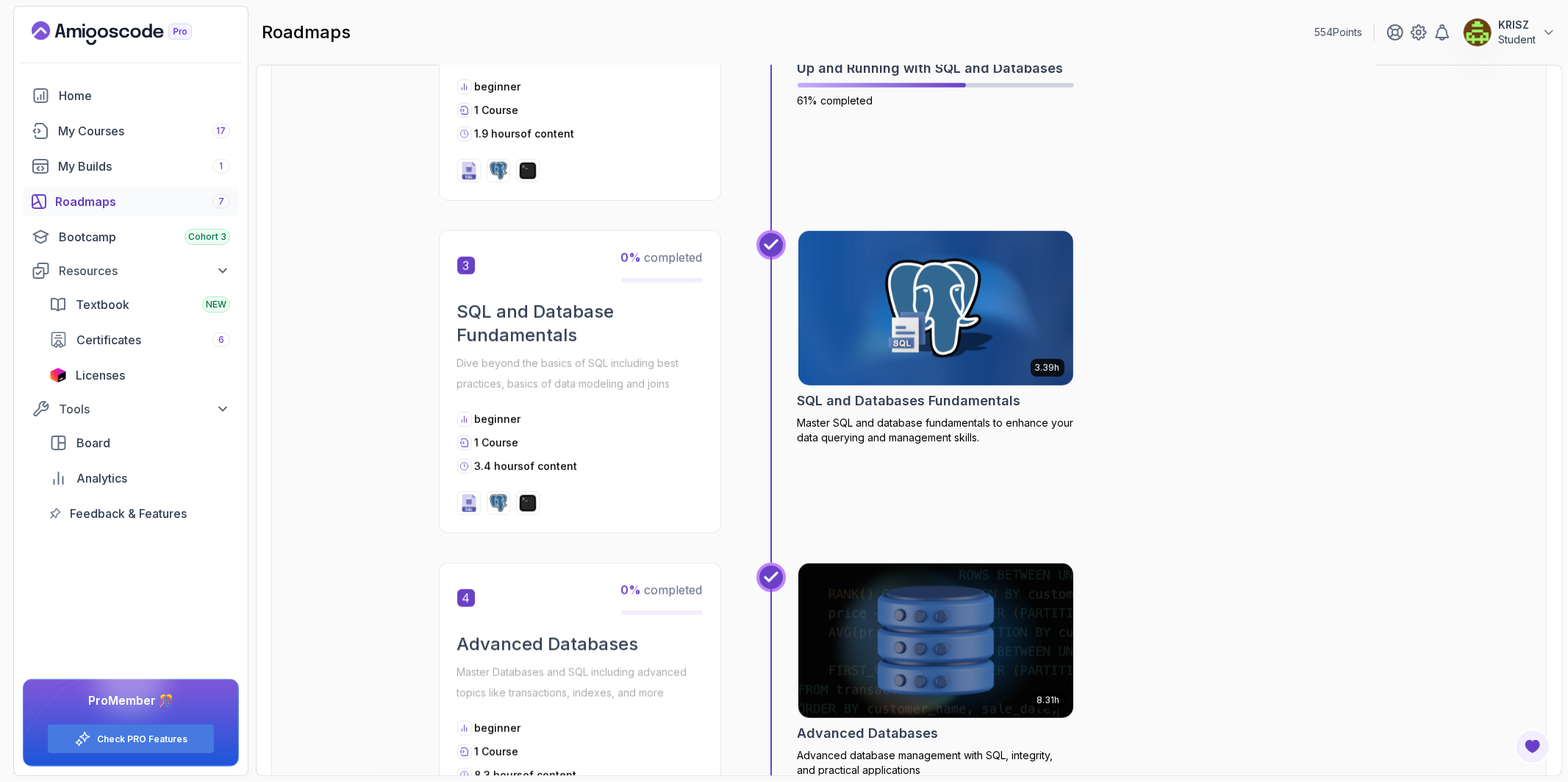
drag, startPoint x: 924, startPoint y: 620, endPoint x: 898, endPoint y: 582, distance: 46.0
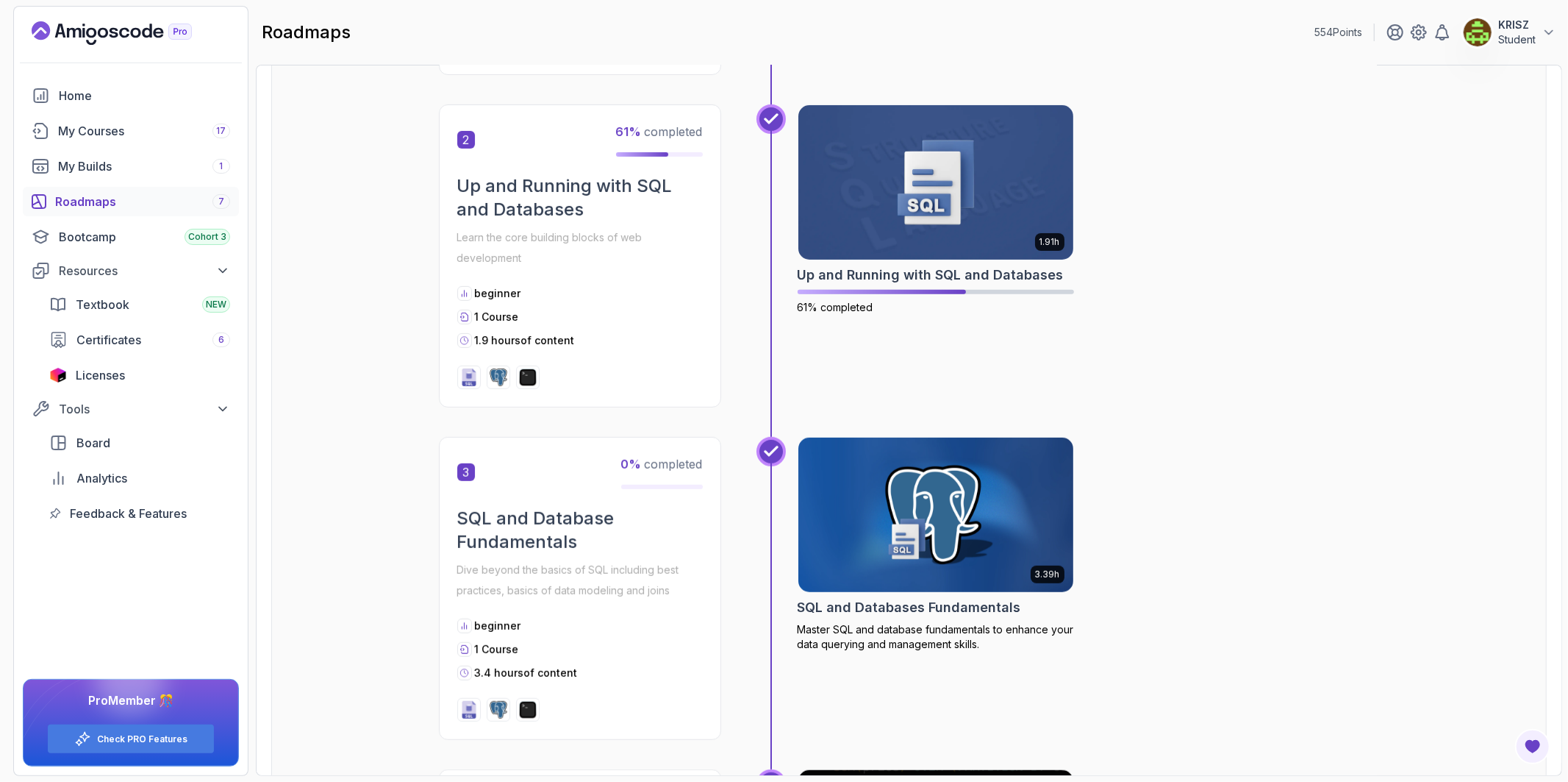
scroll to position [572, 0]
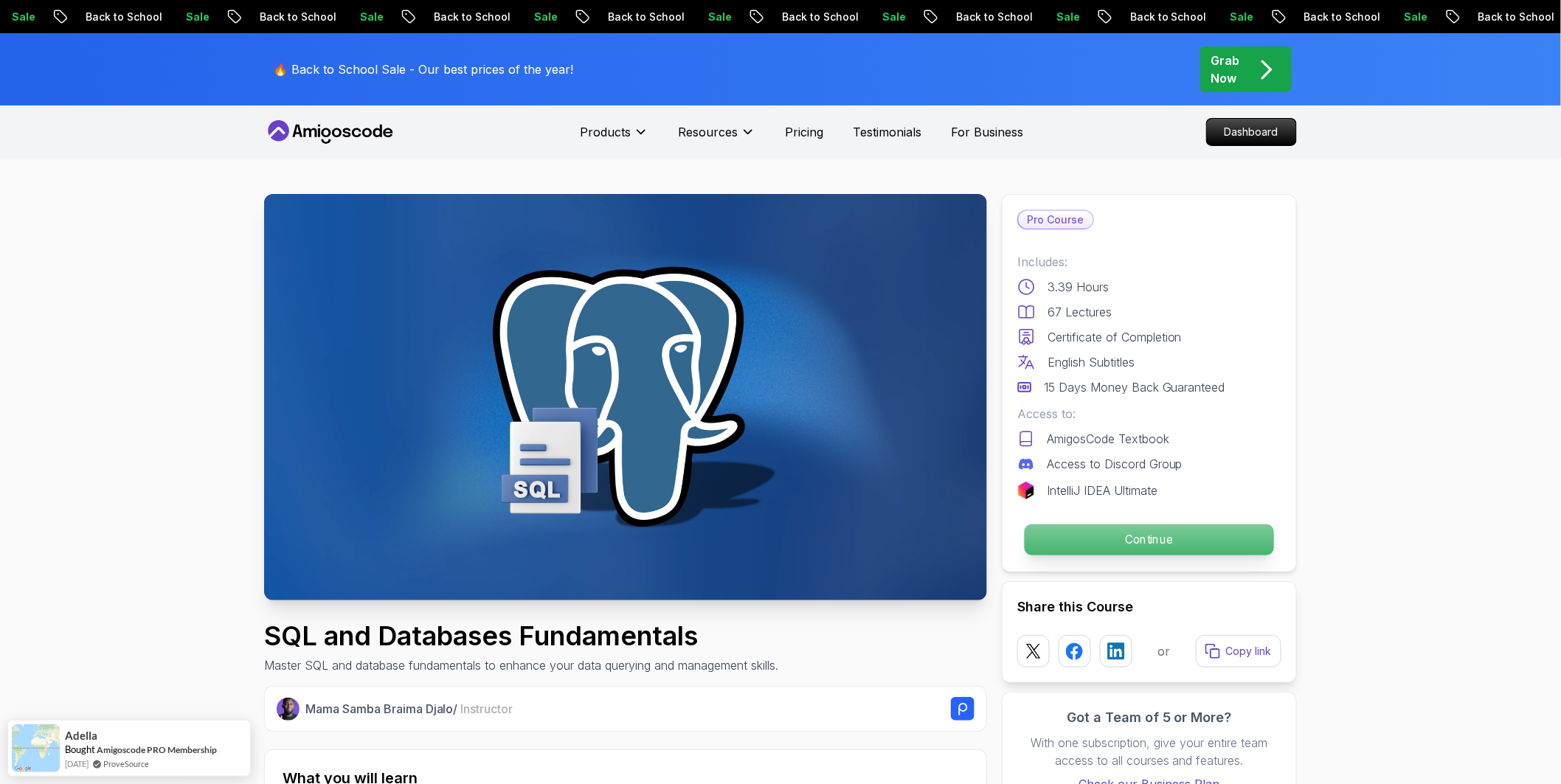
click at [1169, 548] on p "Continue" at bounding box center [1148, 540] width 249 height 31
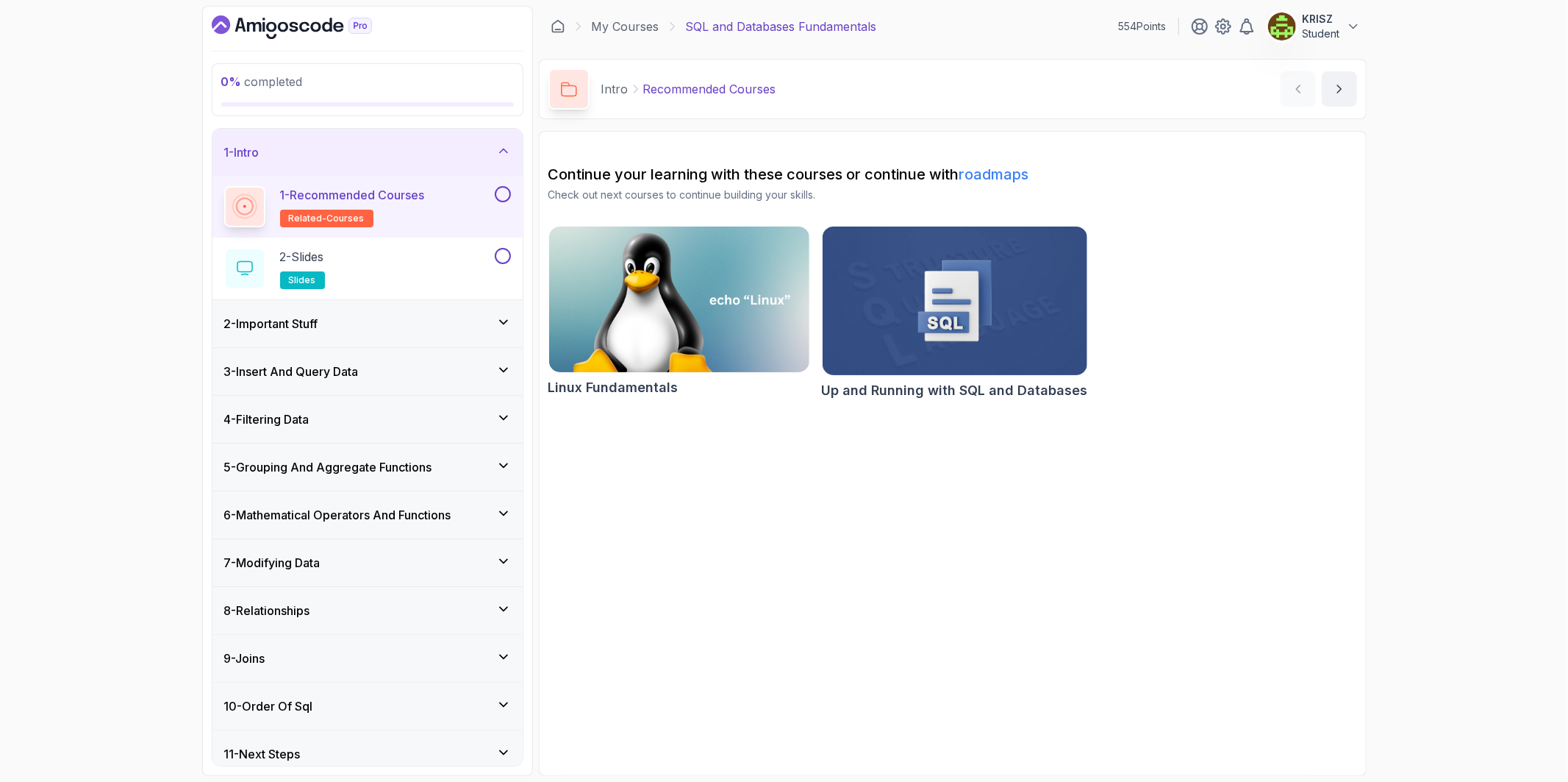
drag, startPoint x: 1159, startPoint y: 543, endPoint x: 1173, endPoint y: 578, distance: 37.7
click at [1171, 568] on section "Continue your learning with these courses or continue with roadmaps Check out n…" at bounding box center [953, 453] width 827 height 645
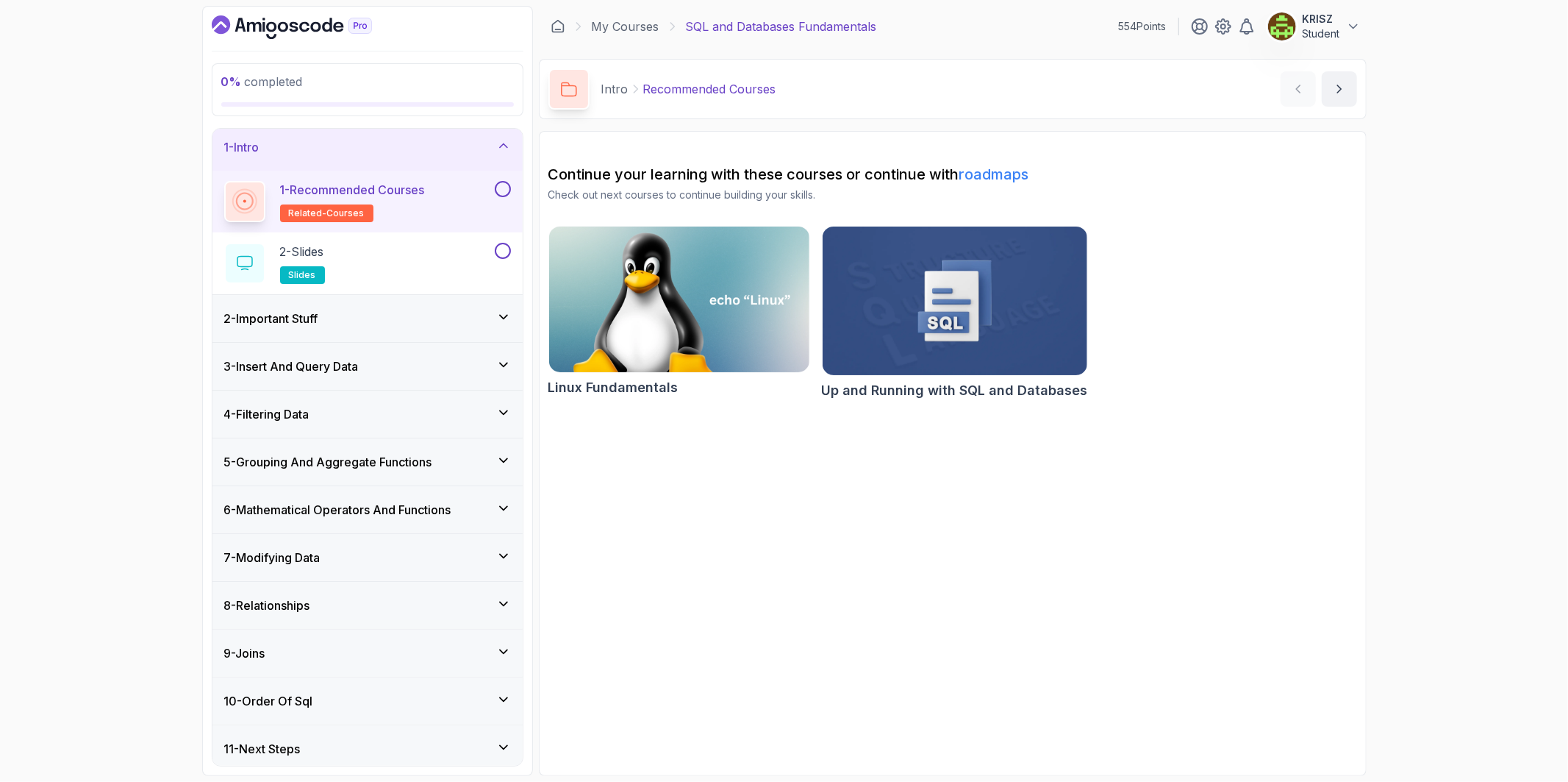
scroll to position [12, 0]
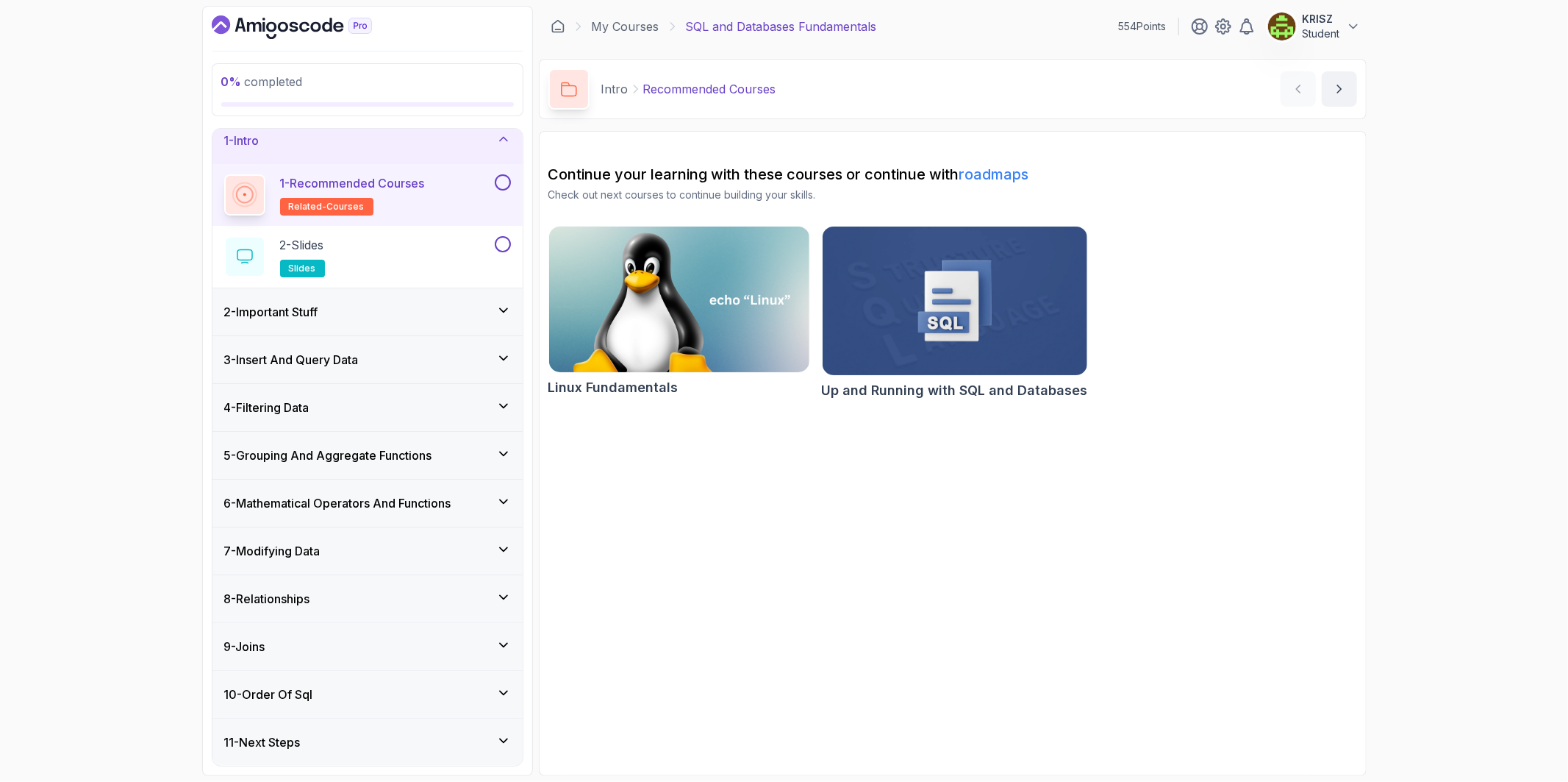
click at [378, 321] on div "2 - Important Stuff" at bounding box center [367, 312] width 310 height 47
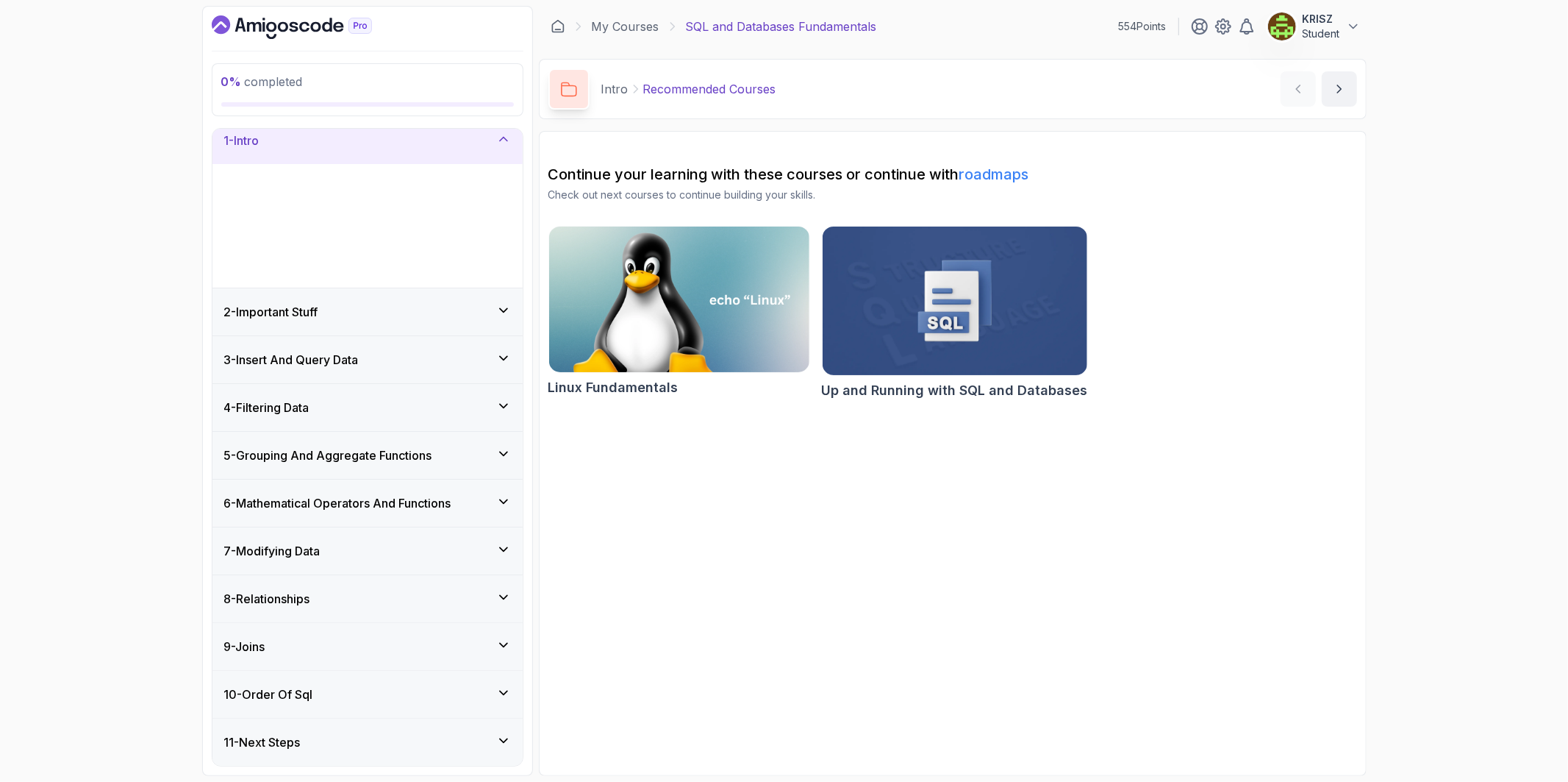
scroll to position [0, 0]
